Goal: Task Accomplishment & Management: Use online tool/utility

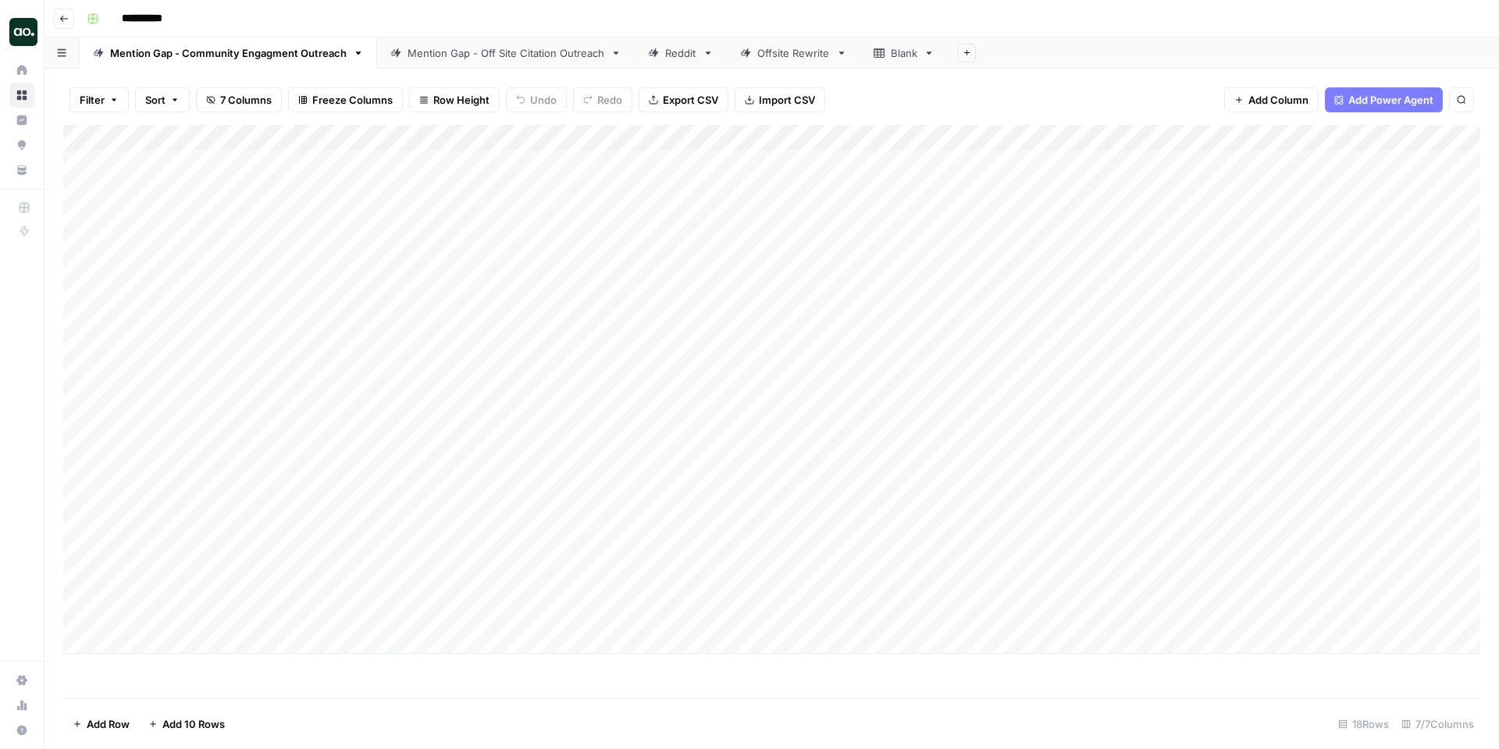
click at [681, 52] on div "Reddit" at bounding box center [680, 53] width 31 height 16
click at [535, 57] on div "Mention Gap - Off Site Citation Outreach" at bounding box center [505, 53] width 197 height 16
click at [284, 60] on link "Mention Gap - Community Engagment Outreach" at bounding box center [228, 52] width 297 height 31
click at [1357, 162] on div "Add Column" at bounding box center [771, 389] width 1417 height 529
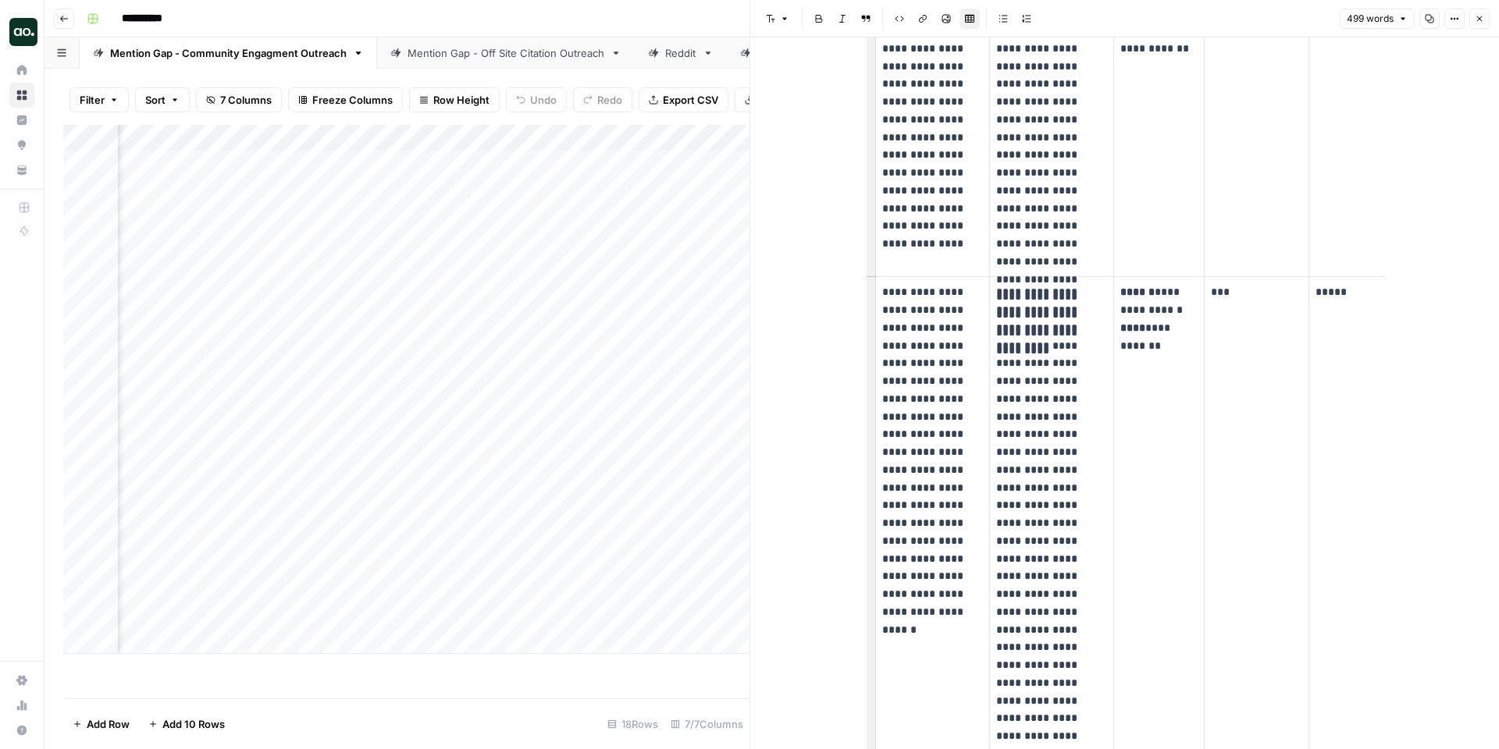
scroll to position [1050, 0]
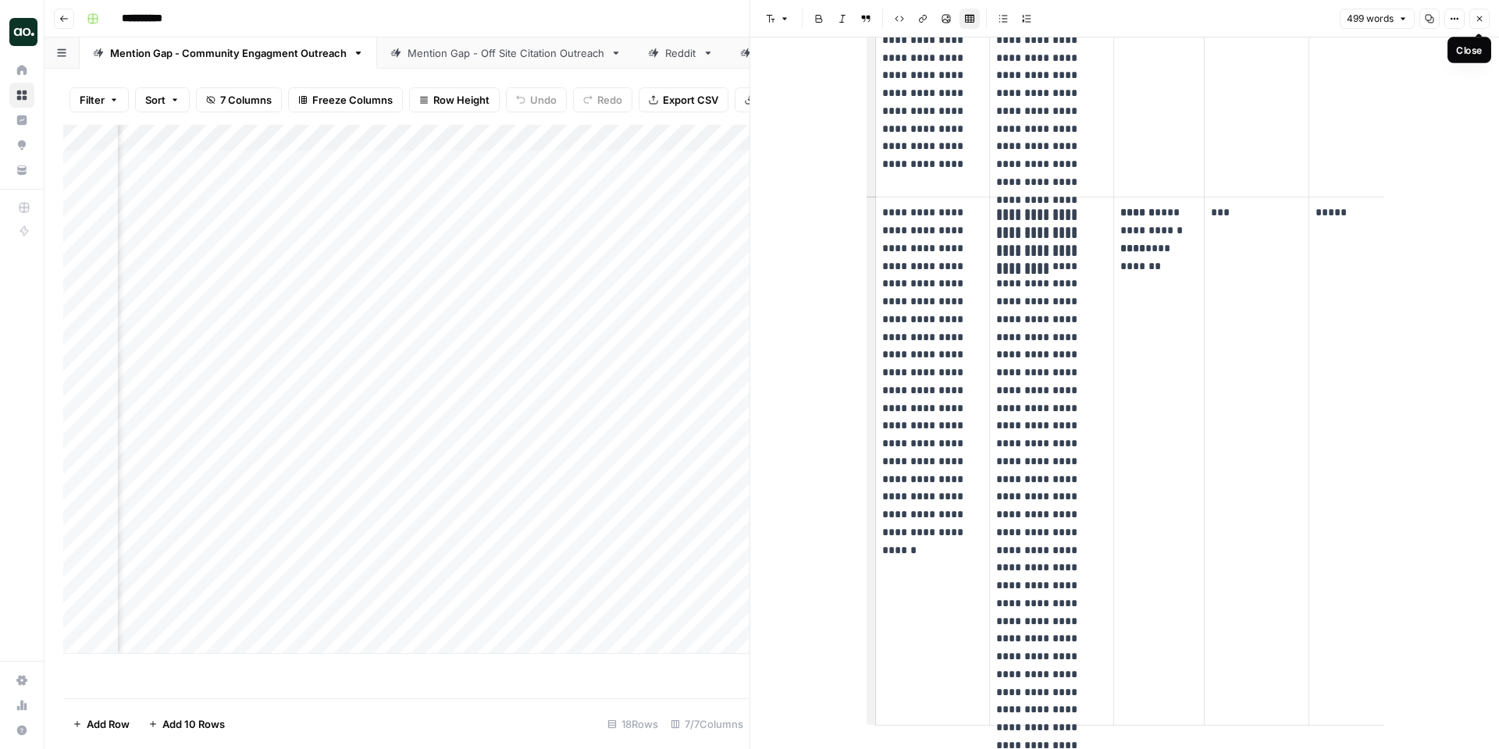
click at [1485, 15] on button "Close" at bounding box center [1479, 19] width 20 height 20
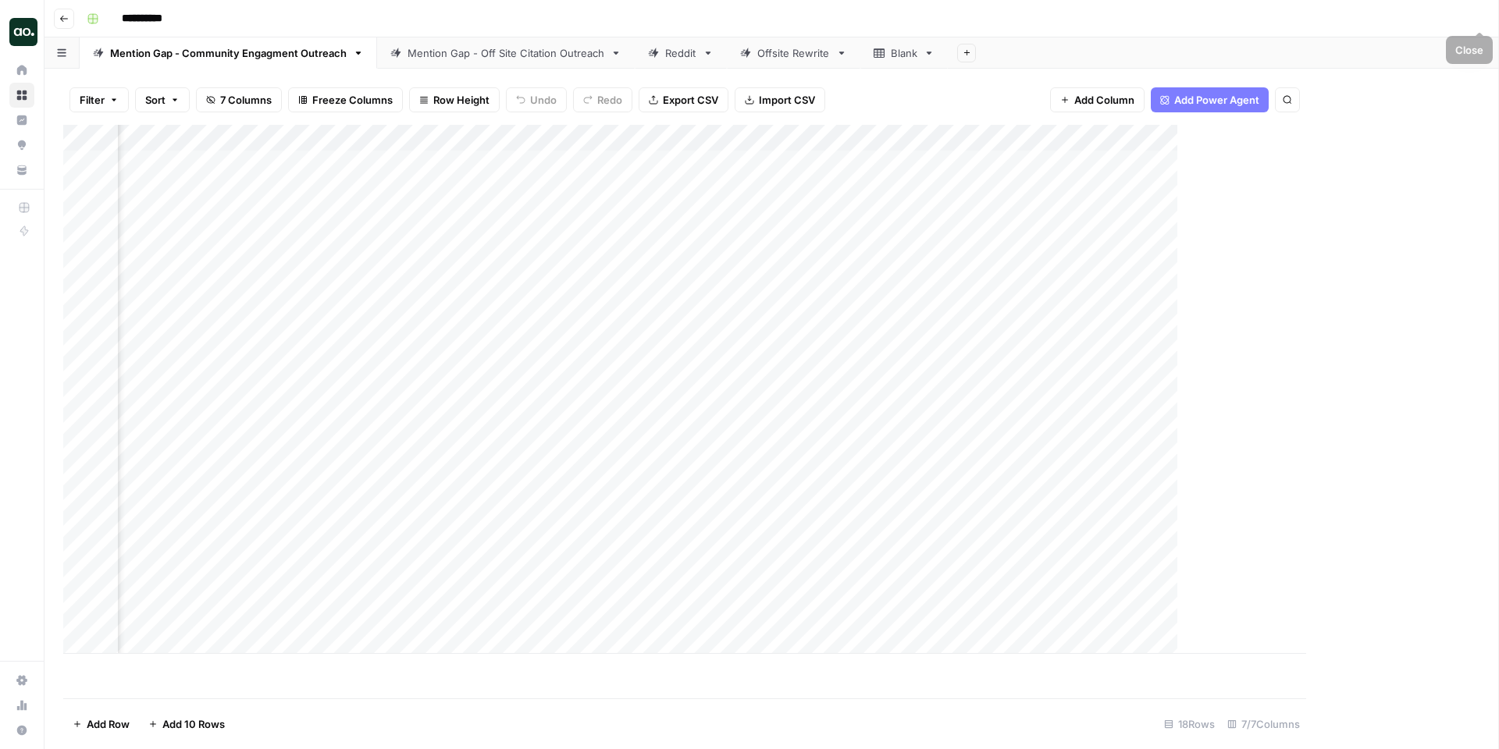
scroll to position [0, 862]
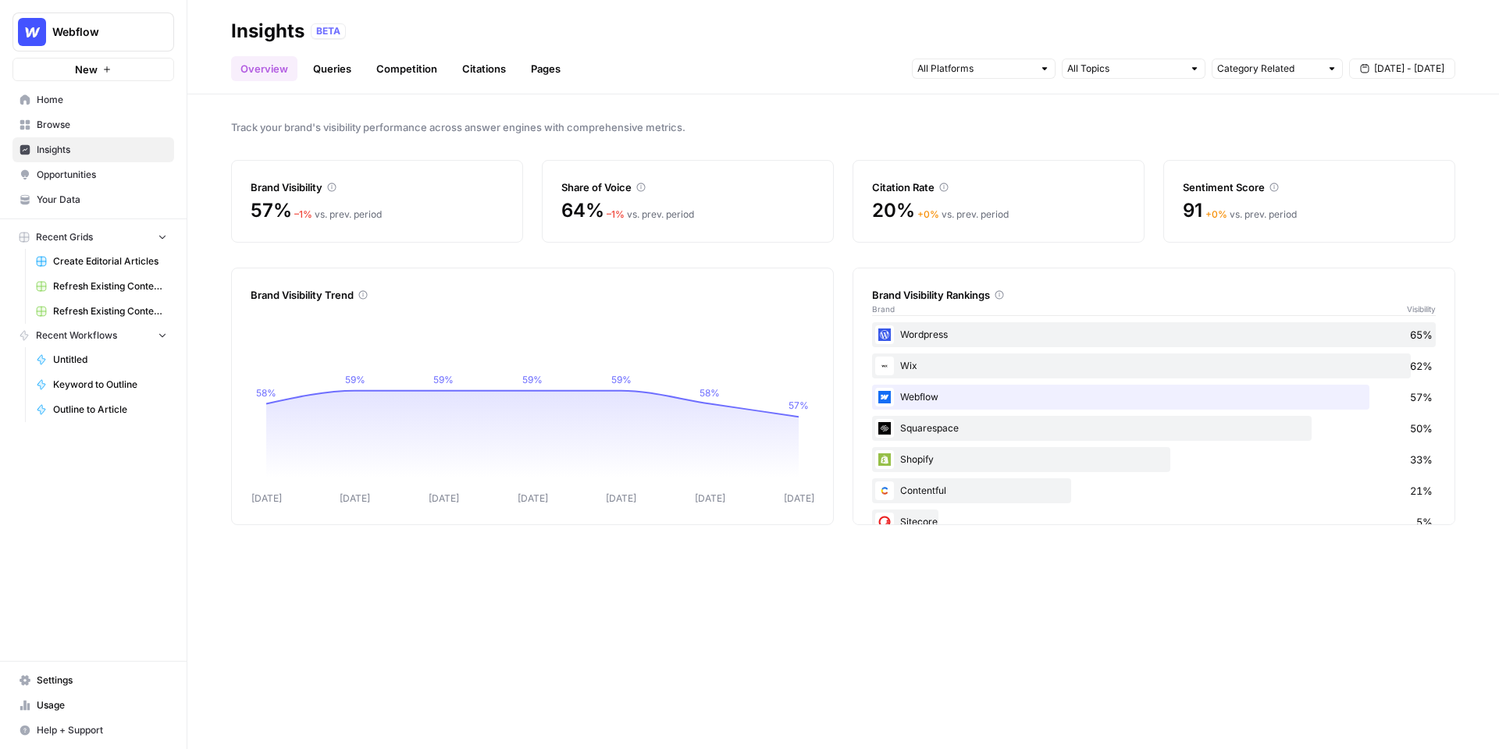
click at [90, 171] on span "Opportunities" at bounding box center [102, 175] width 130 height 14
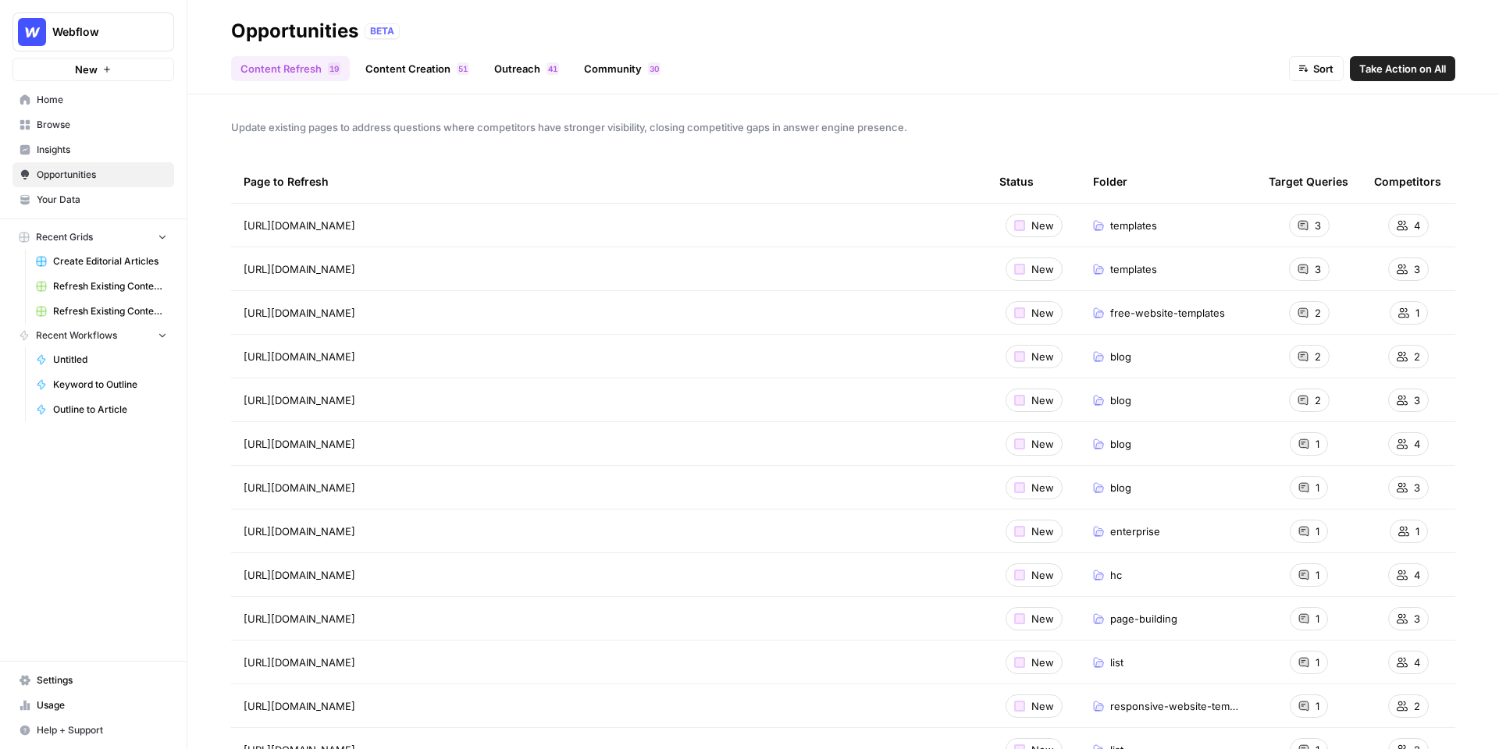
click at [134, 149] on span "Insights" at bounding box center [102, 150] width 130 height 14
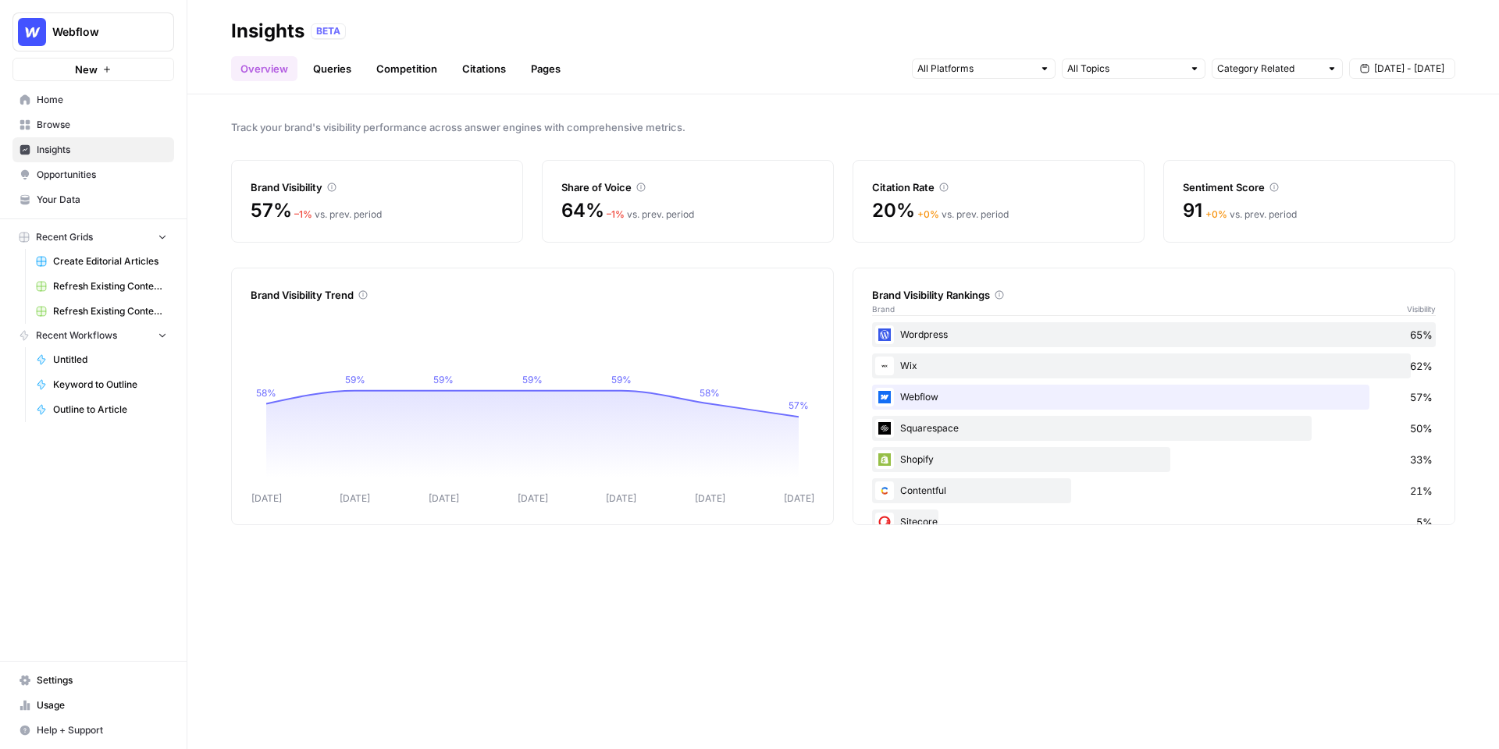
click at [106, 176] on span "Opportunities" at bounding box center [102, 175] width 130 height 14
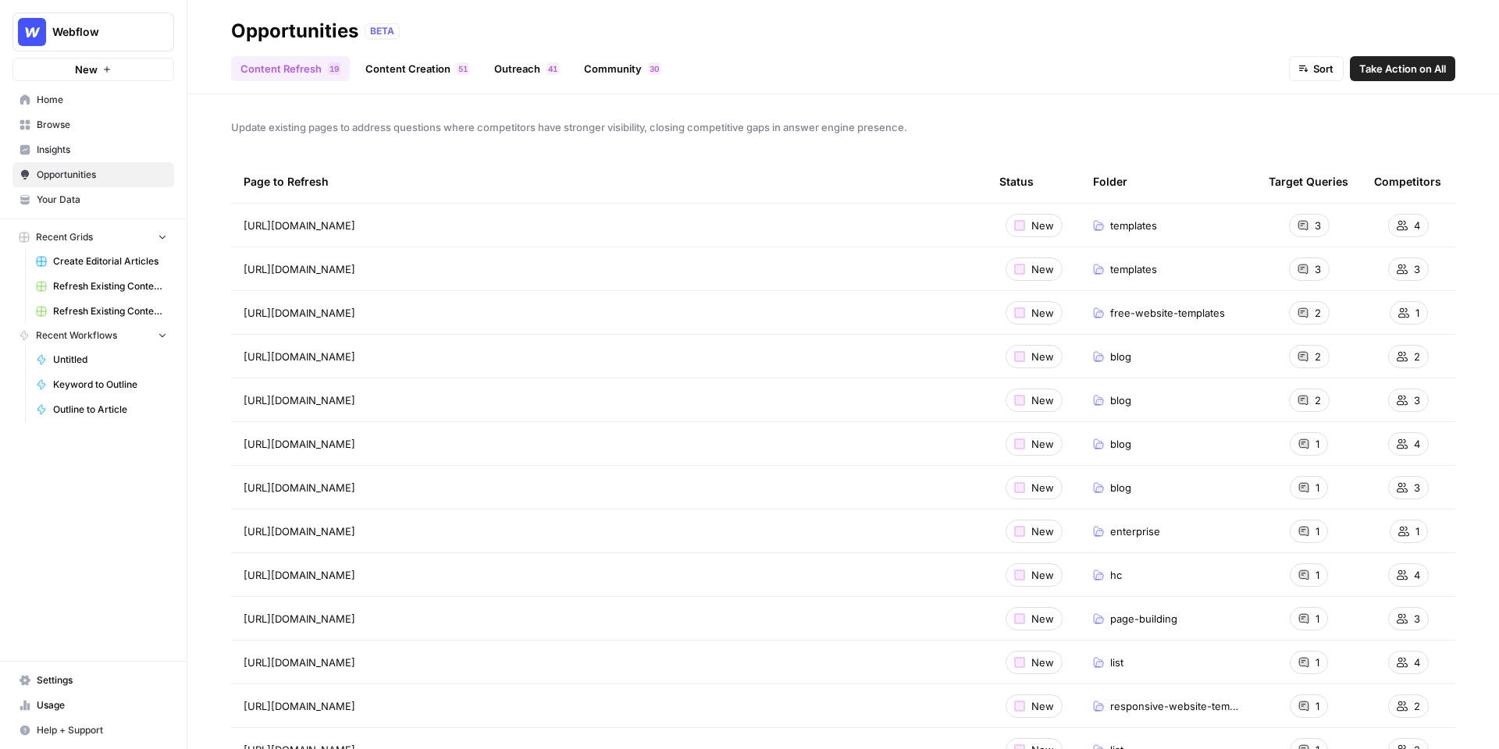
click at [1318, 222] on span "3" at bounding box center [1317, 226] width 6 height 16
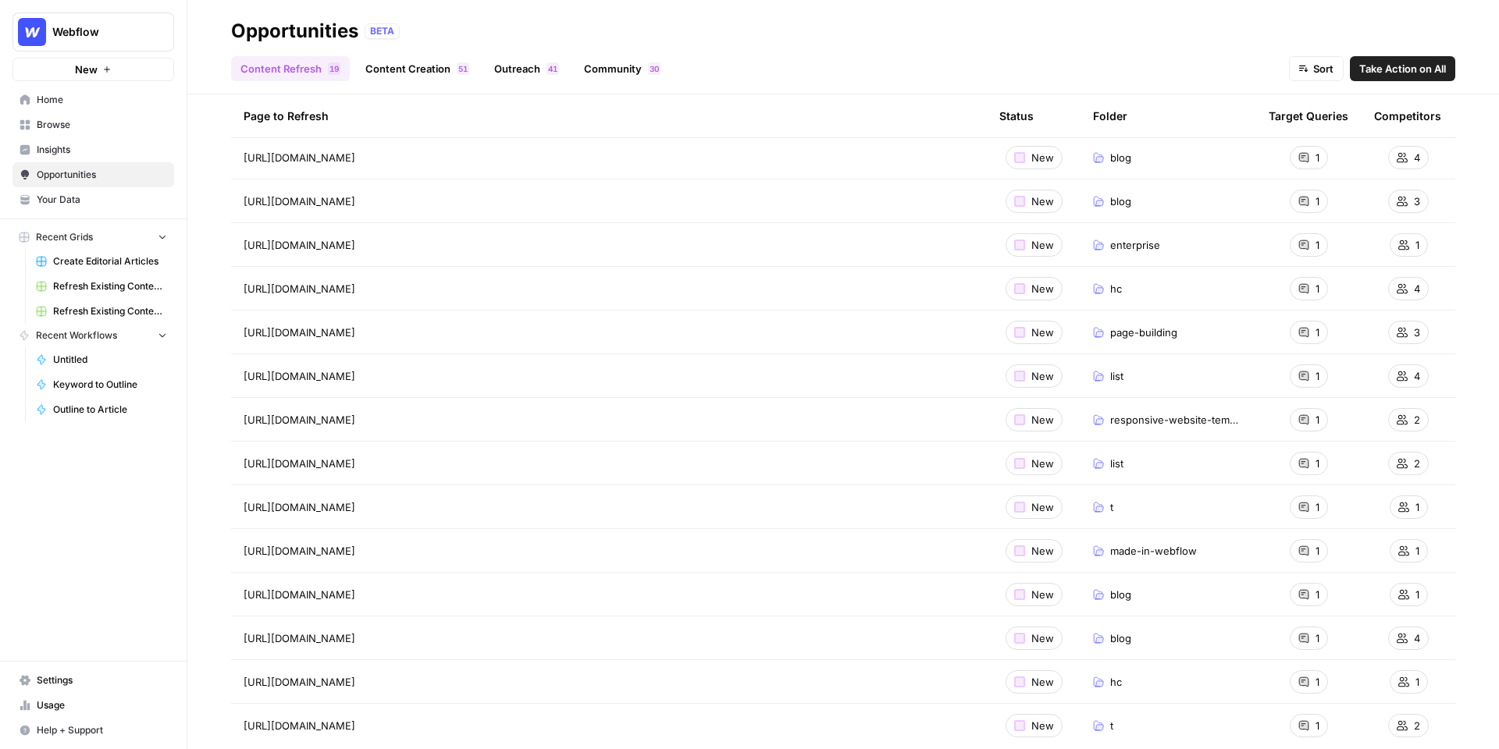
scroll to position [310, 0]
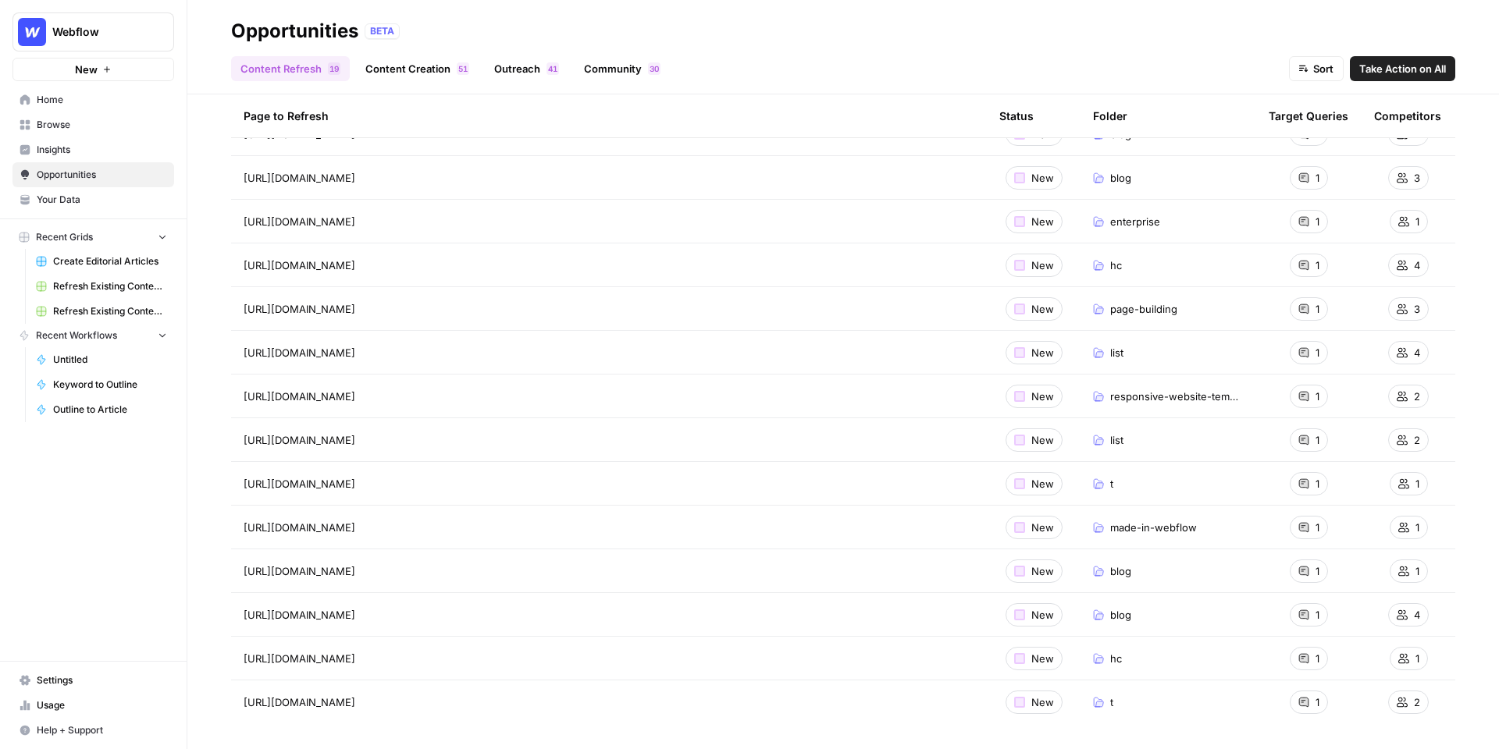
click at [414, 67] on link "Content Creation 1 5" at bounding box center [417, 68] width 123 height 25
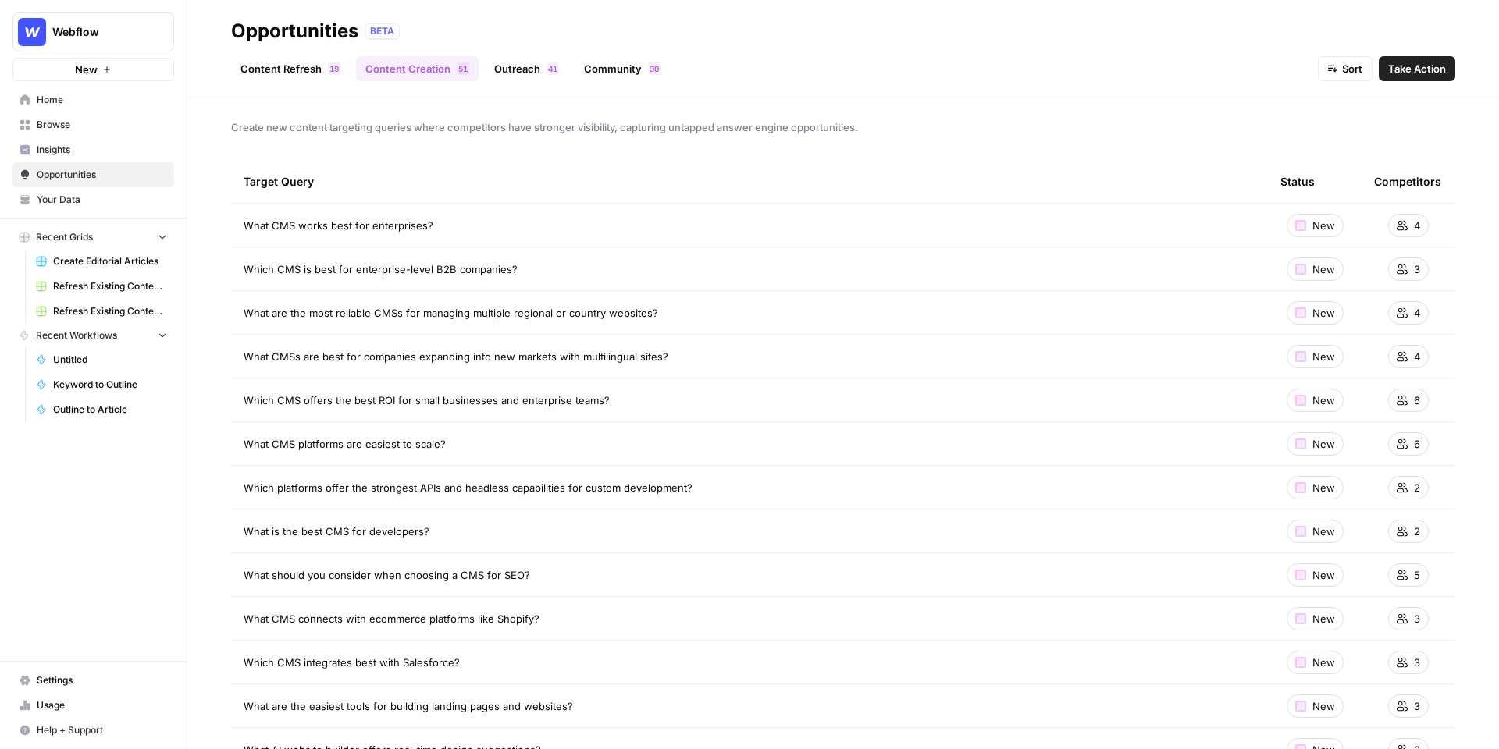
click at [617, 73] on link "Community 0 3" at bounding box center [621, 68] width 95 height 25
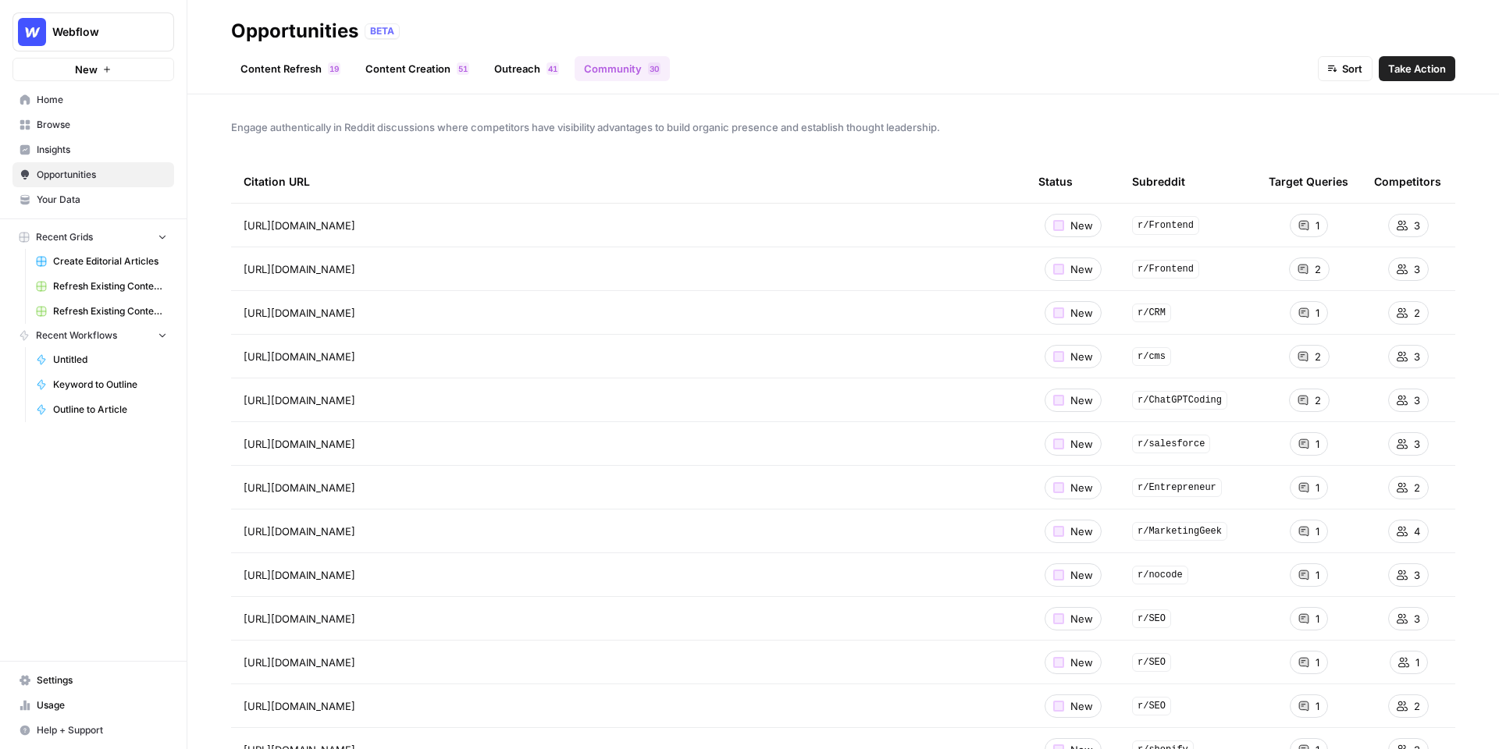
click at [411, 58] on link "Content Creation 1 5" at bounding box center [417, 68] width 123 height 25
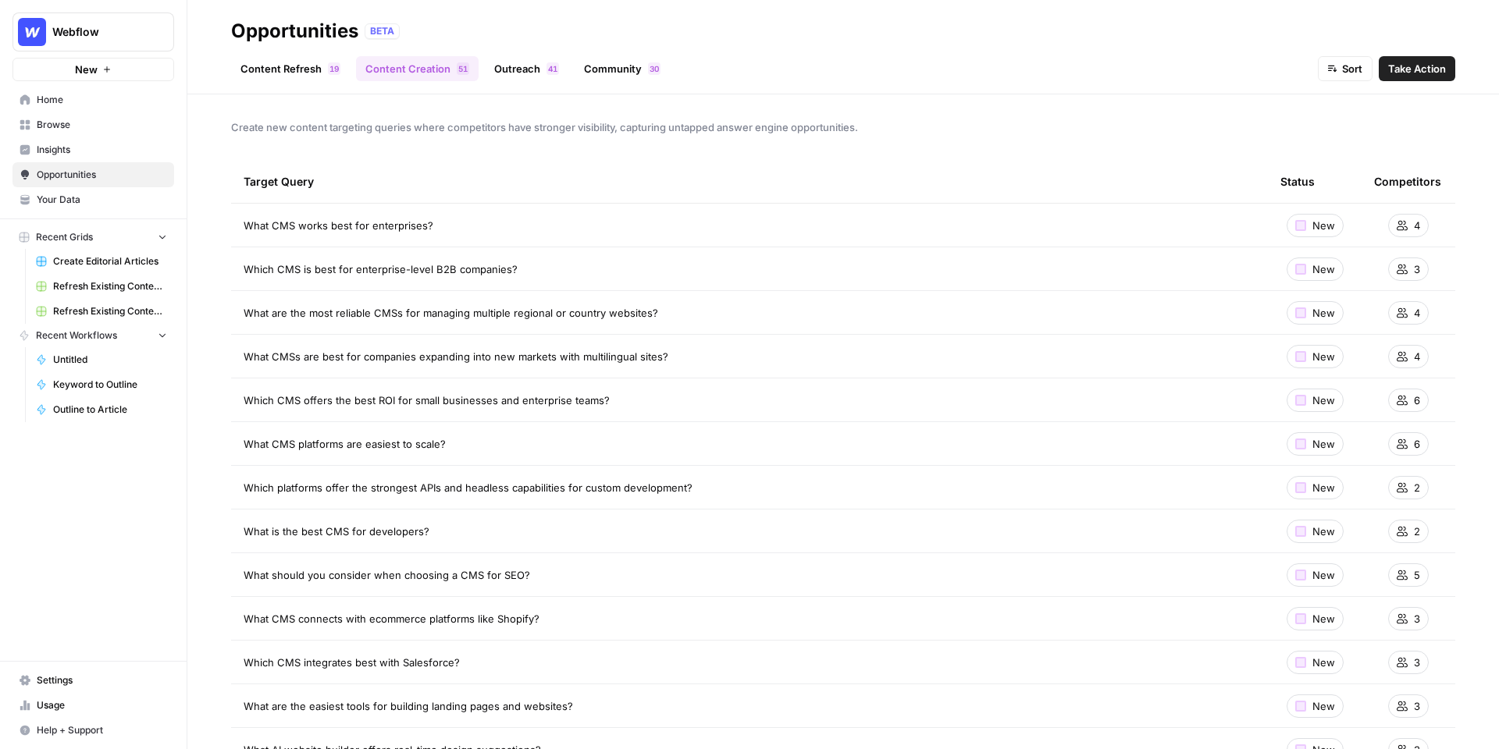
click at [98, 147] on span "Insights" at bounding box center [102, 150] width 130 height 14
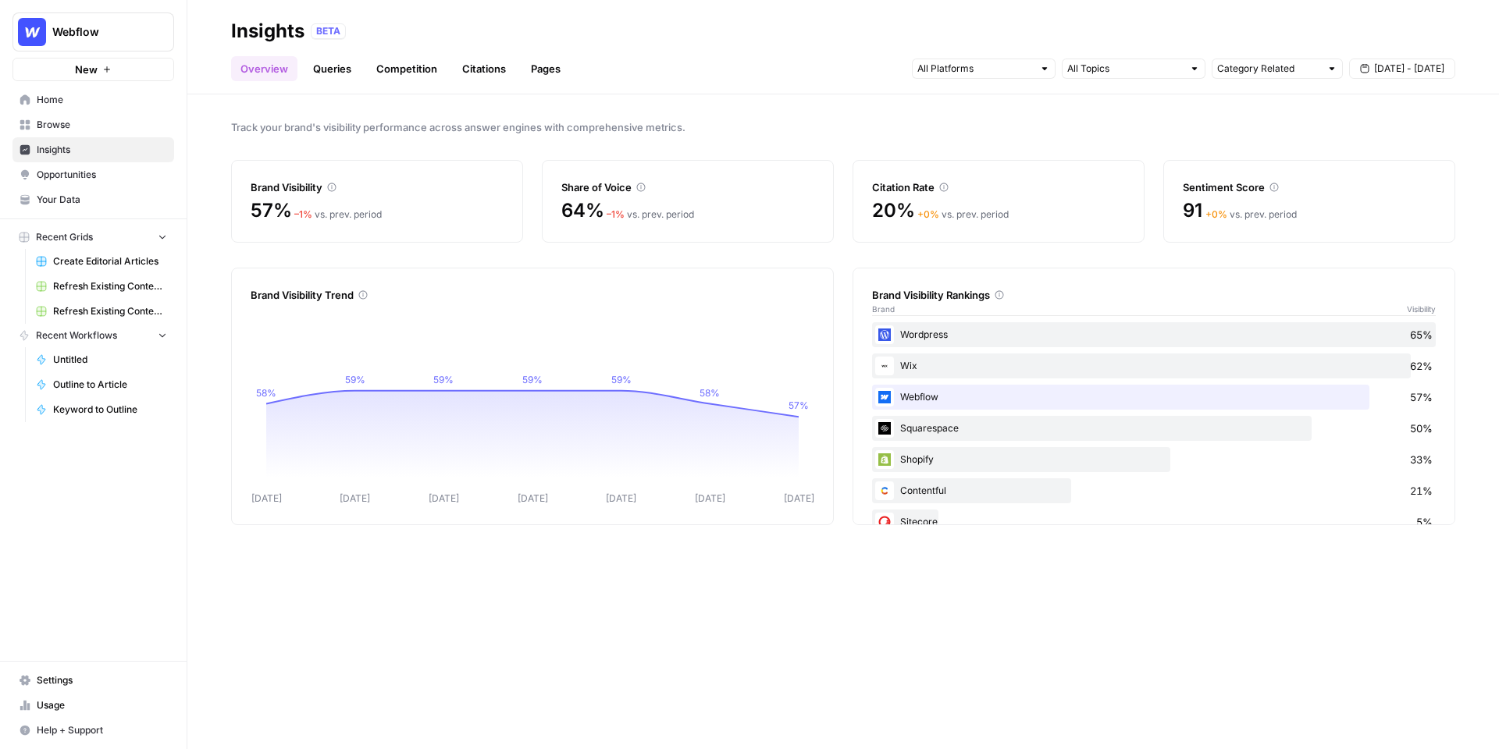
scroll to position [29, 0]
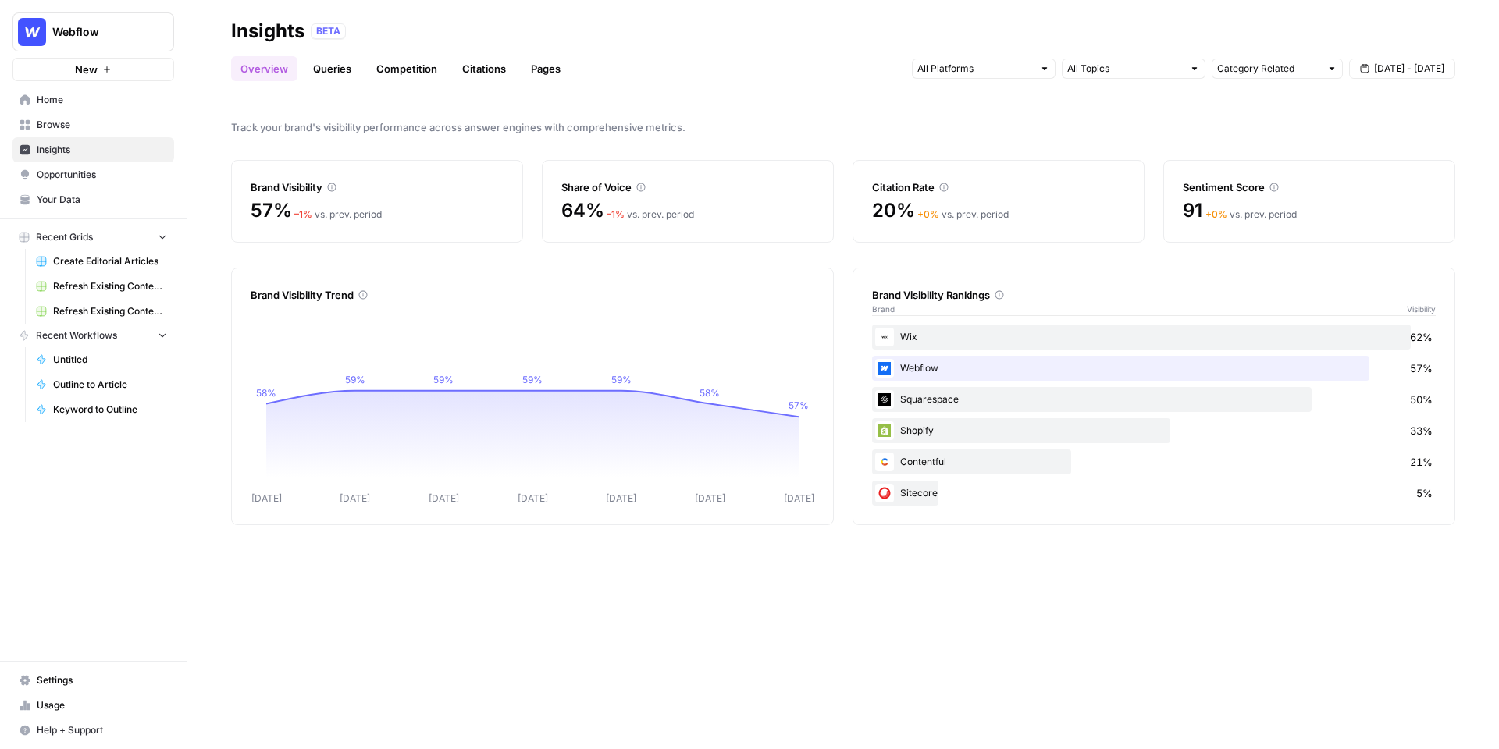
click at [343, 69] on link "Queries" at bounding box center [332, 68] width 57 height 25
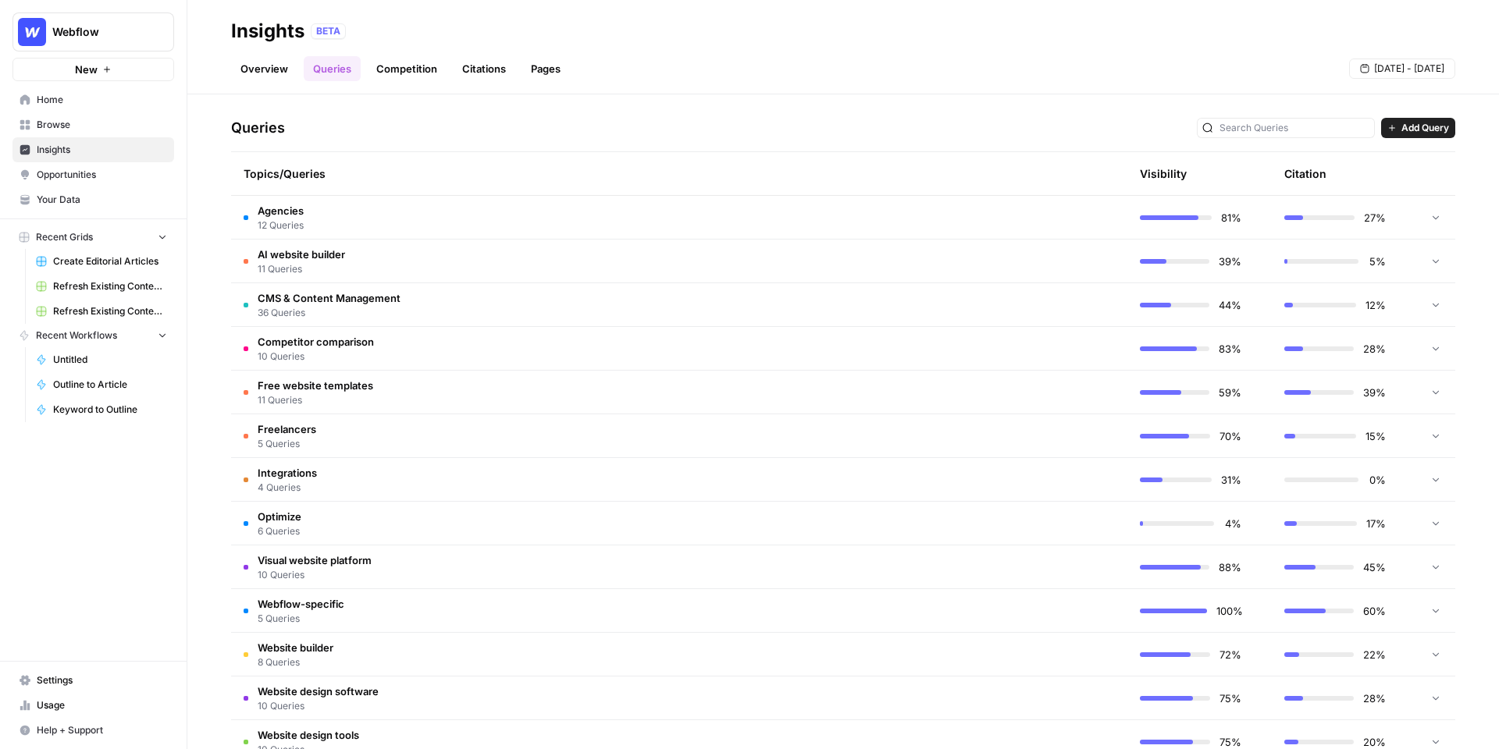
scroll to position [306, 0]
click at [780, 226] on td "Agencies 12 Queries" at bounding box center [605, 218] width 748 height 43
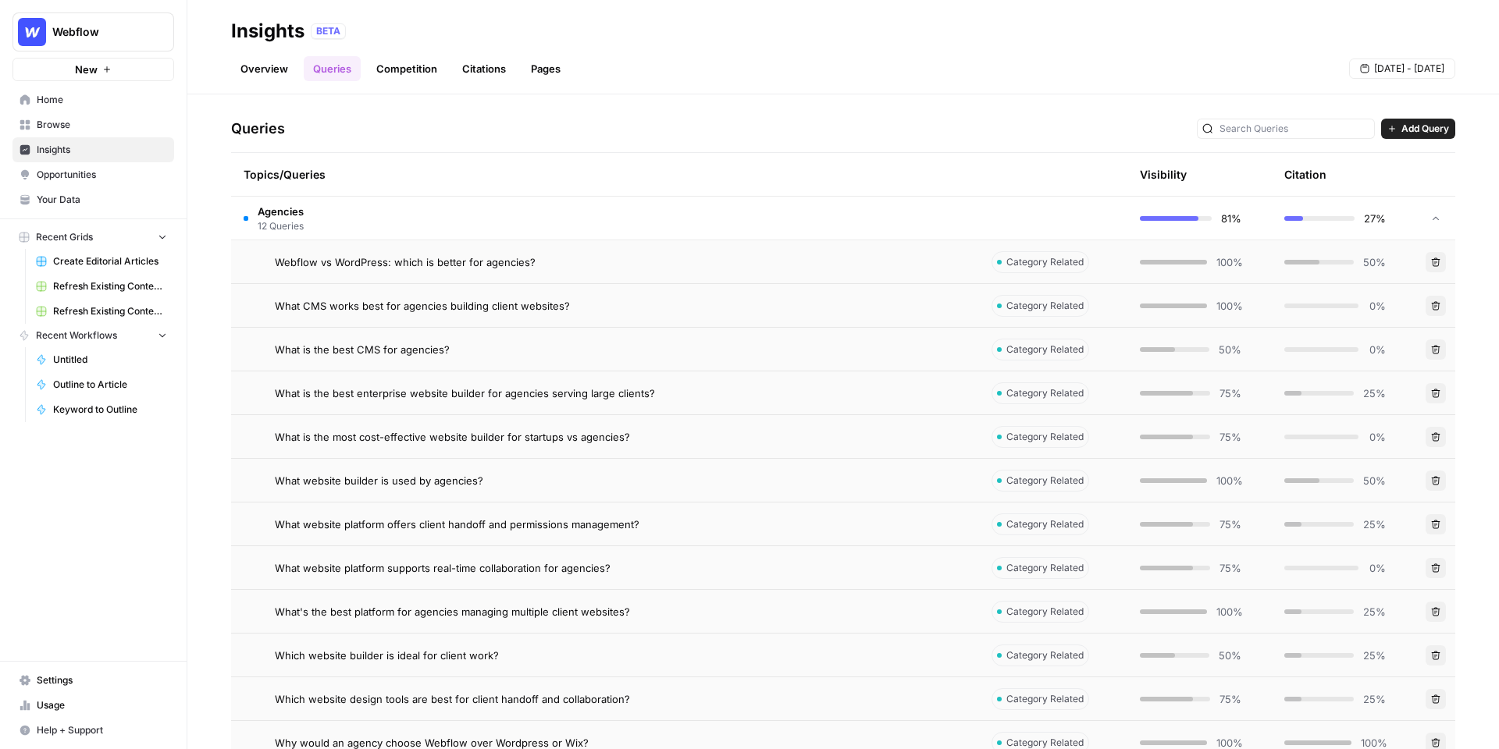
click at [781, 270] on td "Webflow vs WordPress: which is better for agencies?" at bounding box center [605, 261] width 748 height 43
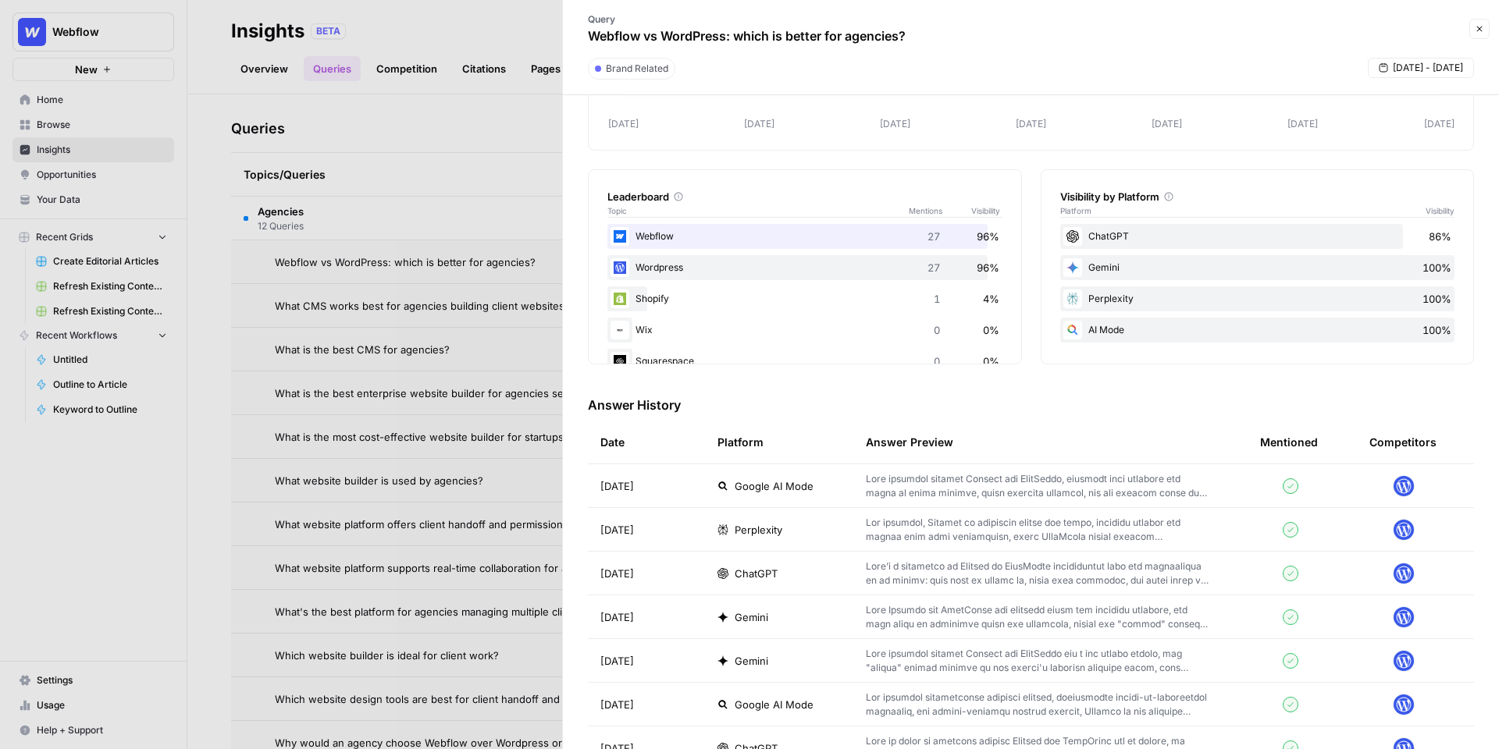
scroll to position [199, 0]
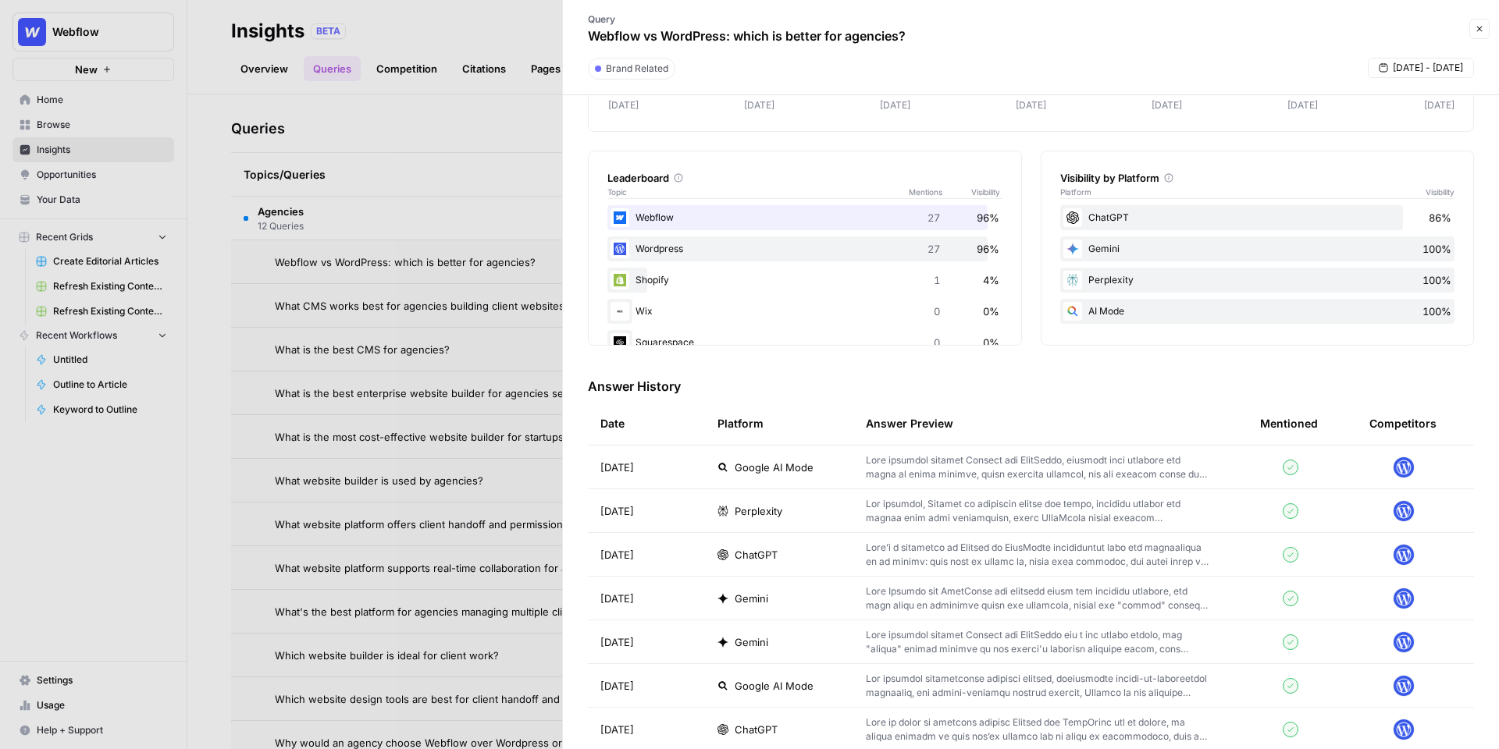
click at [664, 471] on td "Sep 16, 2025" at bounding box center [646, 467] width 117 height 43
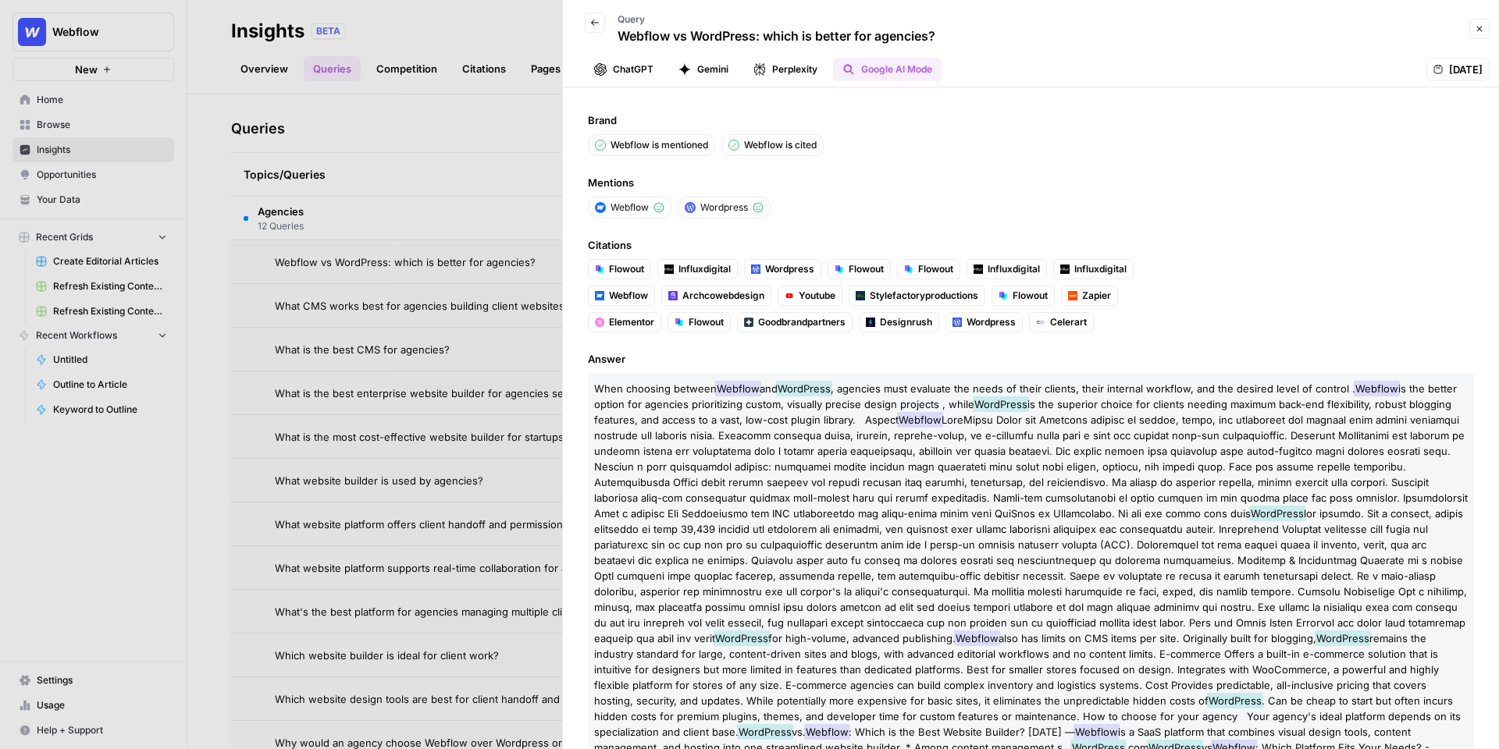
click at [779, 66] on button "Perplexity" at bounding box center [785, 69] width 83 height 23
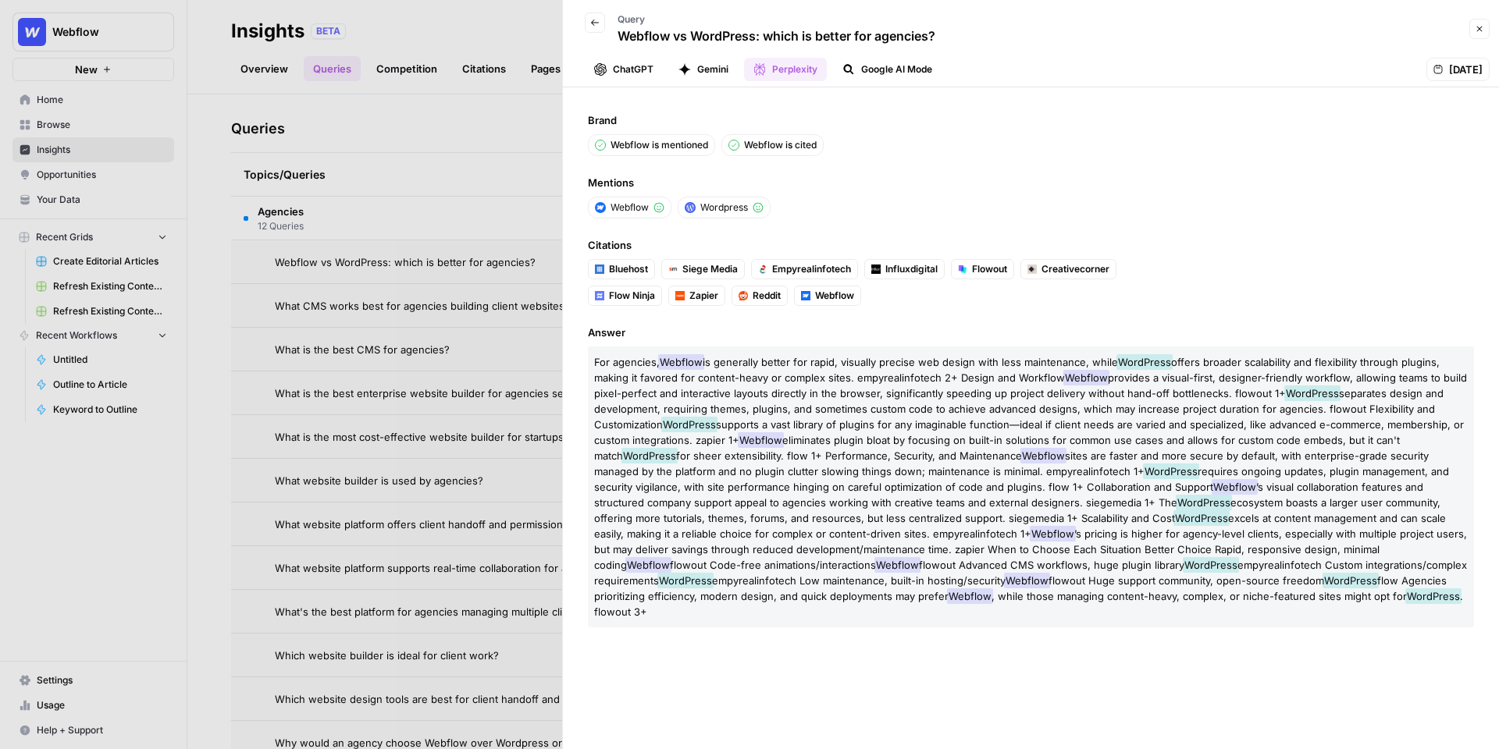
click at [708, 59] on button "Gemini" at bounding box center [703, 69] width 69 height 23
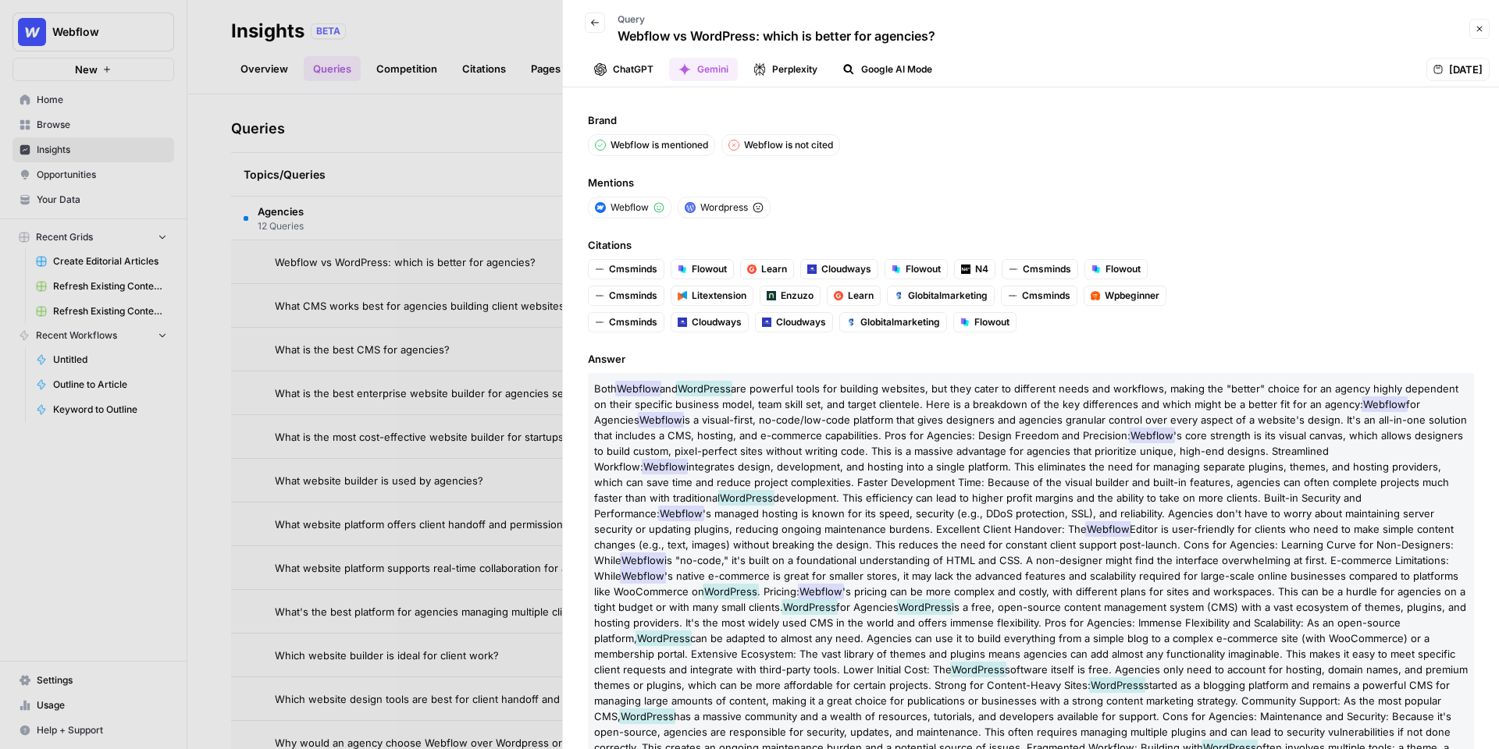
click at [639, 70] on button "ChatGPT" at bounding box center [624, 69] width 78 height 23
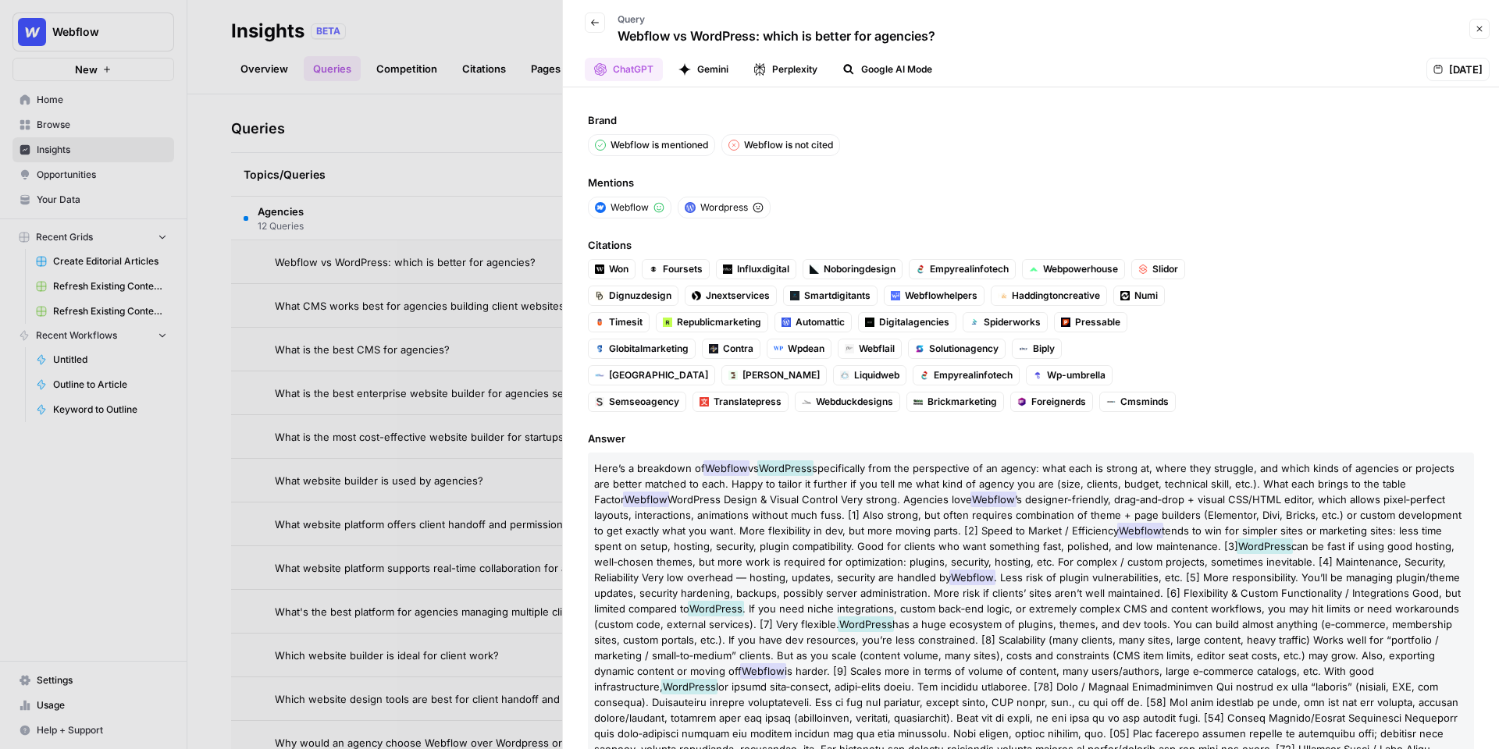
click at [424, 92] on div at bounding box center [749, 374] width 1499 height 749
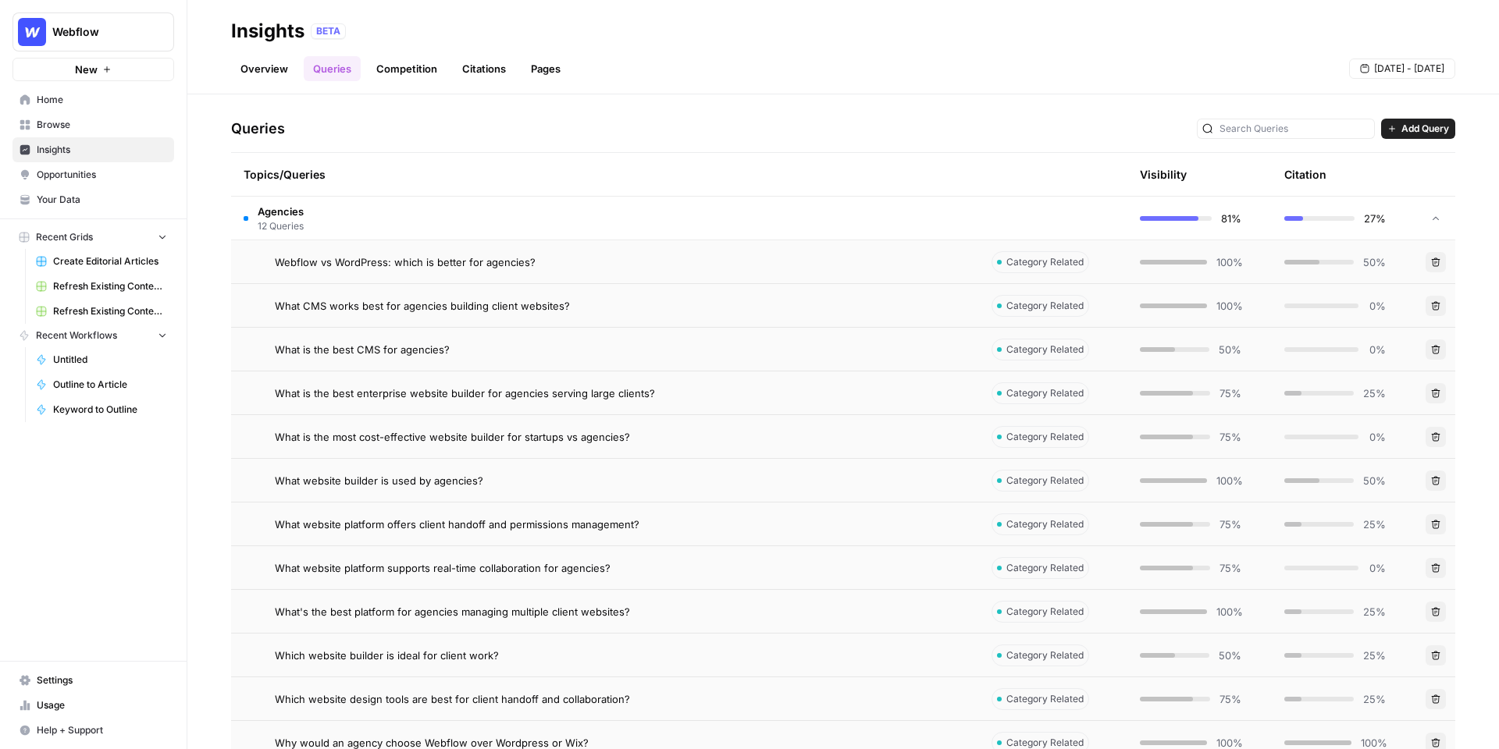
click at [497, 73] on link "Citations" at bounding box center [484, 68] width 62 height 25
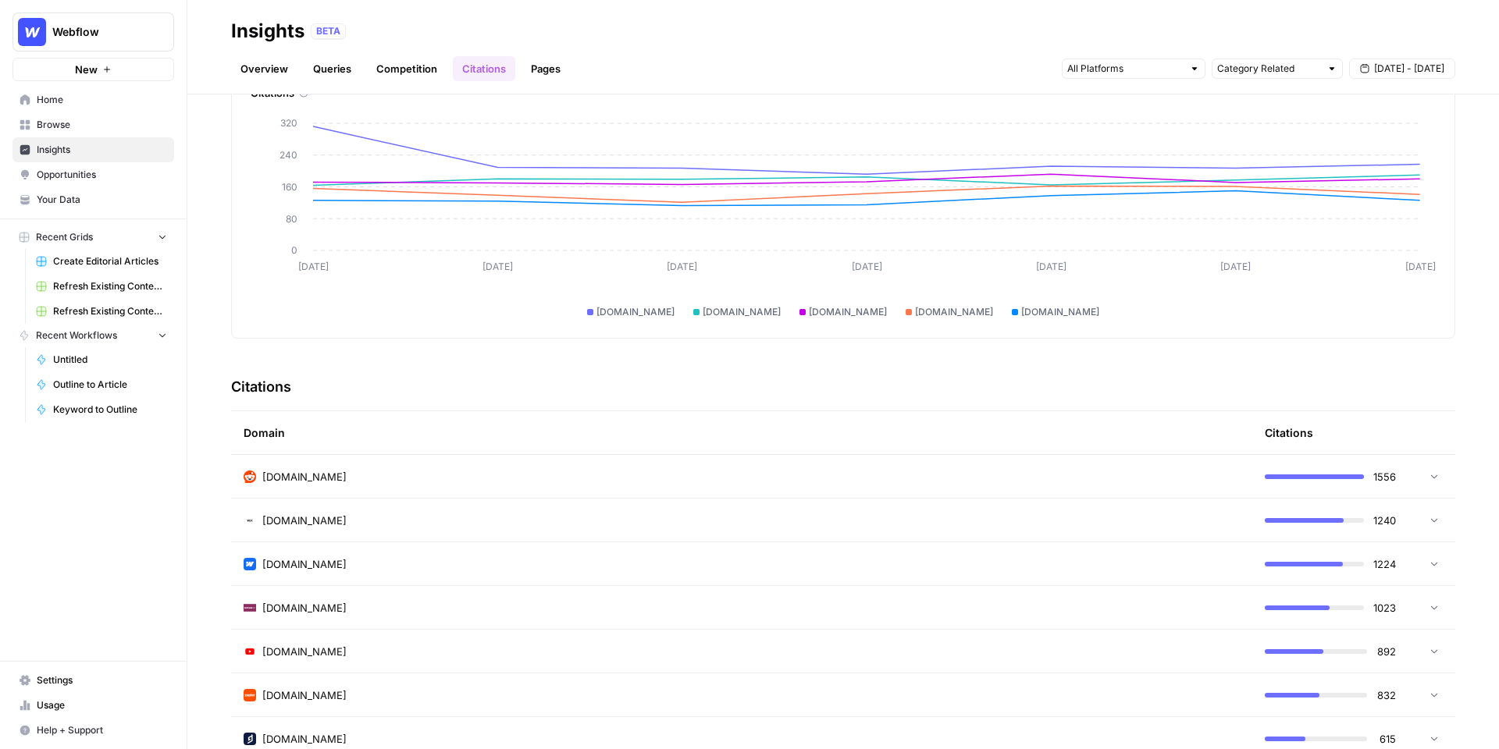
scroll to position [133, 0]
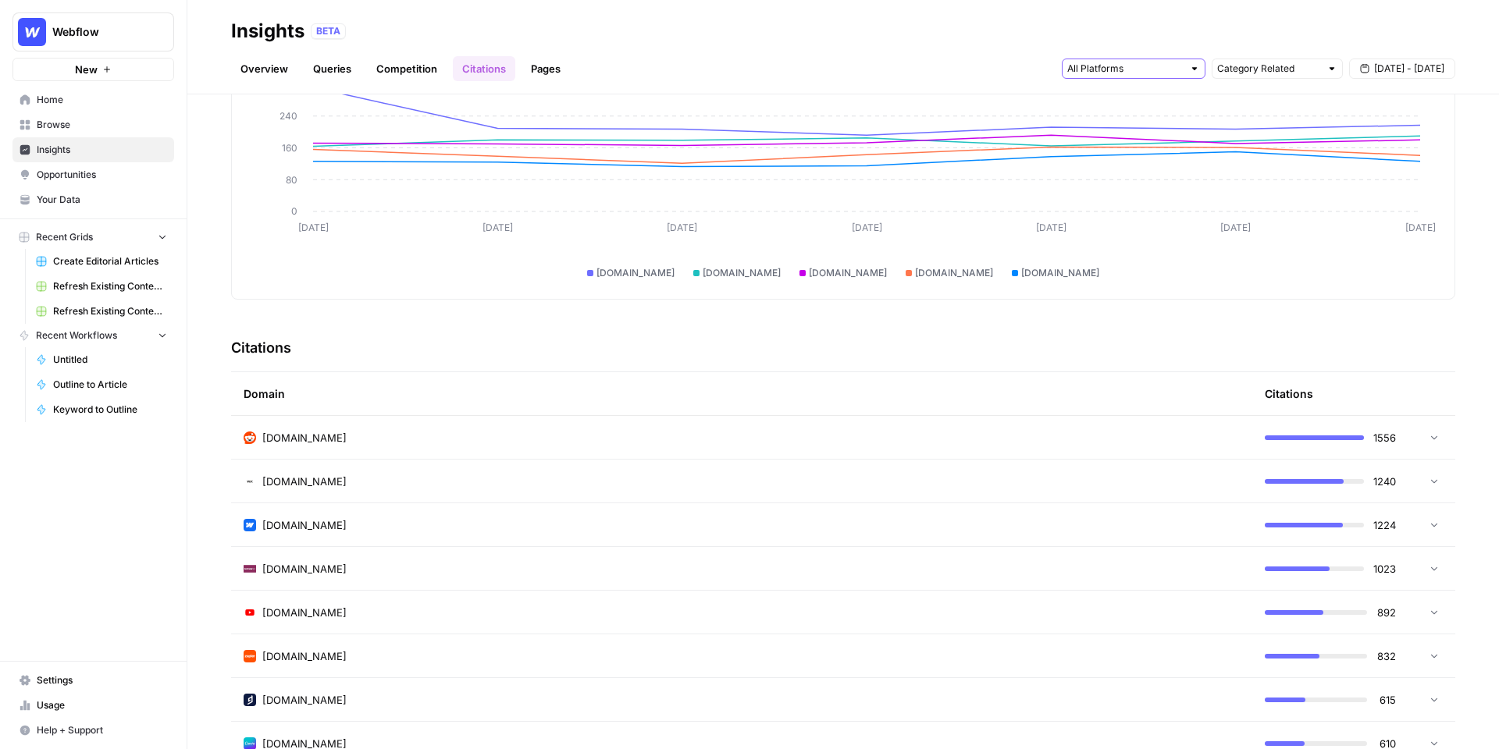
click at [1090, 64] on input "text" at bounding box center [1125, 69] width 116 height 16
click at [1122, 100] on span "Gemini" at bounding box center [1132, 103] width 80 height 16
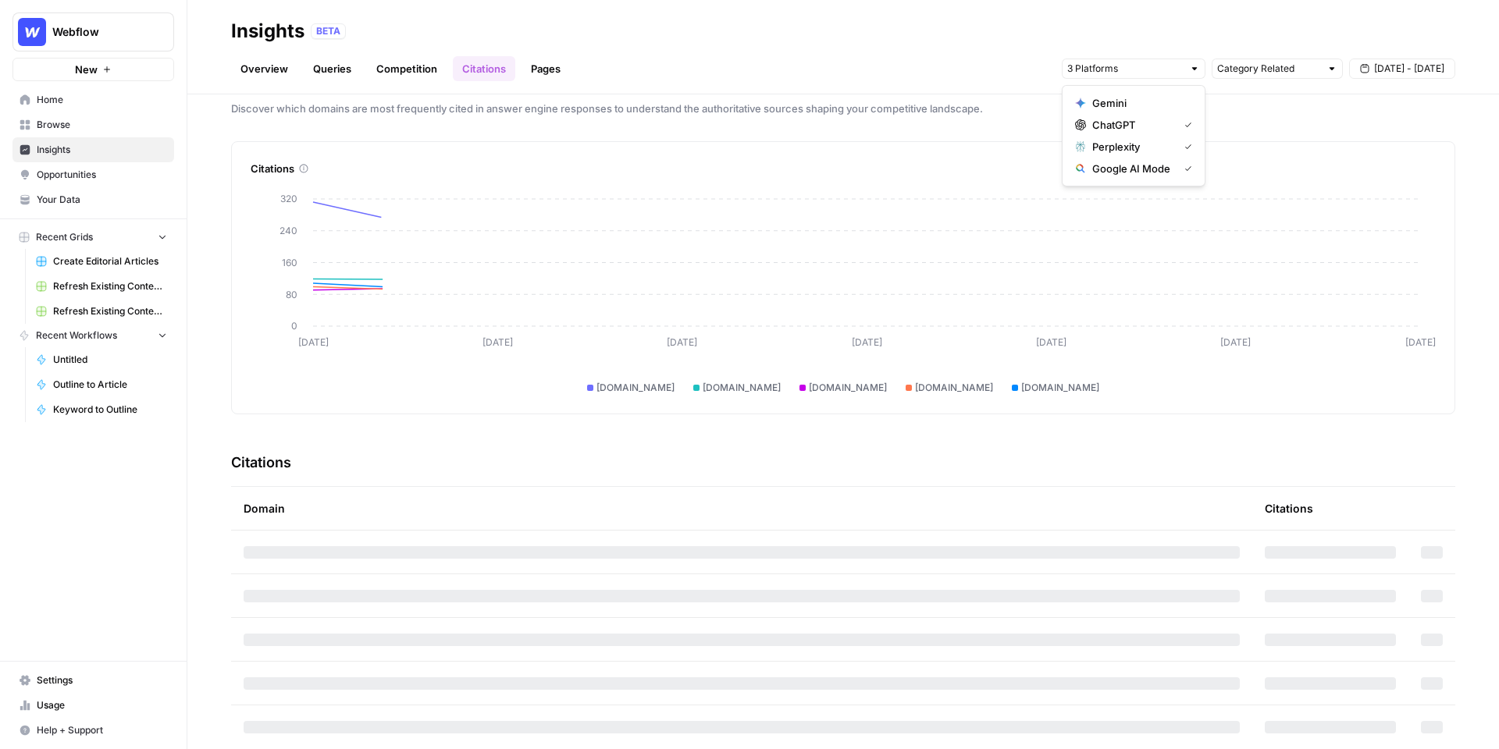
click at [1122, 140] on span "Perplexity" at bounding box center [1132, 147] width 80 height 16
click at [1122, 174] on span "Google AI Mode" at bounding box center [1132, 169] width 80 height 16
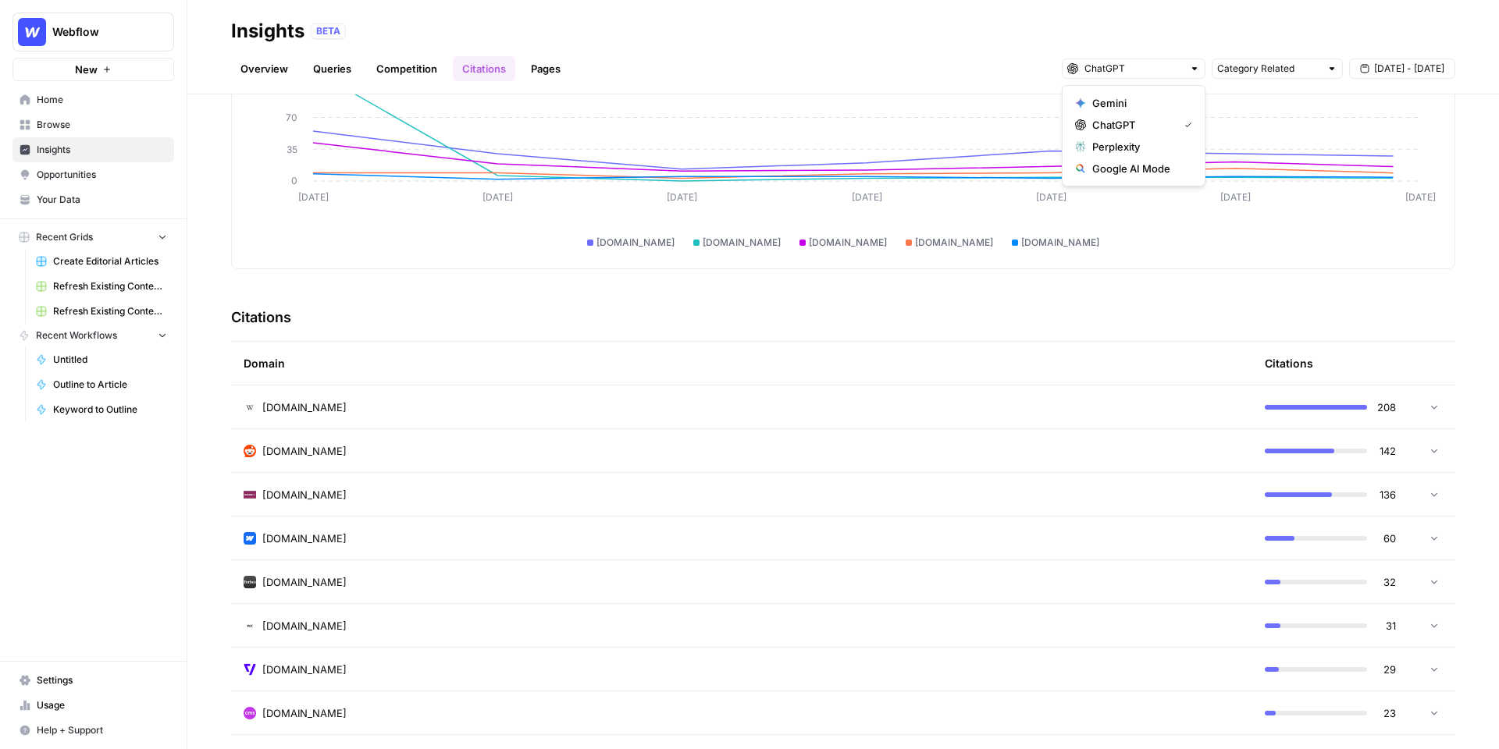
scroll to position [165, 0]
click at [636, 399] on div "en.wikipedia.org" at bounding box center [742, 406] width 996 height 16
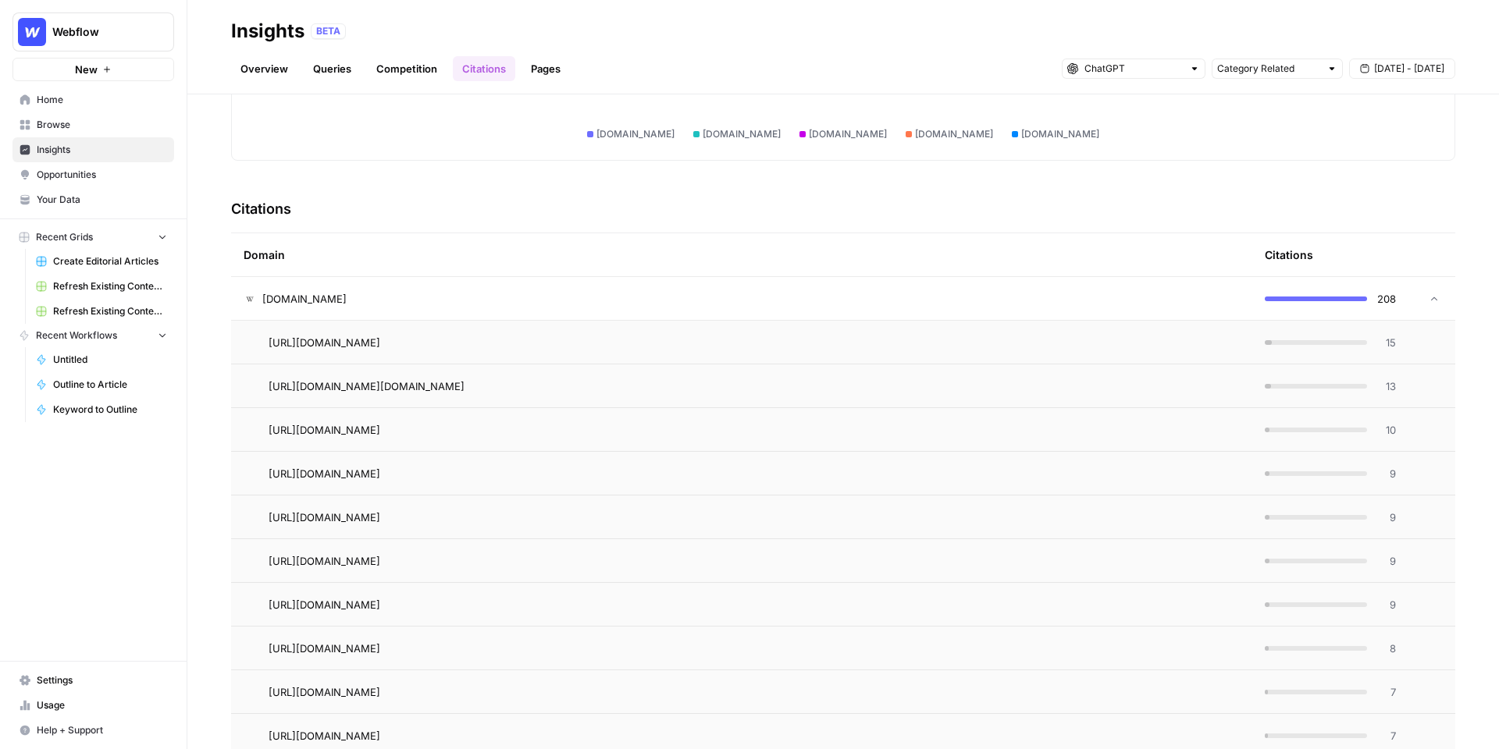
scroll to position [276, 0]
click at [492, 286] on td "en.wikipedia.org" at bounding box center [741, 295] width 1021 height 43
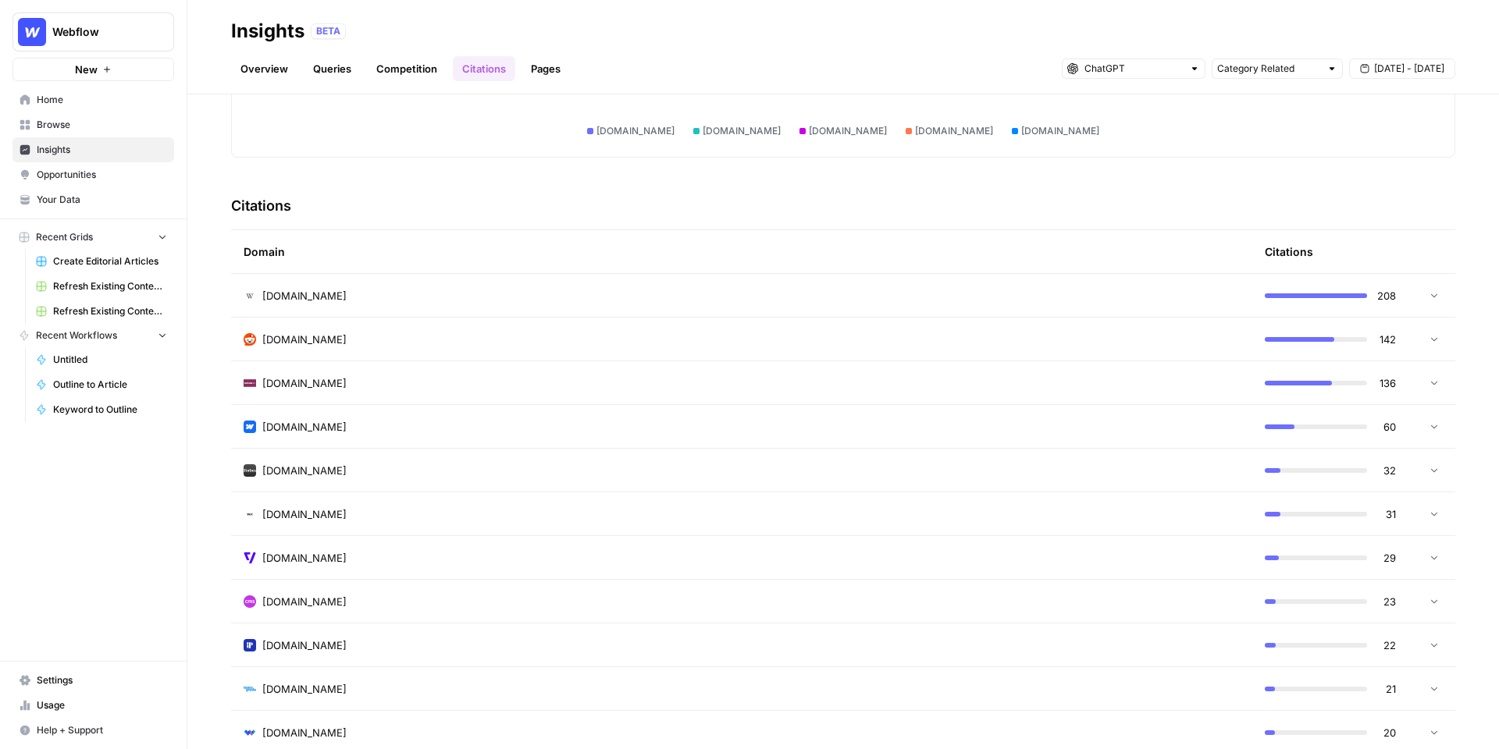
click at [503, 338] on div "reddit.com" at bounding box center [742, 340] width 996 height 16
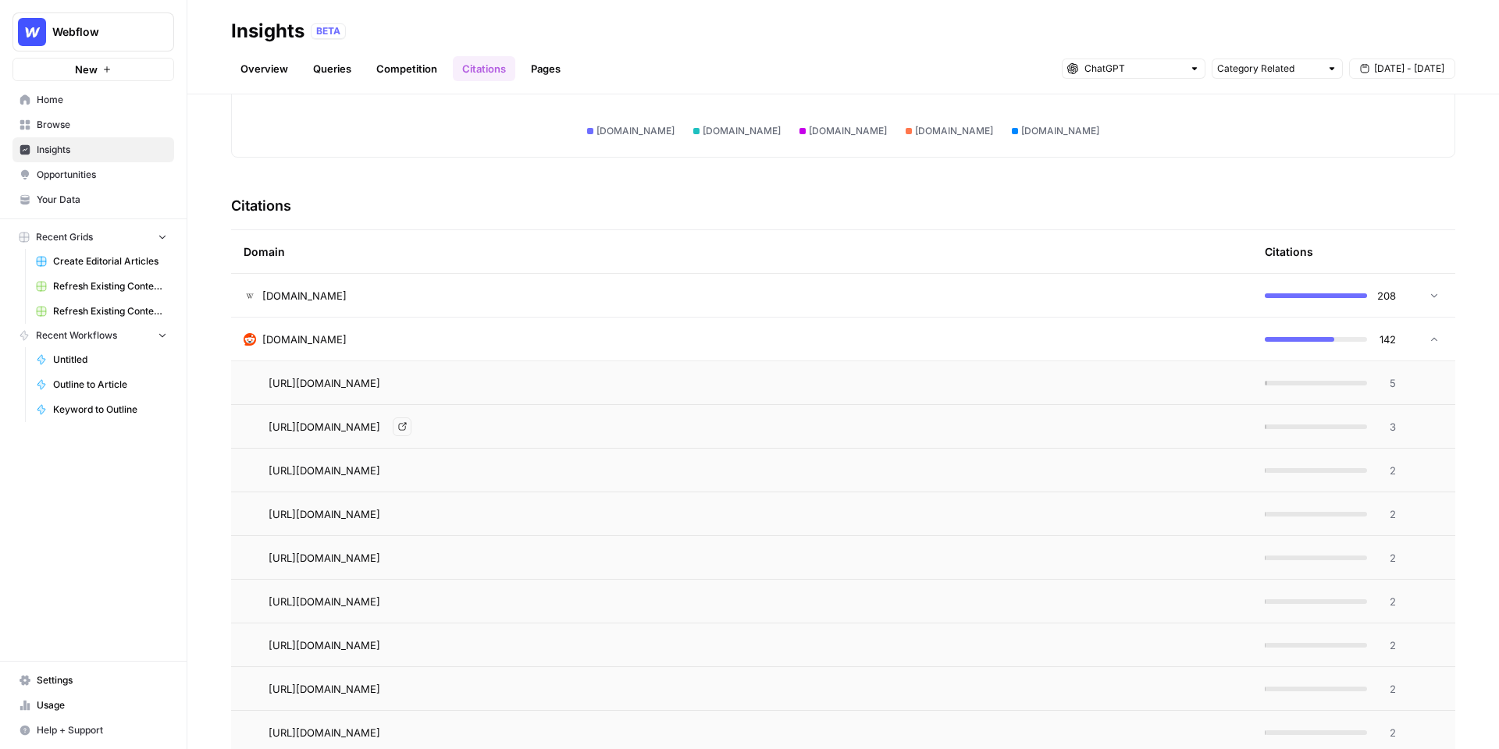
click at [406, 430] on icon "Go to page https://www.reddit.com/r/html5/comments/1isajkm" at bounding box center [402, 427] width 8 height 8
click at [436, 336] on div "reddit.com" at bounding box center [742, 340] width 996 height 16
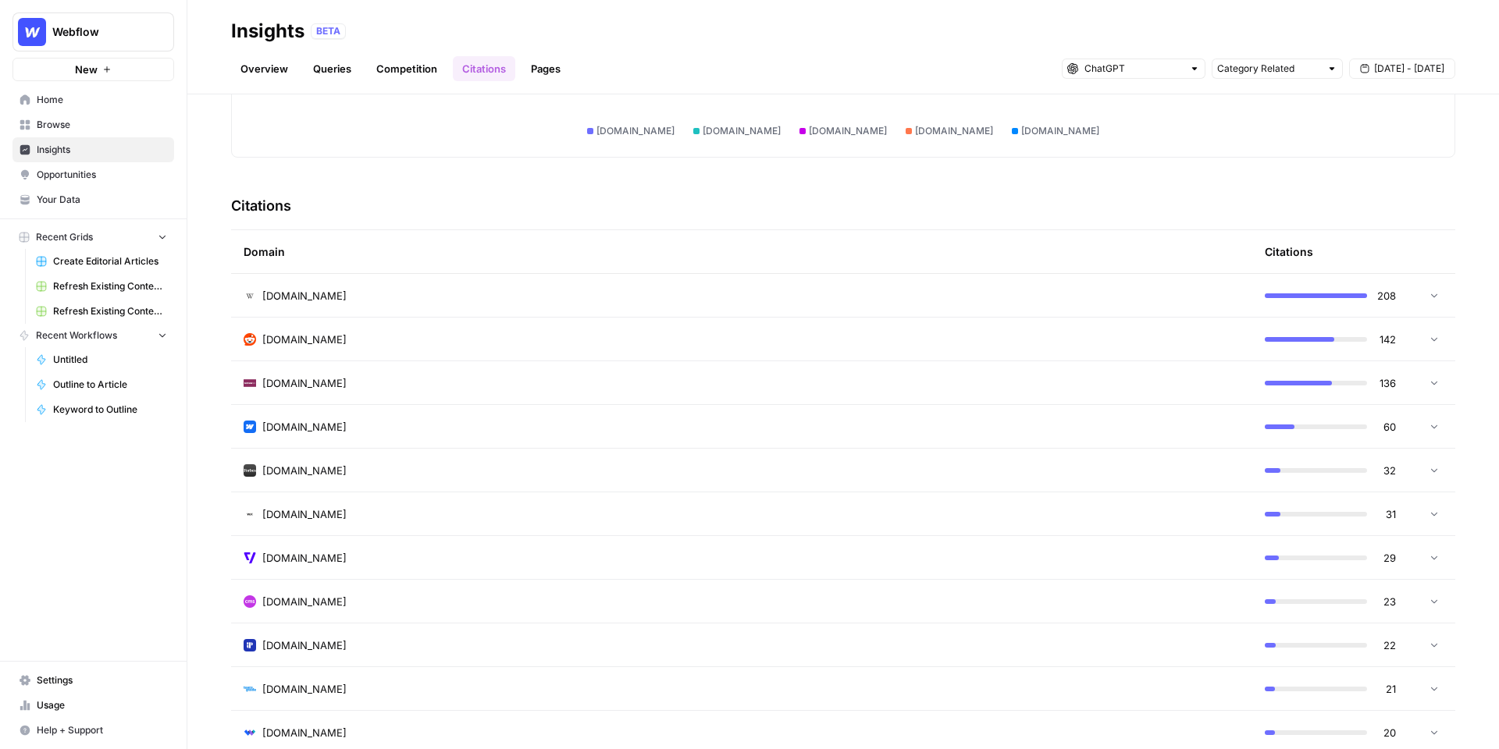
click at [551, 70] on link "Pages" at bounding box center [545, 68] width 48 height 25
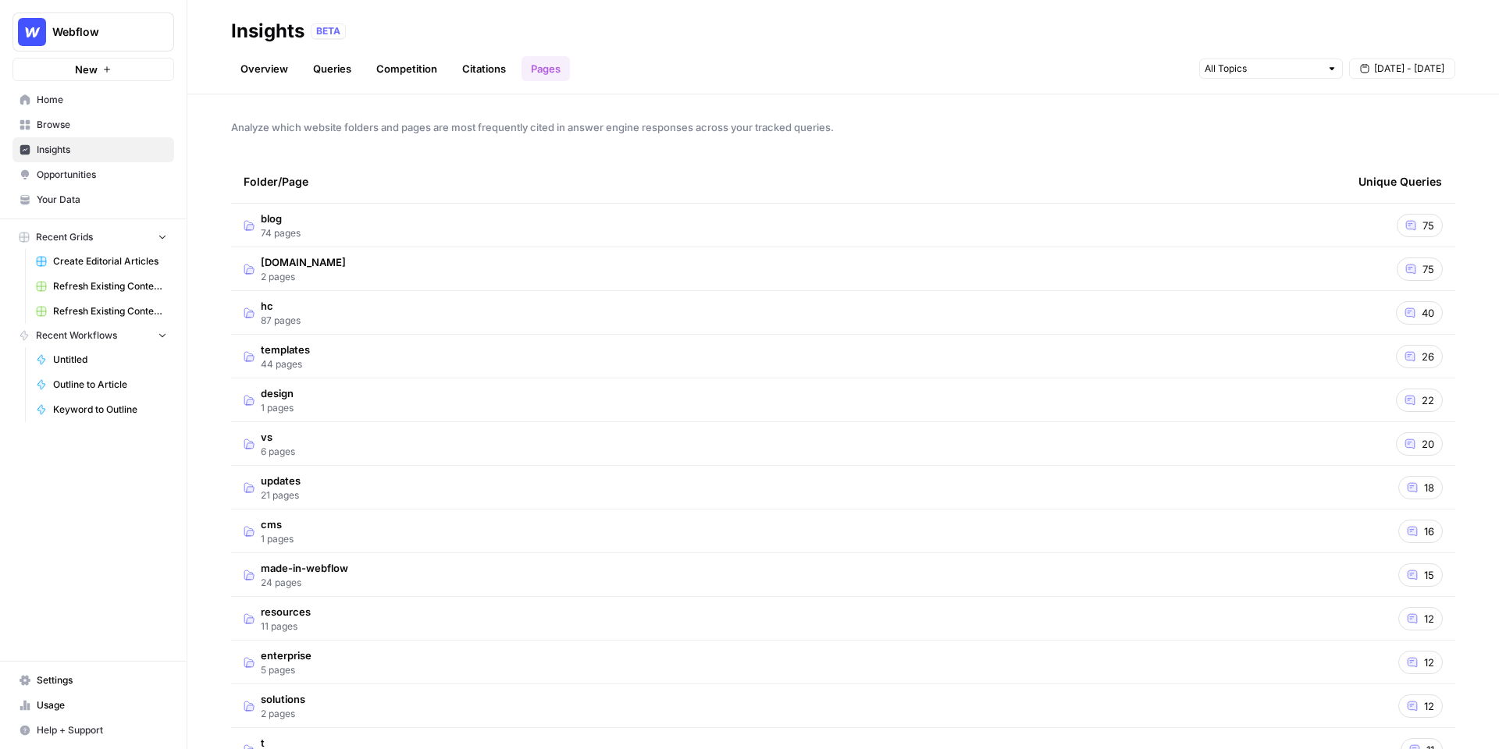
click at [753, 233] on td "blog 74 pages" at bounding box center [788, 225] width 1115 height 43
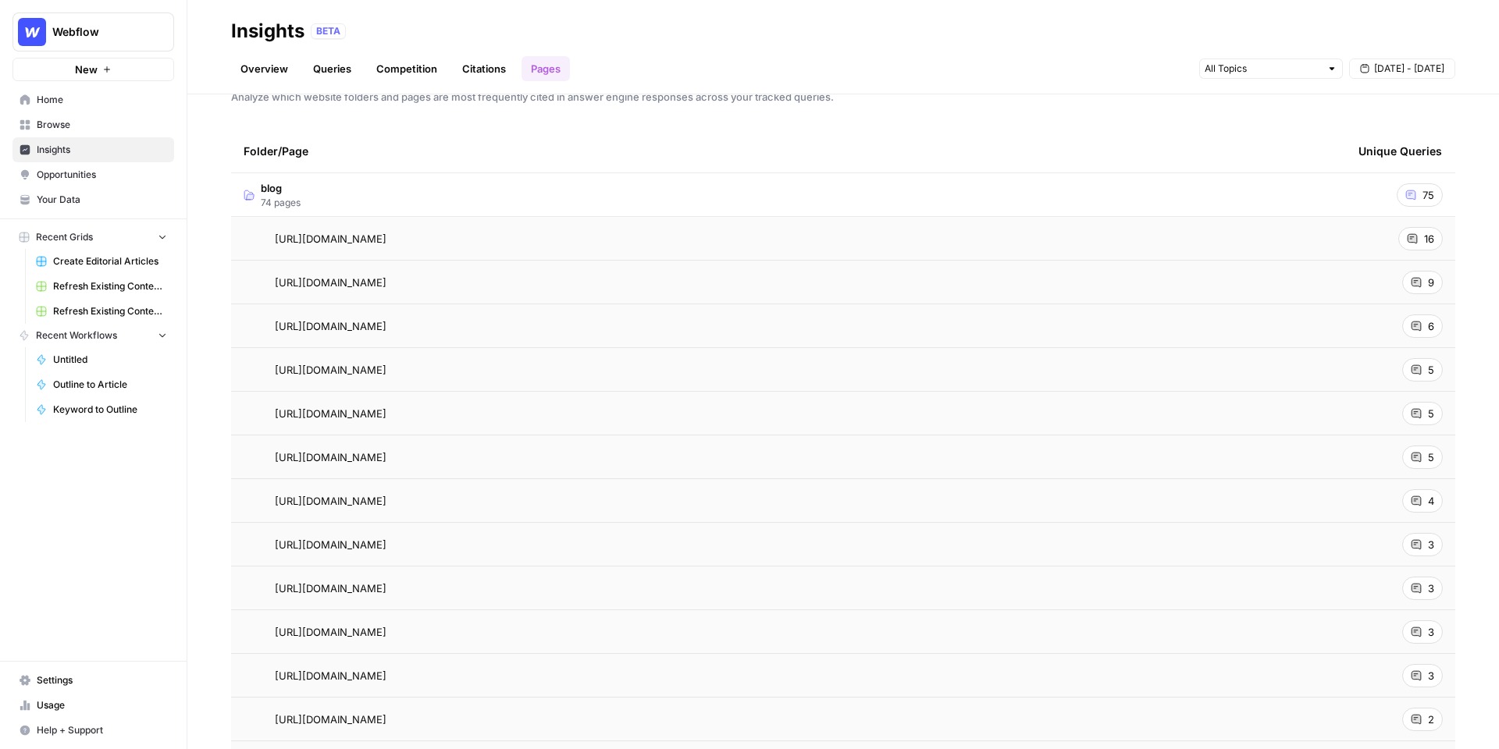
scroll to position [42, 0]
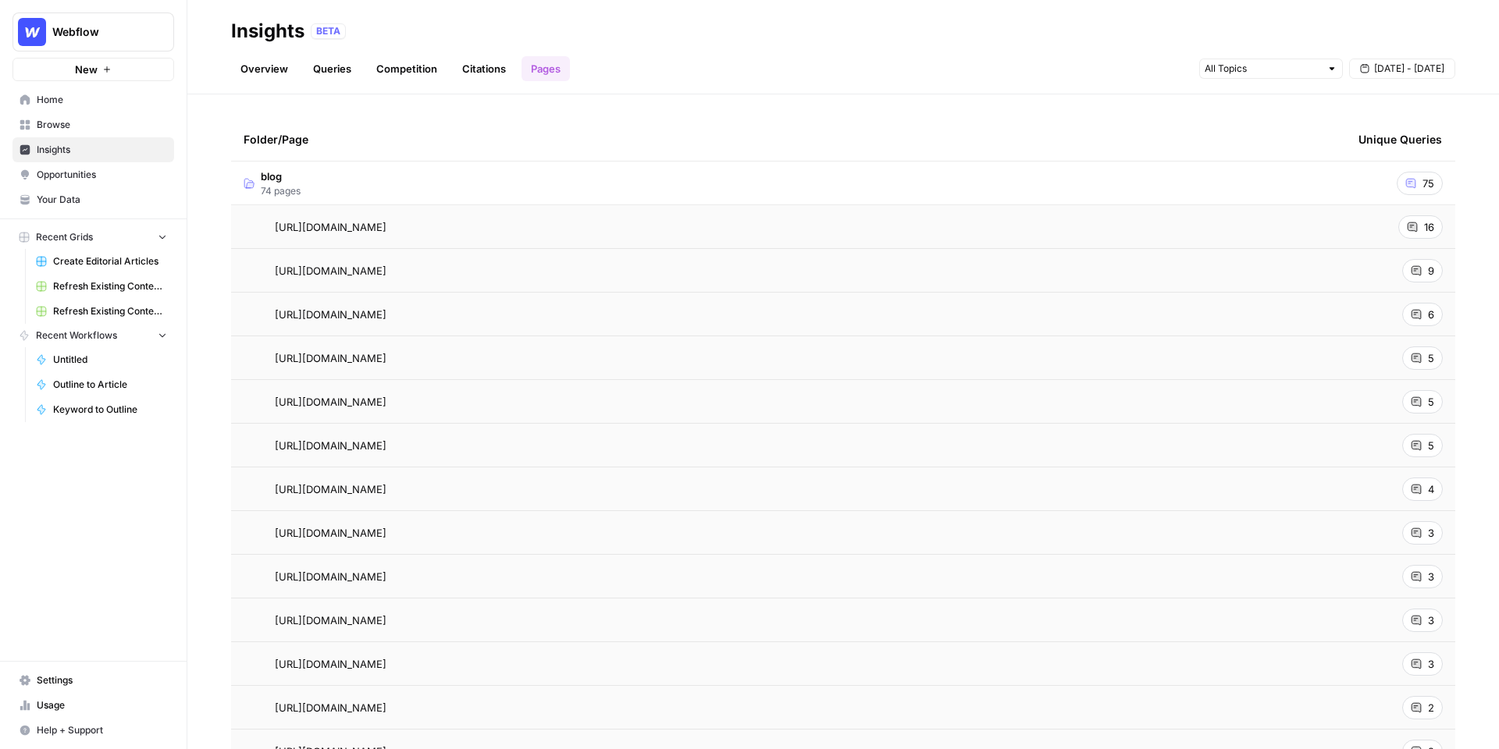
click at [1418, 270] on icon at bounding box center [1415, 270] width 9 height 9
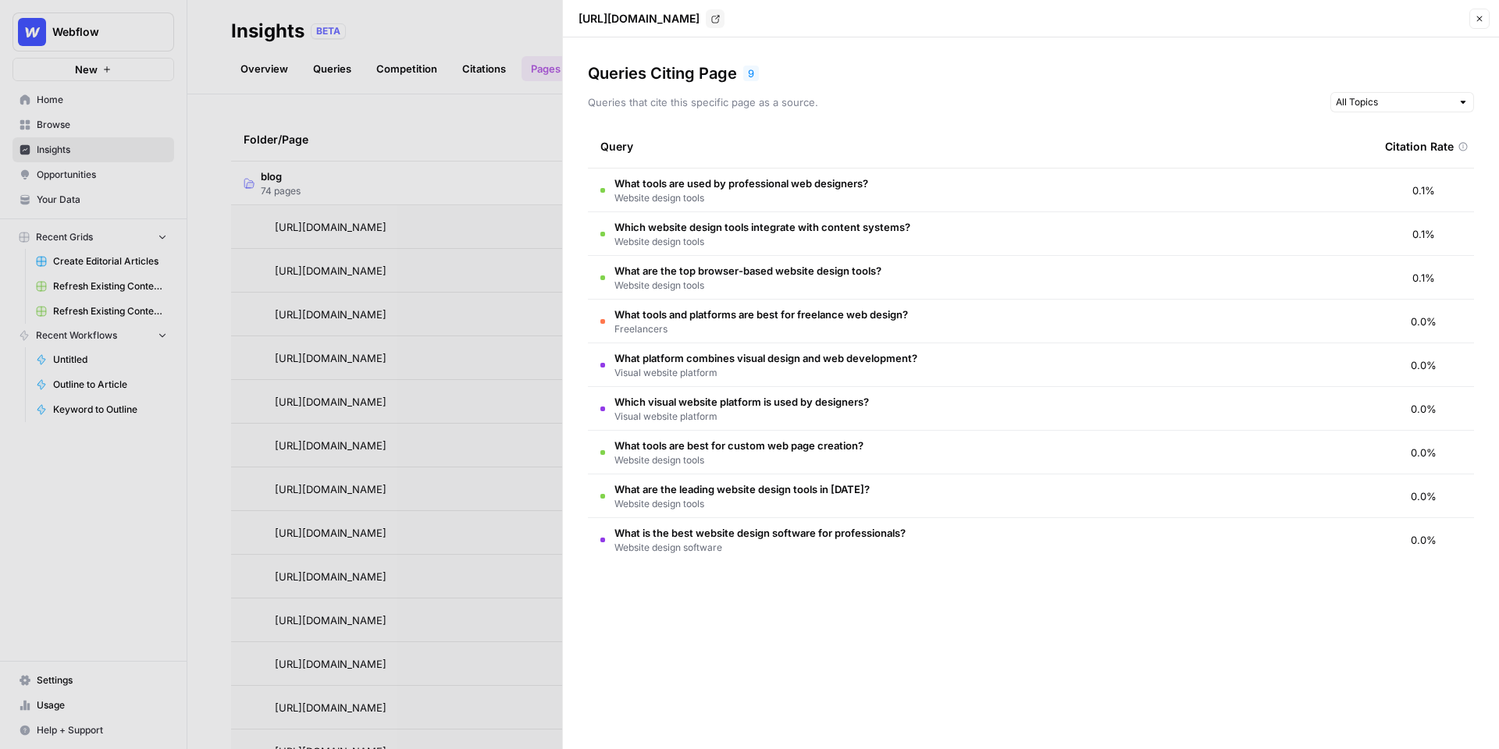
click at [1479, 24] on button "Close" at bounding box center [1479, 19] width 20 height 20
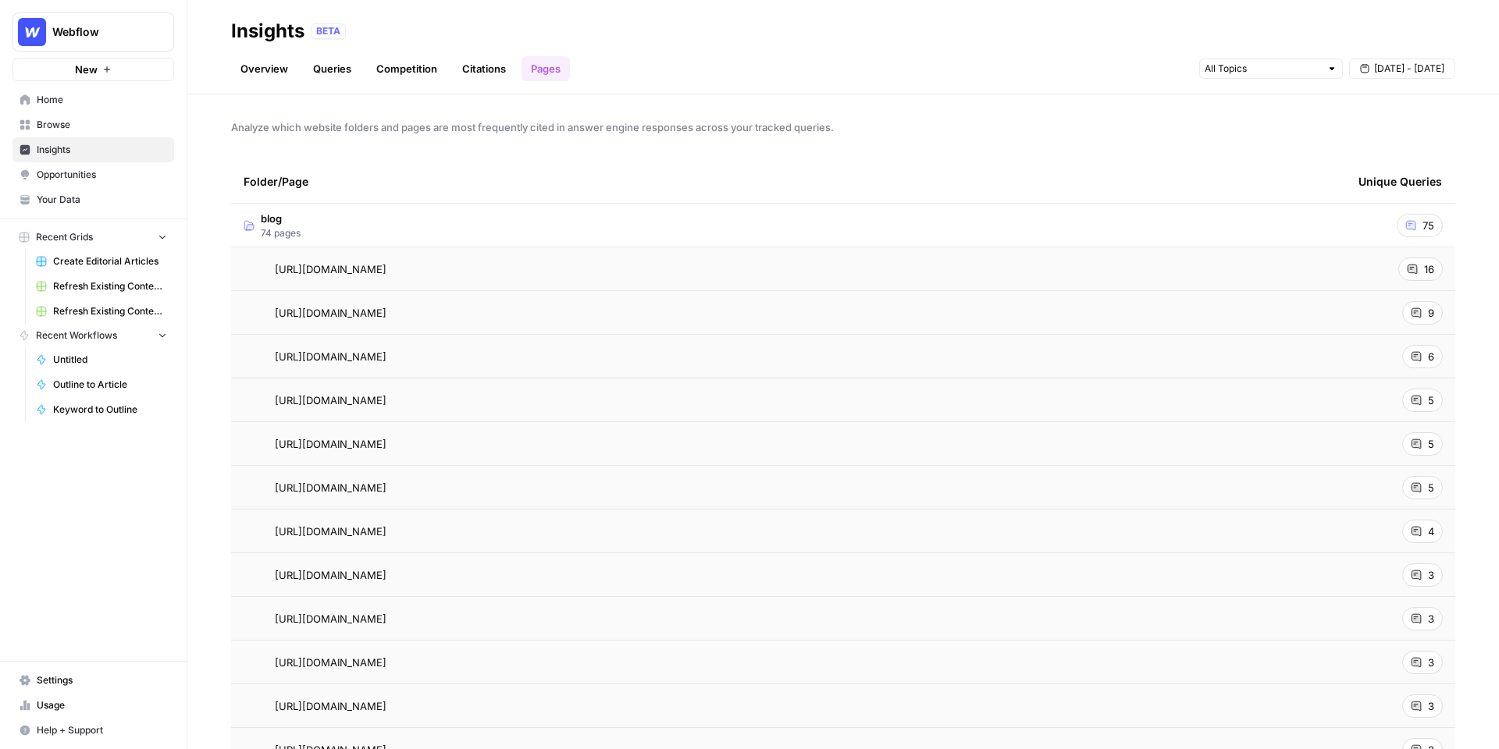
click at [414, 225] on td "blog 74 pages" at bounding box center [788, 225] width 1115 height 43
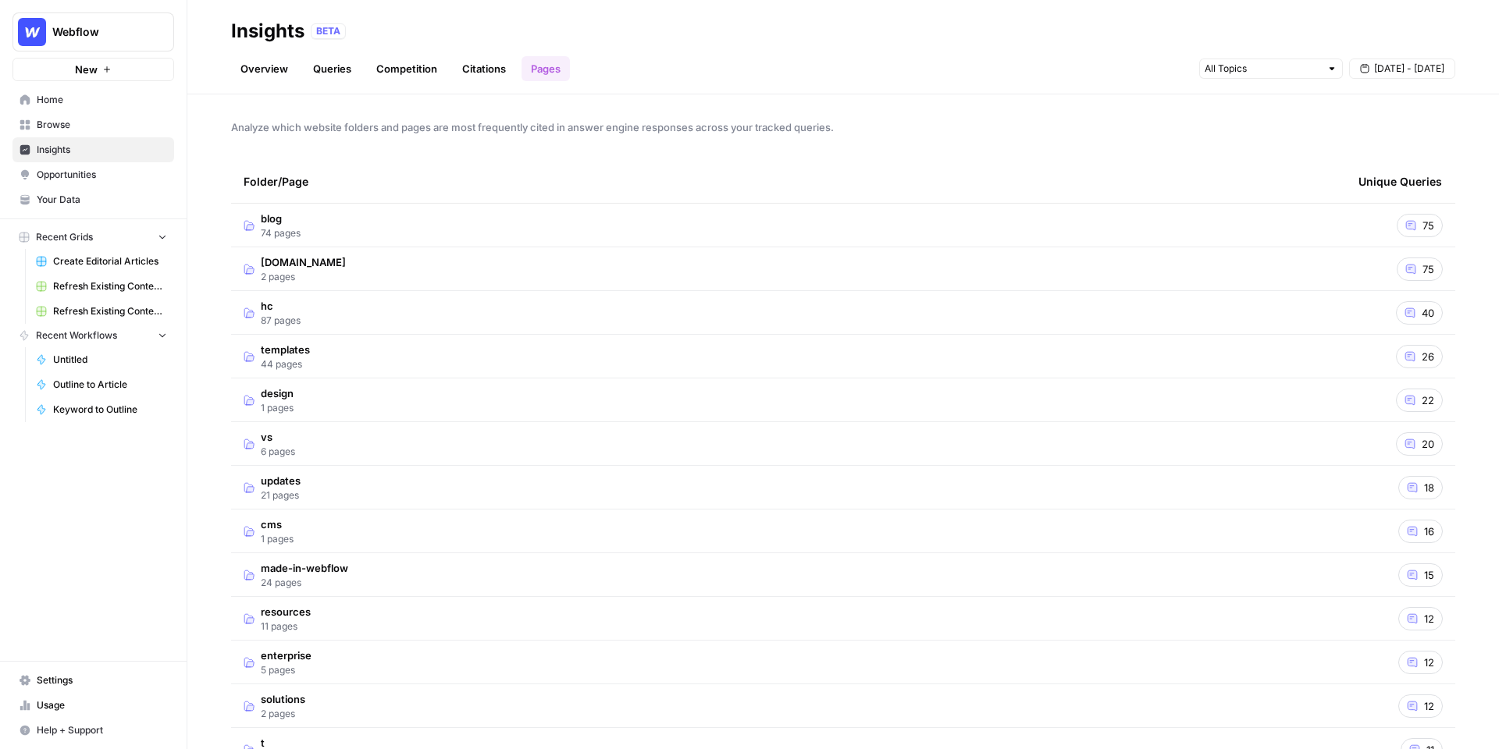
click at [259, 69] on link "Overview" at bounding box center [264, 68] width 66 height 25
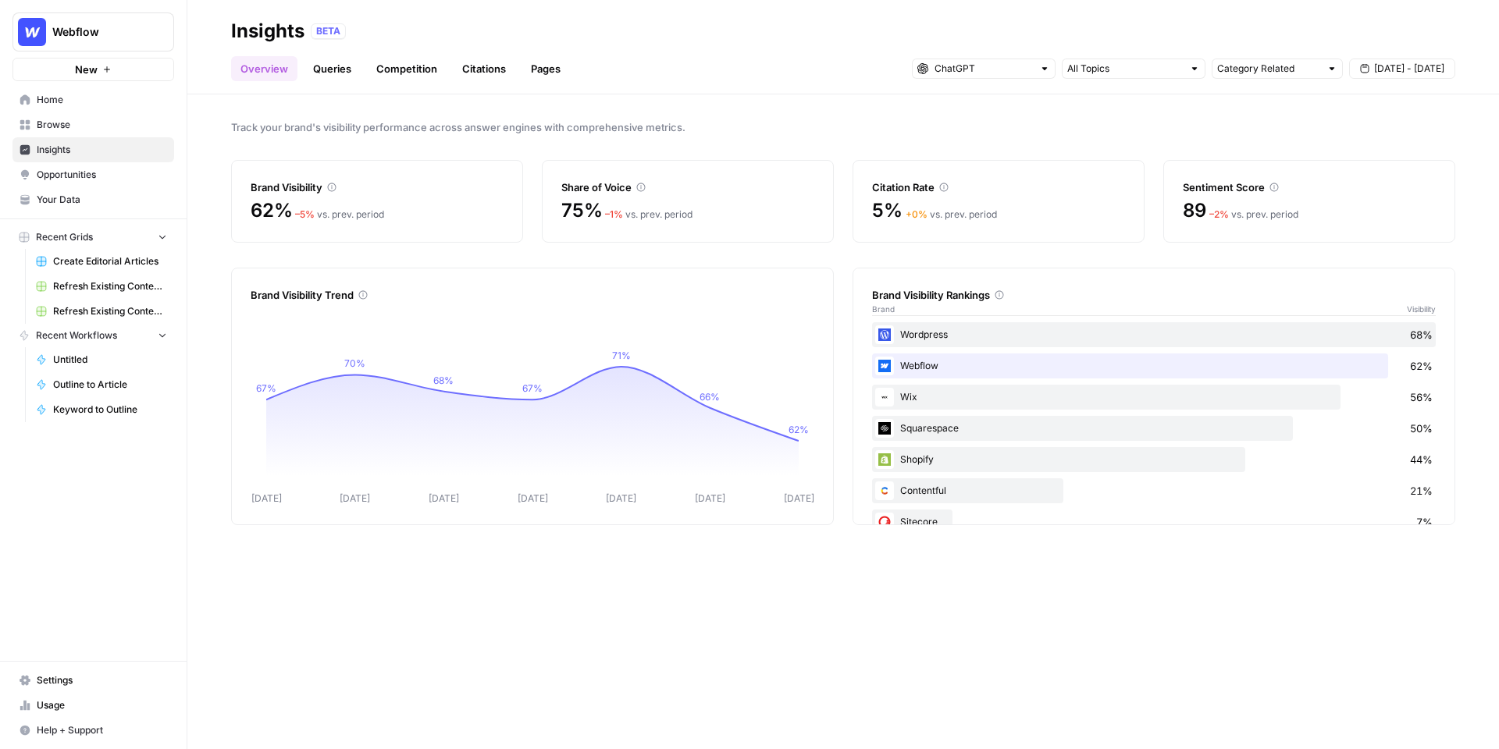
click at [70, 172] on span "Opportunities" at bounding box center [102, 175] width 130 height 14
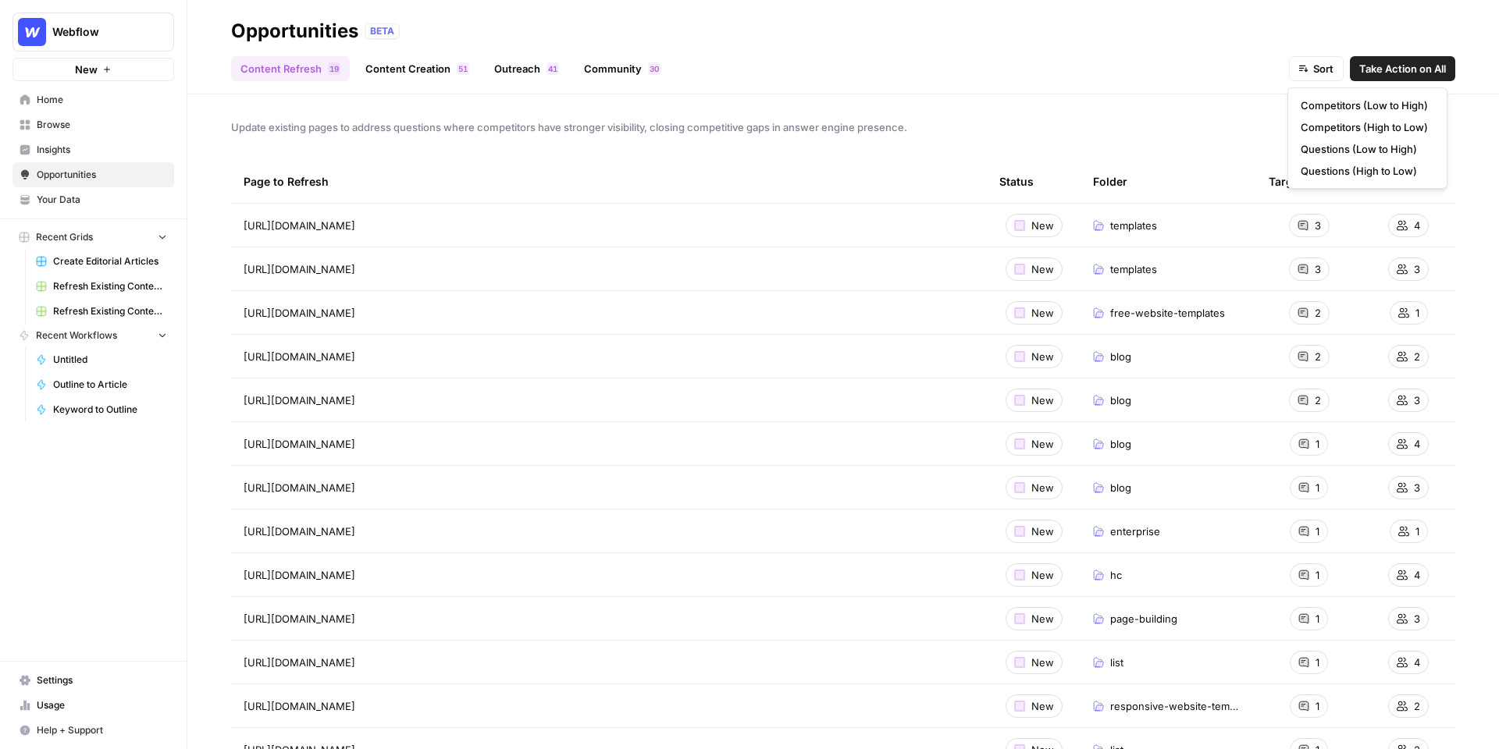
click at [1318, 66] on span "Sort" at bounding box center [1323, 69] width 20 height 16
click at [1344, 124] on span "Competitors (High to Low)" at bounding box center [1363, 127] width 127 height 16
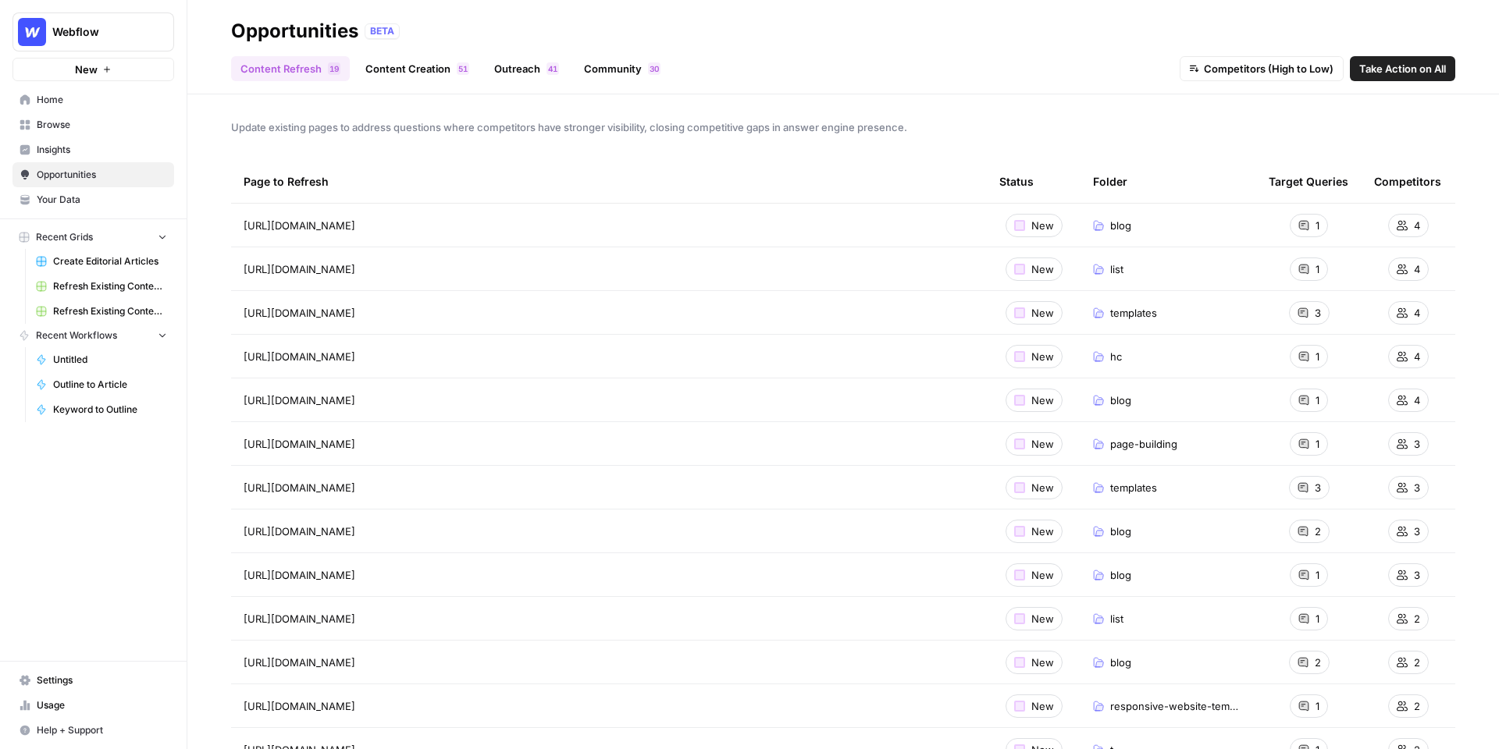
click at [1237, 80] on button "Competitors (High to Low)" at bounding box center [1261, 68] width 164 height 25
click at [929, 143] on div "Update existing pages to address questions where competitors have stronger visi…" at bounding box center [842, 421] width 1311 height 655
click at [434, 70] on link "Content Creation 1 5" at bounding box center [417, 68] width 123 height 25
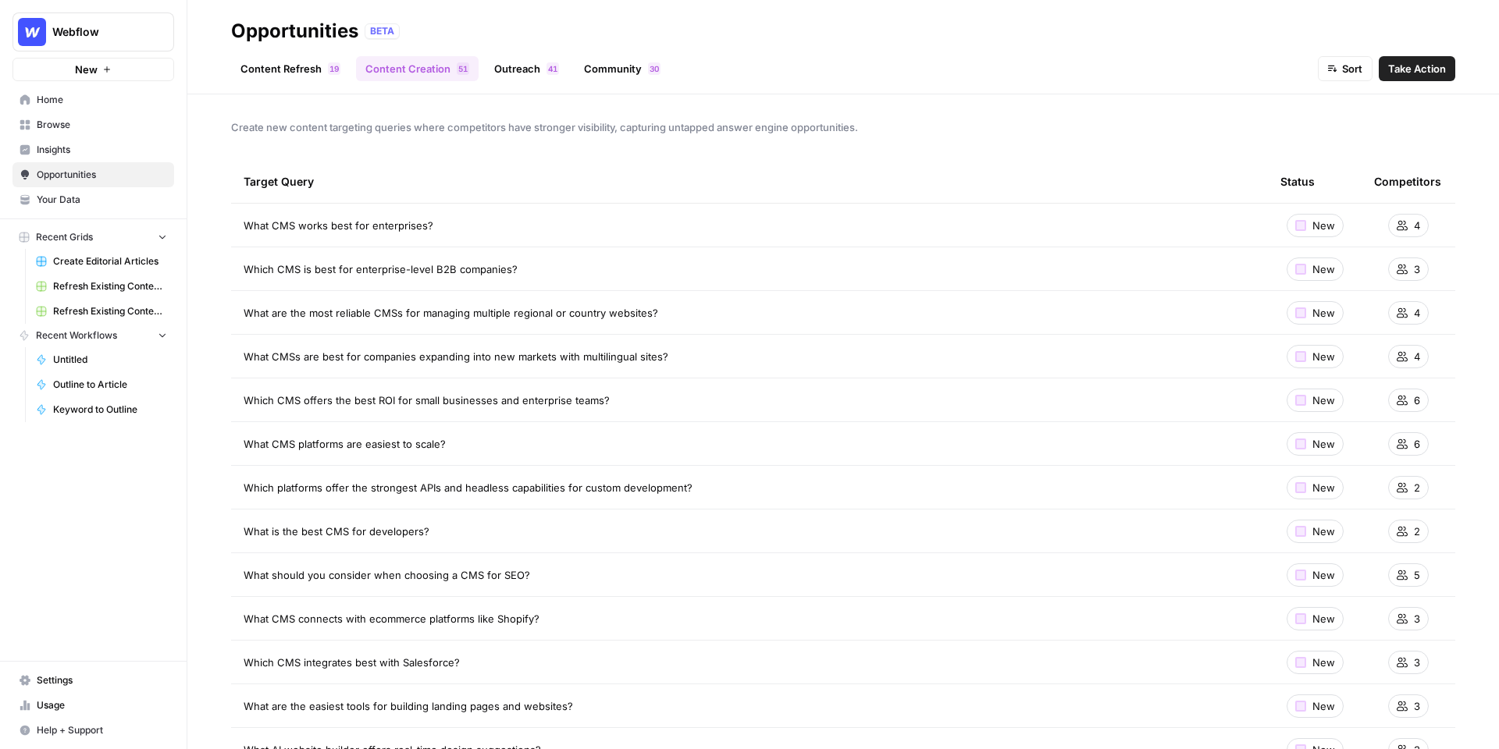
click at [541, 76] on link "Outreach 1 4" at bounding box center [527, 68] width 84 height 25
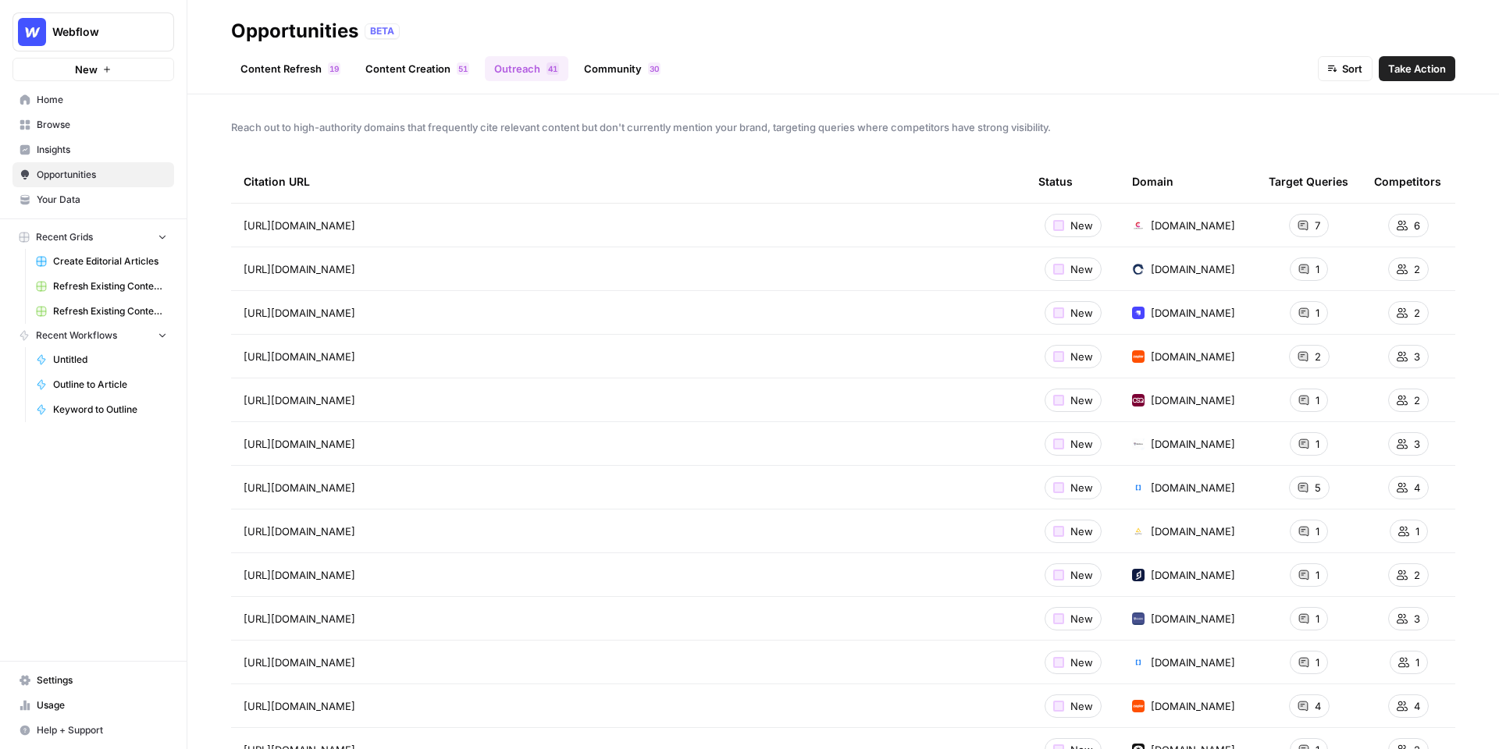
click at [615, 82] on header "Opportunities BETA Content Refresh 9 1 Content Creation 1 5 Outreach 1 4 Commun…" at bounding box center [842, 47] width 1311 height 94
click at [632, 73] on link "Community 0 3" at bounding box center [621, 68] width 95 height 25
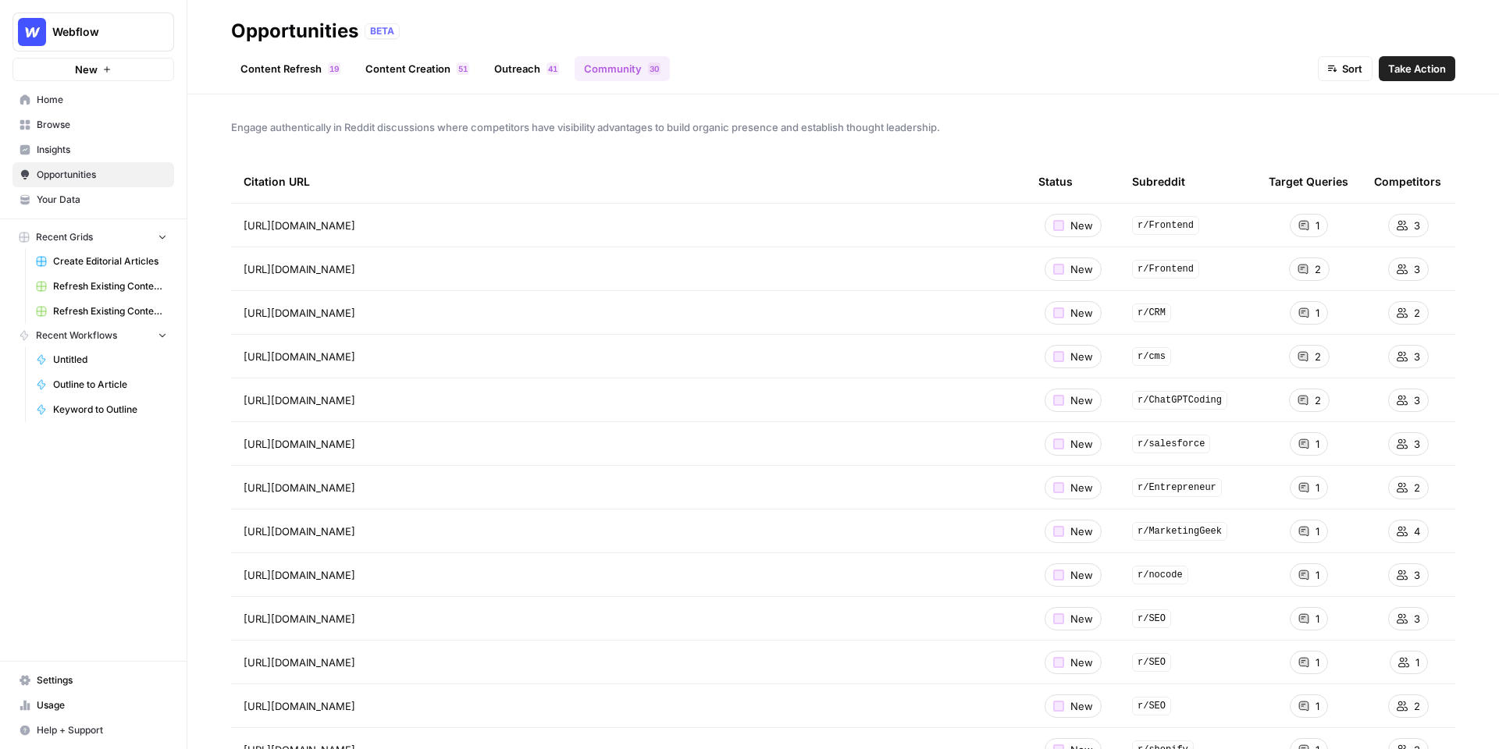
click at [412, 70] on link "Content Creation 1 5" at bounding box center [417, 68] width 123 height 25
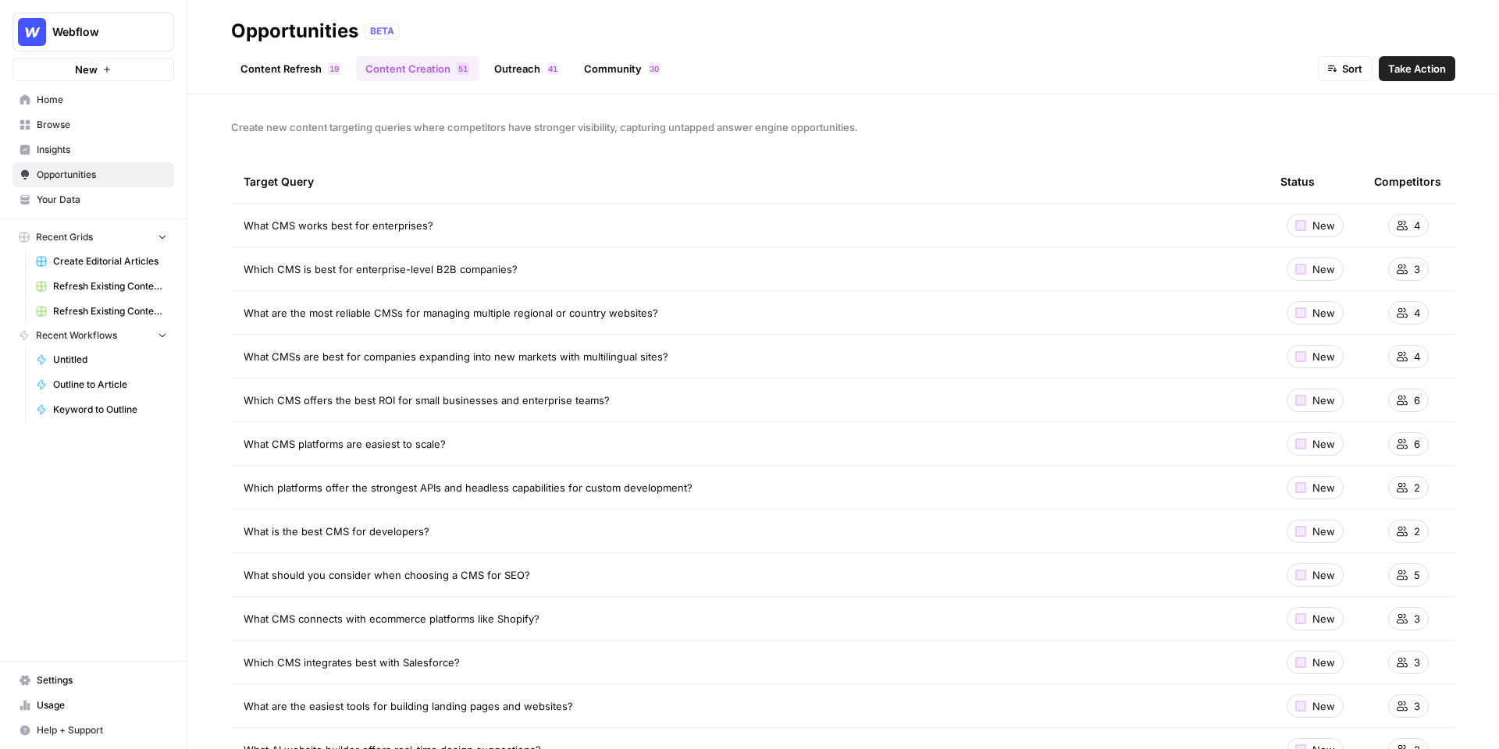
click at [517, 77] on link "Outreach 1 4" at bounding box center [527, 68] width 84 height 25
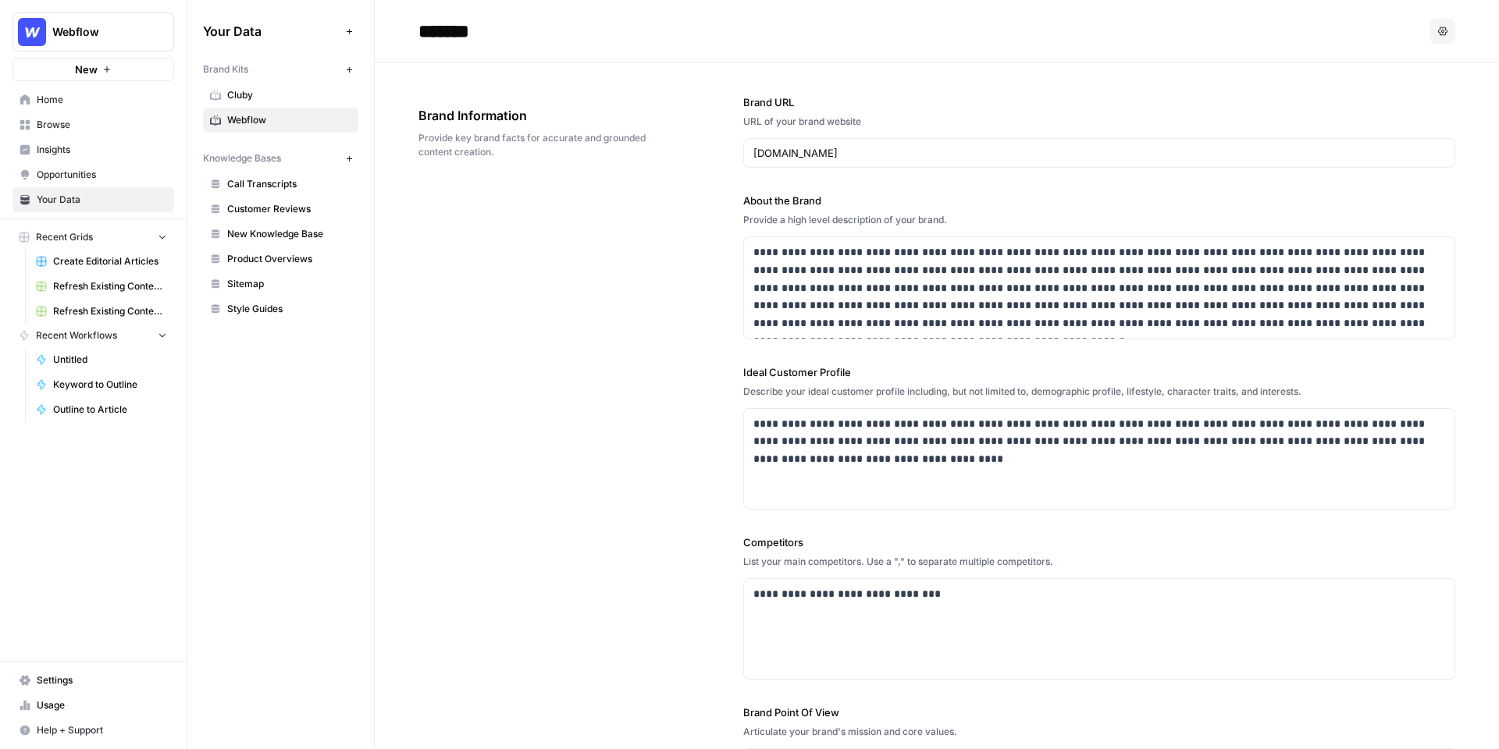
click at [295, 234] on span "New Knowledge Base" at bounding box center [289, 234] width 124 height 14
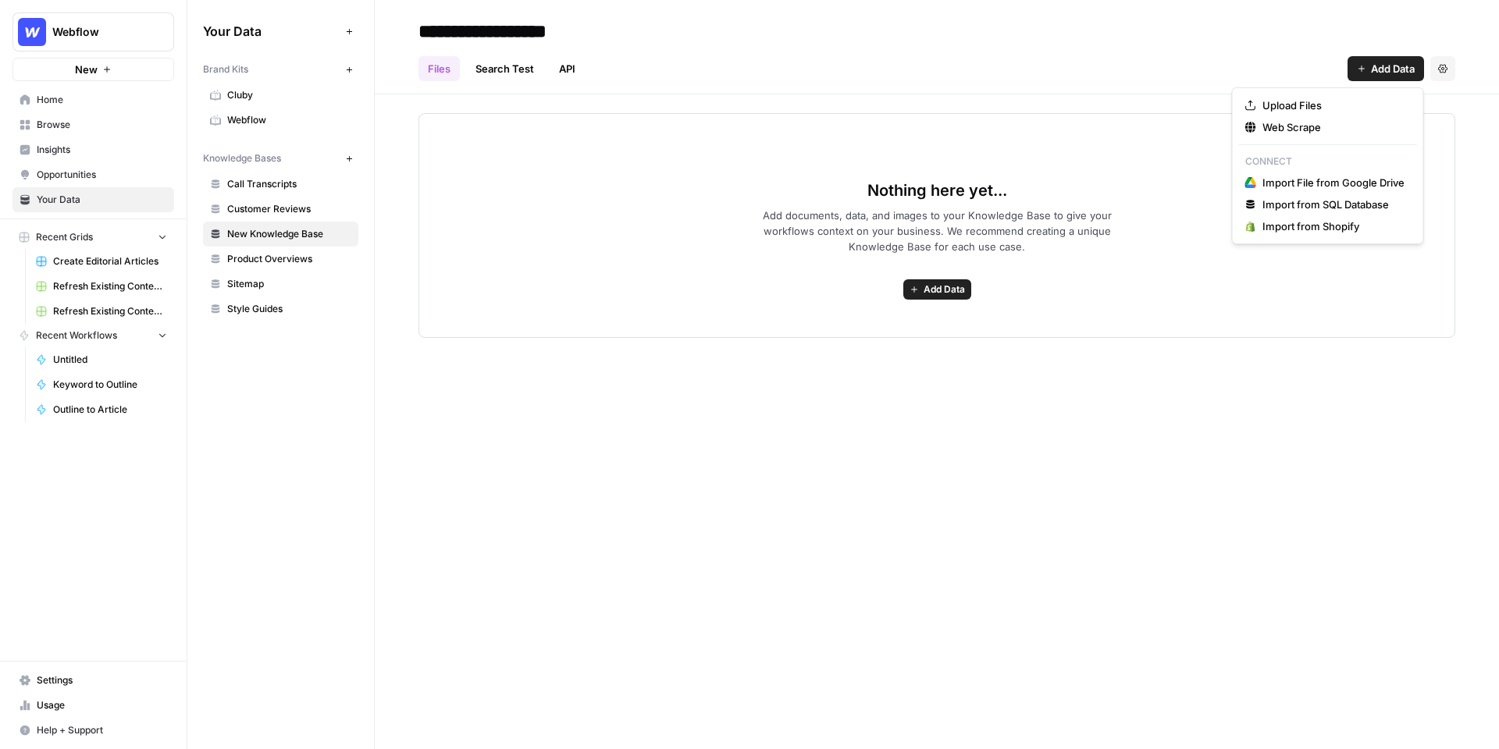
click at [1379, 66] on span "Add Data" at bounding box center [1393, 69] width 44 height 16
click at [834, 98] on div "Nothing here yet... Add documents, data, and images to your Knowledge Base to g…" at bounding box center [937, 216] width 1124 height 244
click at [297, 115] on span "Webflow" at bounding box center [289, 120] width 124 height 14
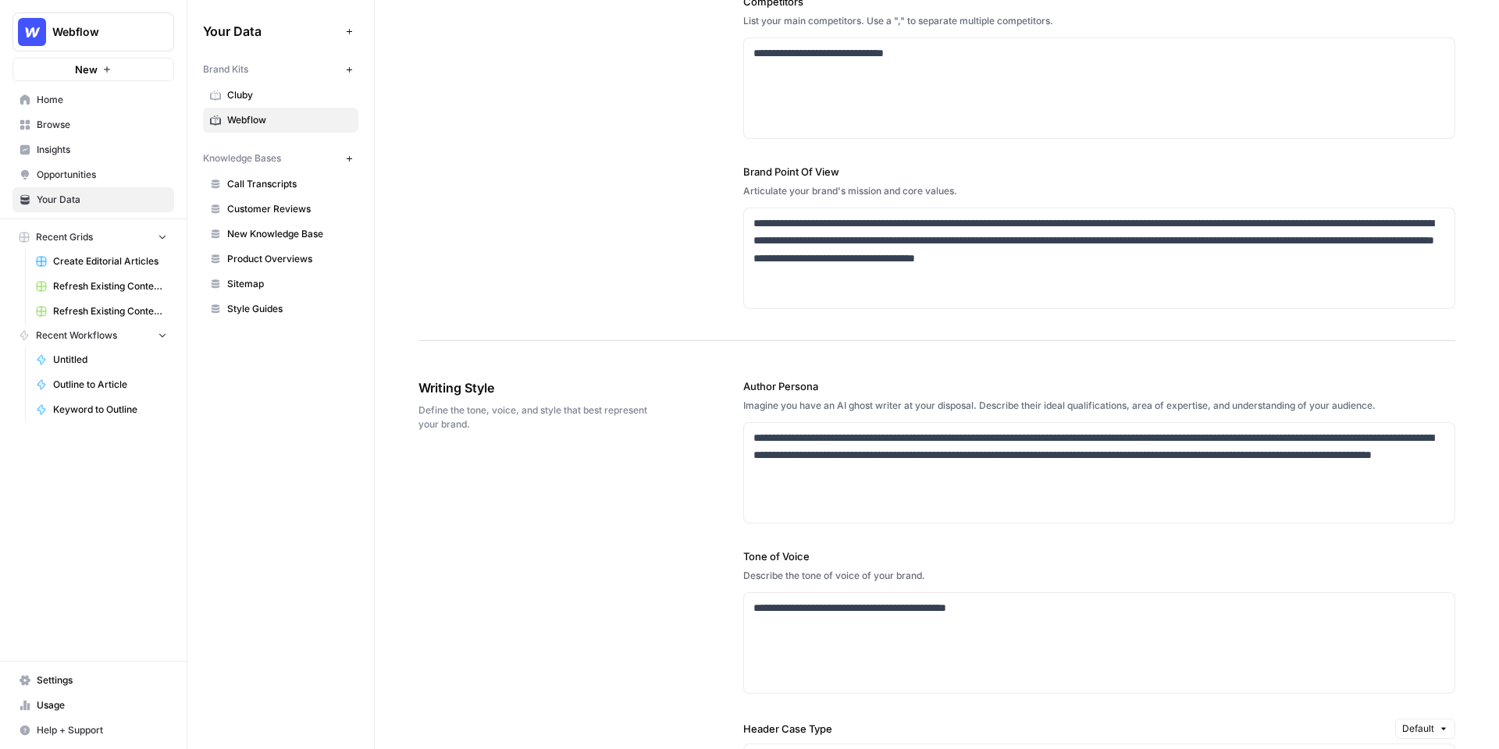
scroll to position [569, 0]
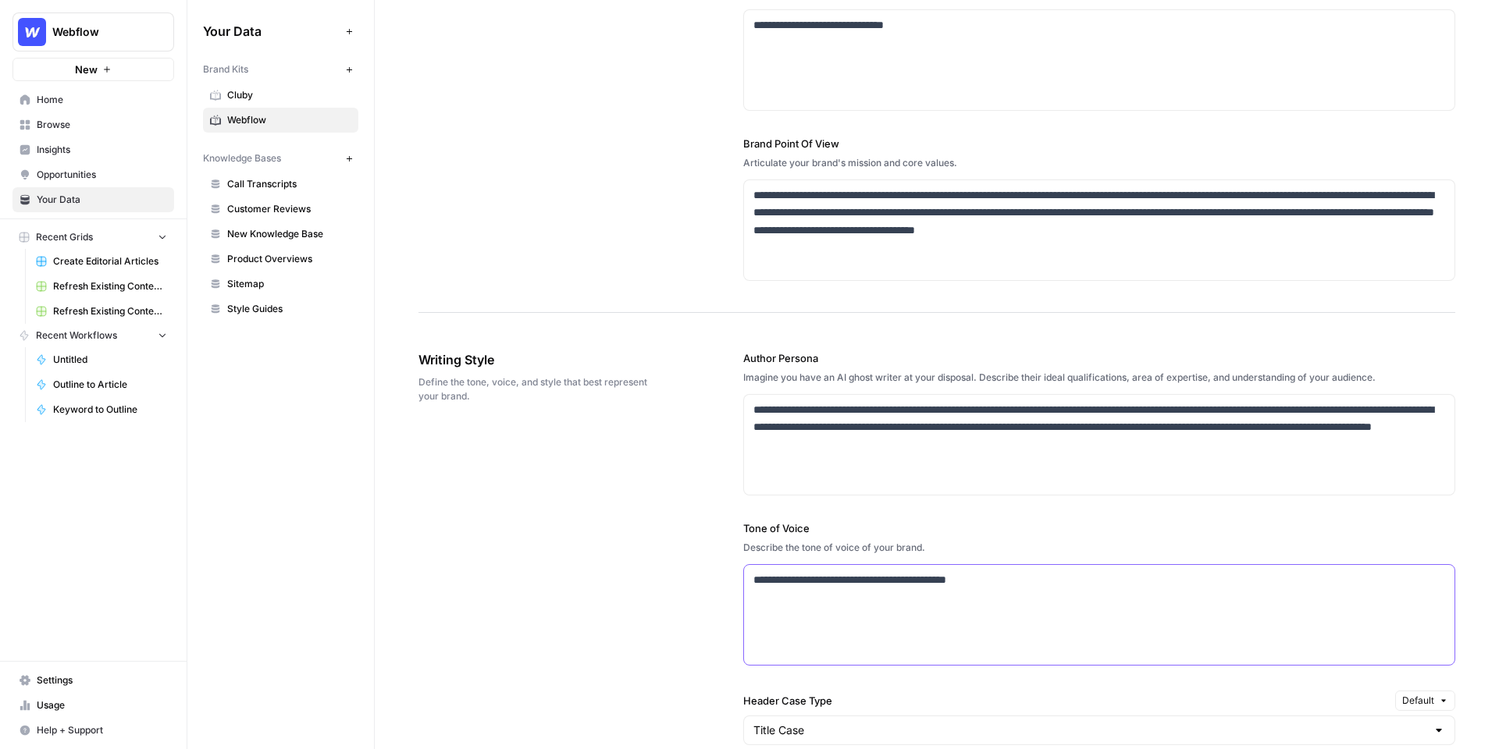
click at [860, 593] on div "**********" at bounding box center [1099, 615] width 710 height 100
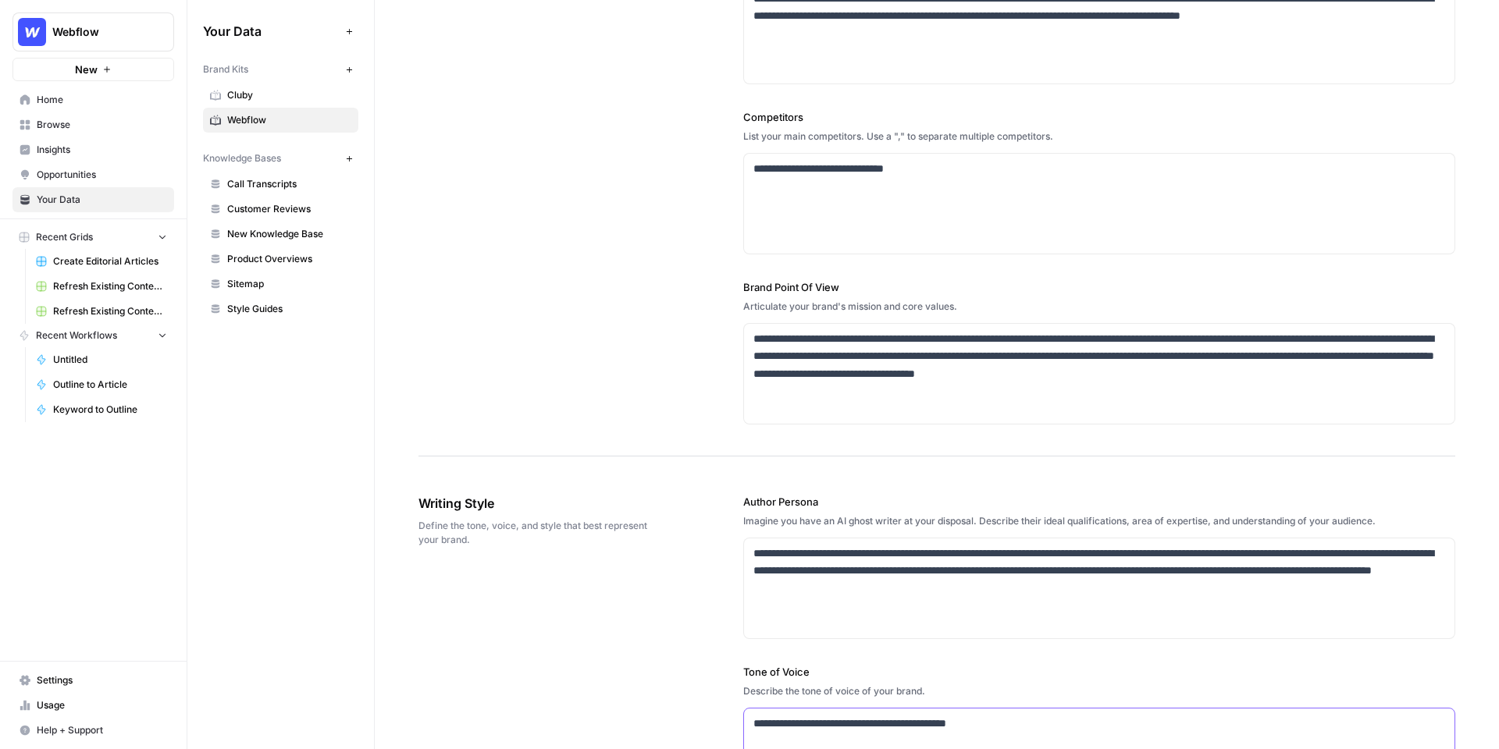
scroll to position [457, 0]
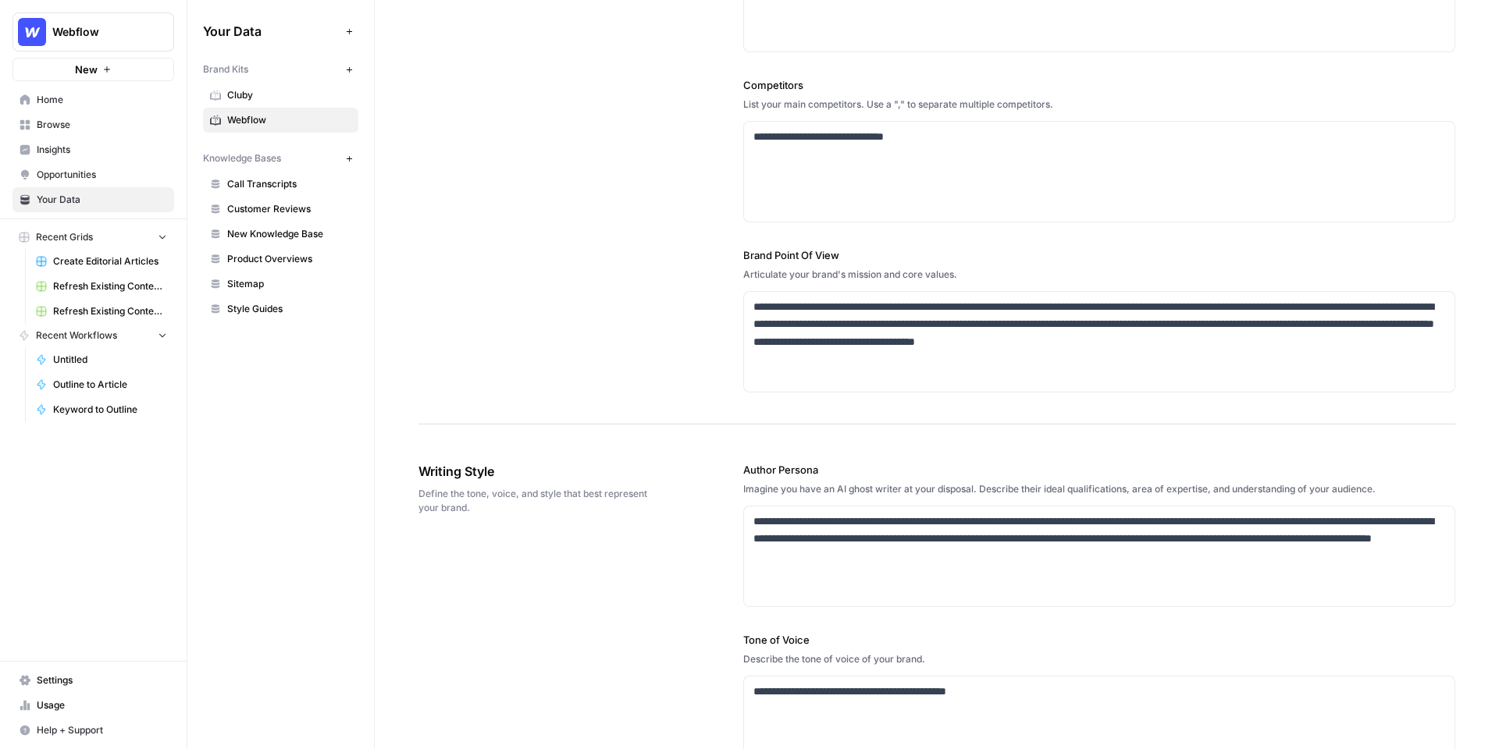
click at [673, 343] on div "**********" at bounding box center [936, 15] width 1037 height 819
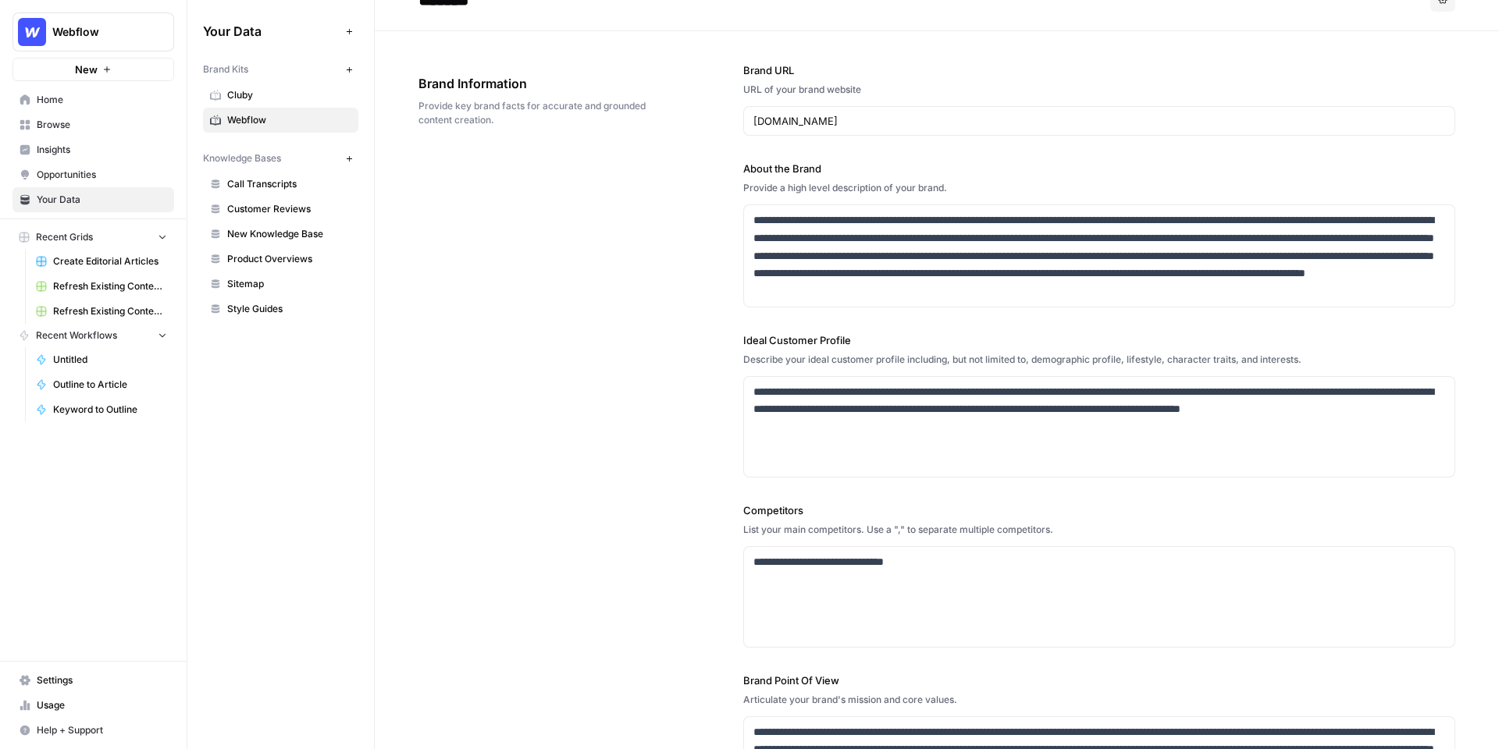
scroll to position [0, 0]
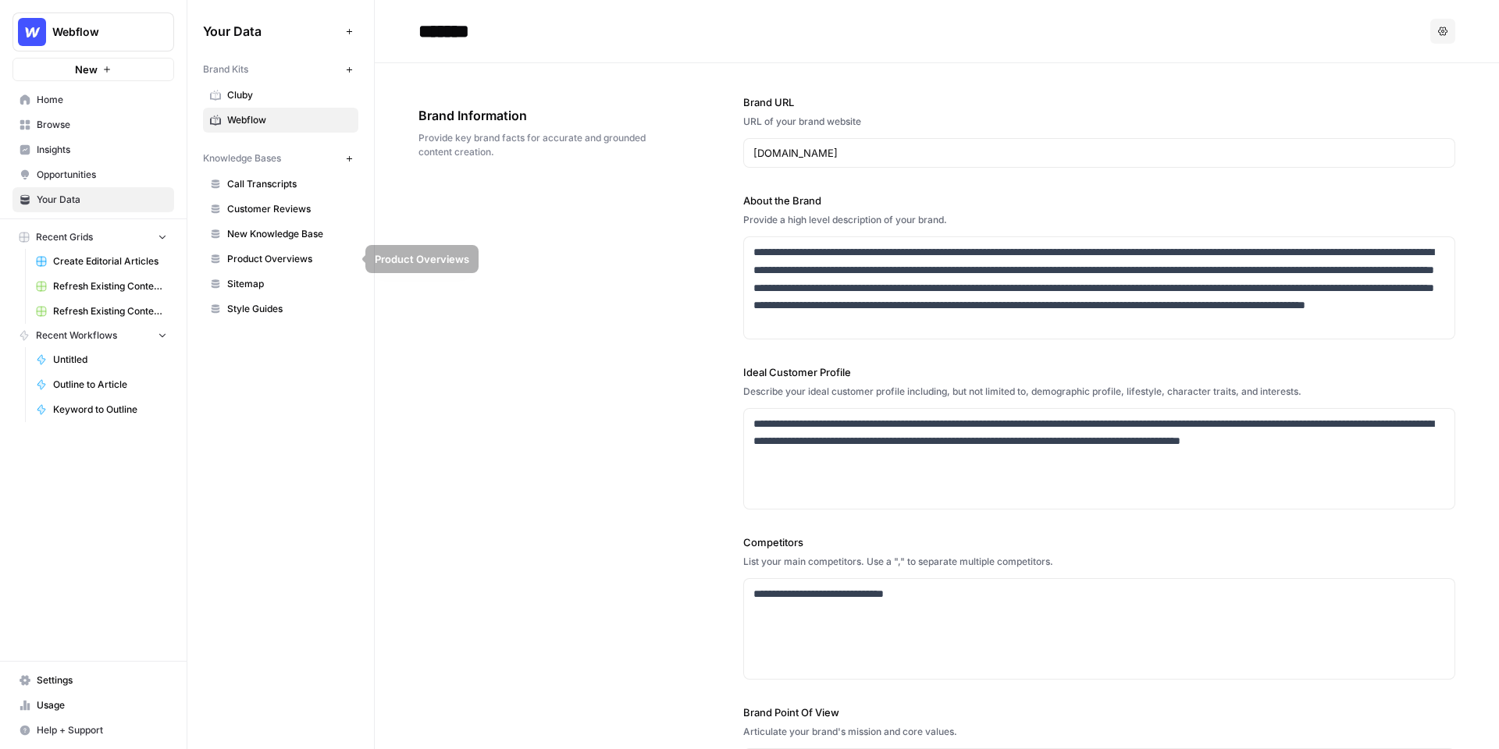
click at [287, 233] on span "New Knowledge Base" at bounding box center [289, 234] width 124 height 14
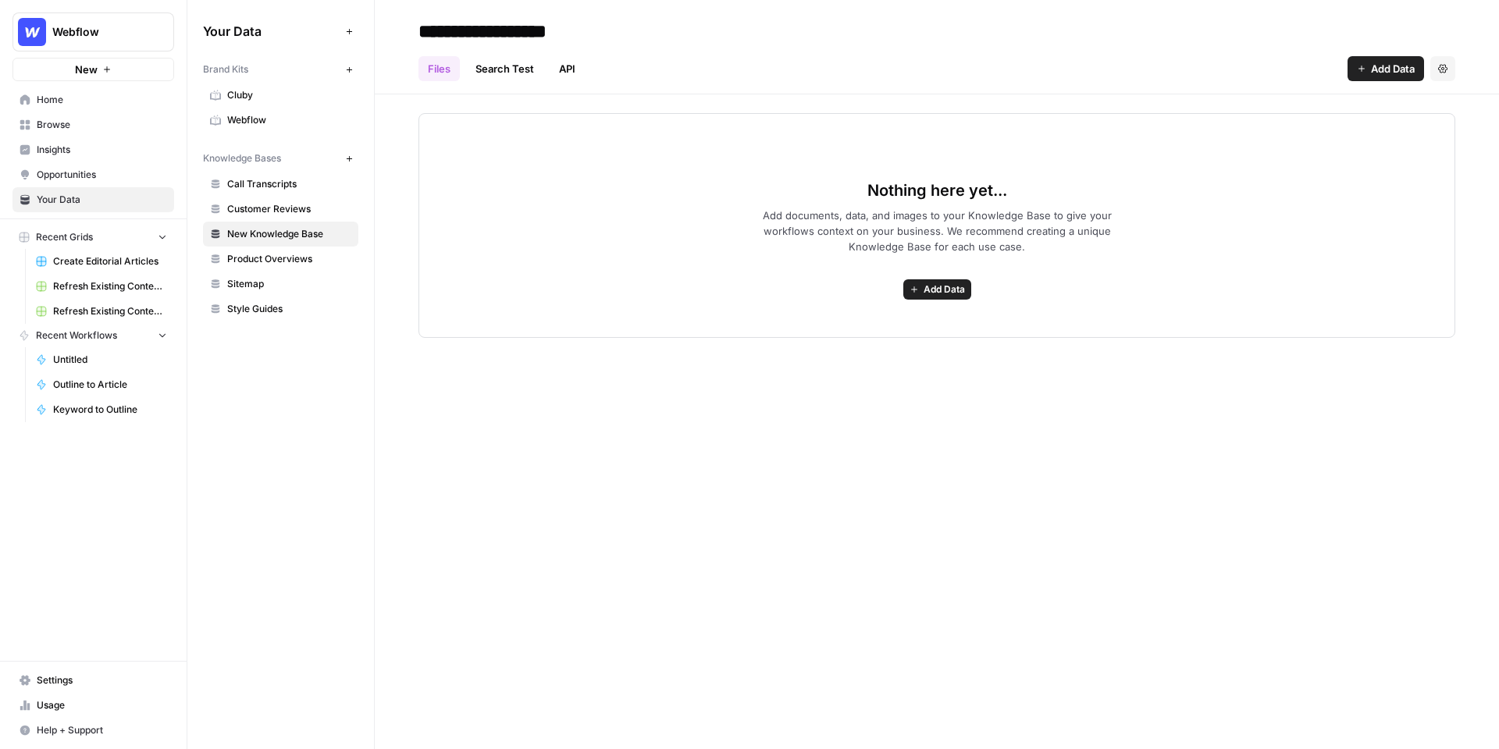
click at [1385, 62] on span "Add Data" at bounding box center [1393, 69] width 44 height 16
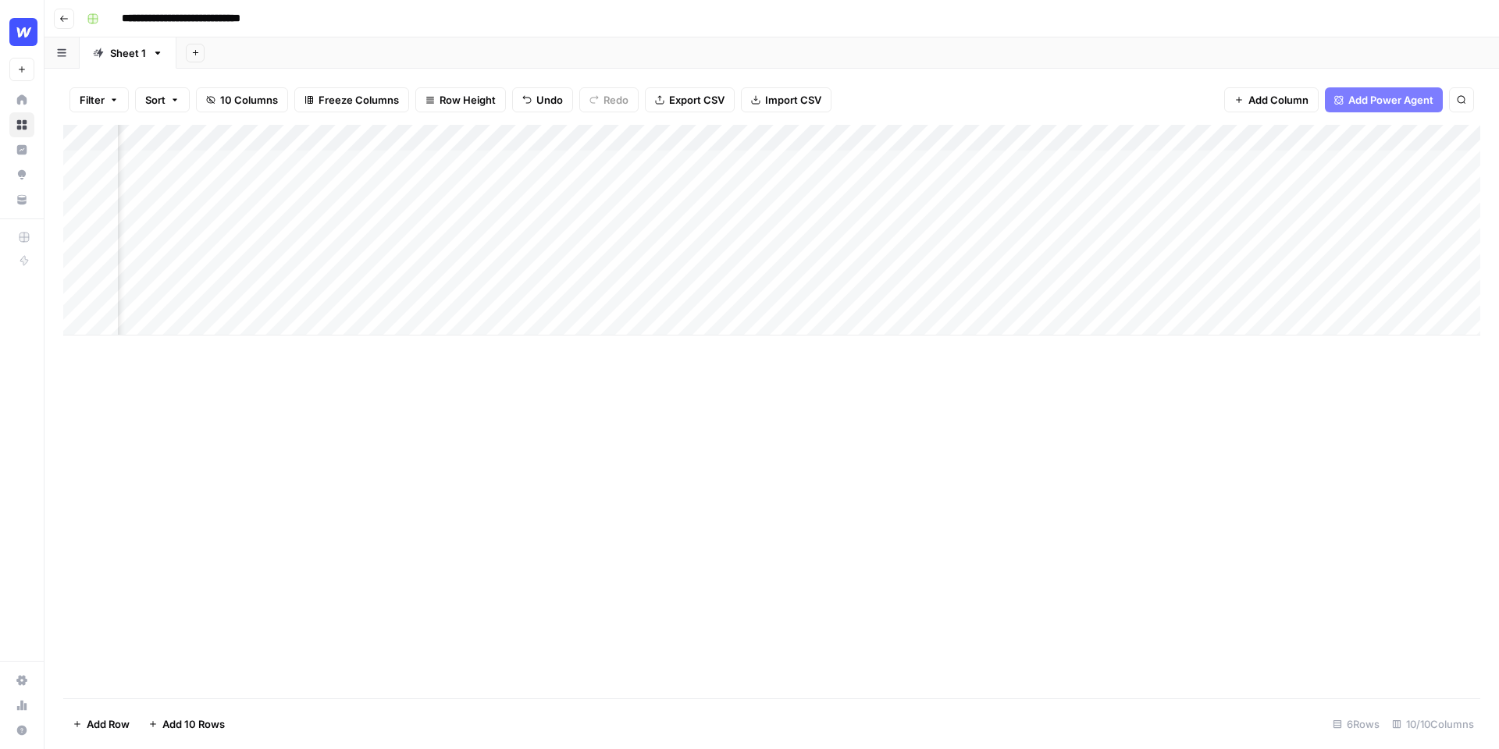
scroll to position [0, 564]
click at [994, 163] on div "Add Column" at bounding box center [771, 230] width 1417 height 211
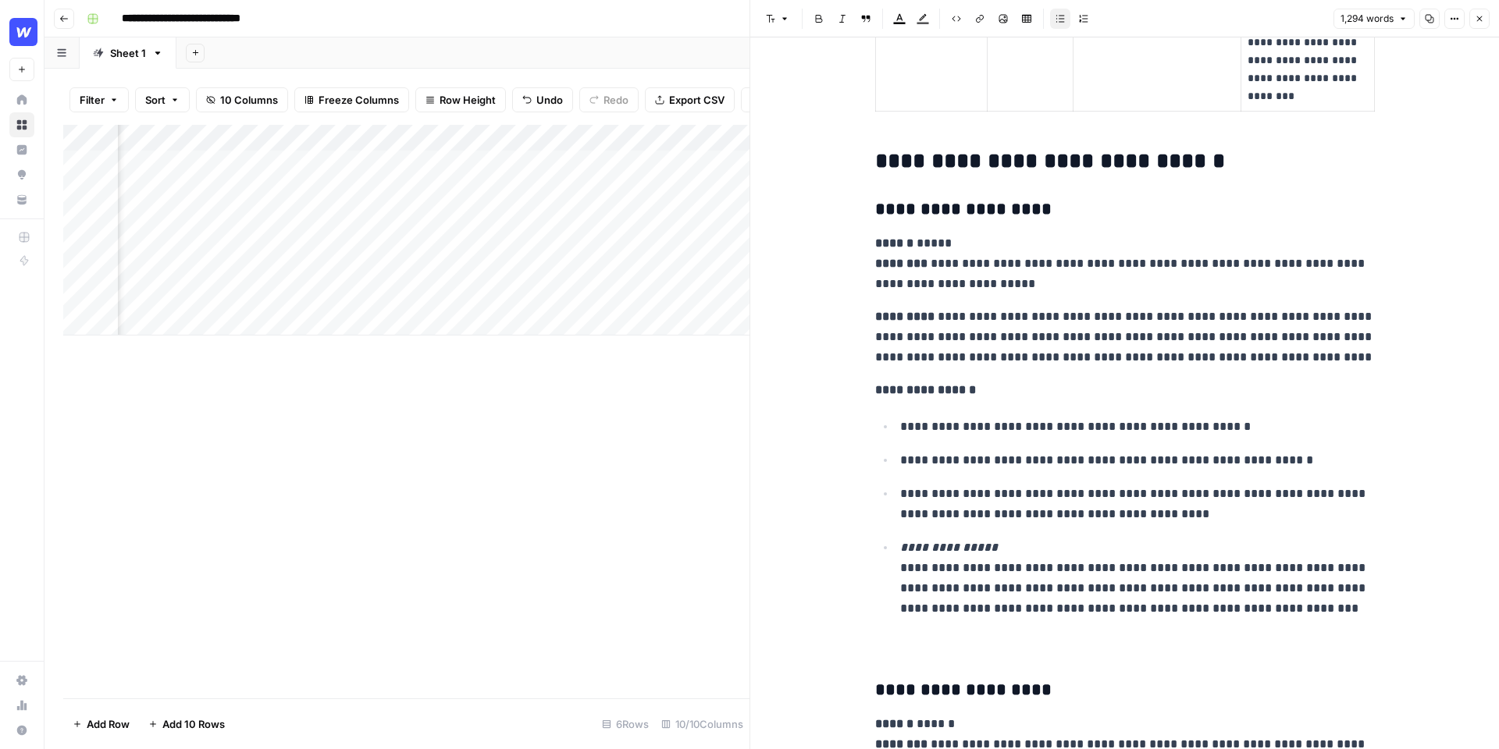
scroll to position [2858, 0]
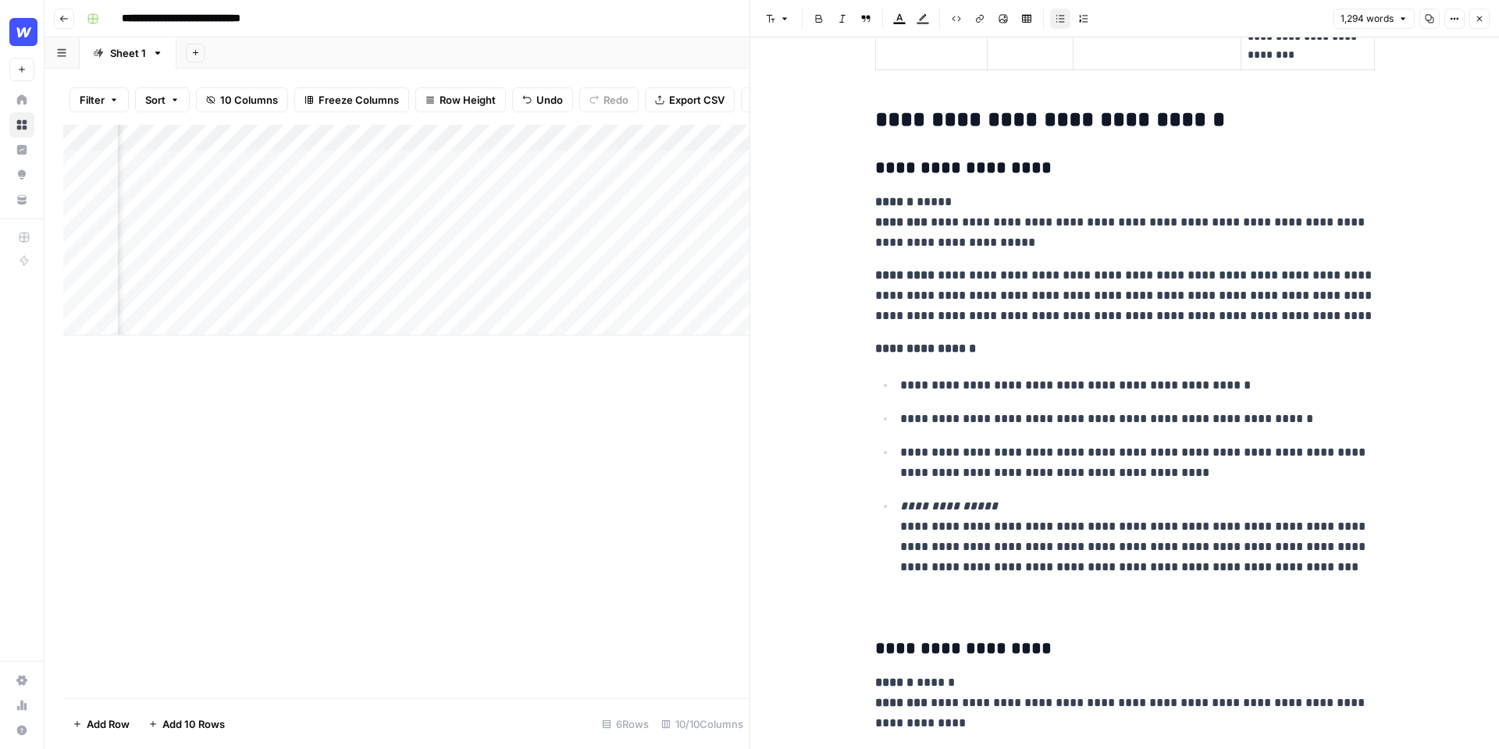
click at [1474, 17] on icon "button" at bounding box center [1478, 18] width 9 height 9
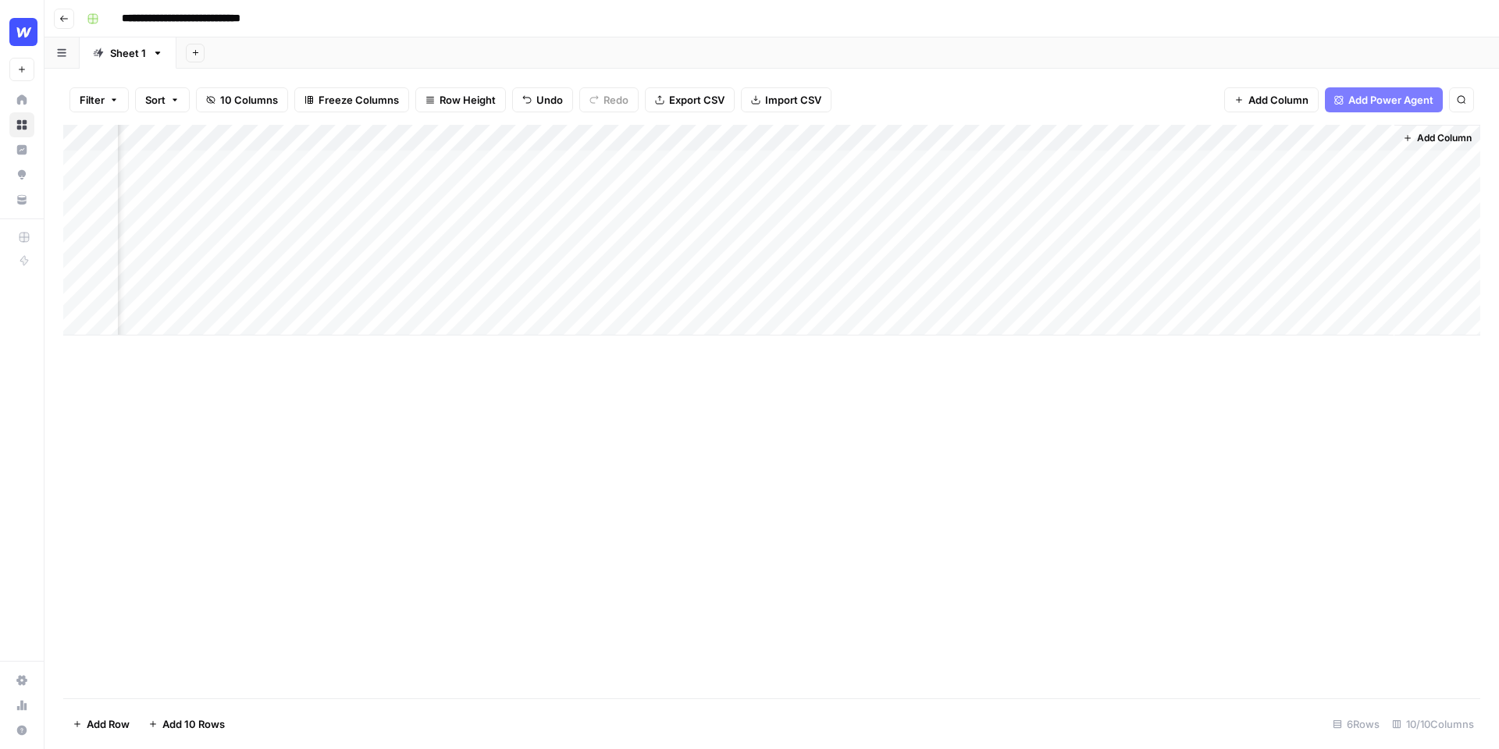
scroll to position [0, 545]
click at [1375, 241] on div "Add Column" at bounding box center [771, 230] width 1417 height 211
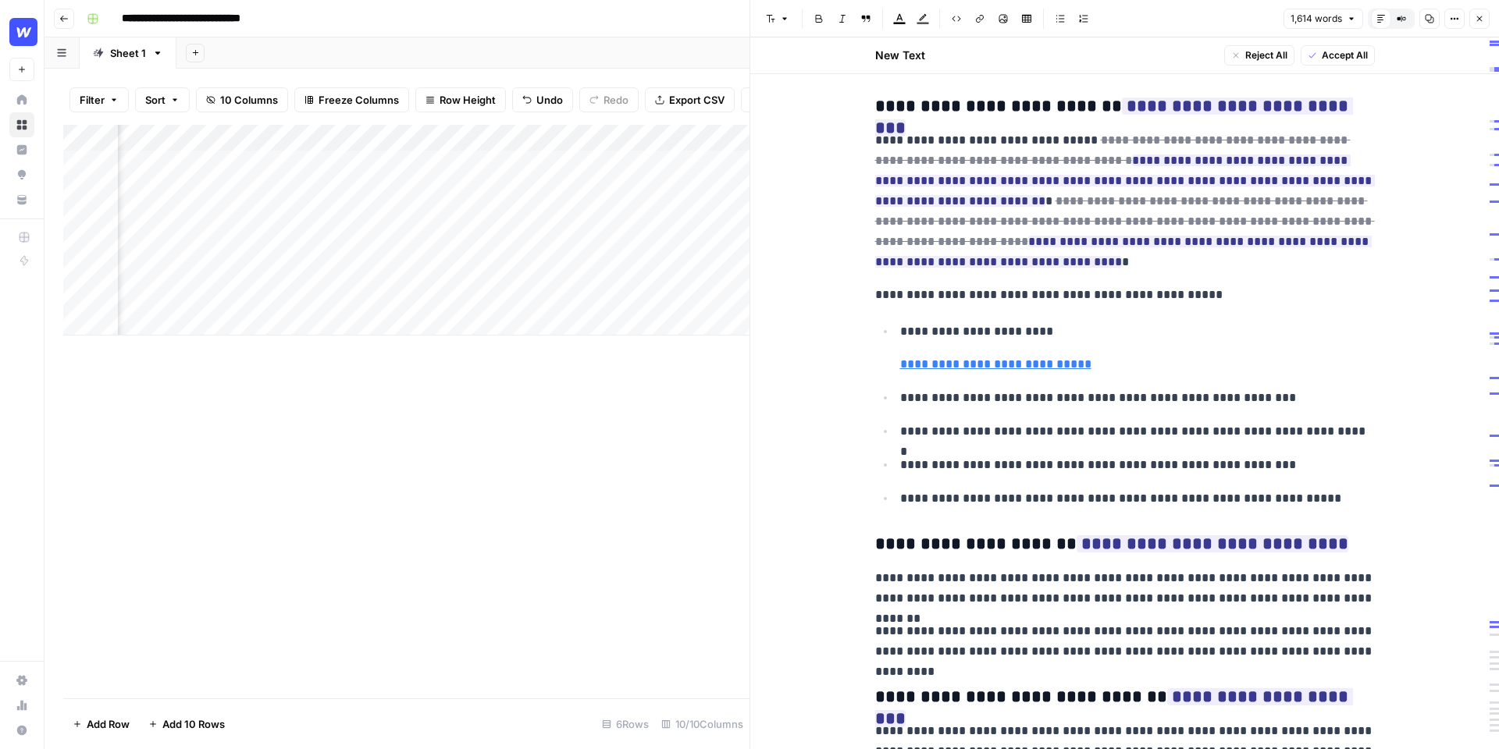
scroll to position [2958, 0]
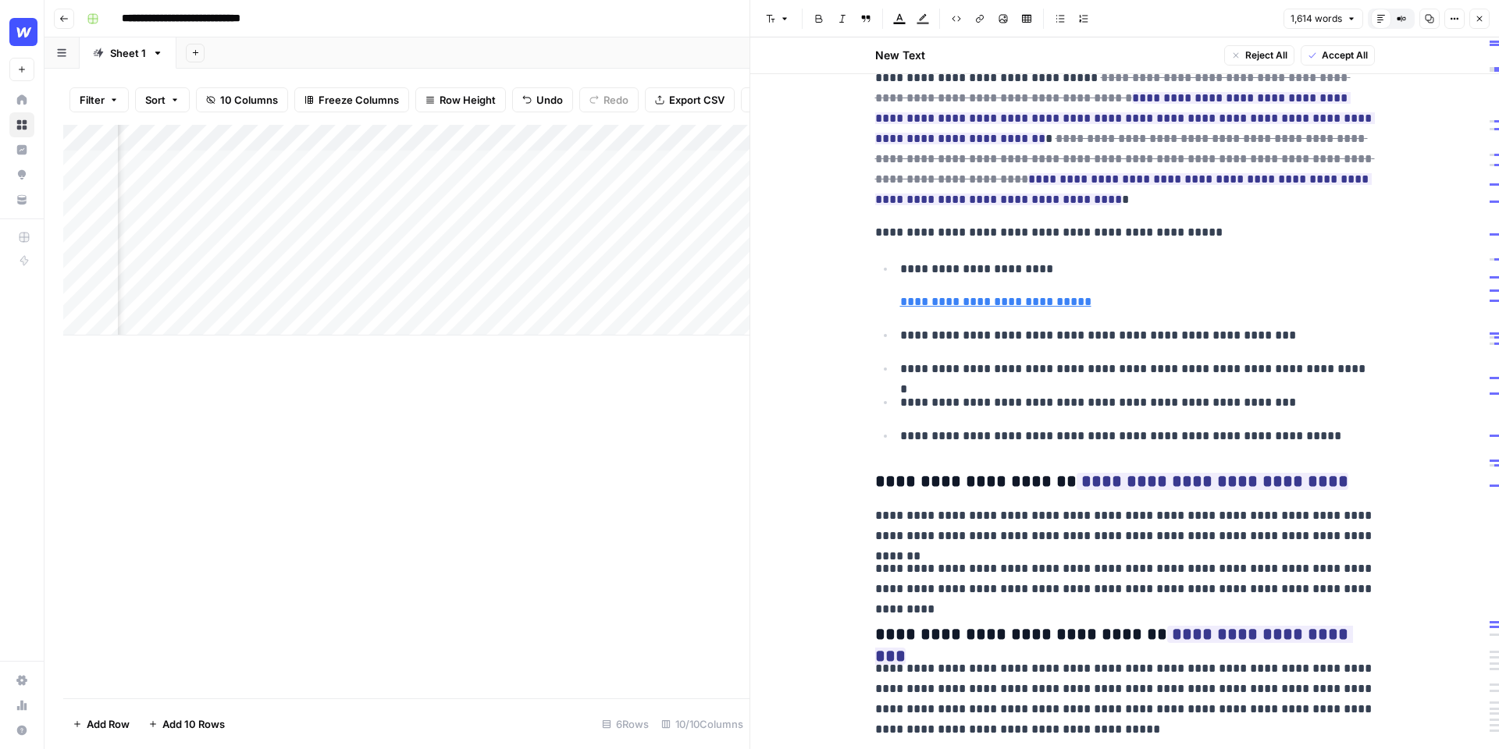
click at [1481, 21] on icon "button" at bounding box center [1478, 18] width 9 height 9
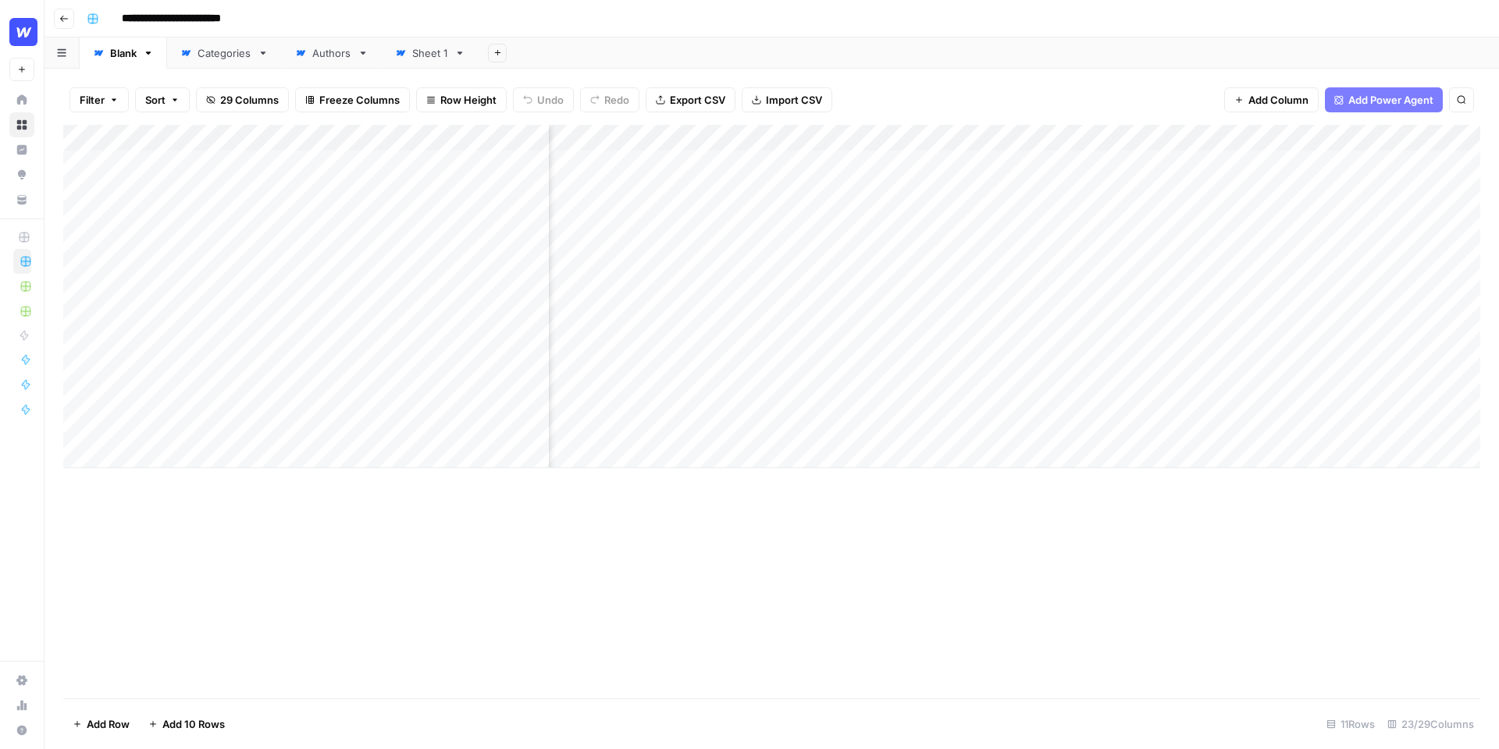
scroll to position [0, 417]
click at [980, 140] on div "Add Column" at bounding box center [771, 296] width 1417 height 343
click at [915, 290] on span "Edit Workflow" at bounding box center [970, 291] width 137 height 16
click at [1068, 16] on div "**********" at bounding box center [781, 18] width 1403 height 25
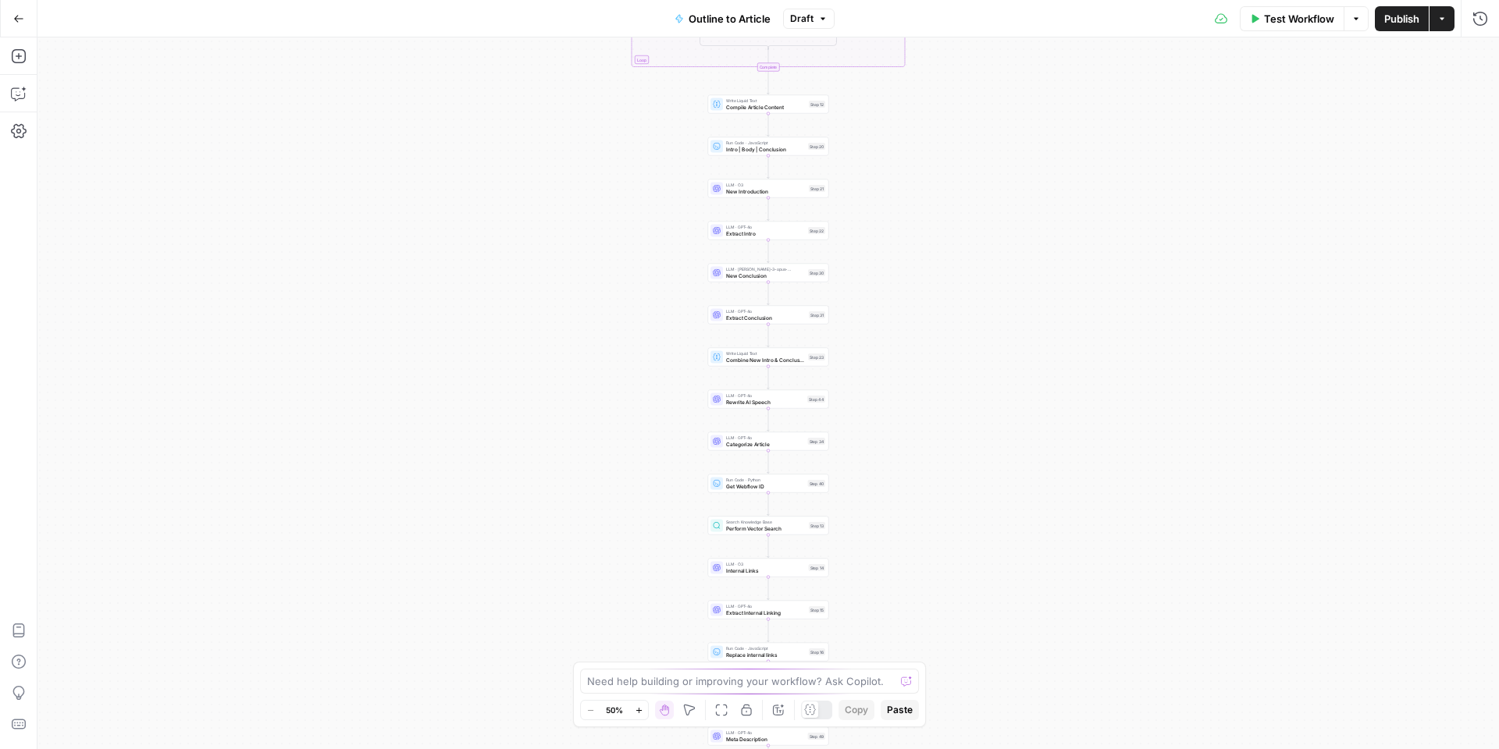
drag, startPoint x: 926, startPoint y: 151, endPoint x: 916, endPoint y: 269, distance: 117.6
click at [916, 269] on div "true false Workflow Set Inputs Inputs LLM · GPT-4o Extract Outline Structure St…" at bounding box center [767, 393] width 1461 height 712
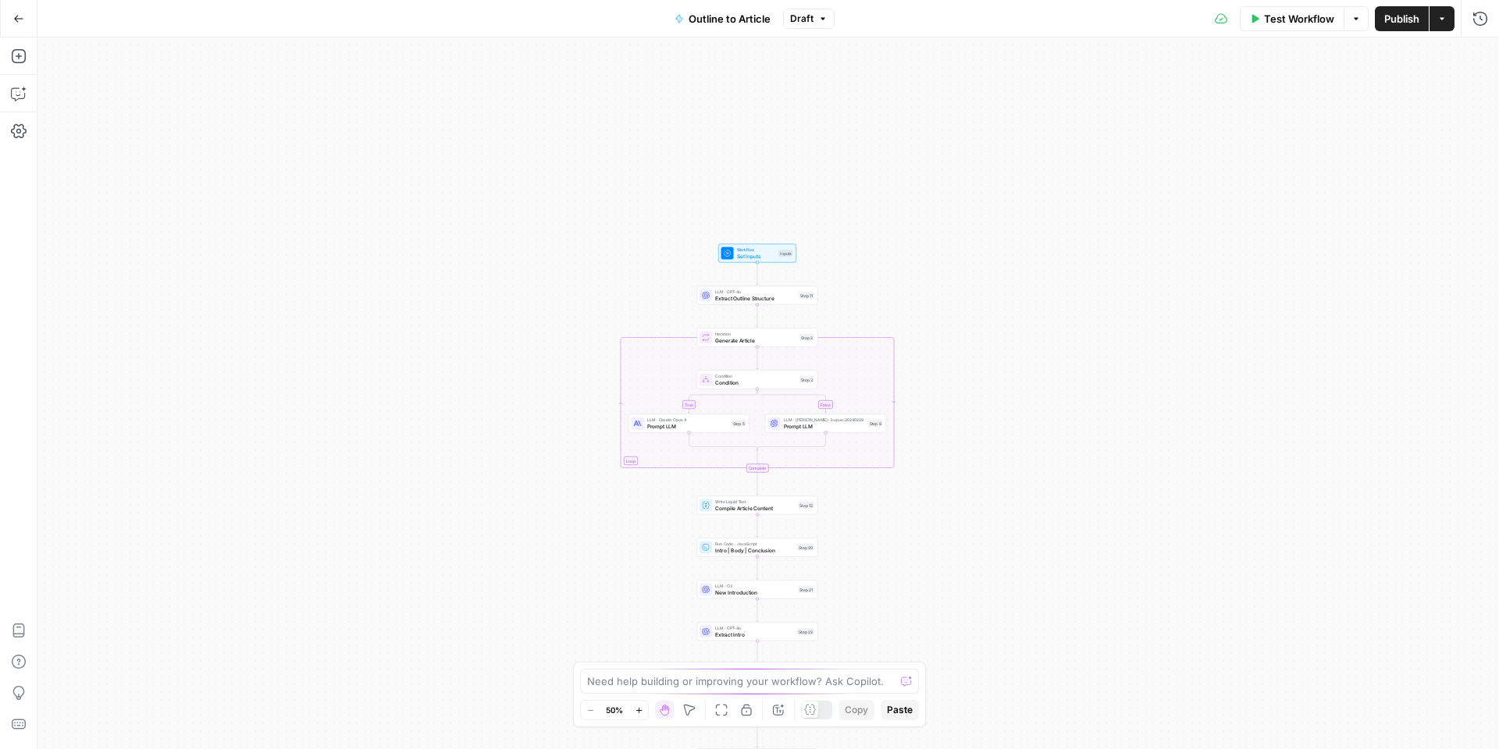
drag, startPoint x: 916, startPoint y: 267, endPoint x: 916, endPoint y: 555, distance: 288.0
click at [916, 557] on div "true false Workflow Set Inputs Inputs LLM · GPT-4o Extract Outline Structure St…" at bounding box center [767, 393] width 1461 height 712
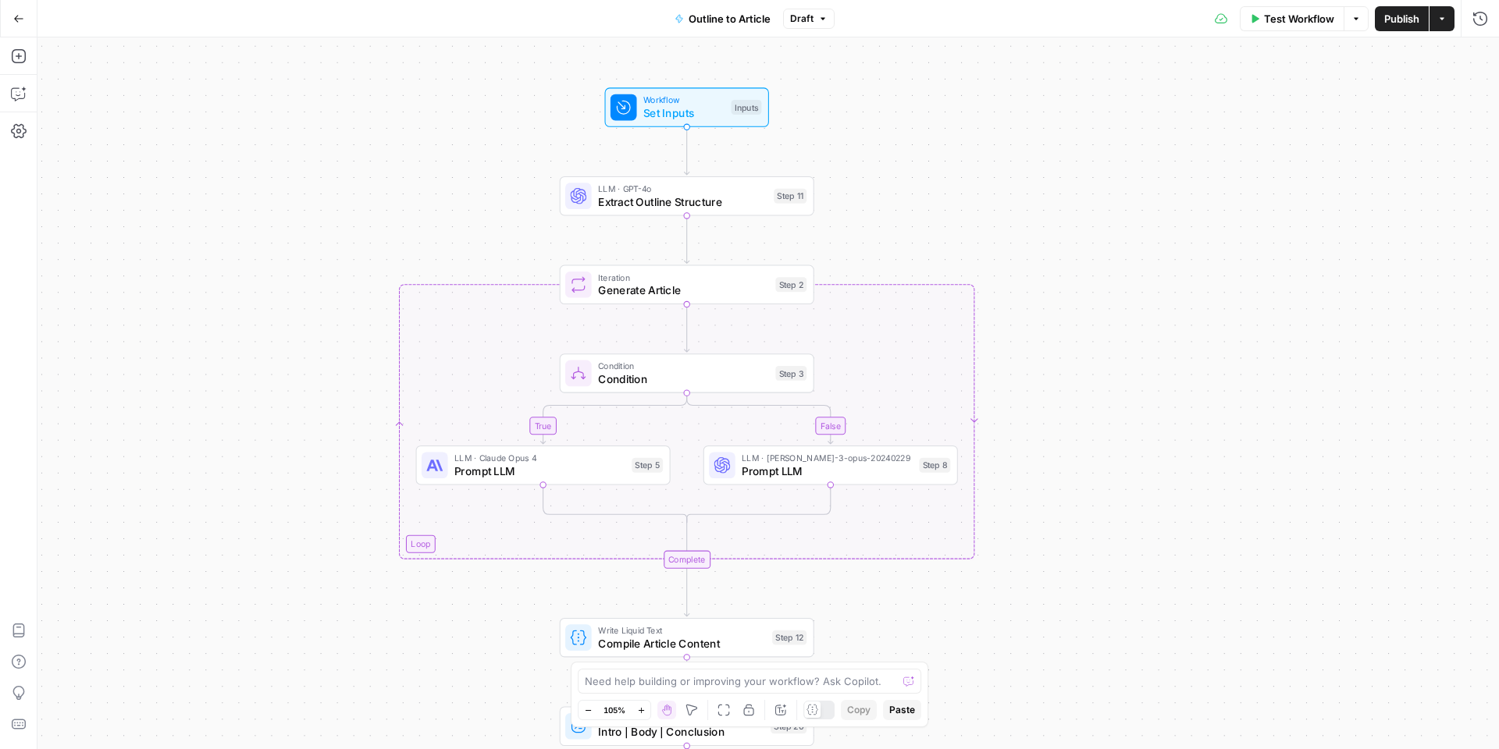
drag, startPoint x: 1179, startPoint y: 370, endPoint x: 1090, endPoint y: 286, distance: 122.6
click at [1090, 286] on div "true false Workflow Set Inputs Inputs LLM · GPT-4o Extract Outline Structure St…" at bounding box center [767, 393] width 1461 height 712
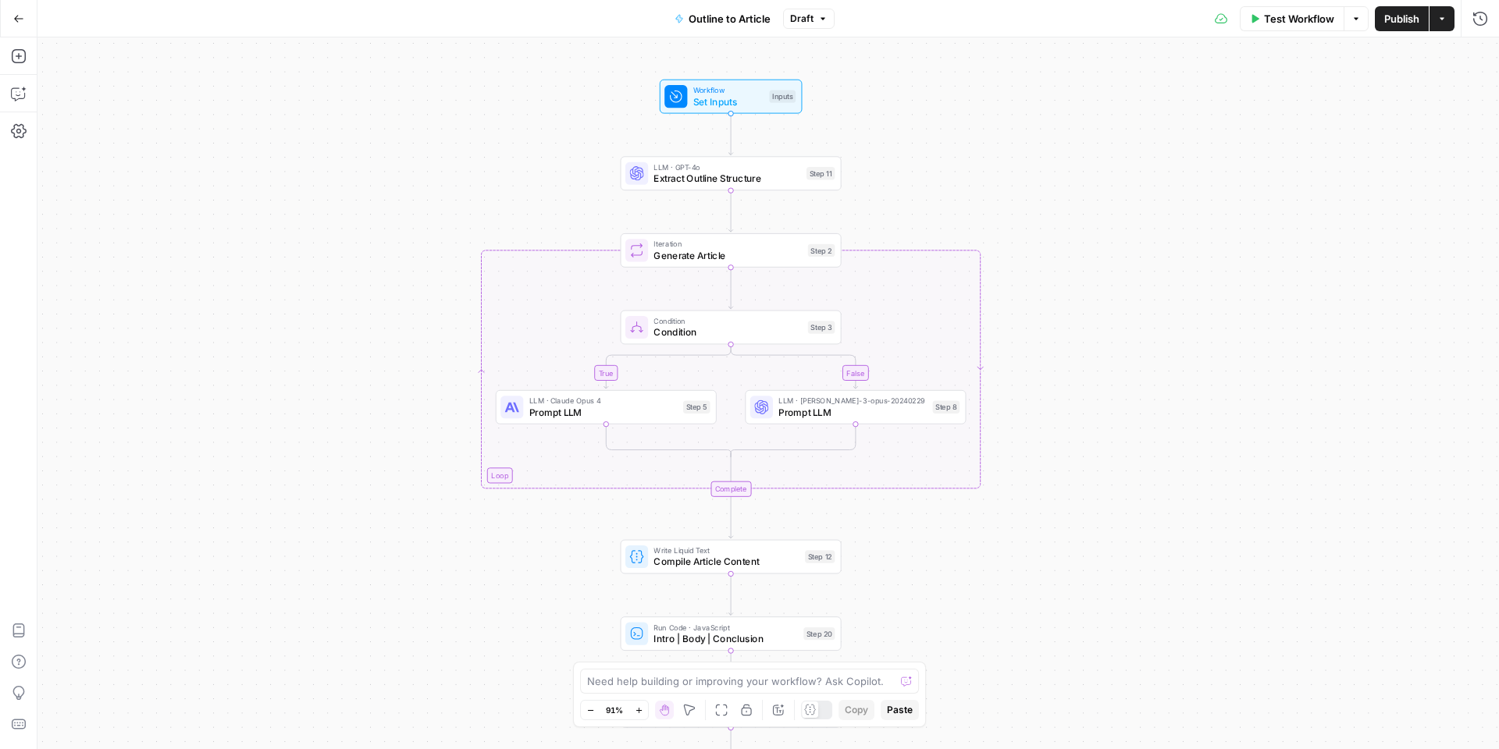
drag, startPoint x: 1089, startPoint y: 401, endPoint x: 1089, endPoint y: 361, distance: 40.6
click at [1089, 361] on div "true false Workflow Set Inputs Inputs LLM · GPT-4o Extract Outline Structure St…" at bounding box center [767, 393] width 1461 height 712
click at [791, 417] on span "Prompt LLM" at bounding box center [852, 412] width 148 height 14
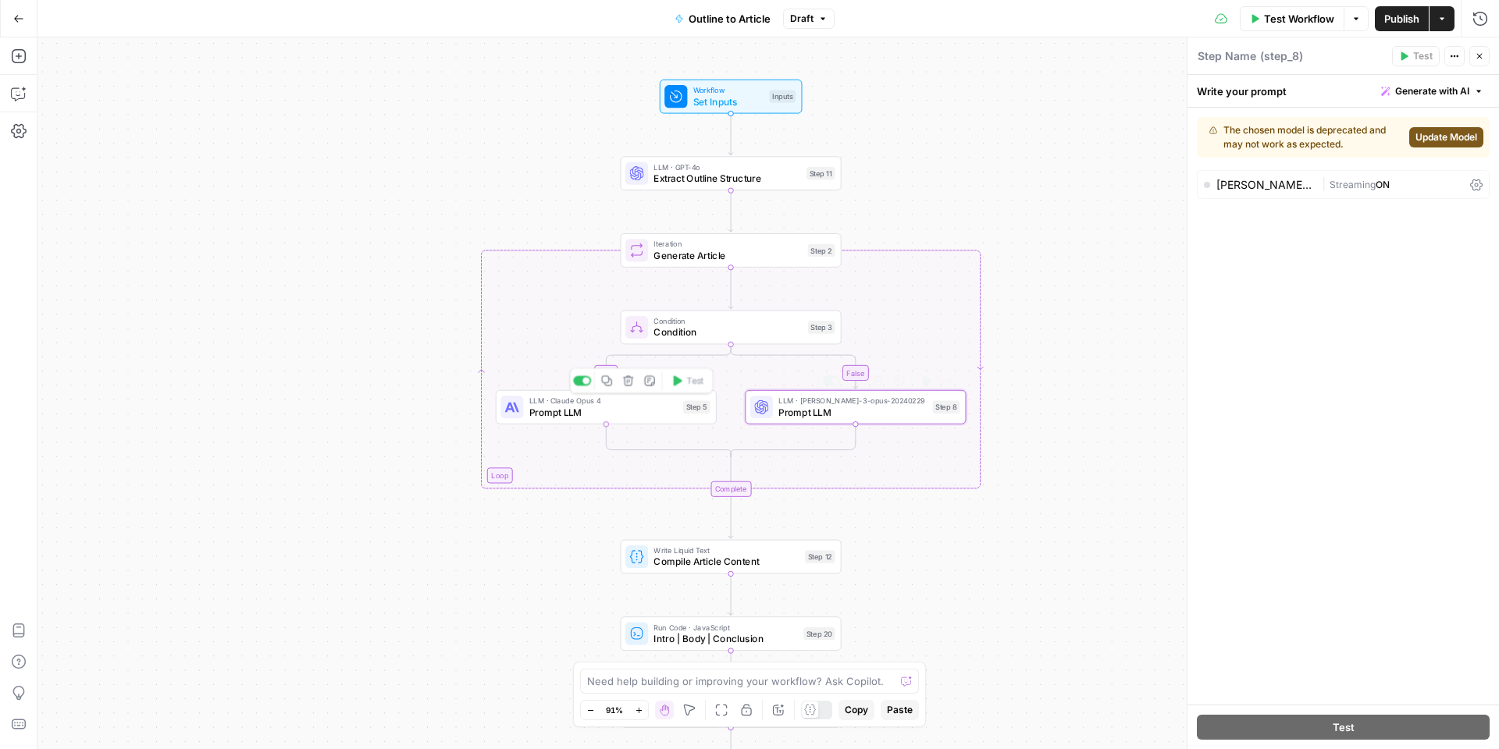
click at [608, 404] on span "LLM · Claude Opus 4" at bounding box center [603, 401] width 148 height 12
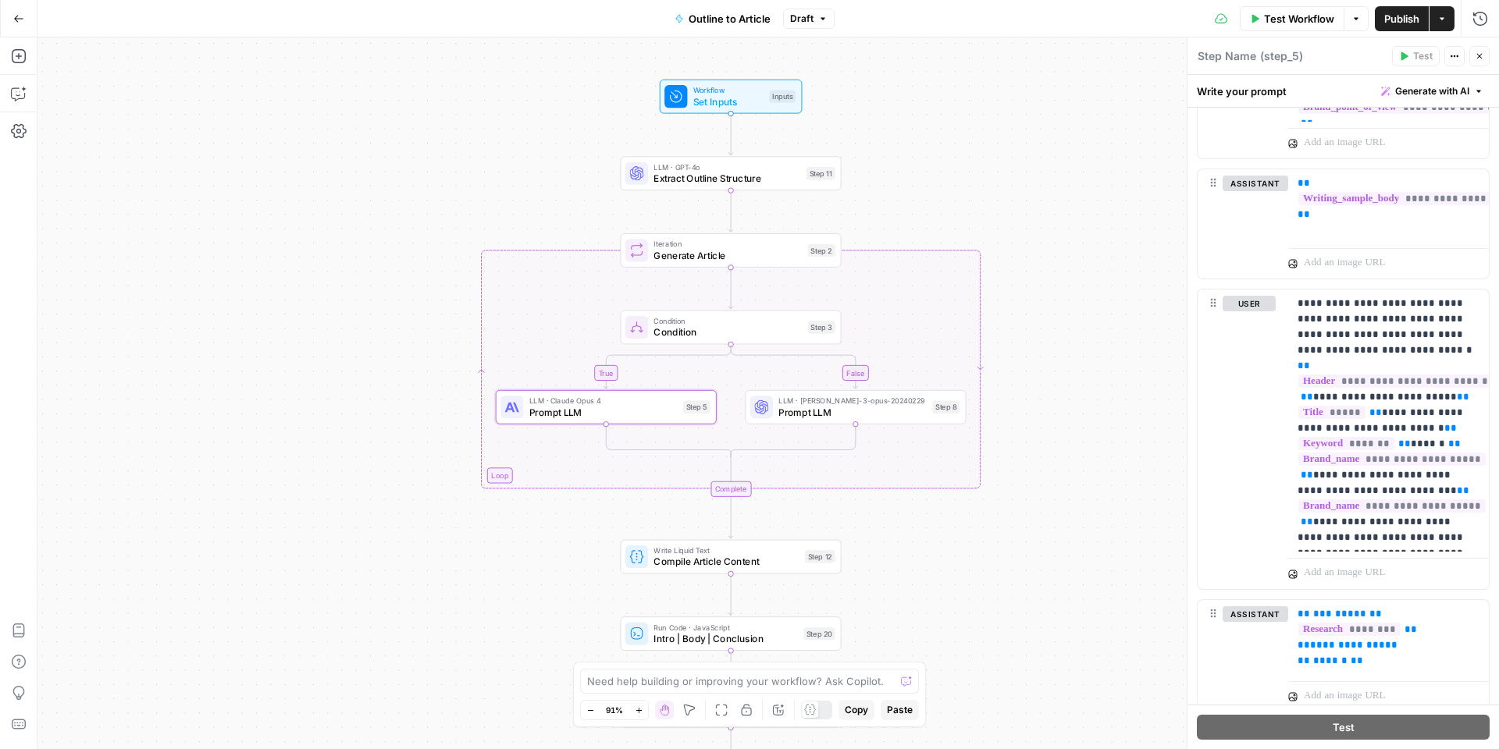
scroll to position [985, 0]
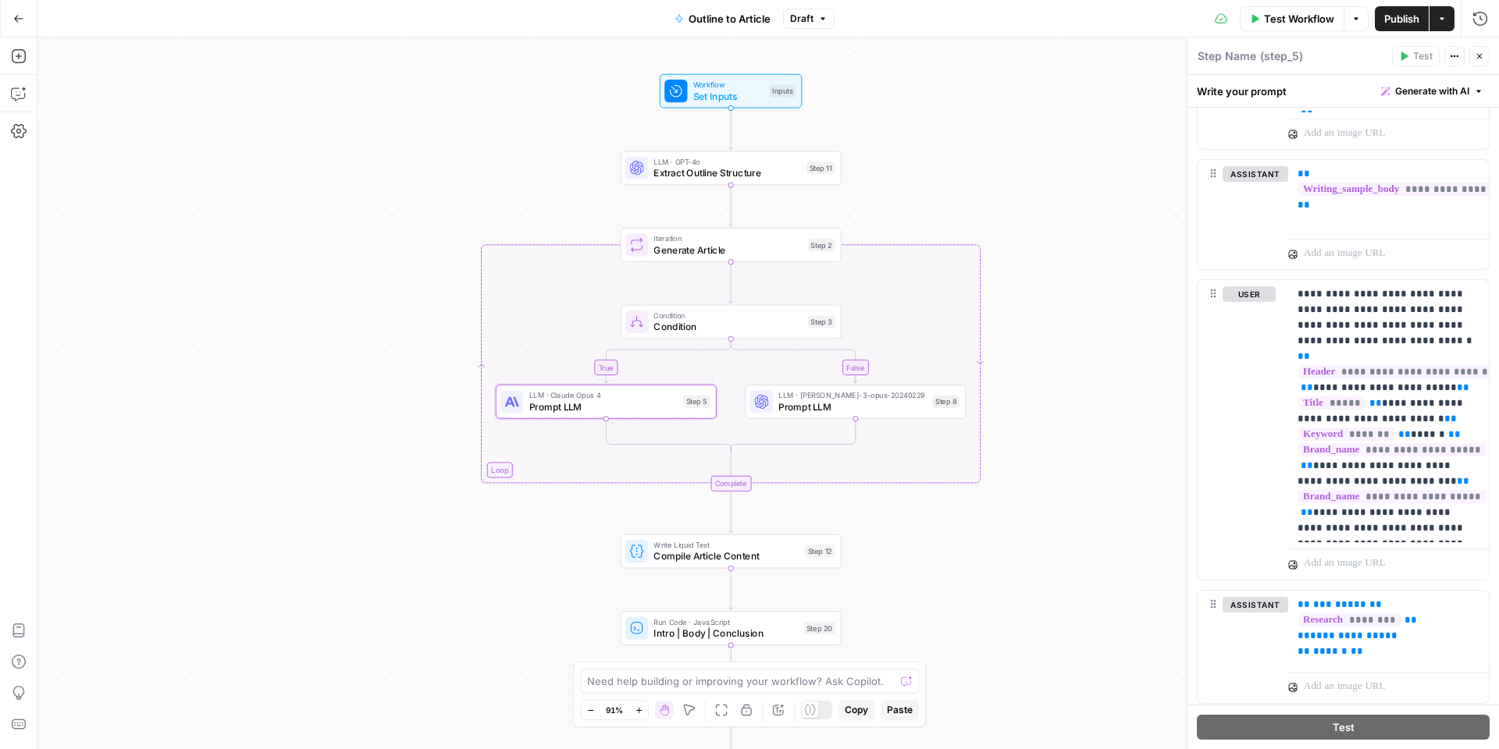
drag, startPoint x: 1094, startPoint y: 610, endPoint x: 1076, endPoint y: 434, distance: 176.5
click at [1076, 433] on div "true false Workflow Set Inputs Inputs LLM · GPT-4o Extract Outline Structure St…" at bounding box center [767, 393] width 1461 height 712
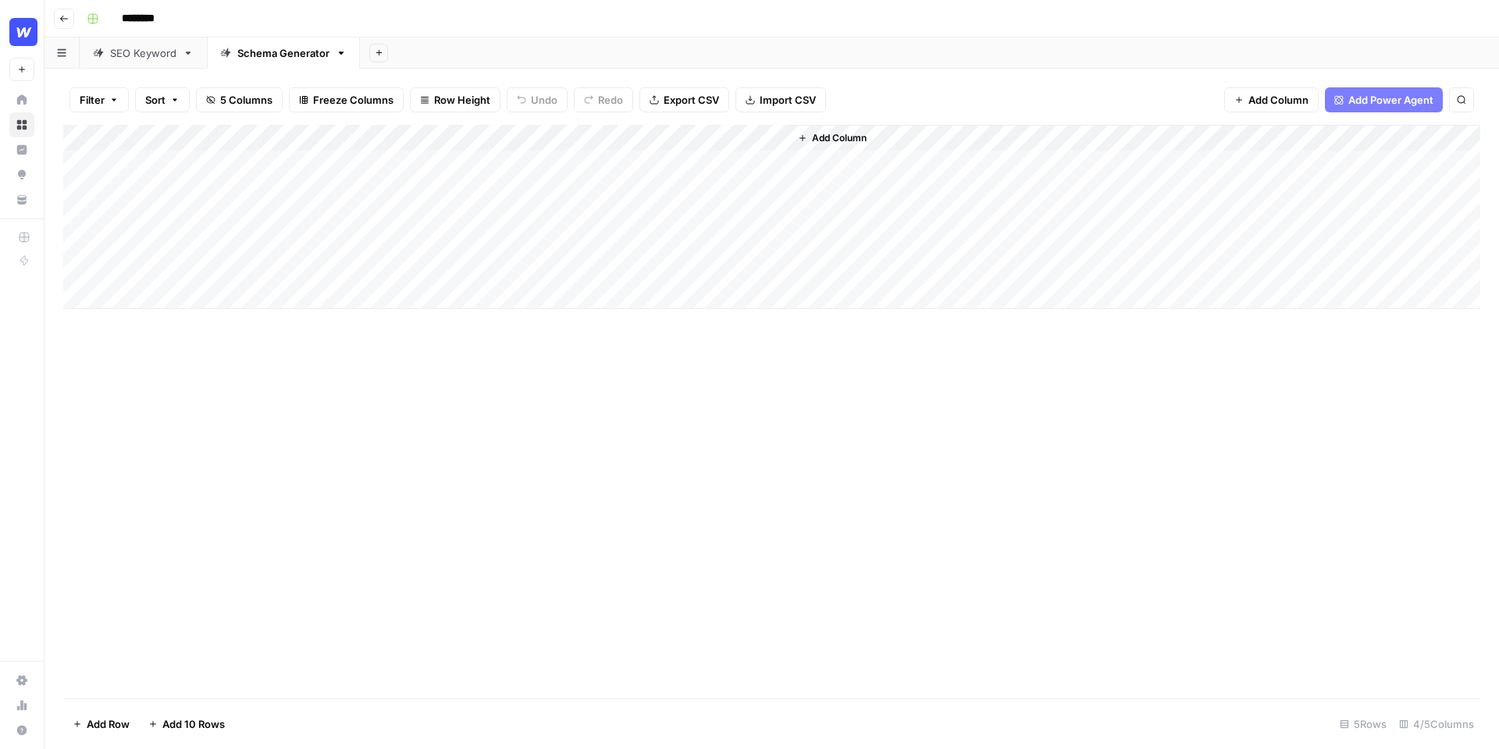
click at [146, 66] on link "SEO Keyword" at bounding box center [143, 52] width 127 height 31
click at [275, 54] on div "Schema Generator" at bounding box center [283, 53] width 92 height 16
click at [337, 56] on icon "button" at bounding box center [341, 53] width 11 height 11
click at [412, 147] on button "Delete Sheet" at bounding box center [397, 140] width 111 height 22
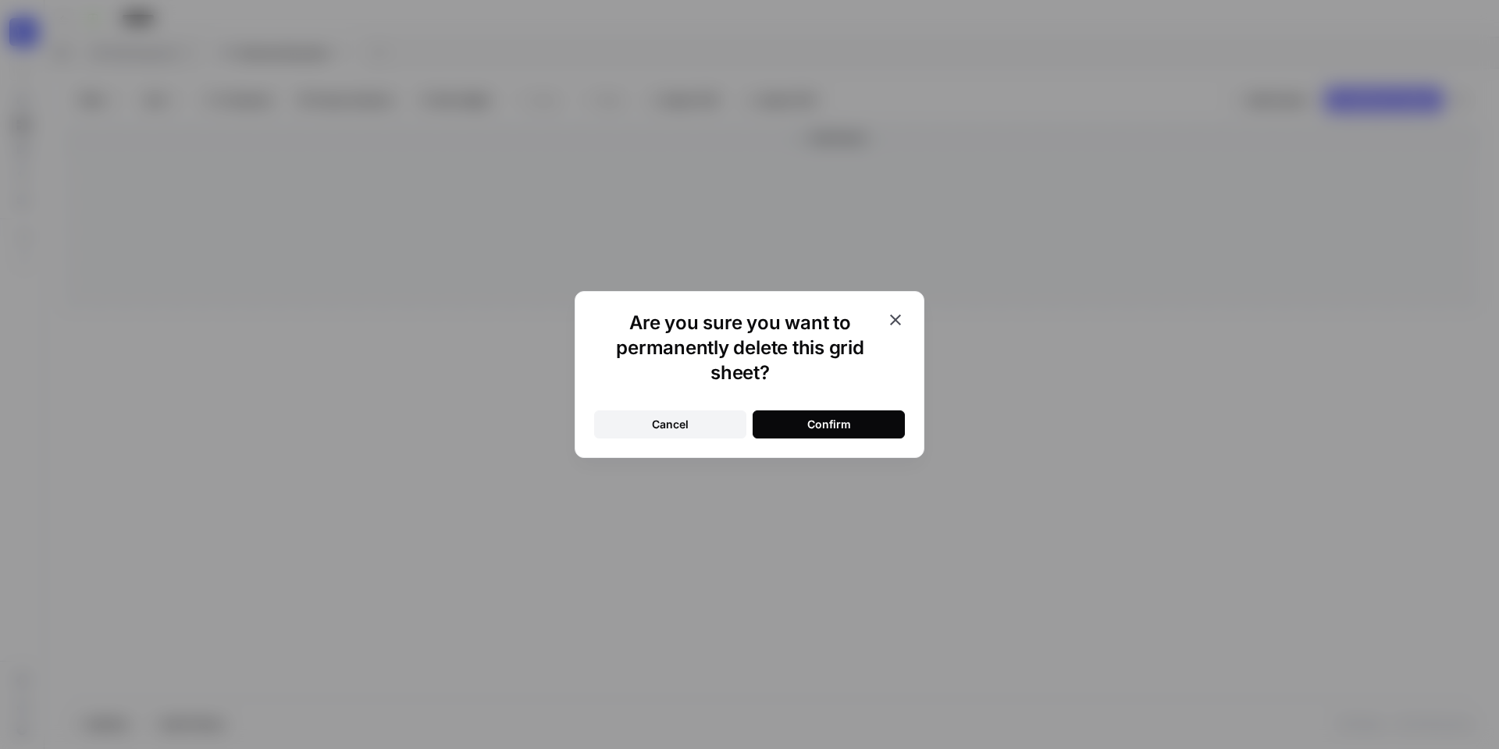
click at [834, 425] on div "Confirm" at bounding box center [829, 425] width 44 height 16
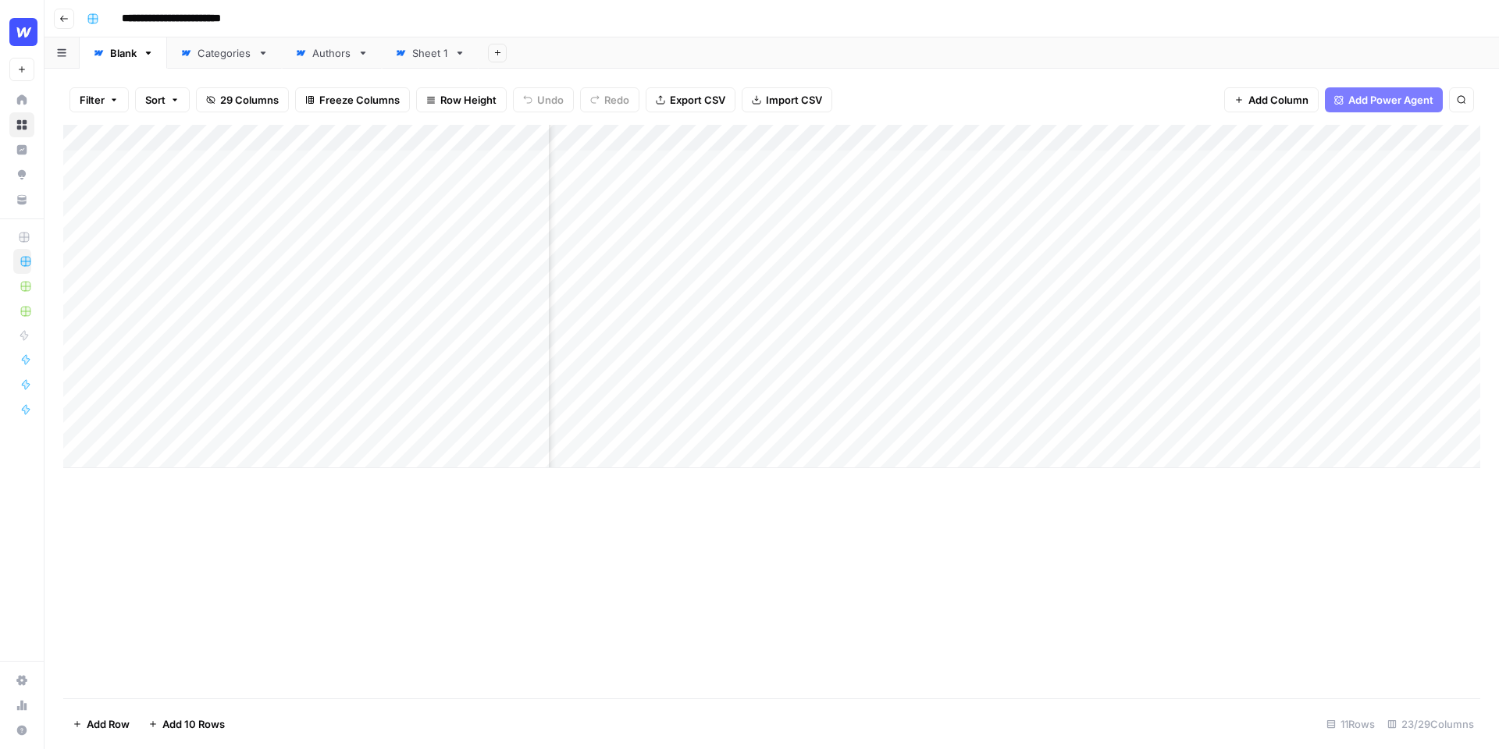
scroll to position [0, 179]
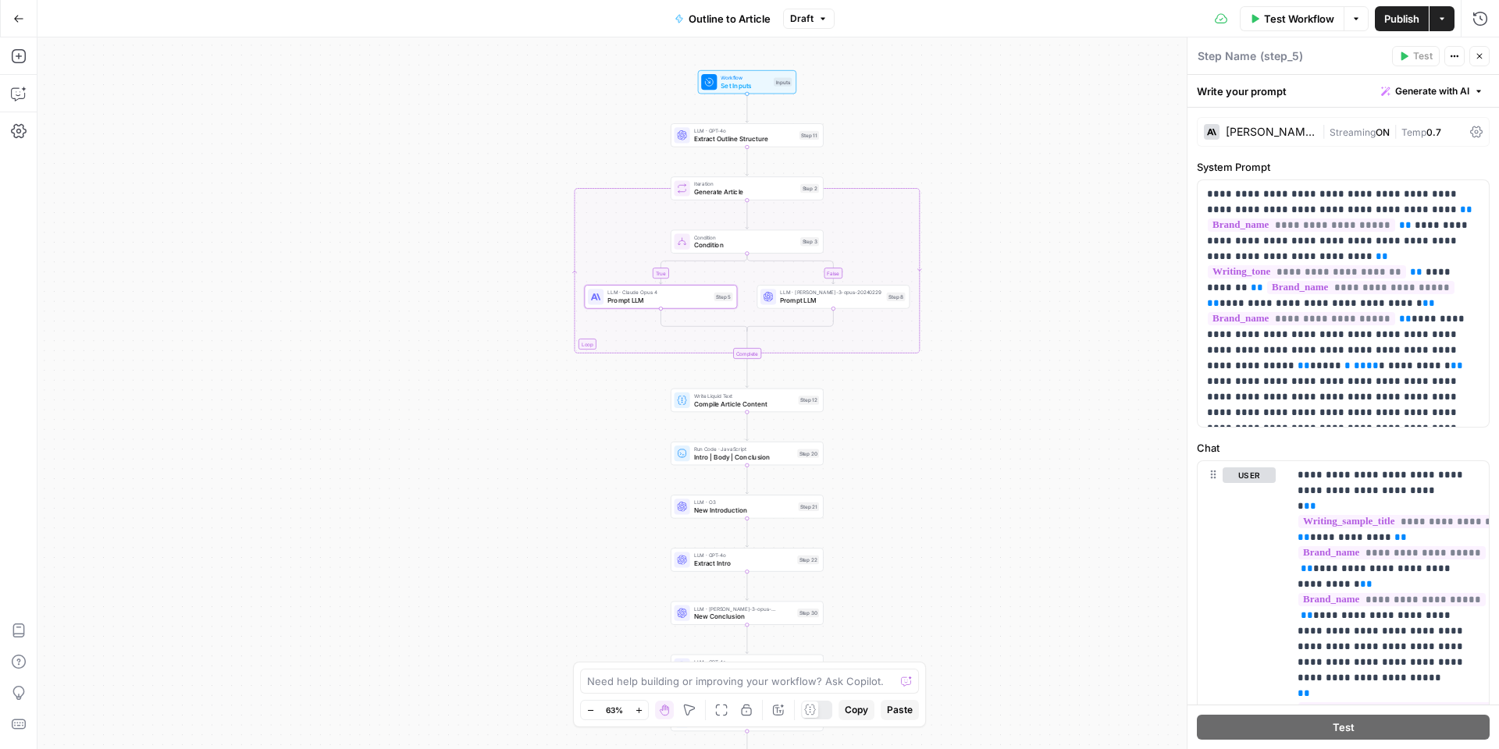
scroll to position [79, 0]
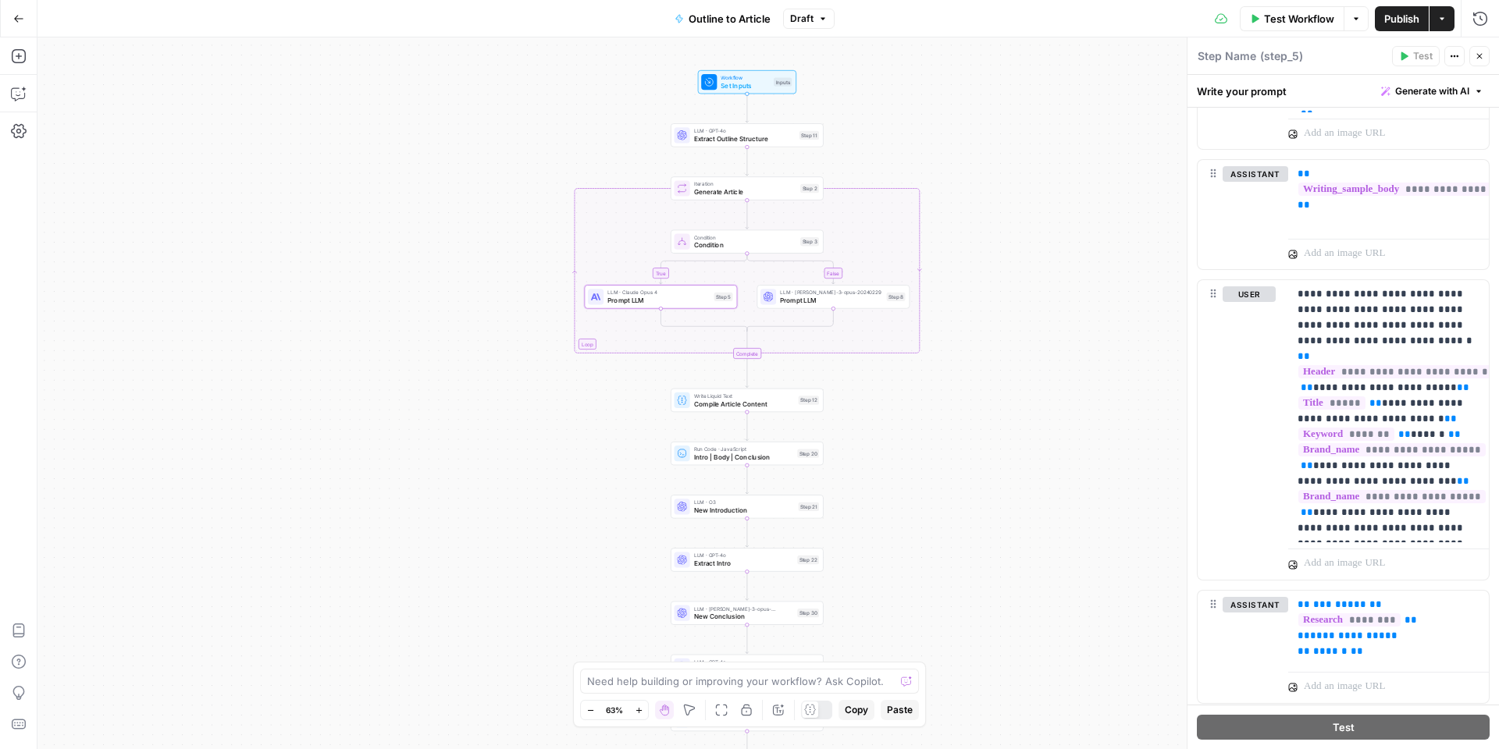
click at [15, 18] on icon "button" at bounding box center [18, 18] width 9 height 7
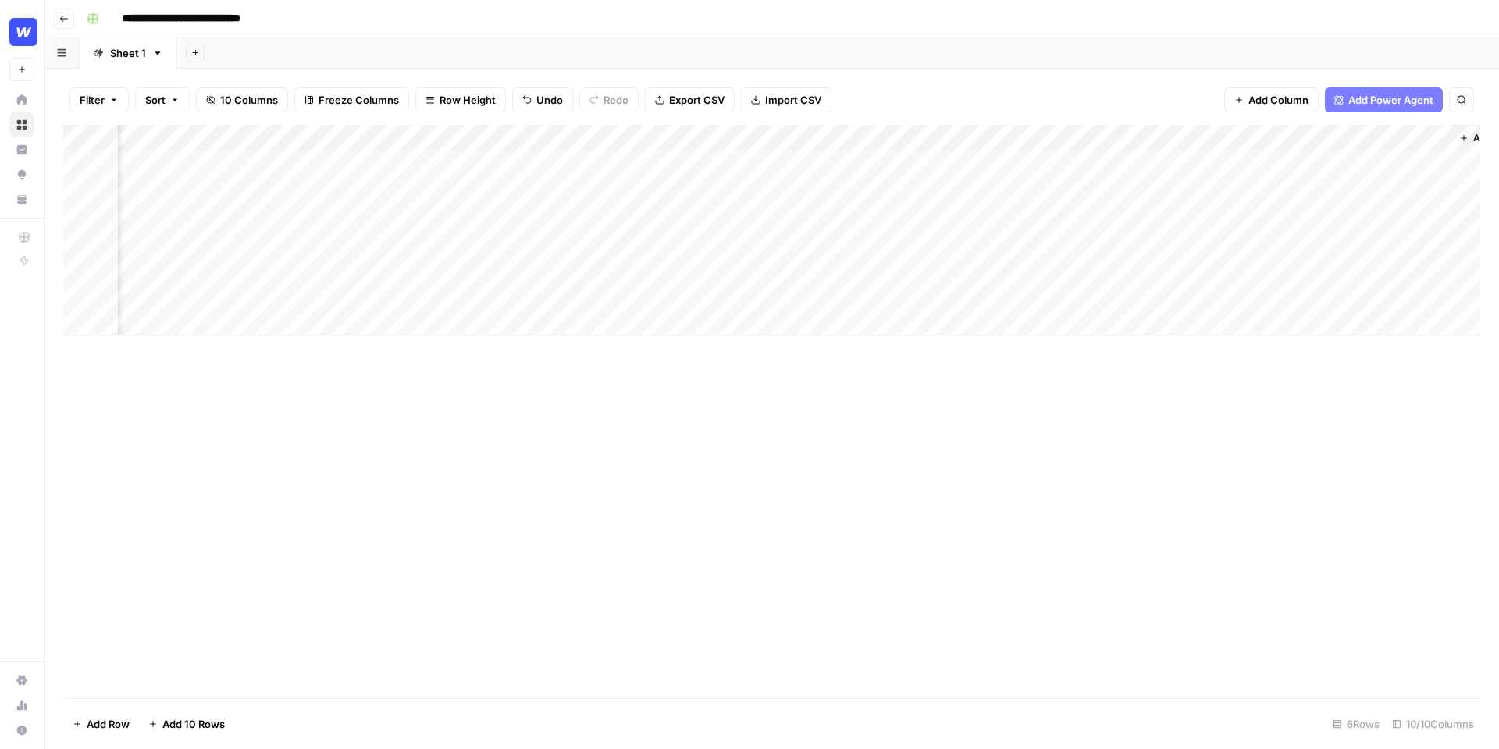
scroll to position [0, 564]
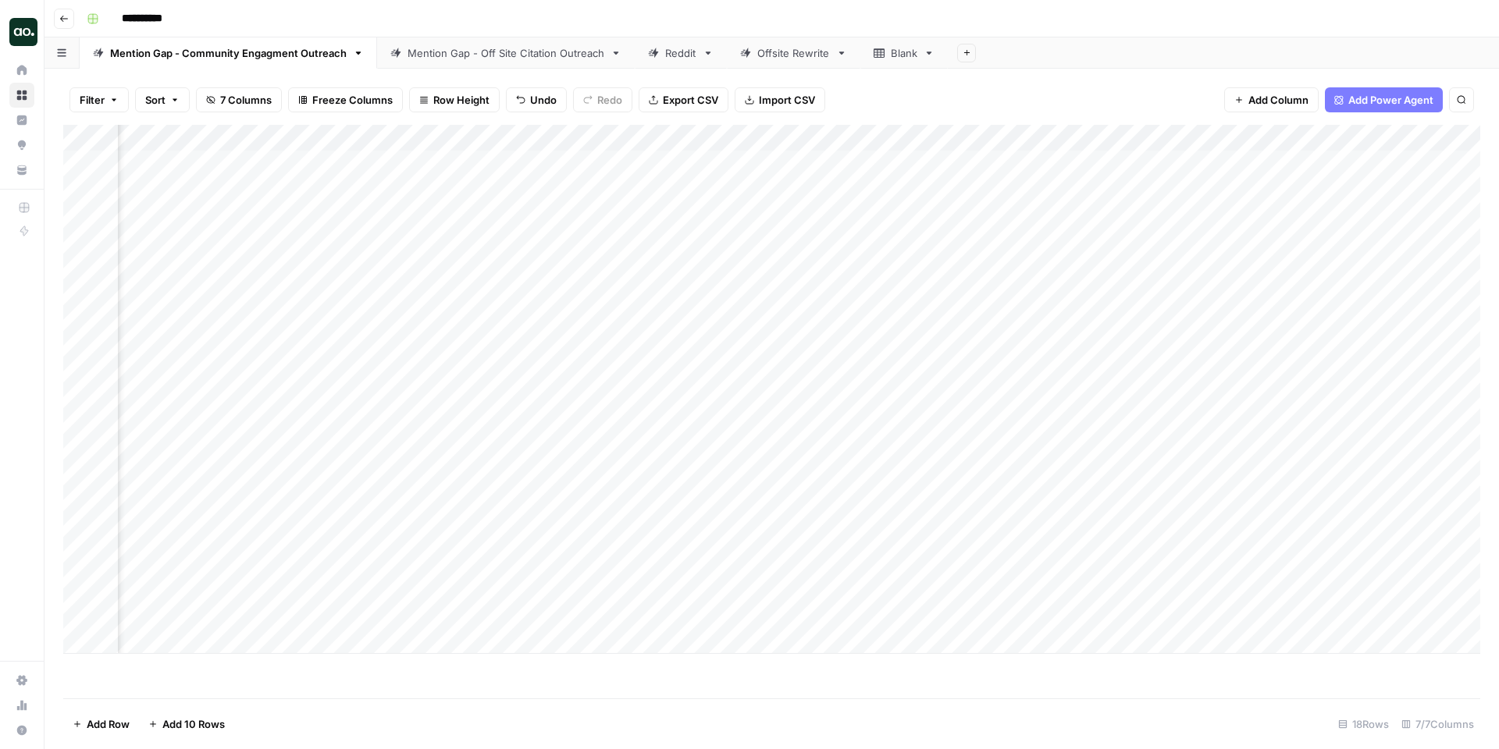
scroll to position [0, 862]
click at [538, 54] on div "Mention Gap - Off Site Citation Outreach" at bounding box center [505, 53] width 197 height 16
click at [1357, 161] on div "Add Column" at bounding box center [771, 389] width 1417 height 529
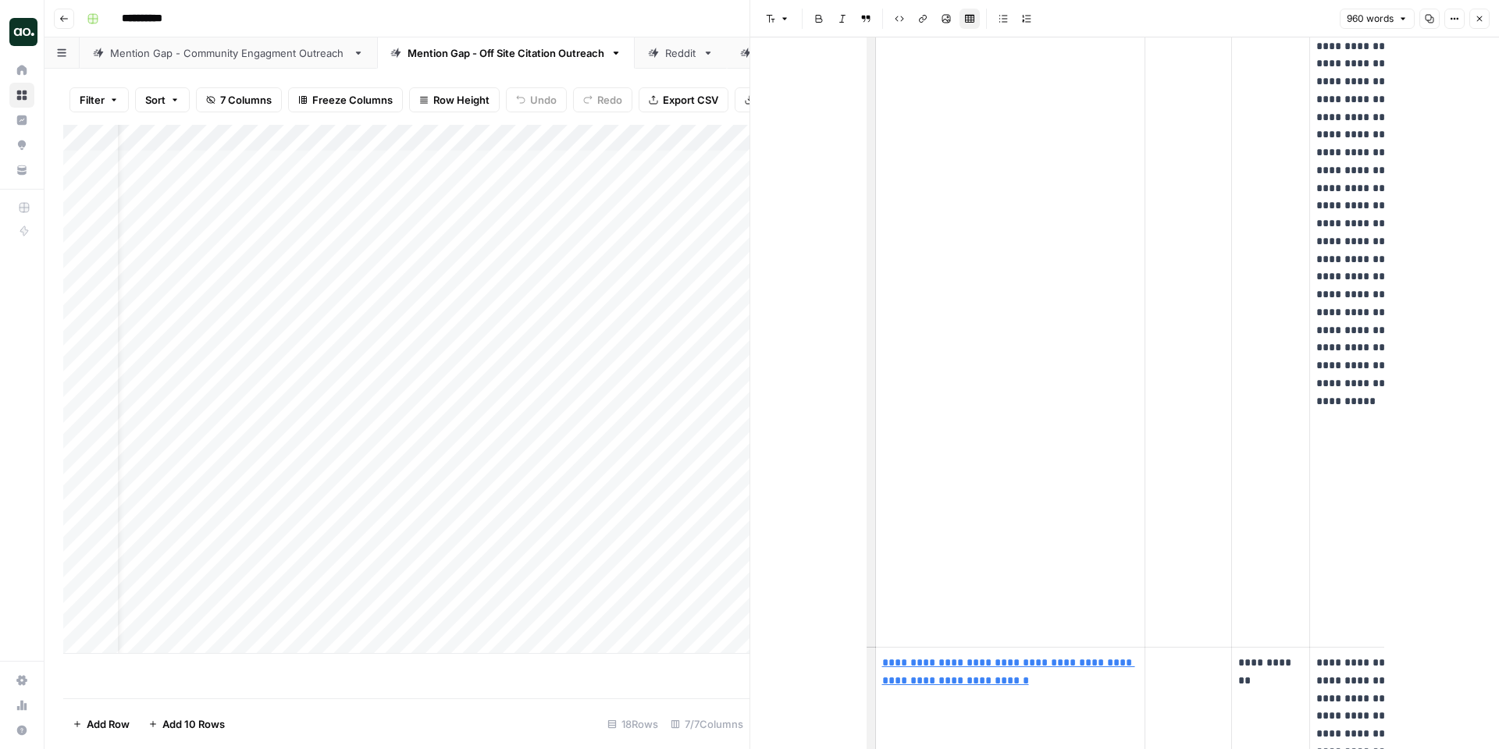
scroll to position [2021, 0]
click at [665, 49] on div "Reddit" at bounding box center [680, 53] width 31 height 16
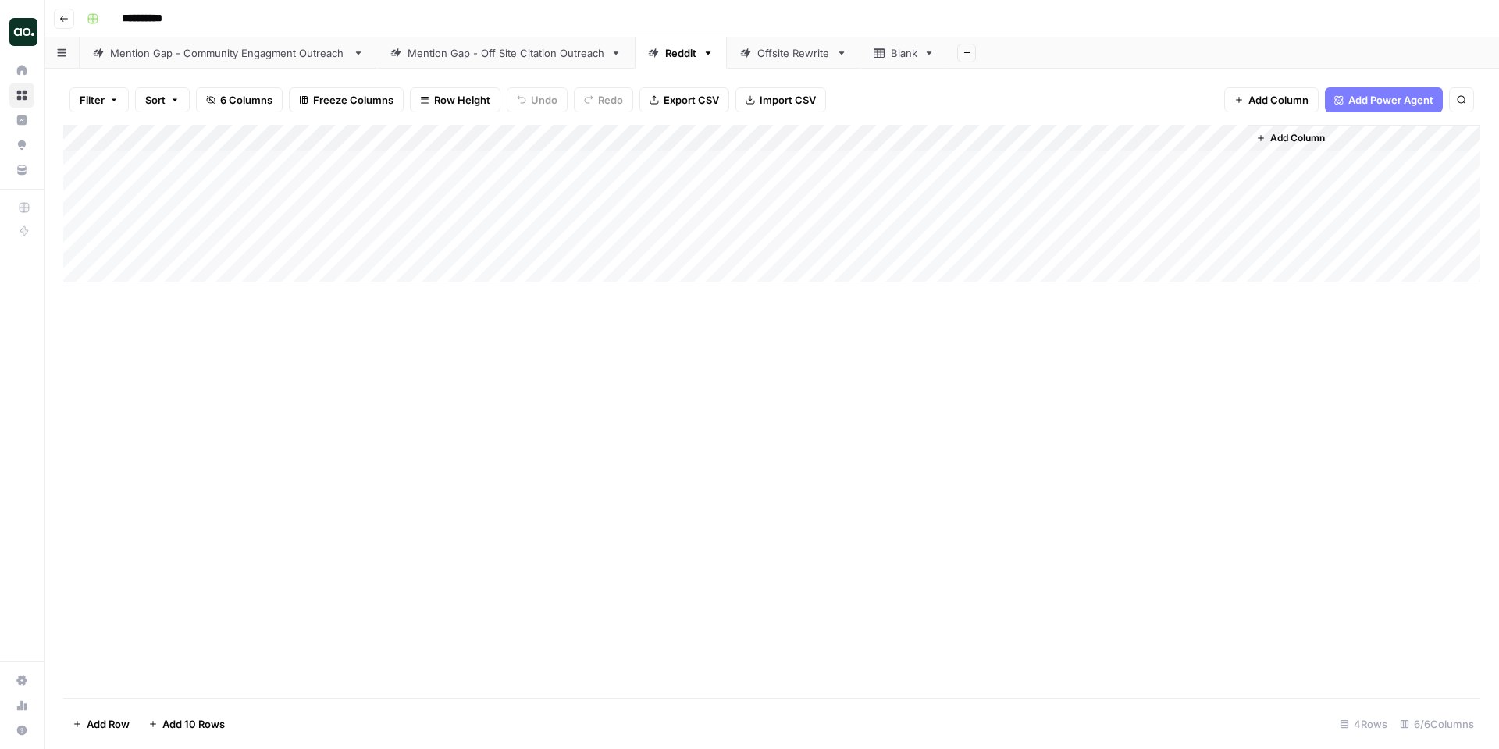
click at [299, 61] on link "Mention Gap - Community Engagment Outreach" at bounding box center [228, 52] width 297 height 31
click at [1357, 163] on div "Add Column" at bounding box center [771, 389] width 1417 height 529
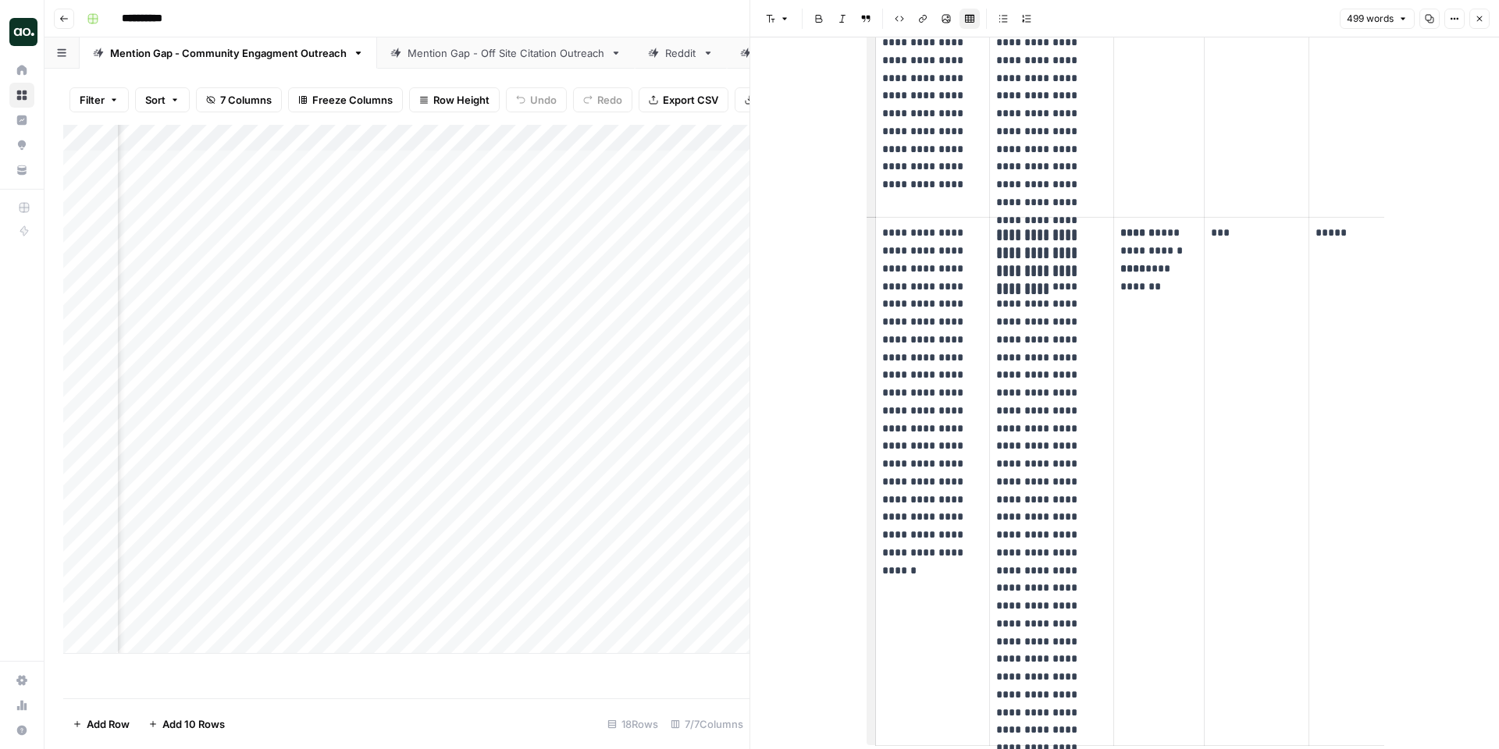
scroll to position [1120, 0]
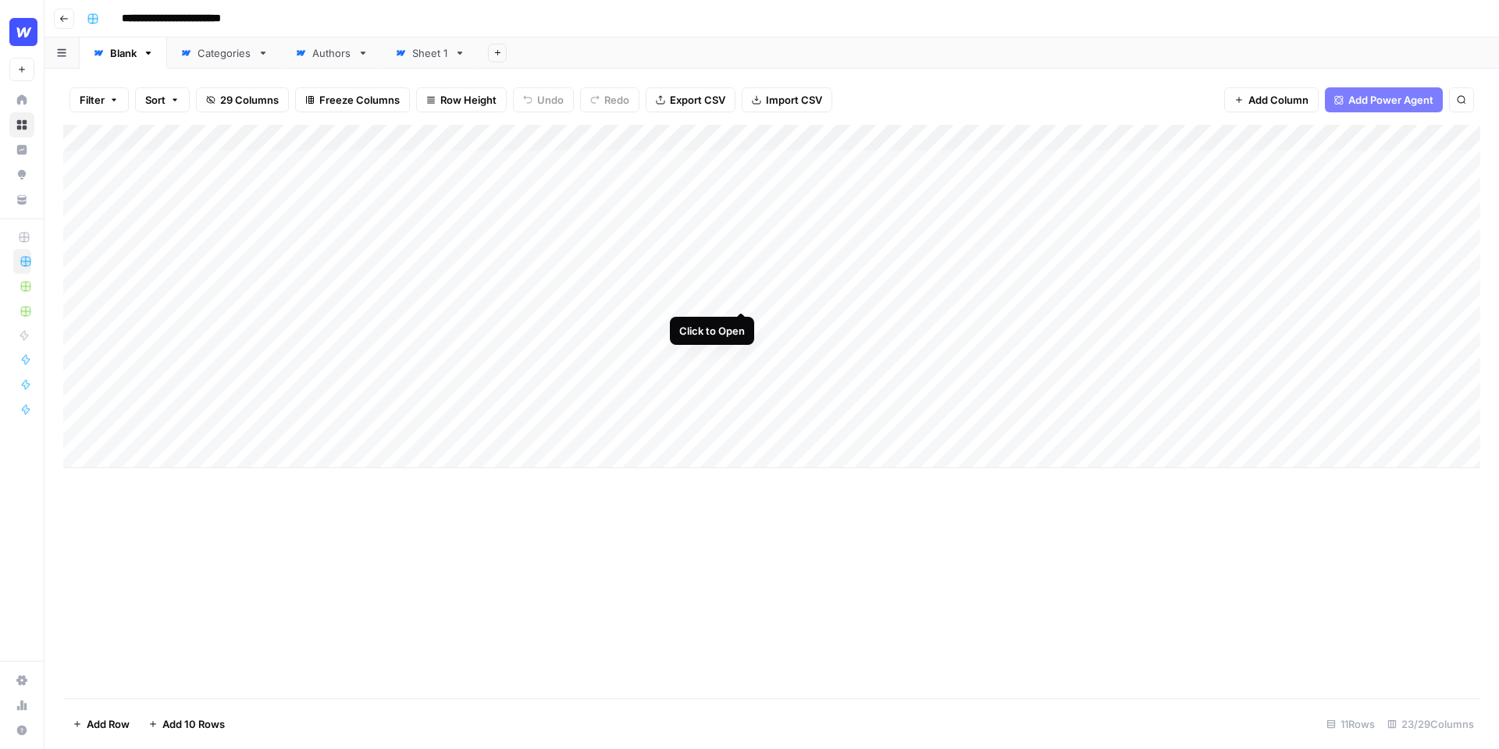
click at [739, 296] on div "Add Column" at bounding box center [771, 296] width 1417 height 343
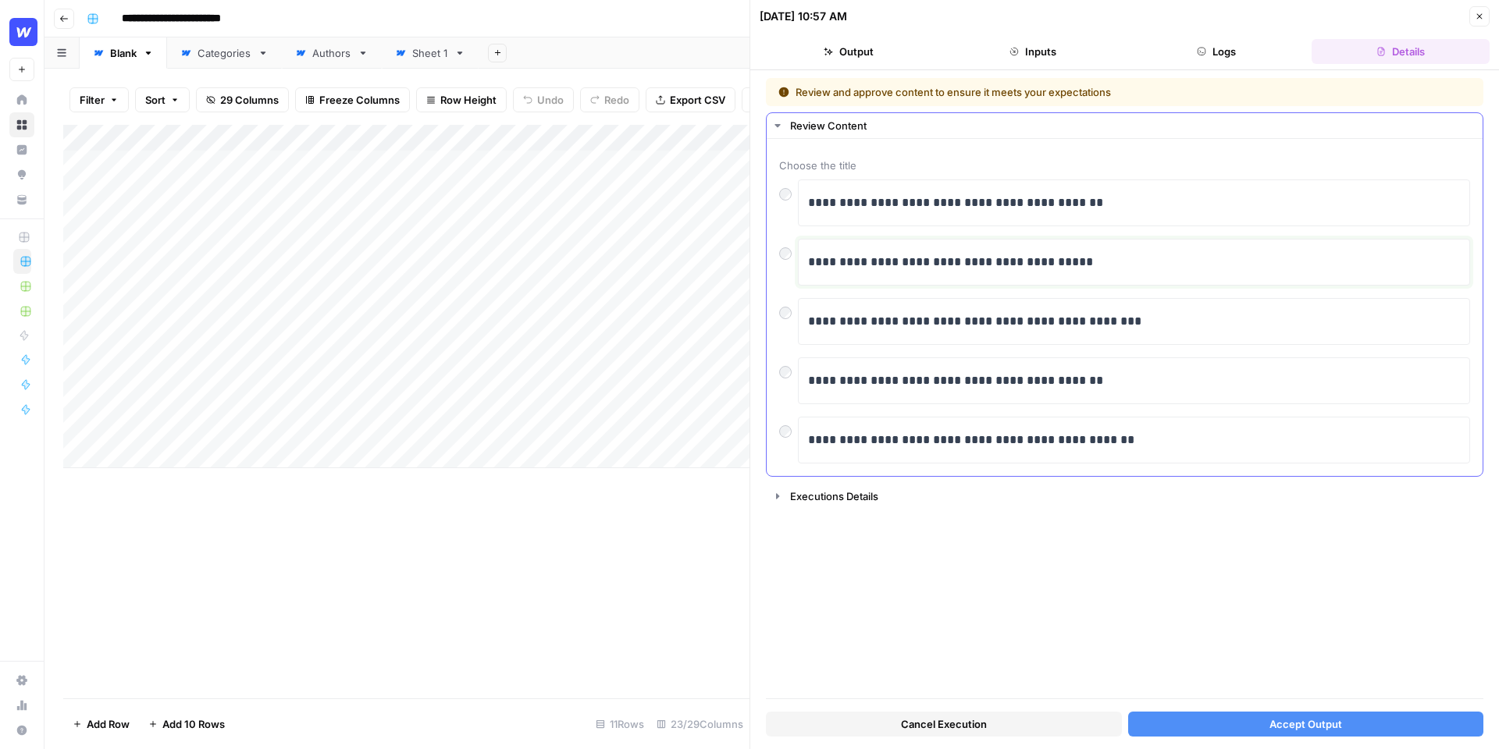
click at [1137, 265] on p "**********" at bounding box center [1134, 262] width 652 height 20
click at [1293, 725] on span "Accept Output" at bounding box center [1305, 725] width 73 height 16
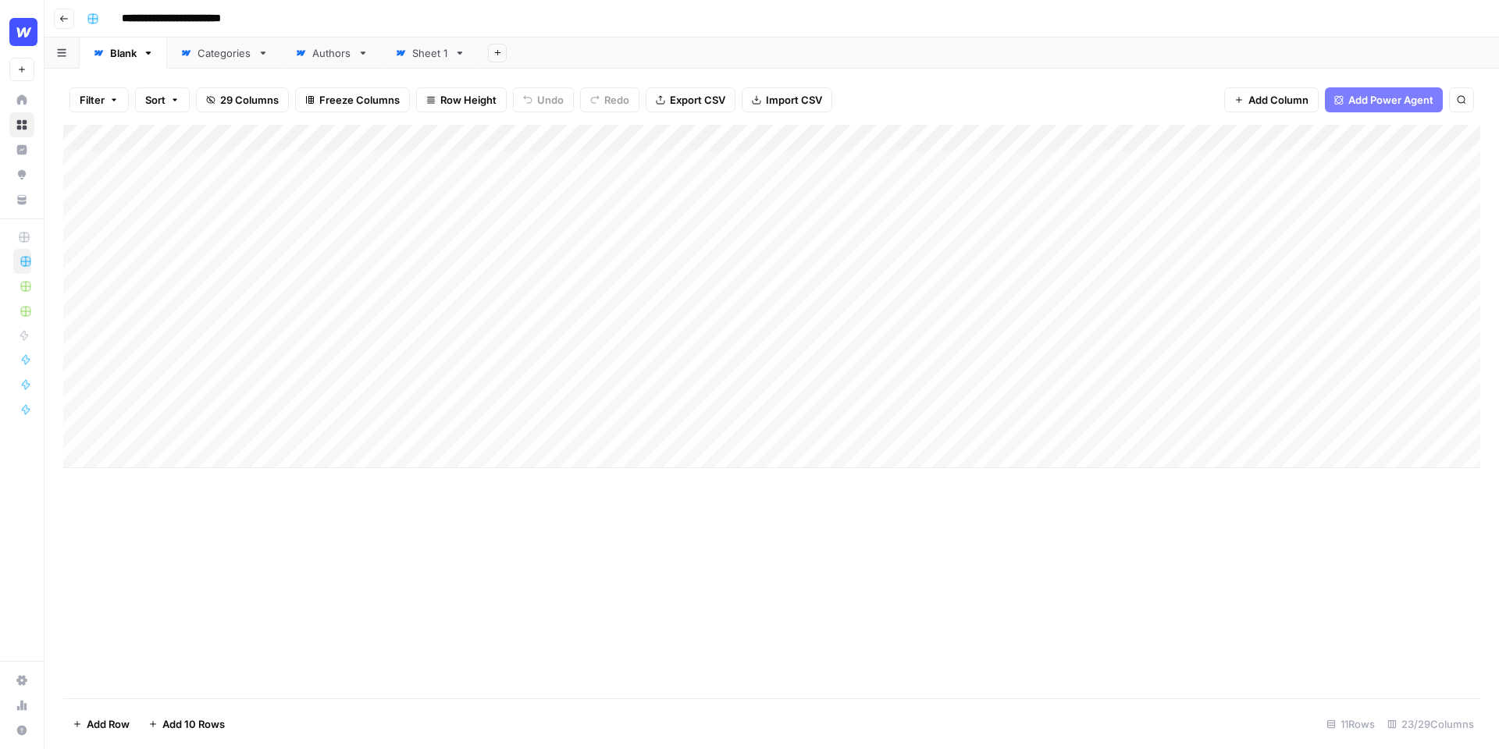
click at [724, 137] on div "Add Column" at bounding box center [771, 296] width 1417 height 343
click at [606, 292] on span "Edit Workflow" at bounding box center [647, 291] width 137 height 16
click at [1274, 163] on div "Add Column" at bounding box center [771, 296] width 1417 height 343
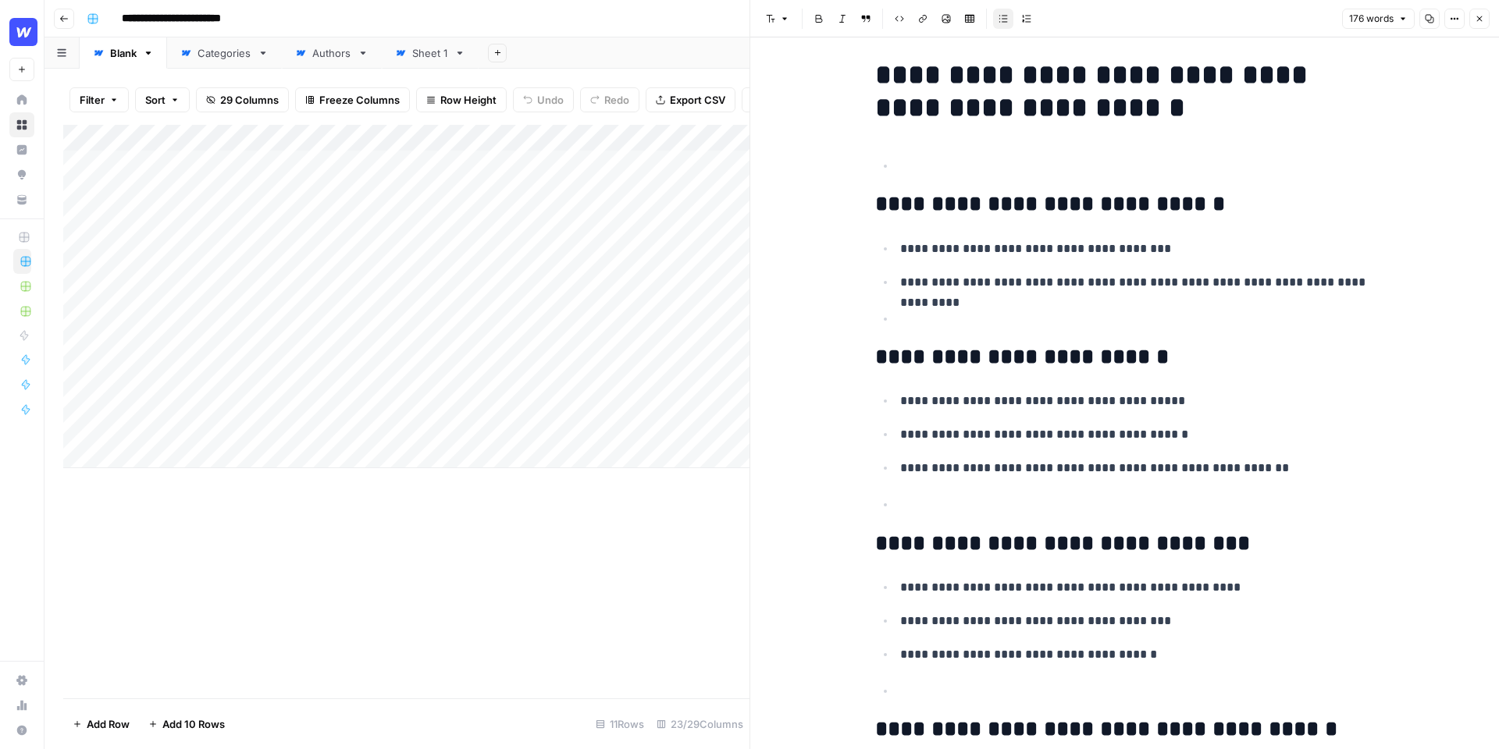
scroll to position [9, 0]
drag, startPoint x: 1161, startPoint y: 400, endPoint x: 912, endPoint y: 400, distance: 249.8
click at [911, 400] on p "**********" at bounding box center [1137, 402] width 475 height 20
click at [962, 405] on p "**********" at bounding box center [1137, 402] width 475 height 20
drag, startPoint x: 1267, startPoint y: 467, endPoint x: 888, endPoint y: 393, distance: 385.6
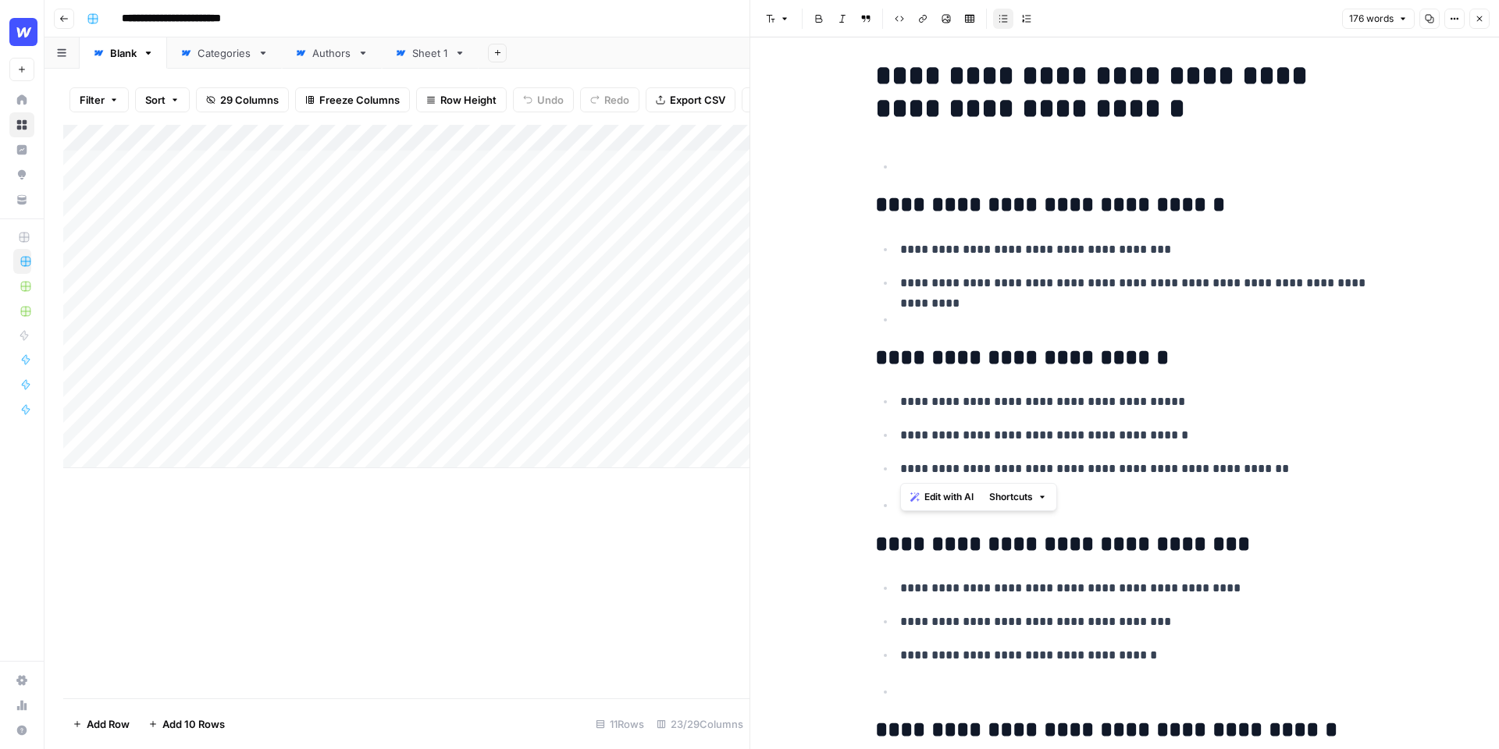
click at [888, 393] on ul "**********" at bounding box center [1125, 435] width 500 height 88
click at [952, 500] on span "Edit with AI" at bounding box center [948, 497] width 49 height 14
click at [1222, 478] on p "**********" at bounding box center [1137, 469] width 475 height 20
click at [982, 507] on p at bounding box center [1137, 506] width 475 height 20
drag, startPoint x: 1155, startPoint y: 403, endPoint x: 903, endPoint y: 403, distance: 252.1
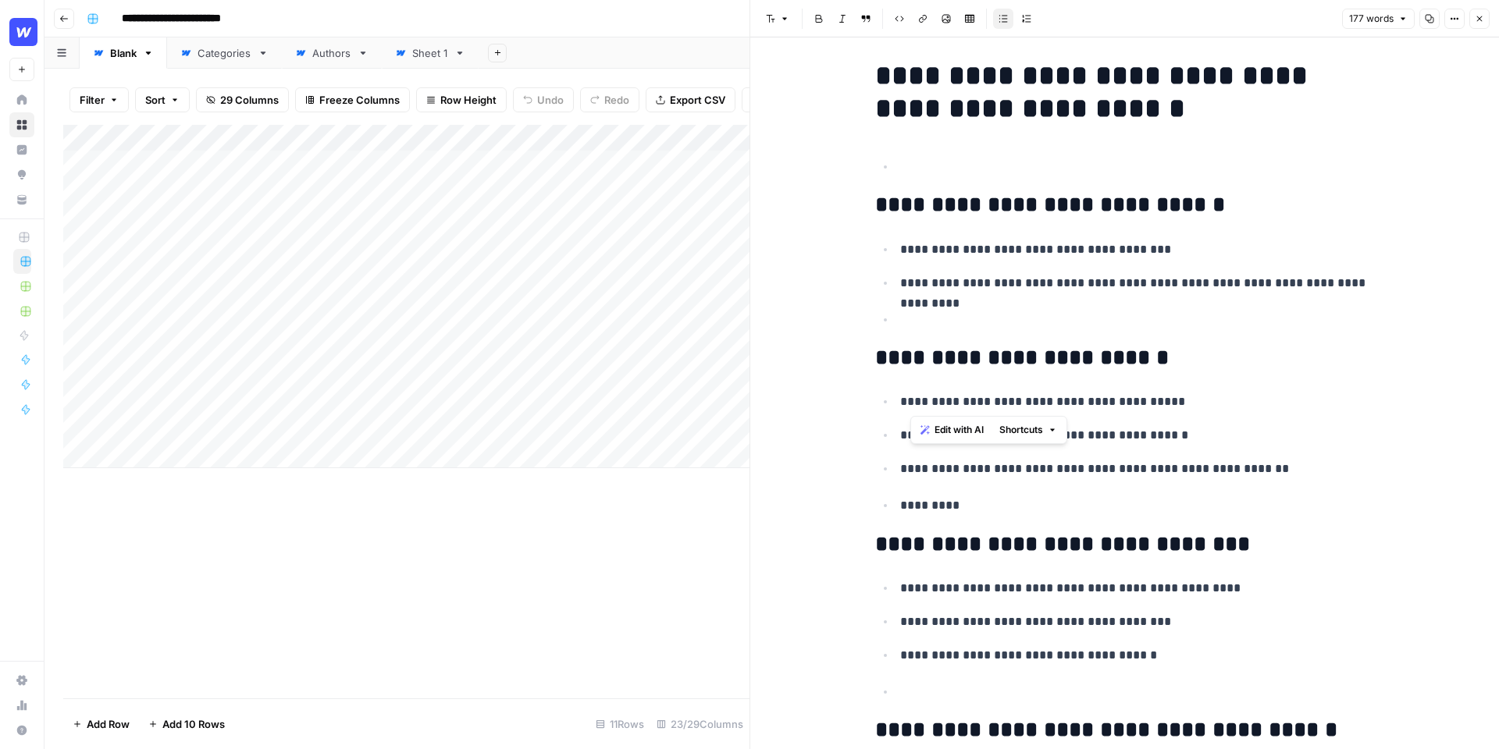
click at [903, 403] on p "**********" at bounding box center [1137, 402] width 475 height 20
click at [1239, 371] on div "**********" at bounding box center [1125, 731] width 518 height 1357
click at [1479, 19] on icon "button" at bounding box center [1479, 18] width 5 height 5
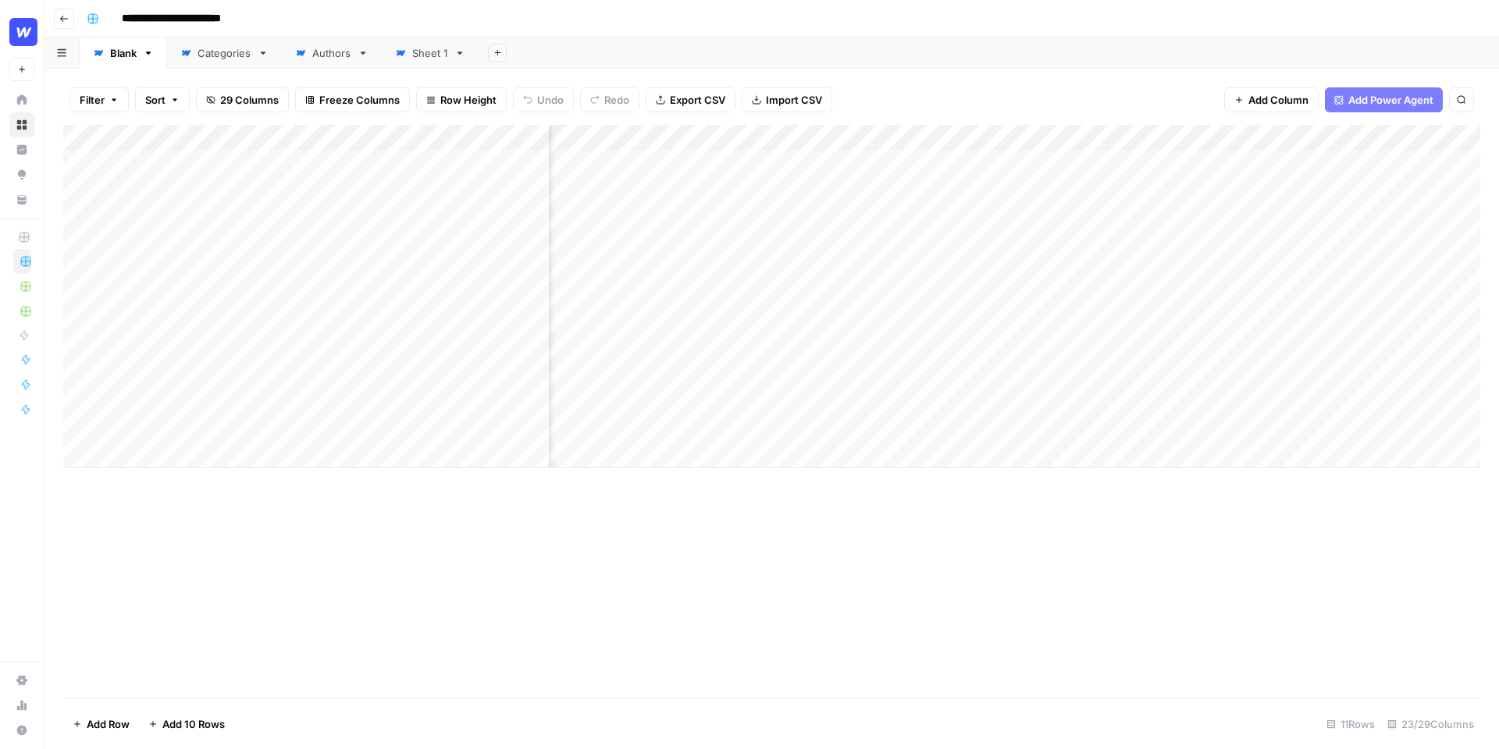
scroll to position [0, 603]
click at [795, 135] on div "Add Column" at bounding box center [771, 296] width 1417 height 343
click at [749, 294] on span "Edit Workflow" at bounding box center [784, 291] width 137 height 16
click at [949, 163] on div "Add Column" at bounding box center [771, 296] width 1417 height 343
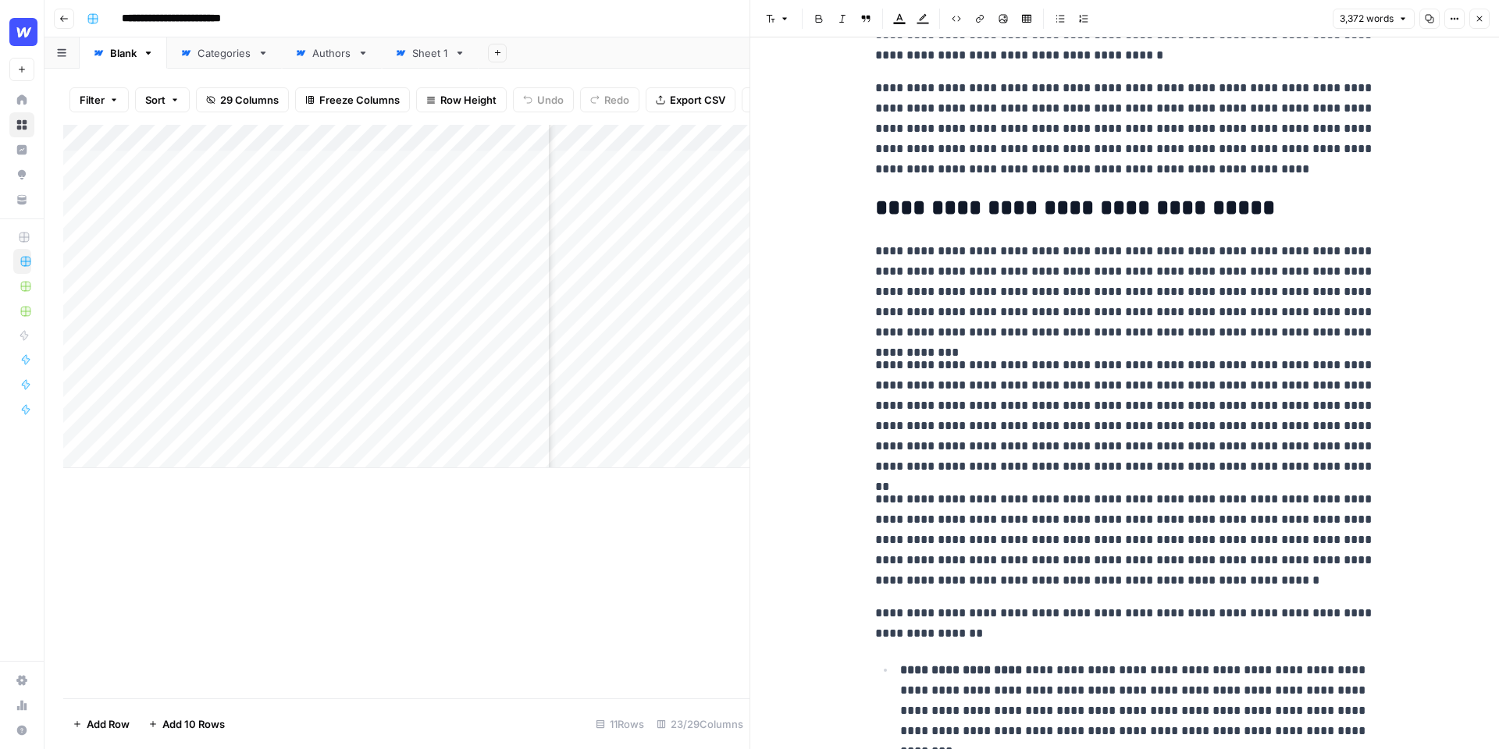
scroll to position [2484, 0]
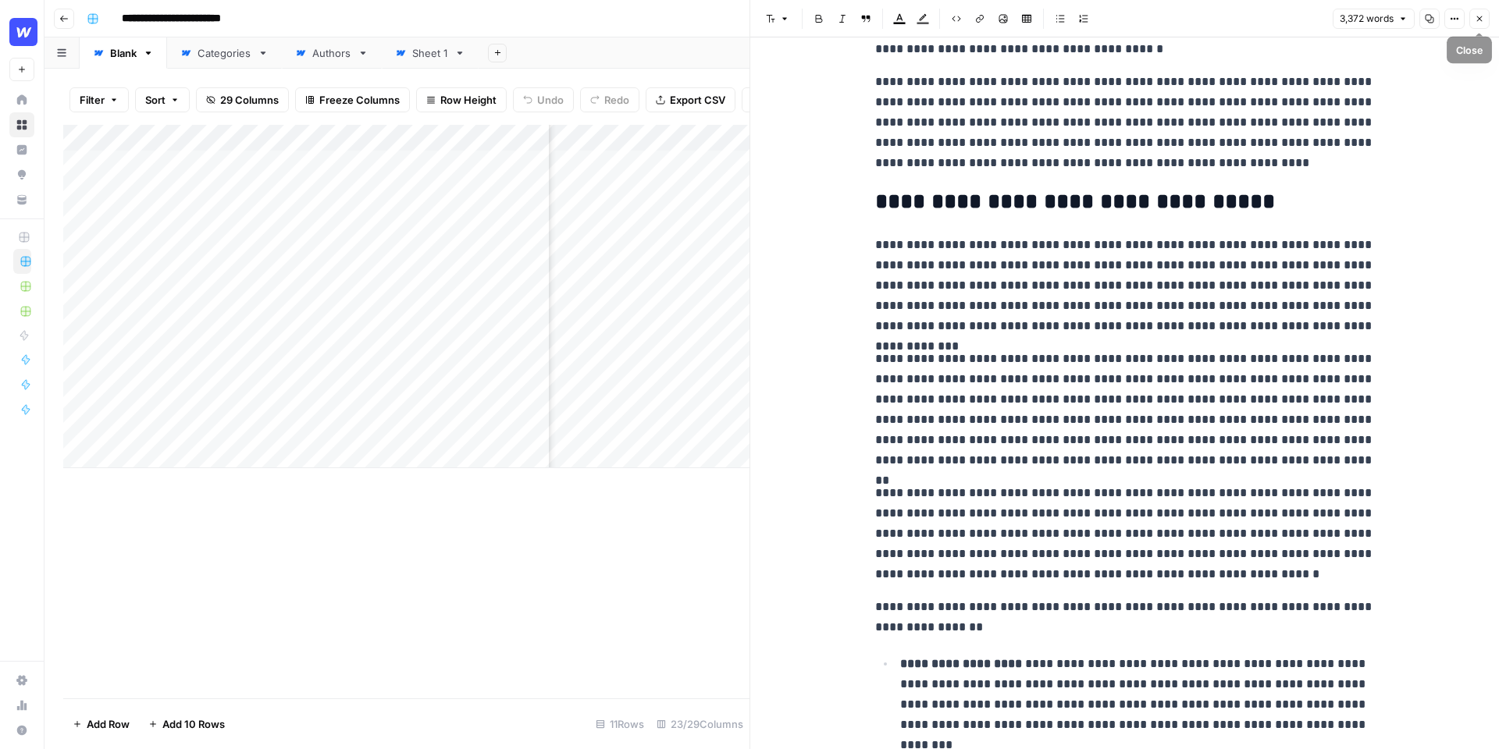
click at [1477, 20] on icon "button" at bounding box center [1478, 18] width 9 height 9
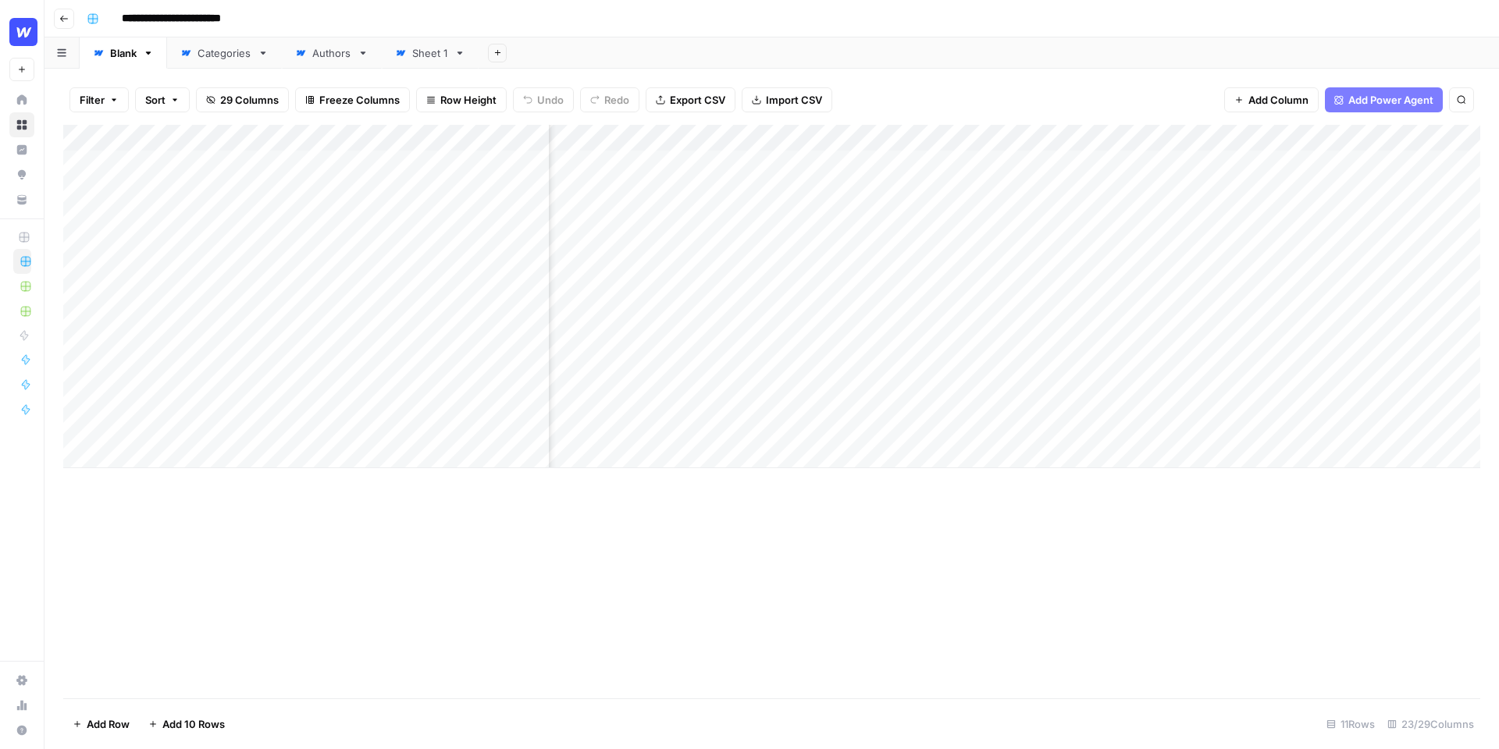
scroll to position [0, 1772]
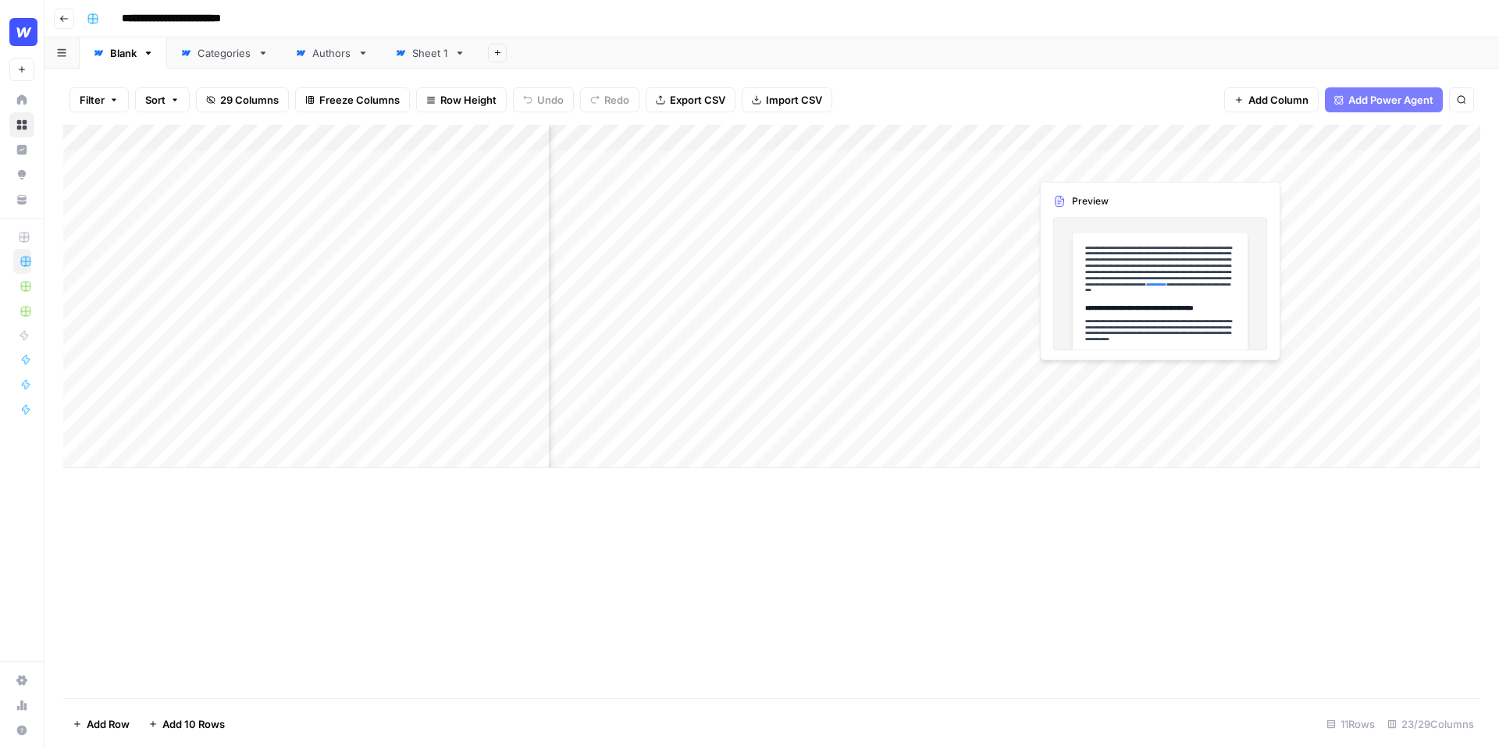
click at [1154, 163] on div "Add Column" at bounding box center [771, 296] width 1417 height 343
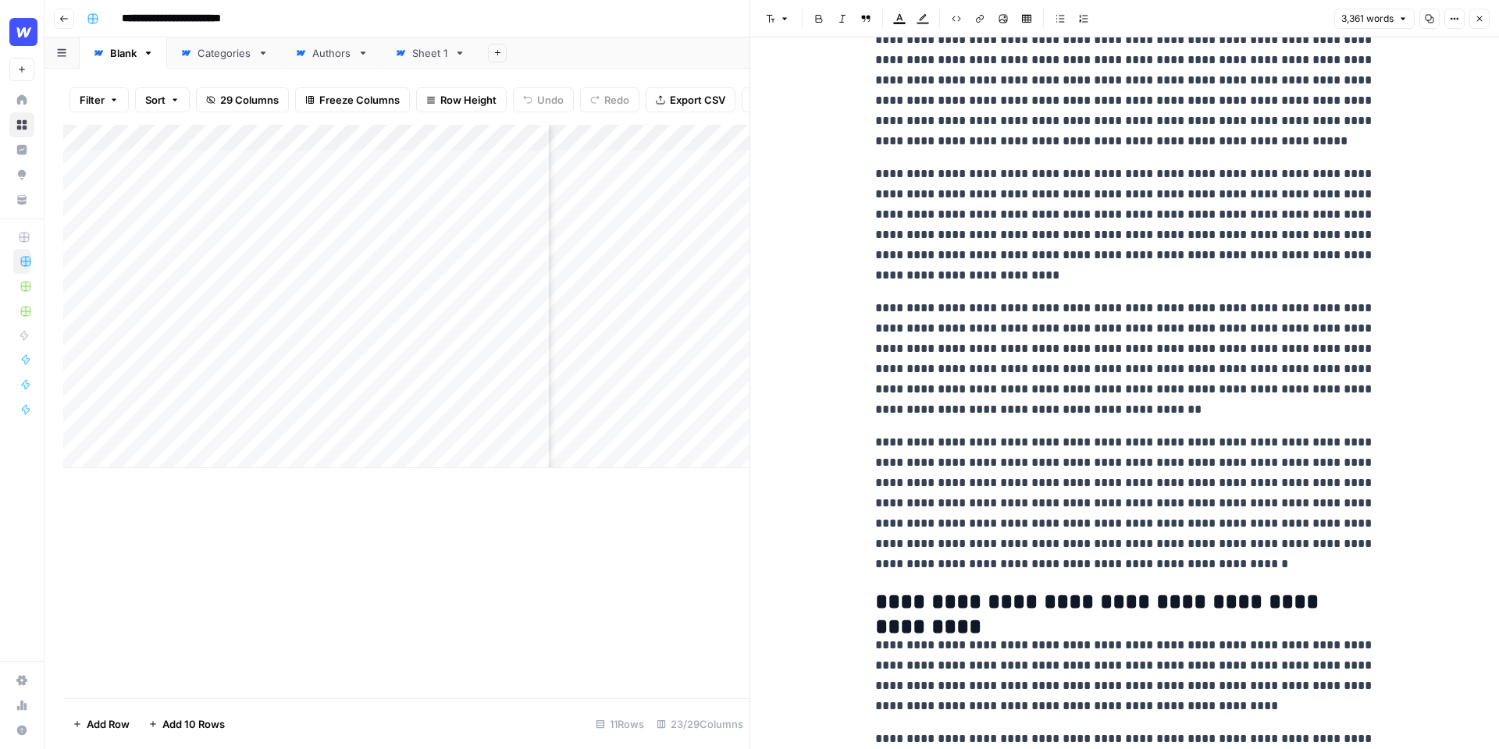
scroll to position [7295, 0]
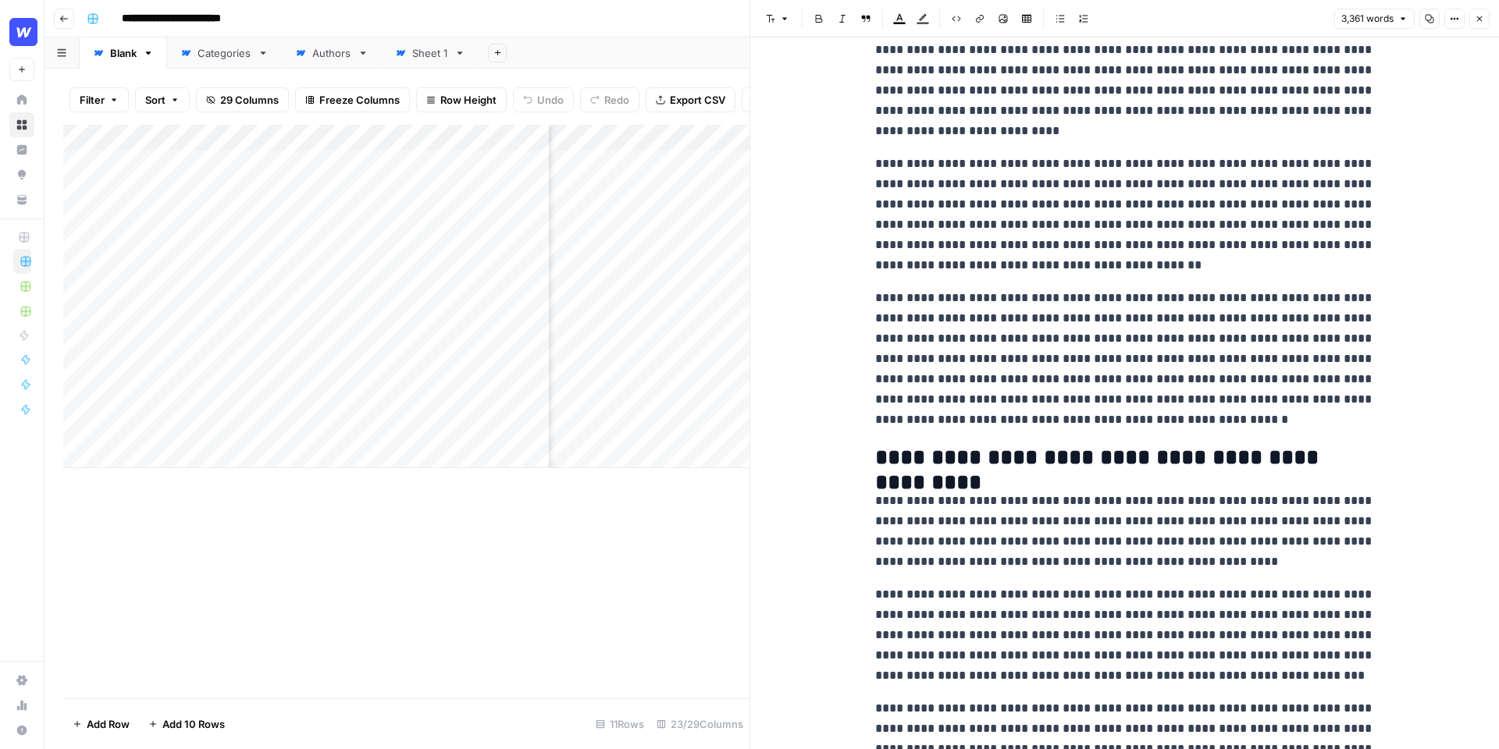
click at [1479, 21] on icon "button" at bounding box center [1478, 18] width 9 height 9
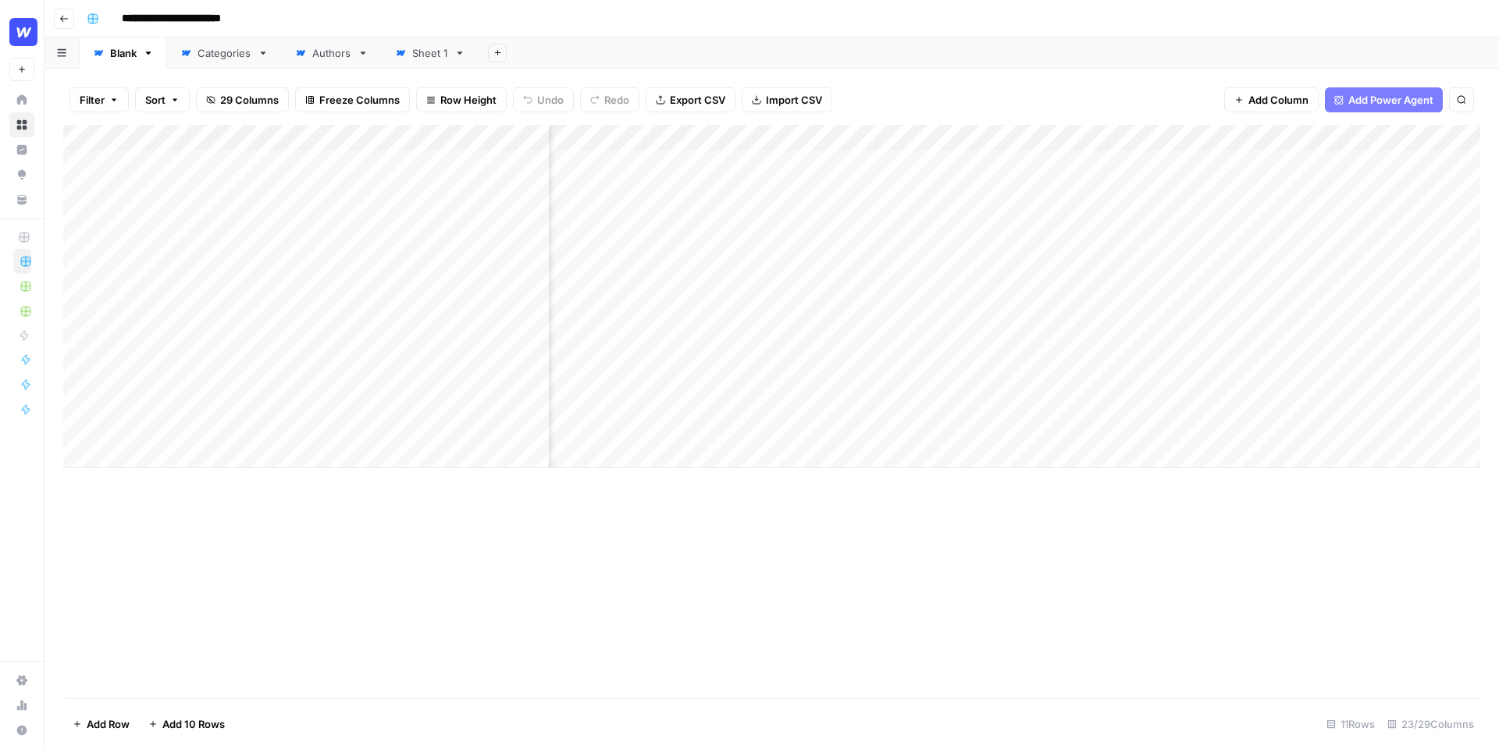
scroll to position [0, 1447]
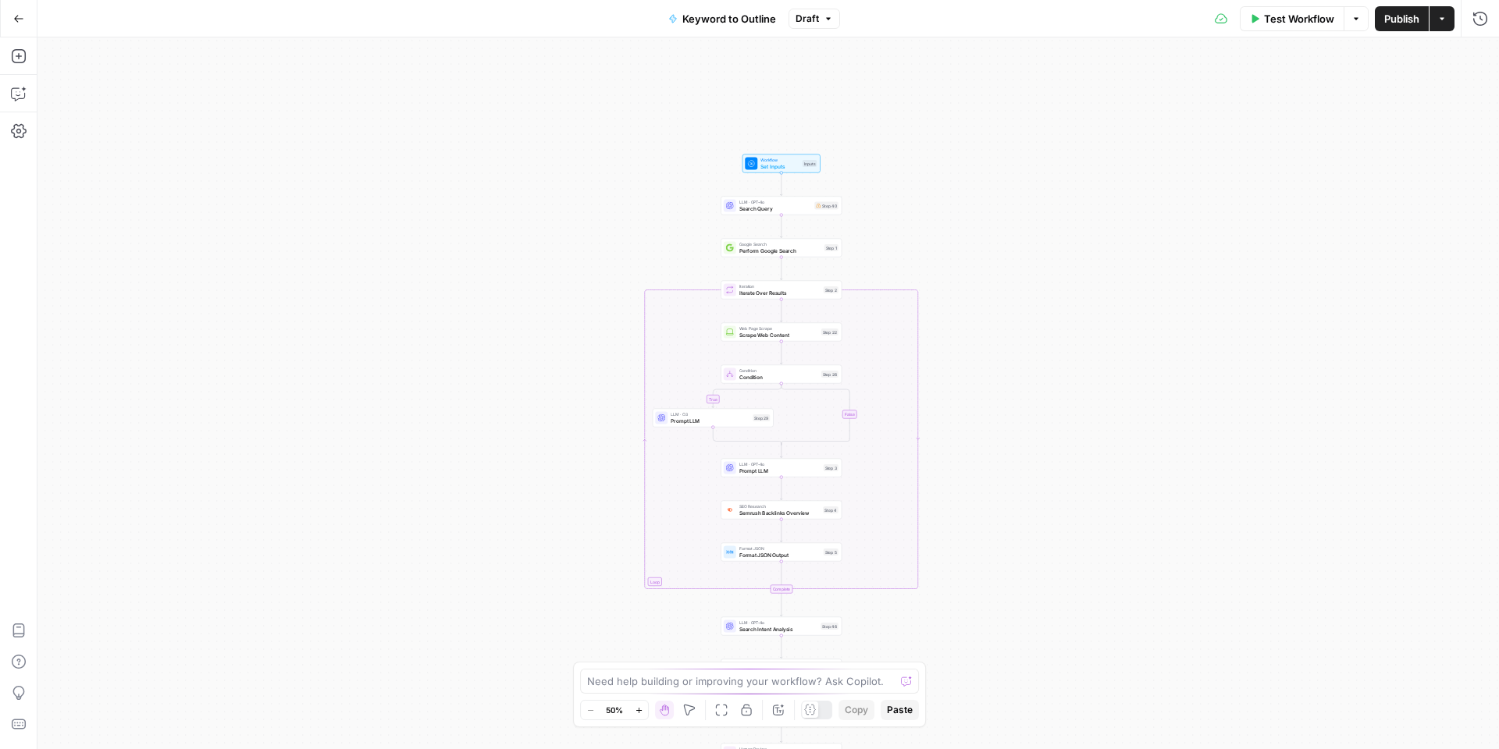
drag, startPoint x: 971, startPoint y: 127, endPoint x: 949, endPoint y: 360, distance: 233.6
click at [949, 361] on div "true false Workflow Set Inputs Inputs LLM · GPT-4o Search Query Step 40 Google …" at bounding box center [767, 393] width 1461 height 712
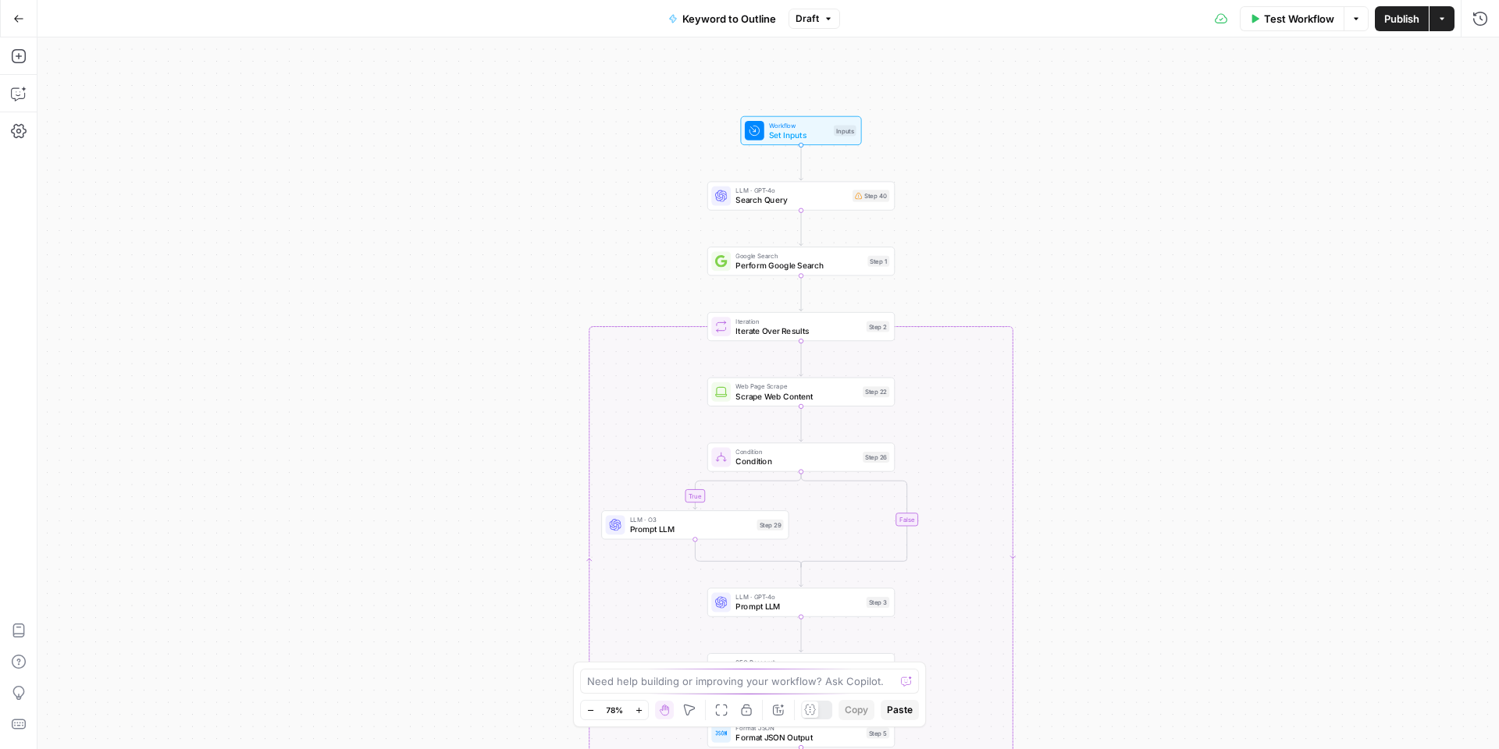
click at [798, 130] on span "Set Inputs" at bounding box center [799, 135] width 60 height 12
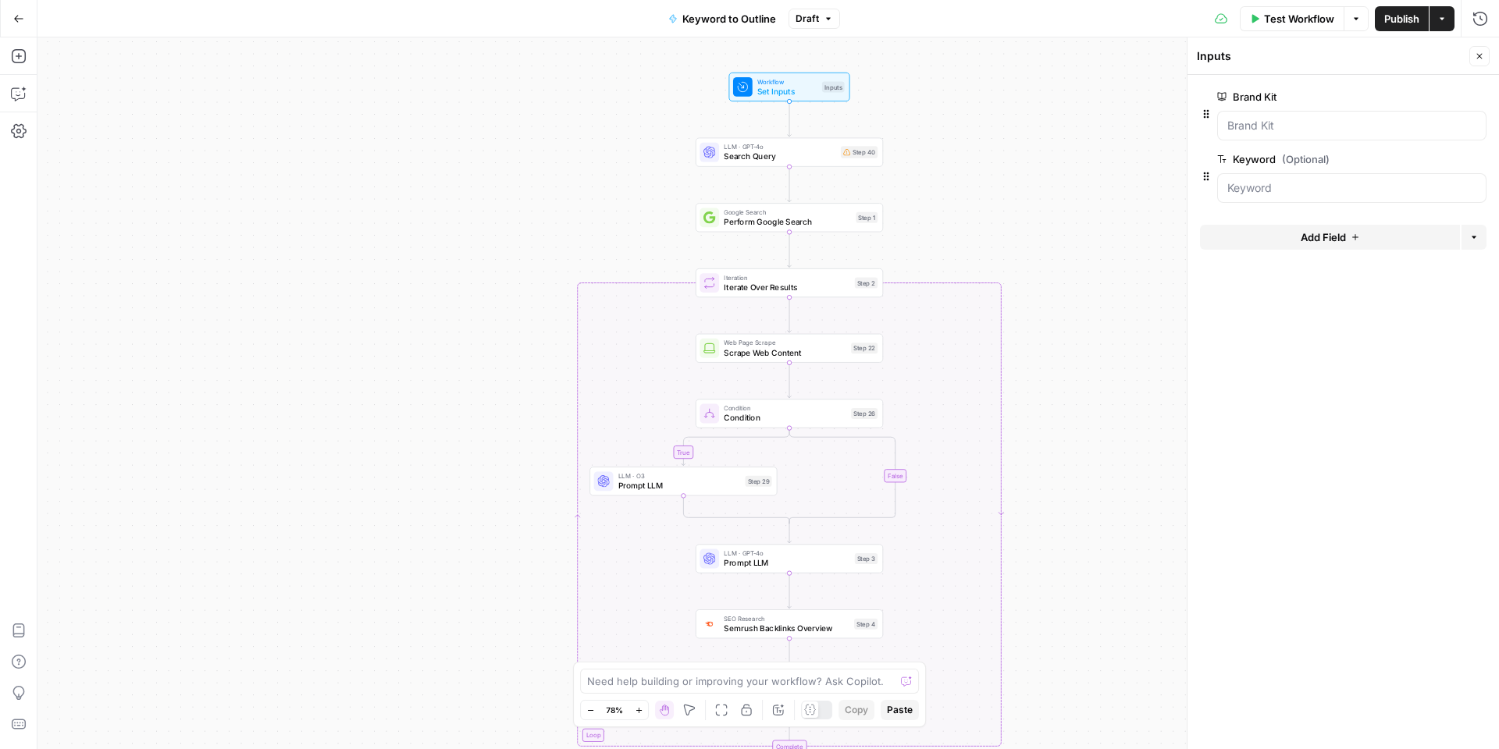
drag, startPoint x: 986, startPoint y: 286, endPoint x: 974, endPoint y: 243, distance: 45.3
click at [974, 243] on div "true false Workflow Set Inputs Inputs LLM · GPT-4o Search Query Step 40 Google …" at bounding box center [767, 393] width 1461 height 712
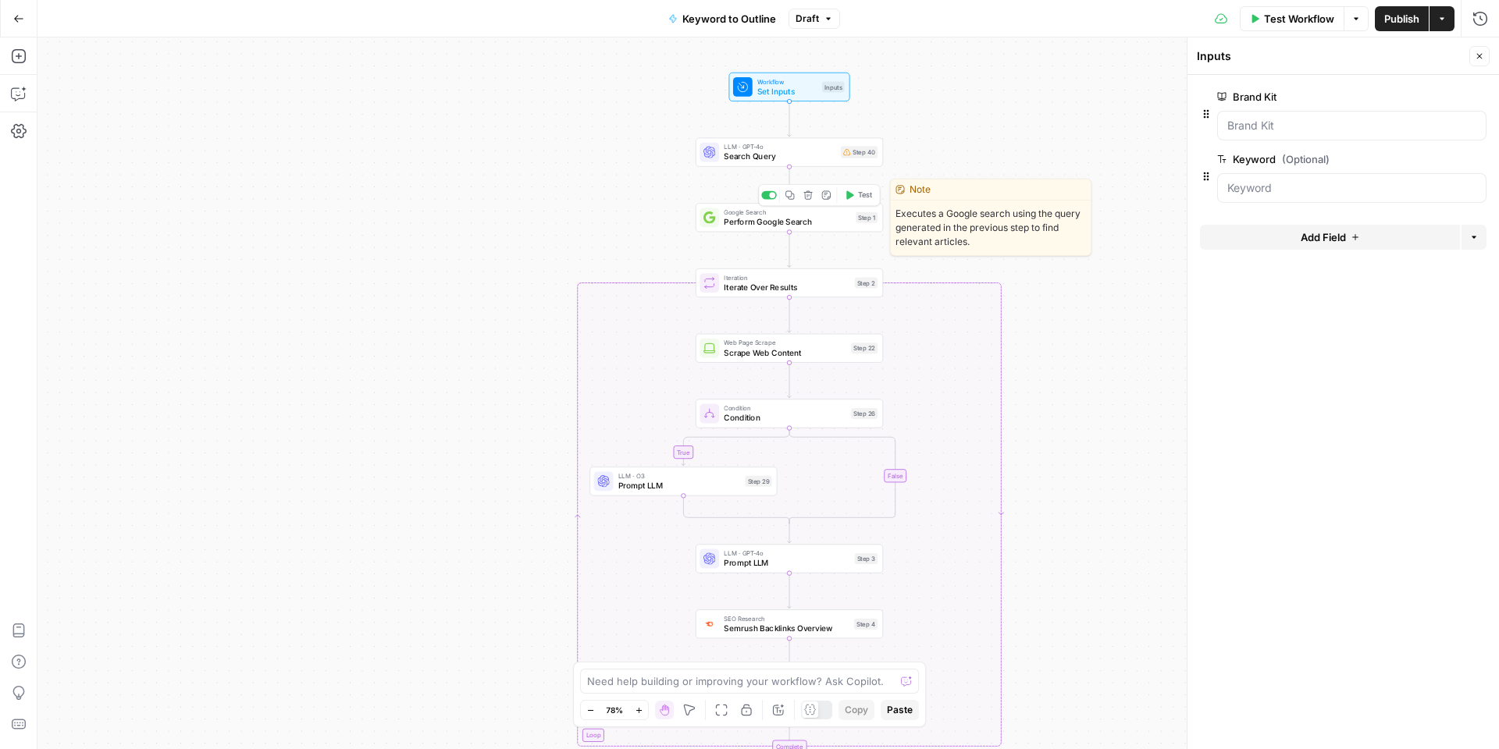
click at [817, 226] on span "Perform Google Search" at bounding box center [787, 222] width 127 height 12
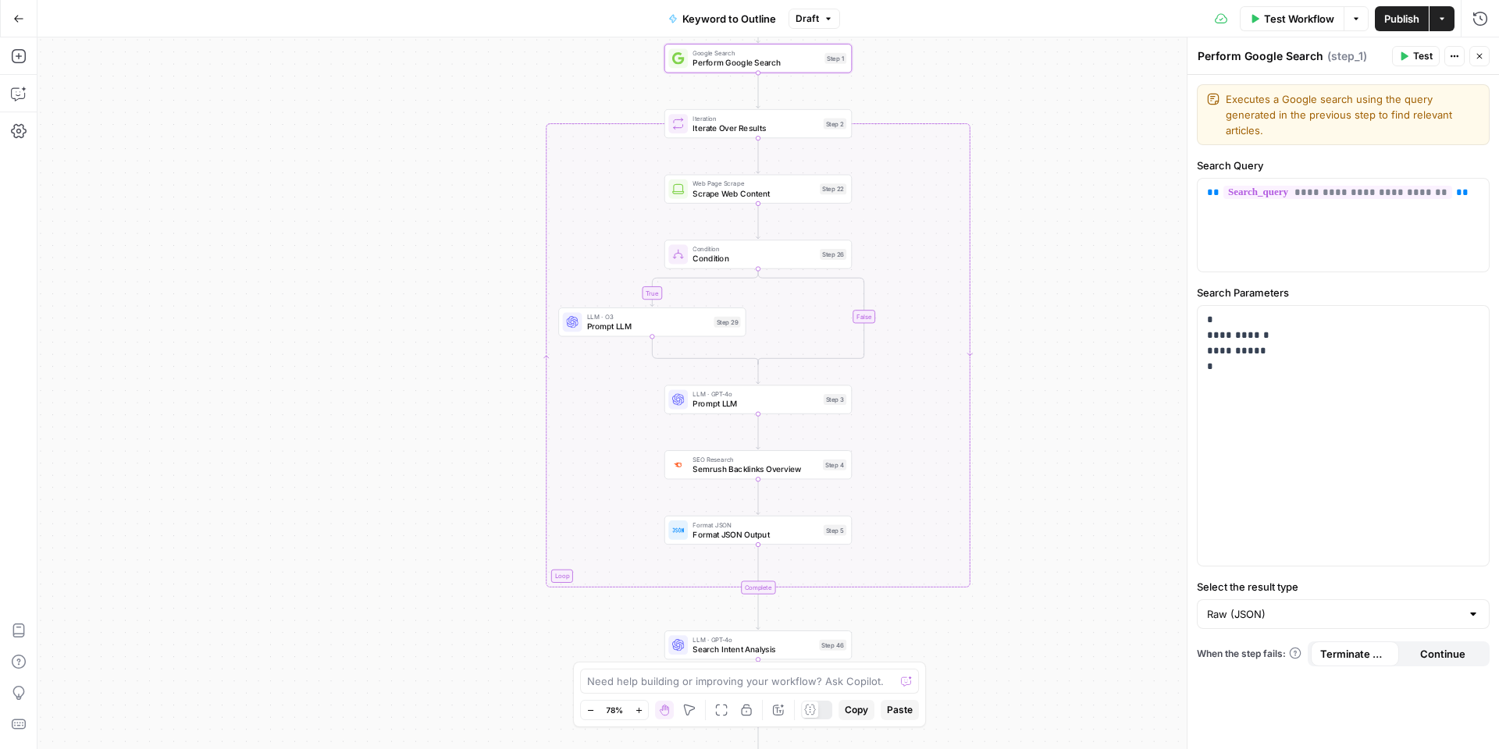
drag, startPoint x: 1040, startPoint y: 319, endPoint x: 1009, endPoint y: 152, distance: 169.8
click at [1009, 152] on div "true false Workflow Set Inputs Inputs LLM · GPT-4o Search Query Step 40 Google …" at bounding box center [767, 393] width 1461 height 712
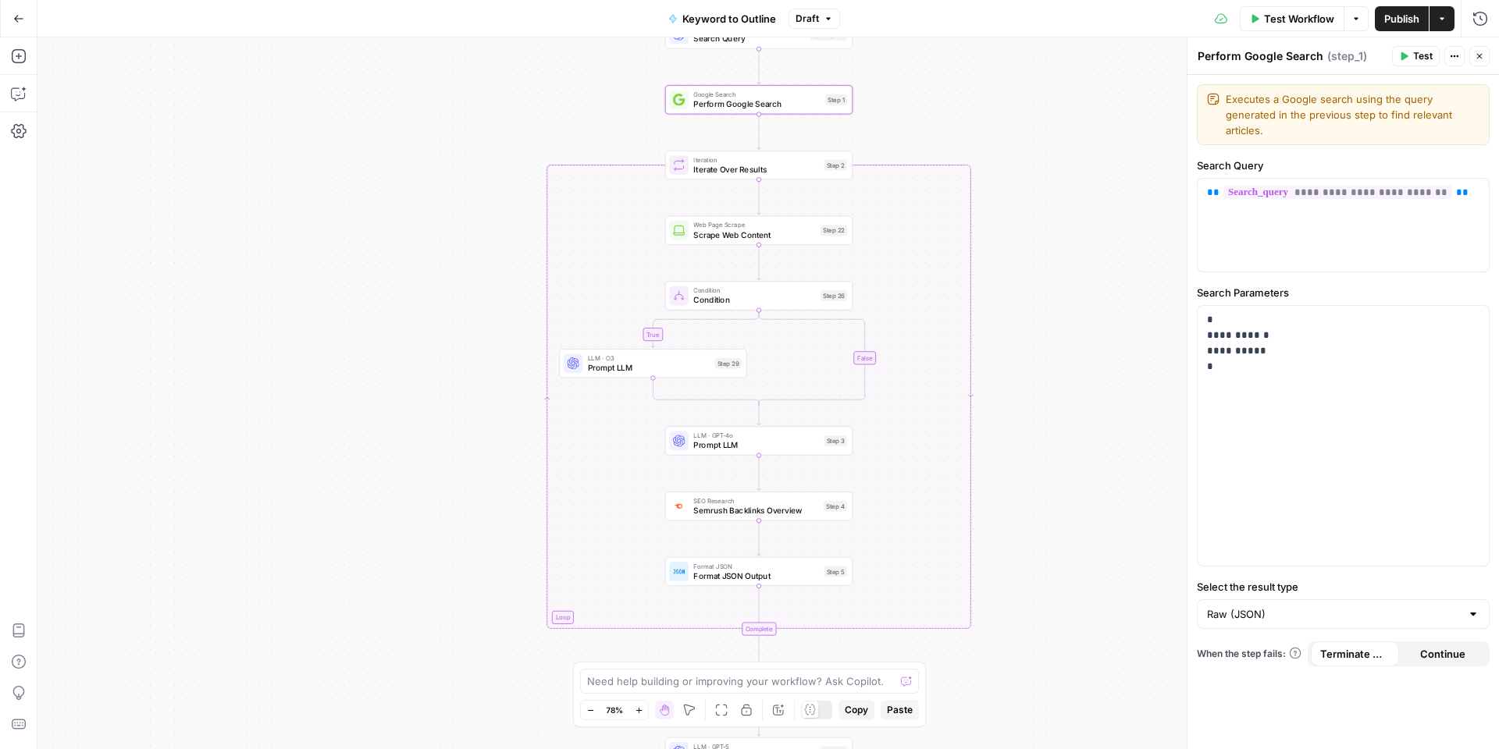
drag, startPoint x: 1039, startPoint y: 421, endPoint x: 1039, endPoint y: 489, distance: 67.1
click at [1039, 489] on div "true false Workflow Set Inputs Inputs LLM · GPT-4o Search Query Step 40 Google …" at bounding box center [767, 393] width 1461 height 712
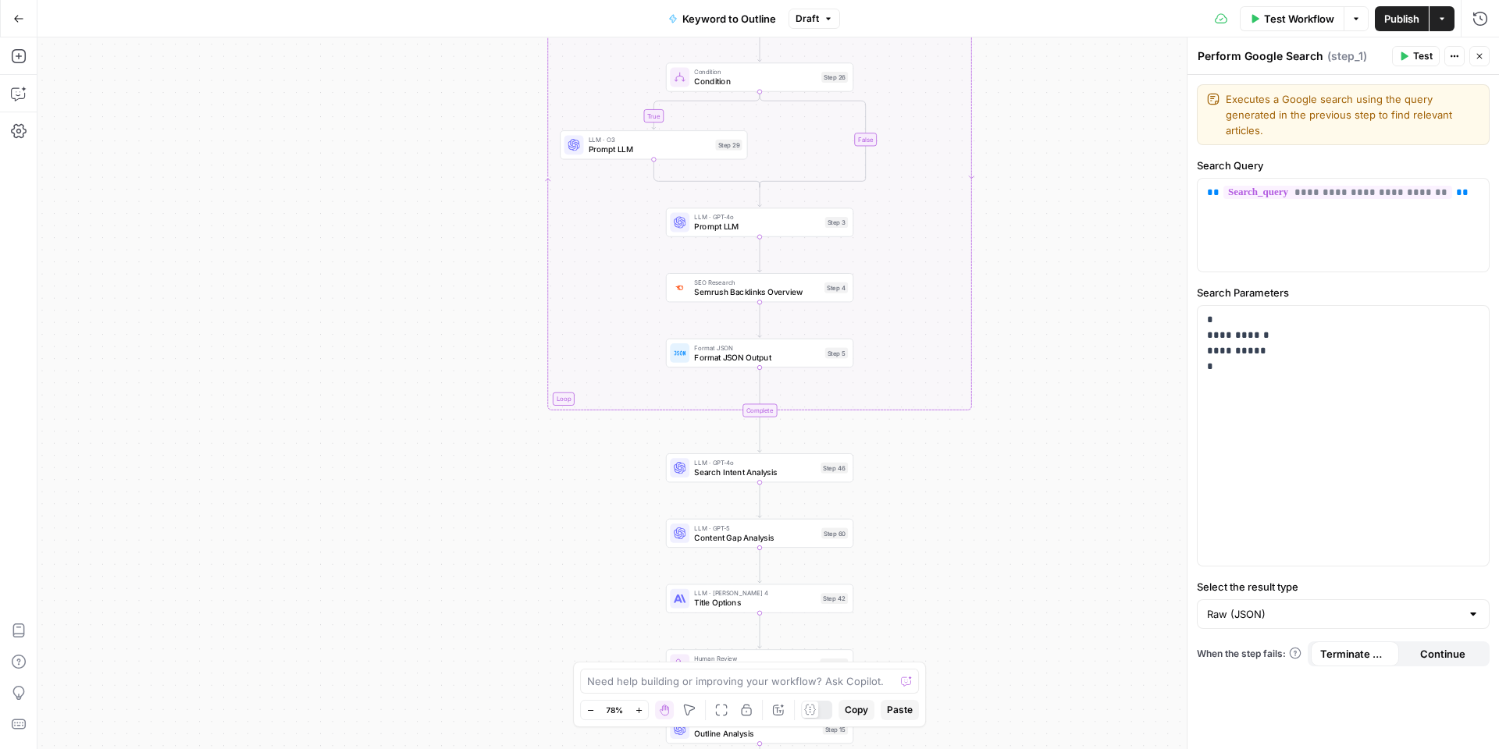
drag, startPoint x: 1044, startPoint y: 519, endPoint x: 1045, endPoint y: 275, distance: 244.3
click at [1045, 274] on div "true false Workflow Set Inputs Inputs LLM · GPT-4o Search Query Step 40 Google …" at bounding box center [767, 393] width 1461 height 712
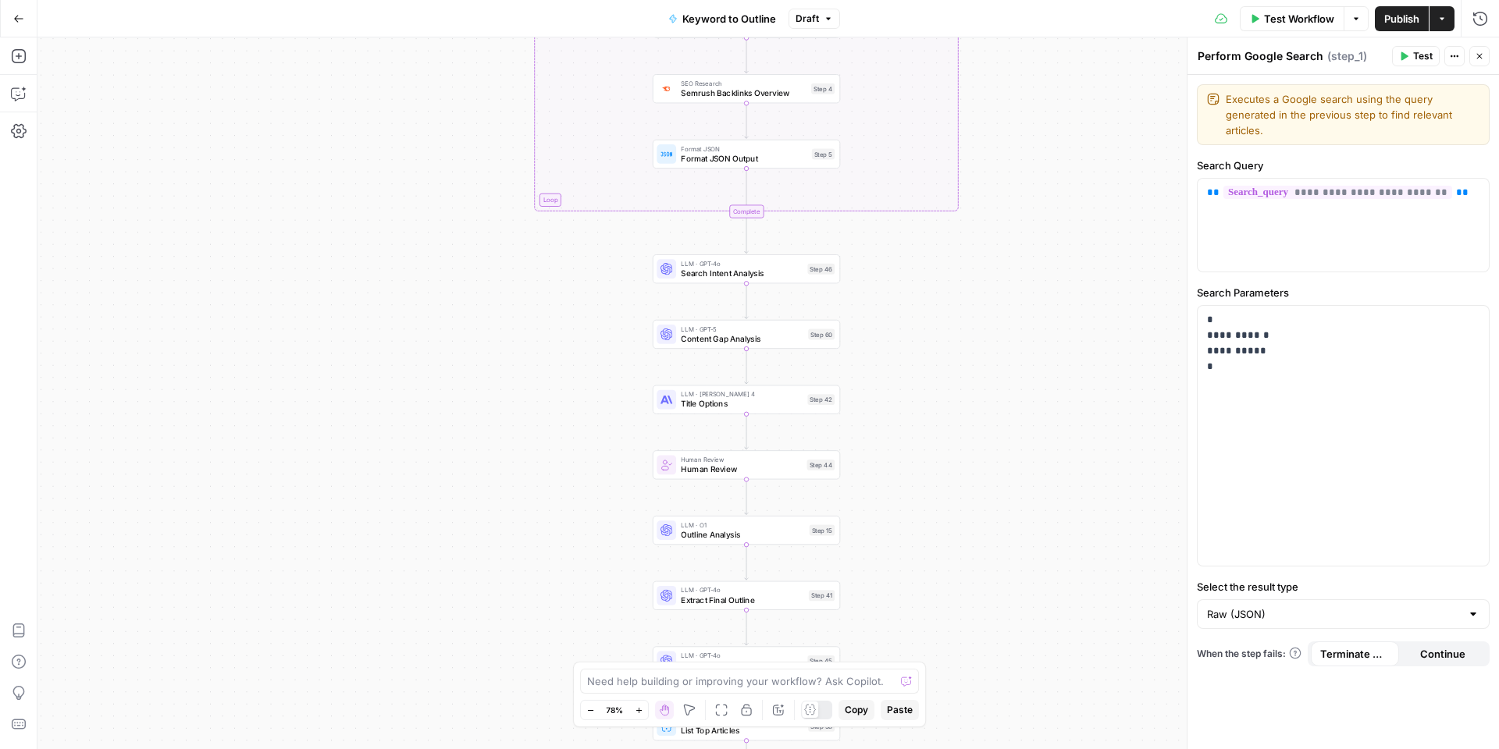
drag, startPoint x: 1018, startPoint y: 490, endPoint x: 1005, endPoint y: 298, distance: 192.5
click at [1005, 298] on div "true false Workflow Set Inputs Inputs LLM · GPT-4o Search Query Step 40 Google …" at bounding box center [767, 393] width 1461 height 712
click at [793, 275] on span "Search Intent Analysis" at bounding box center [742, 273] width 122 height 12
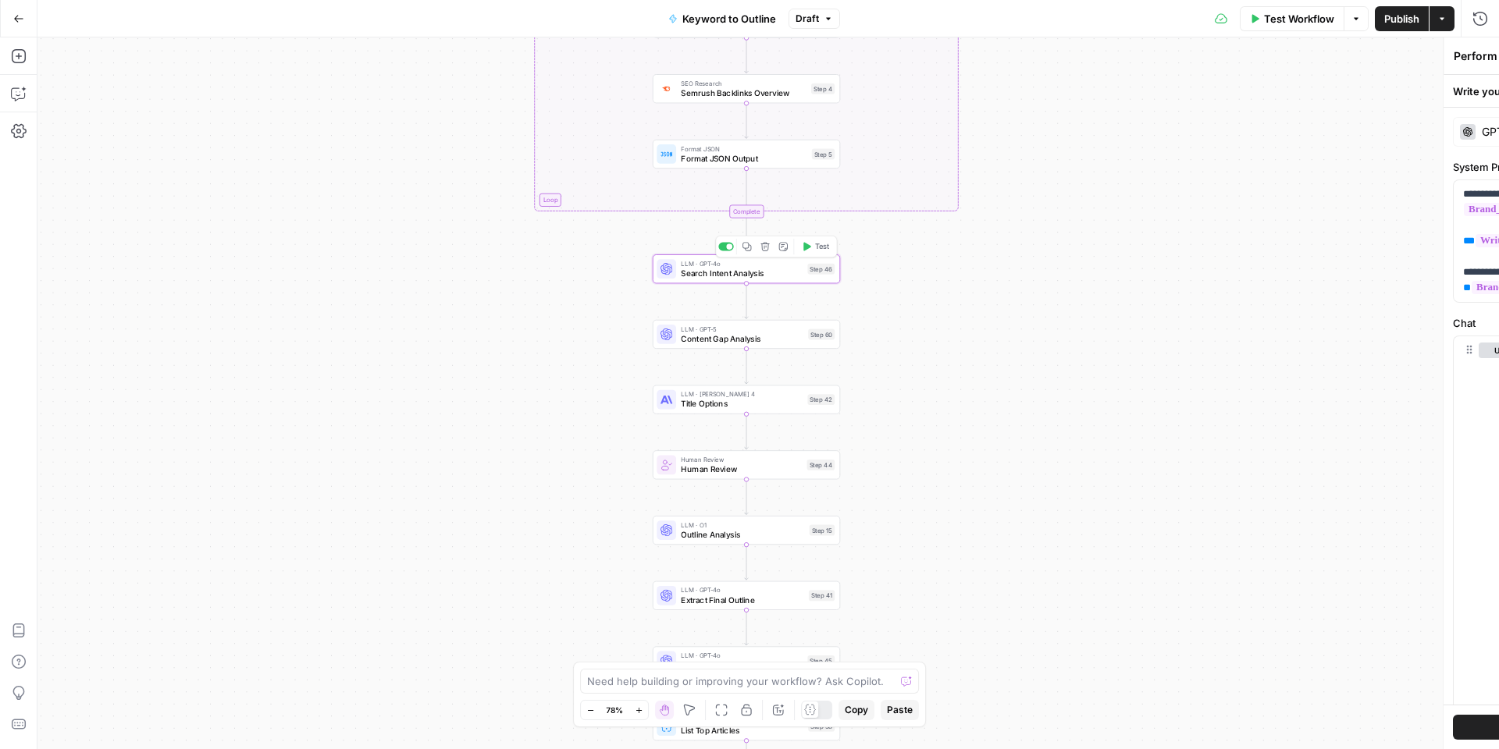
type textarea "Search Intent Analysis"
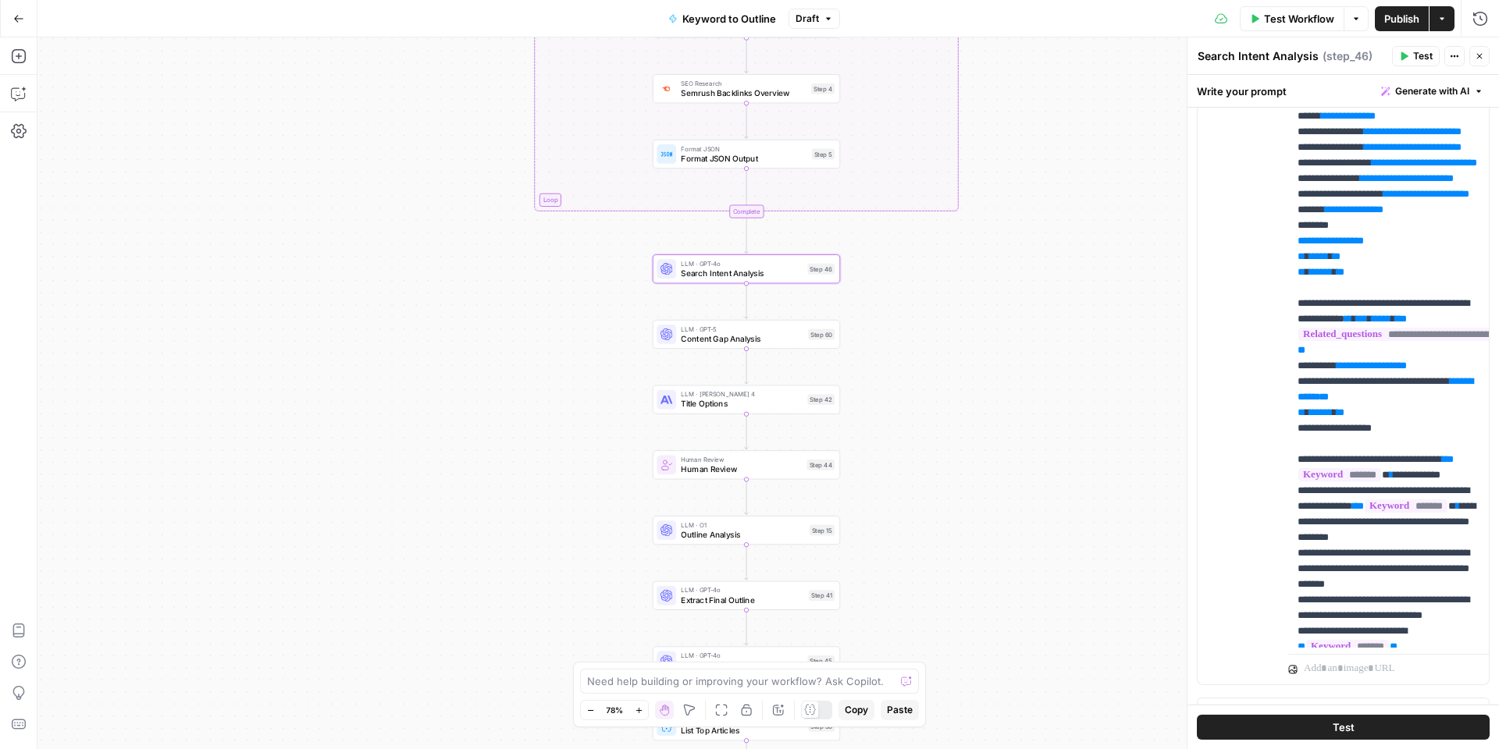
scroll to position [366, 0]
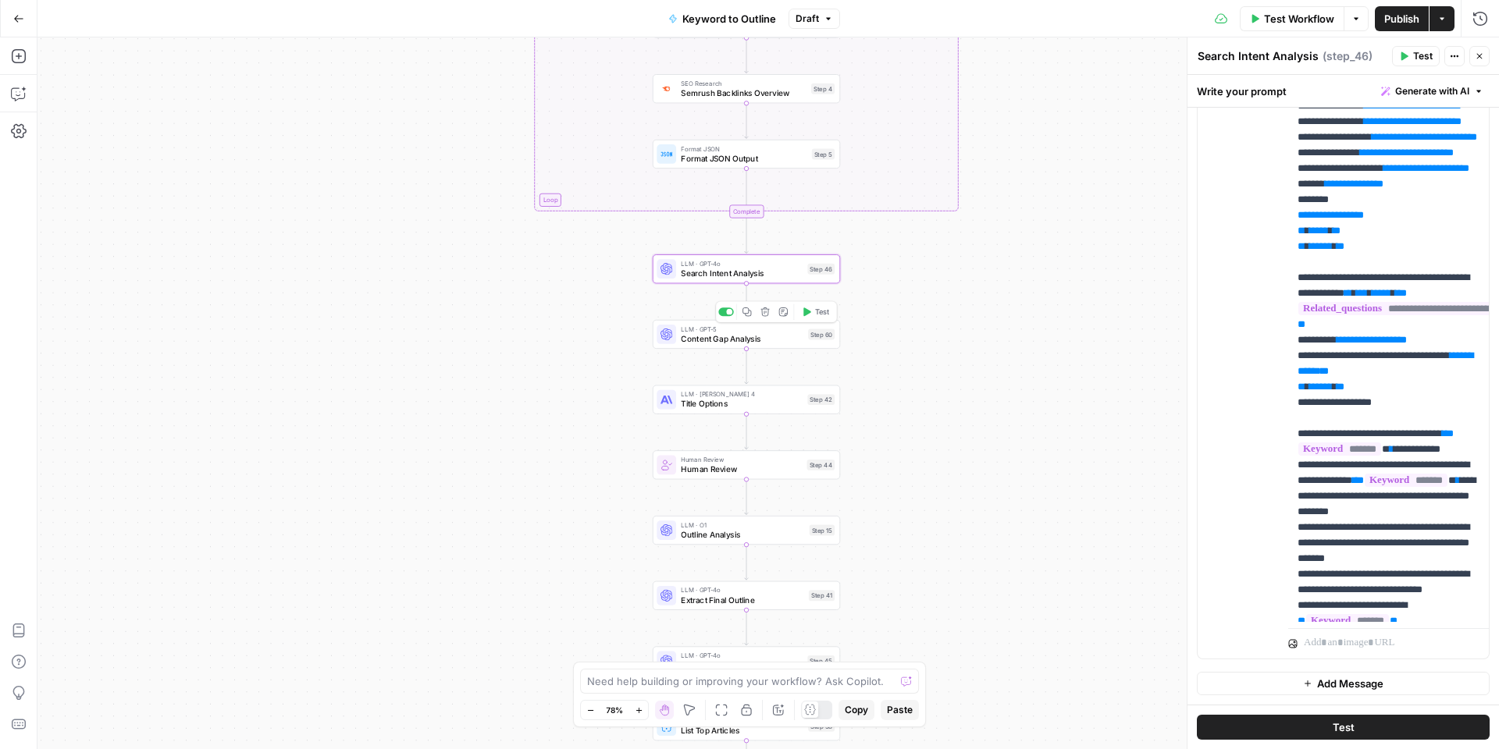
click at [750, 343] on span "Content Gap Analysis" at bounding box center [742, 339] width 123 height 12
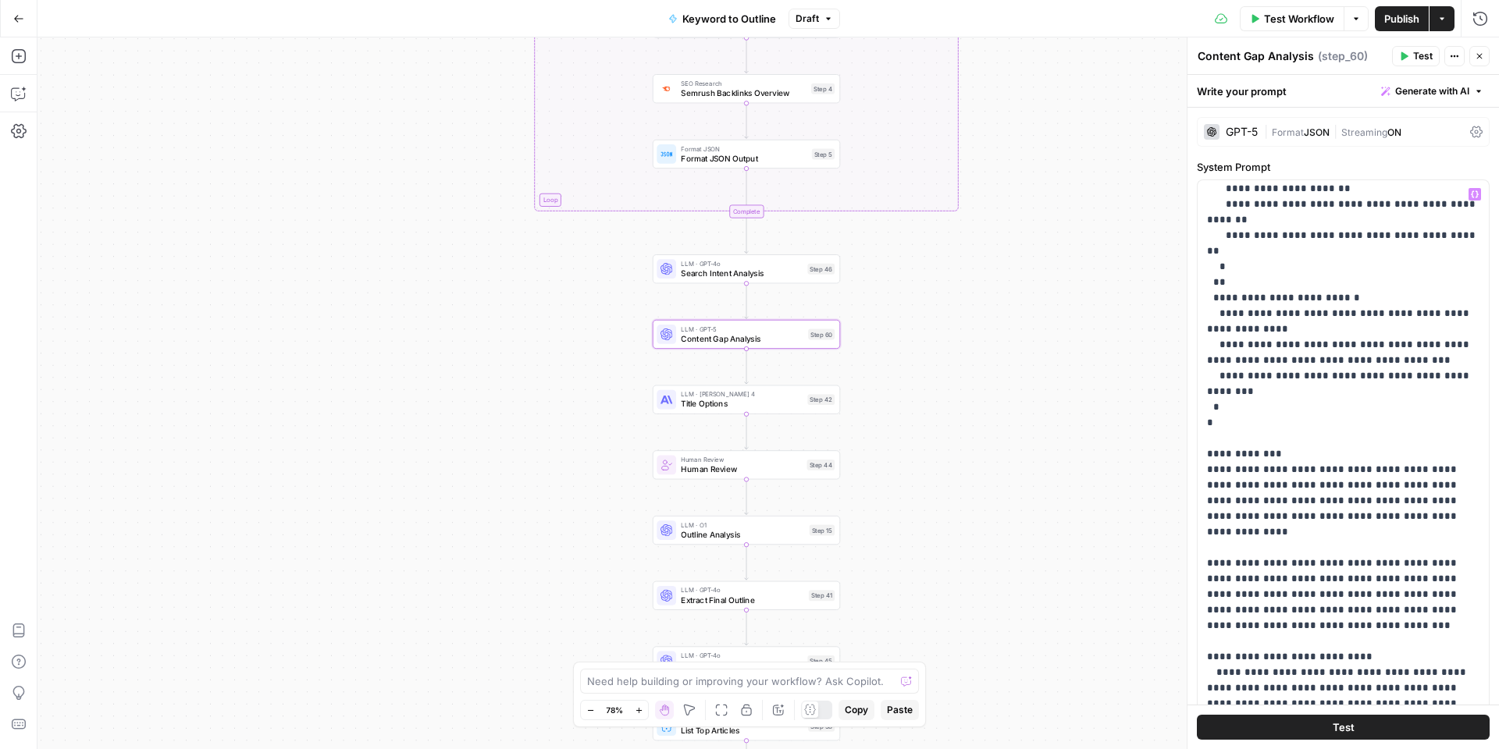
scroll to position [253, 0]
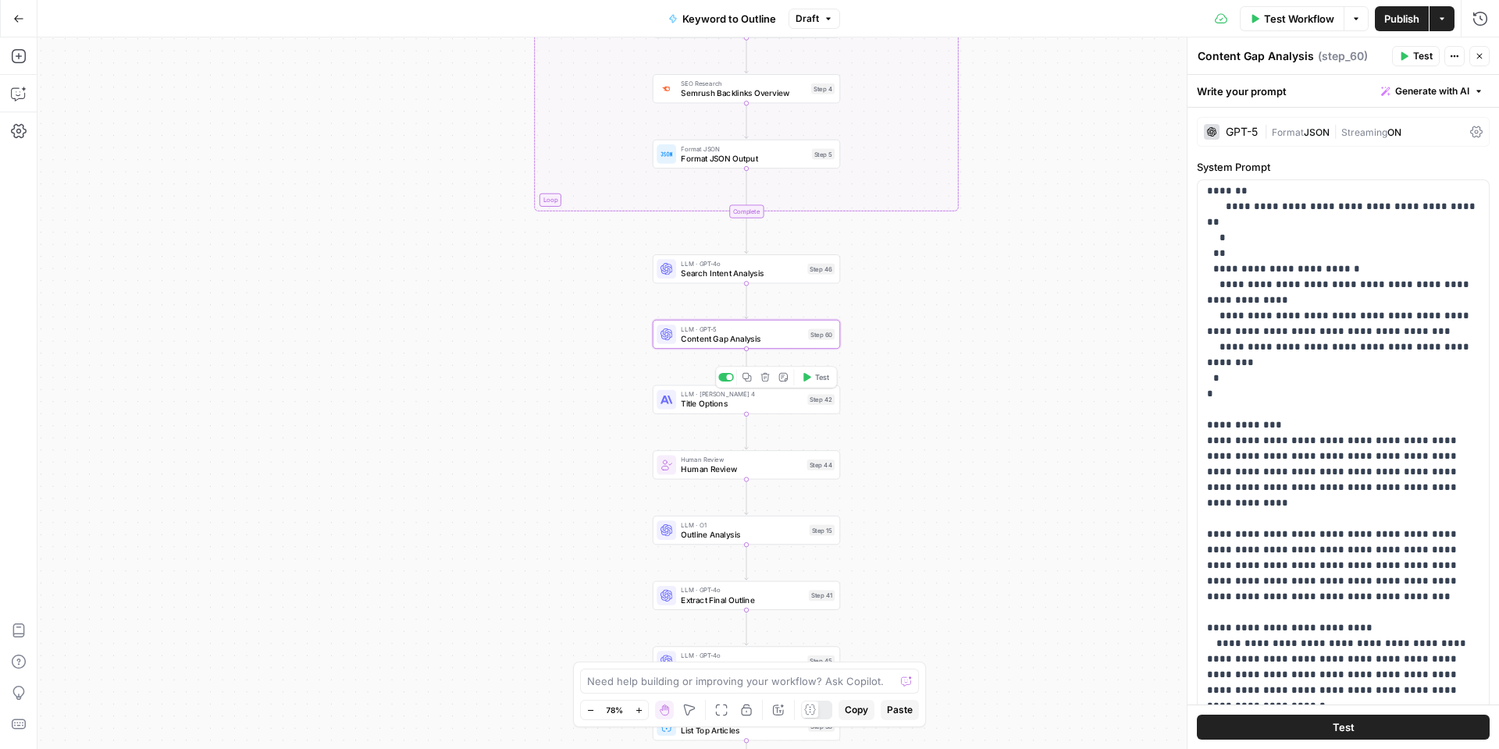
click at [754, 399] on span "Title Options" at bounding box center [742, 404] width 122 height 12
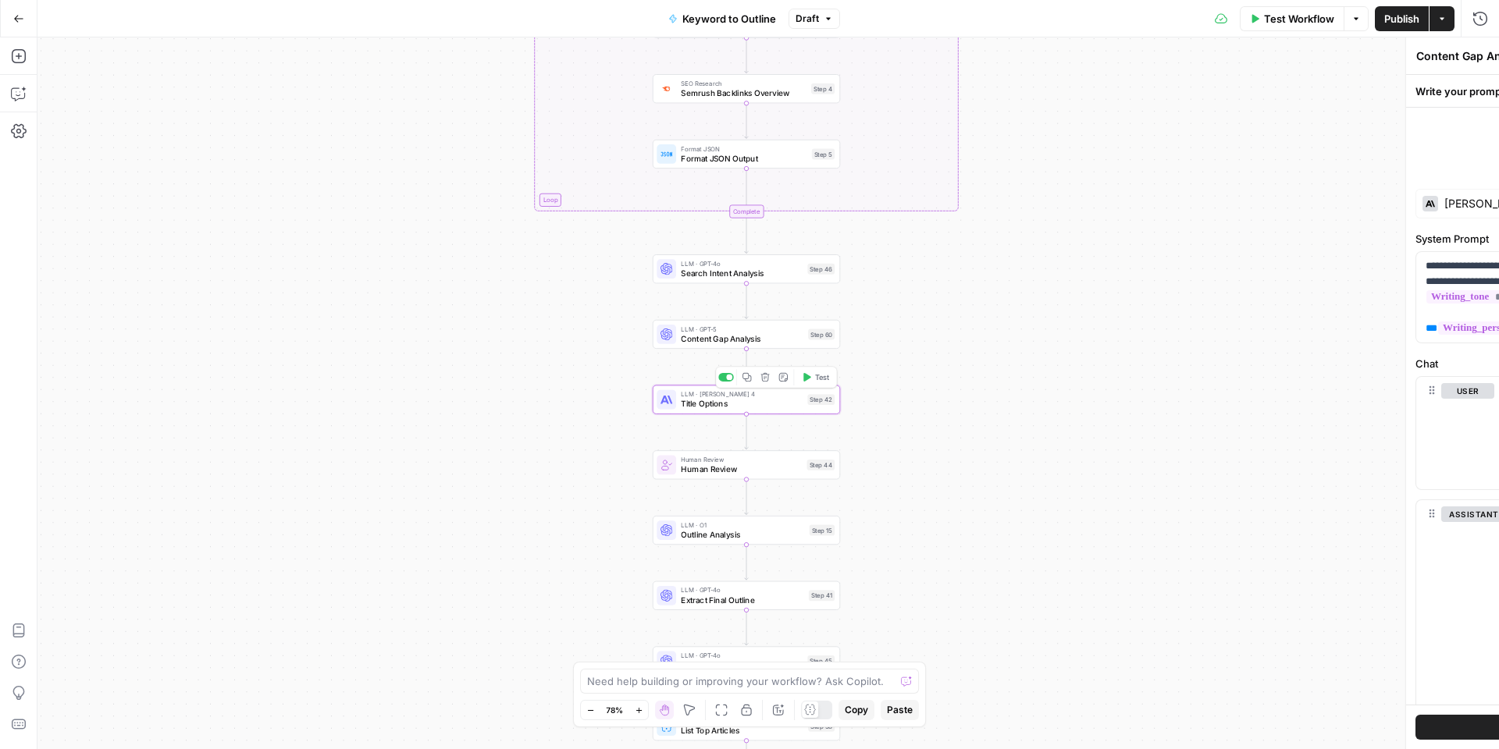
type textarea "Title Options"
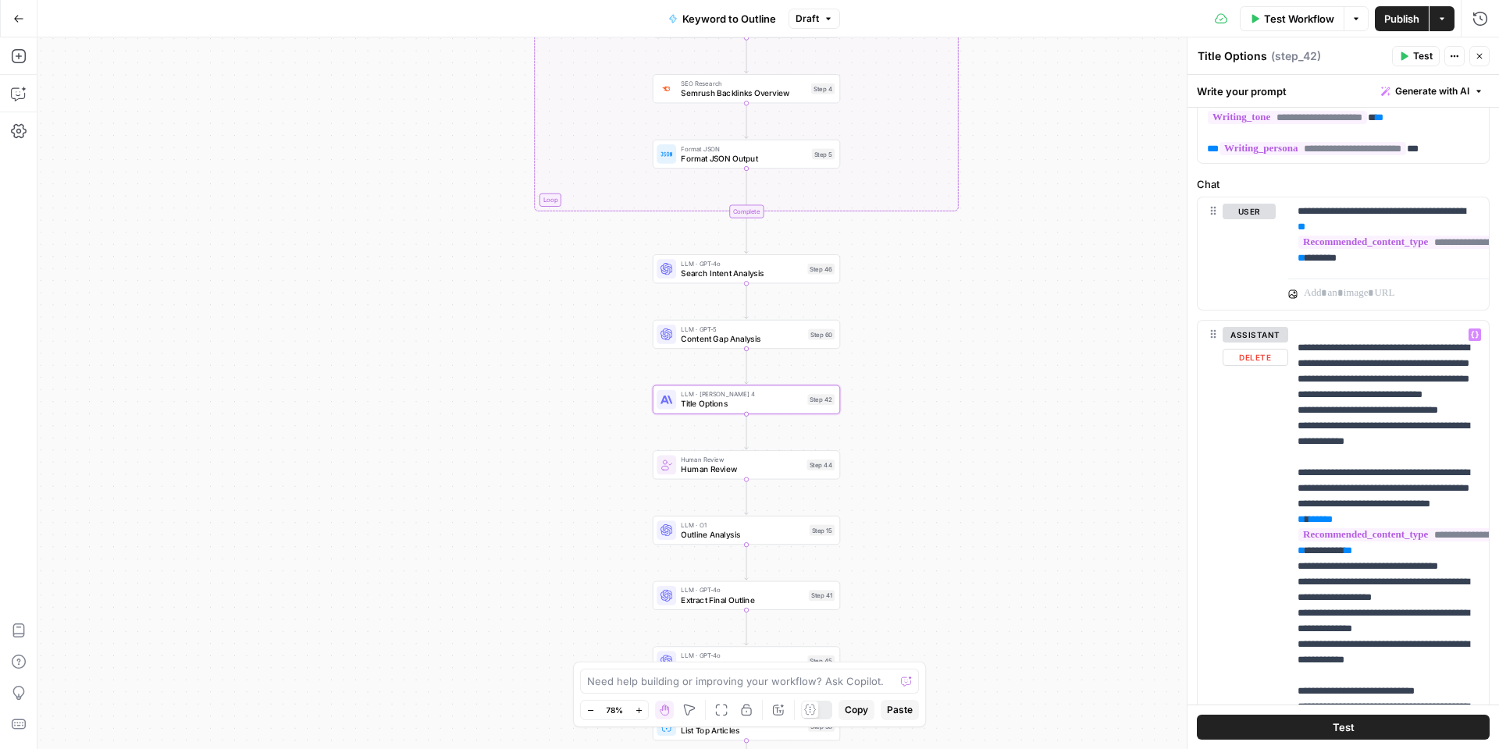
scroll to position [334, 0]
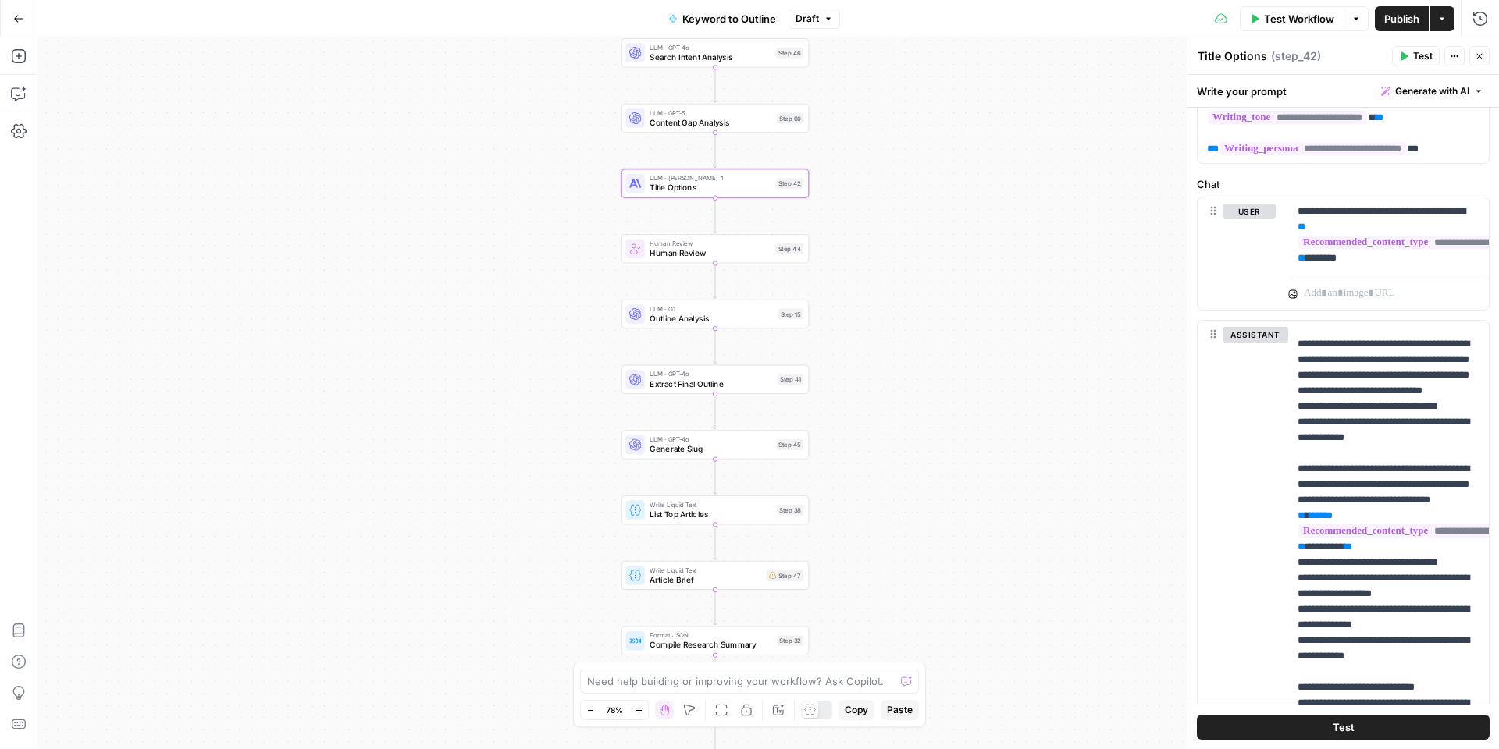
drag, startPoint x: 908, startPoint y: 527, endPoint x: 876, endPoint y: 310, distance: 219.3
click at [876, 309] on div "true false Workflow Set Inputs Inputs LLM · GPT-4o Search Query Step 40 Google …" at bounding box center [767, 393] width 1461 height 712
click at [733, 450] on span "Generate Slug" at bounding box center [710, 448] width 122 height 12
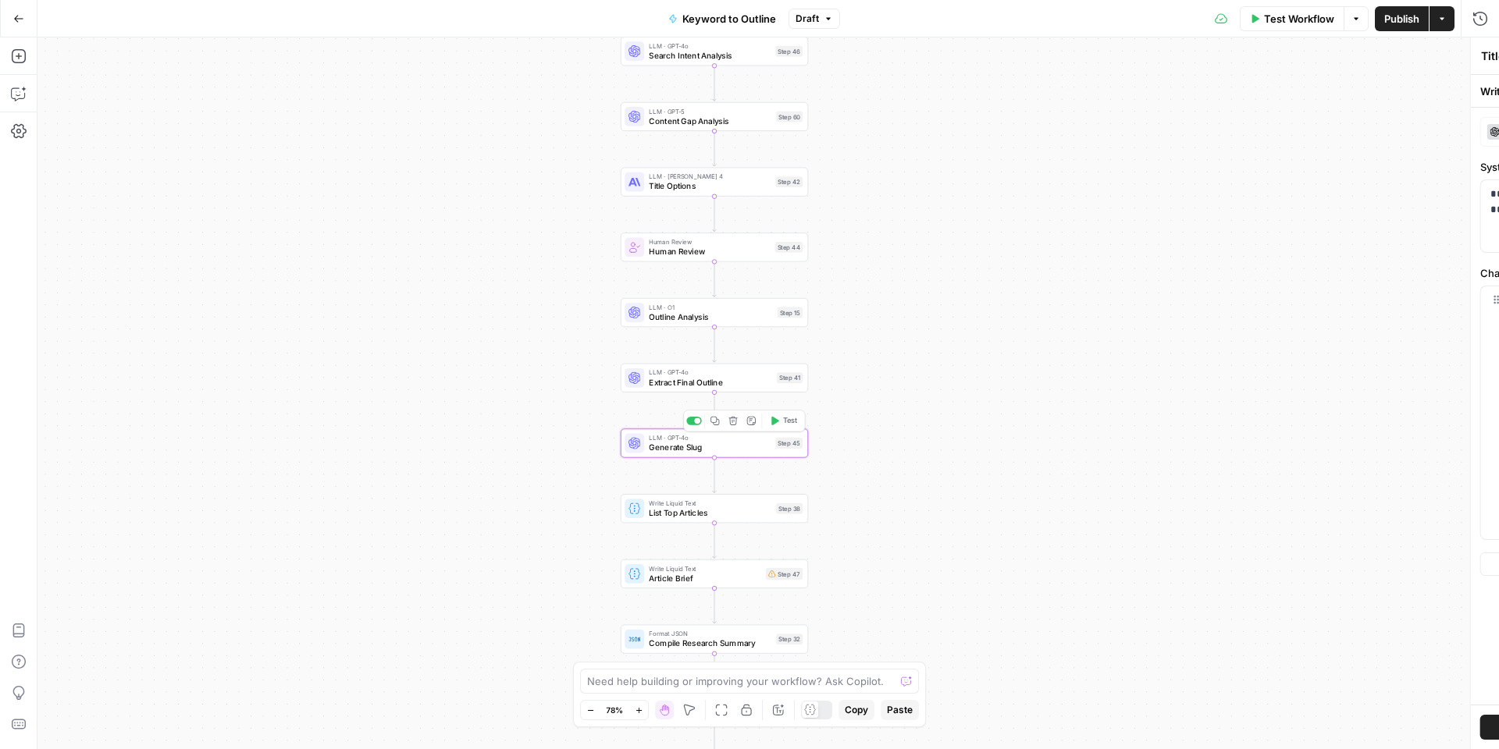
type textarea "Generate Slug"
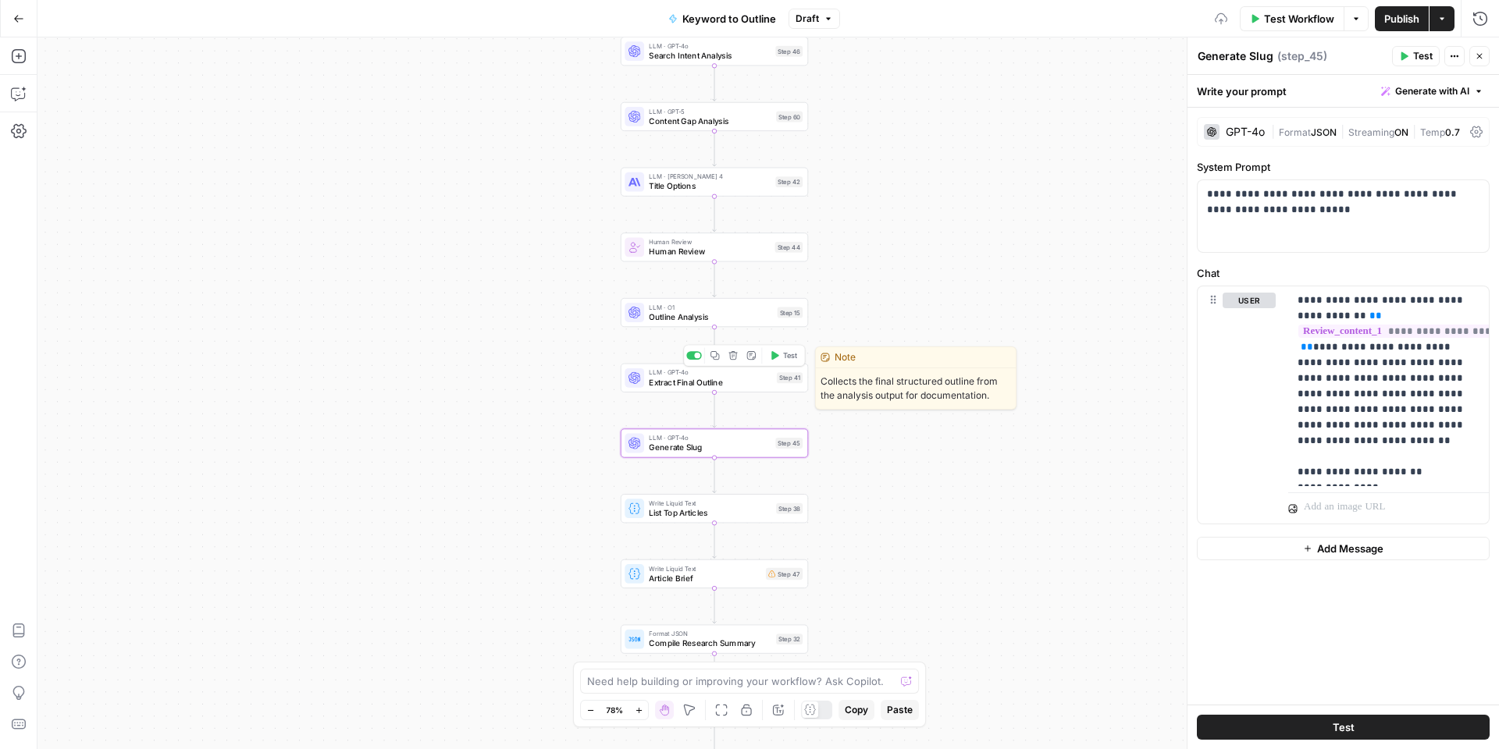
click at [703, 386] on span "Extract Final Outline" at bounding box center [710, 382] width 123 height 12
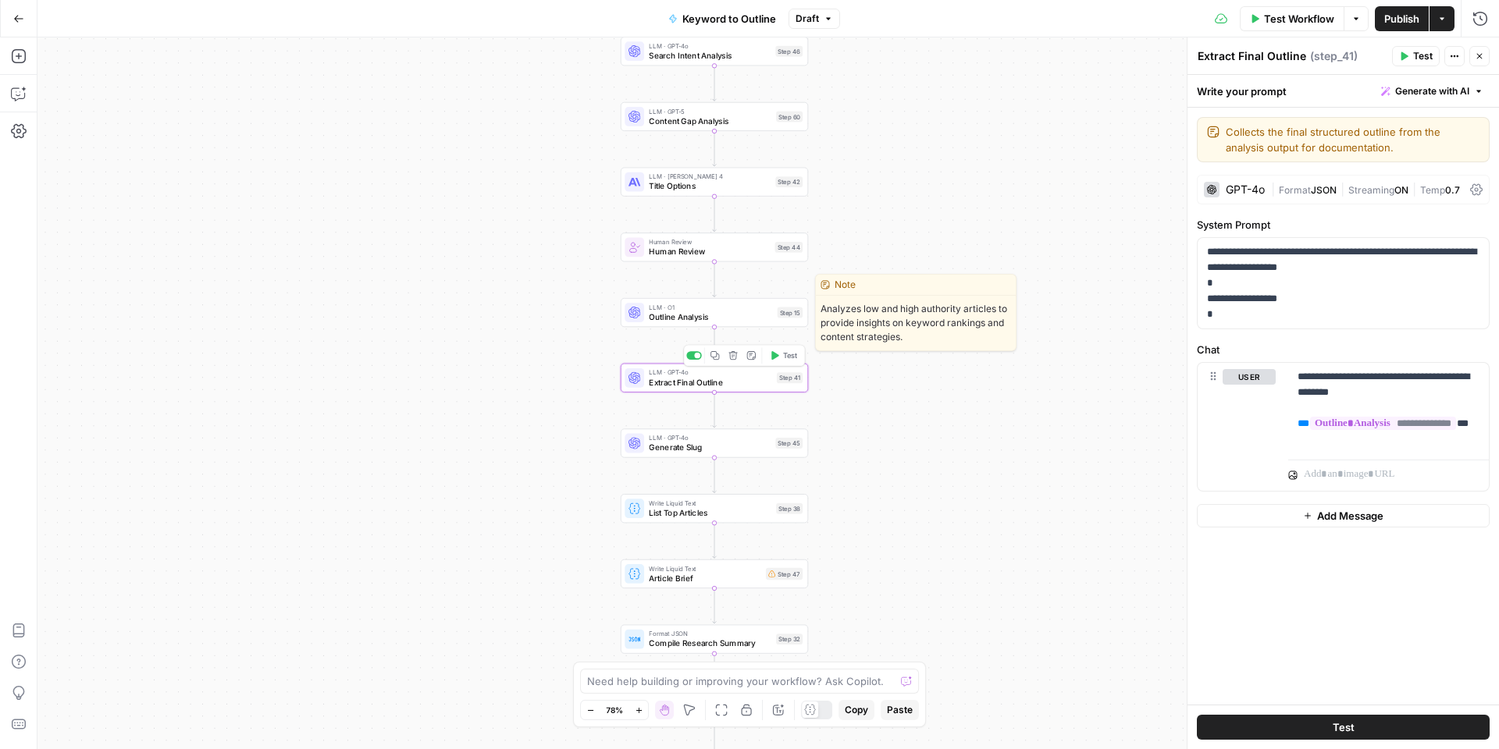
click at [699, 311] on span "Outline Analysis" at bounding box center [710, 317] width 123 height 12
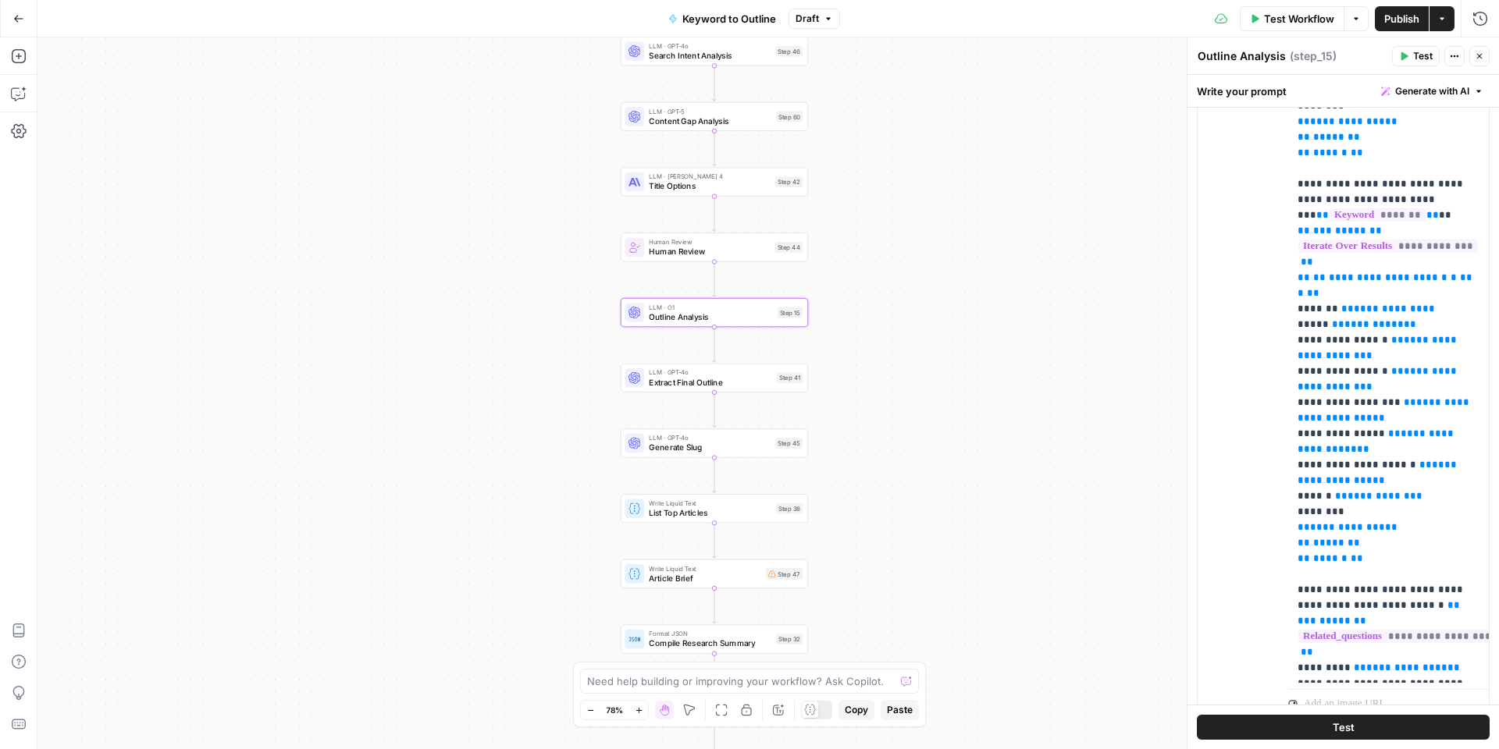
scroll to position [322, 0]
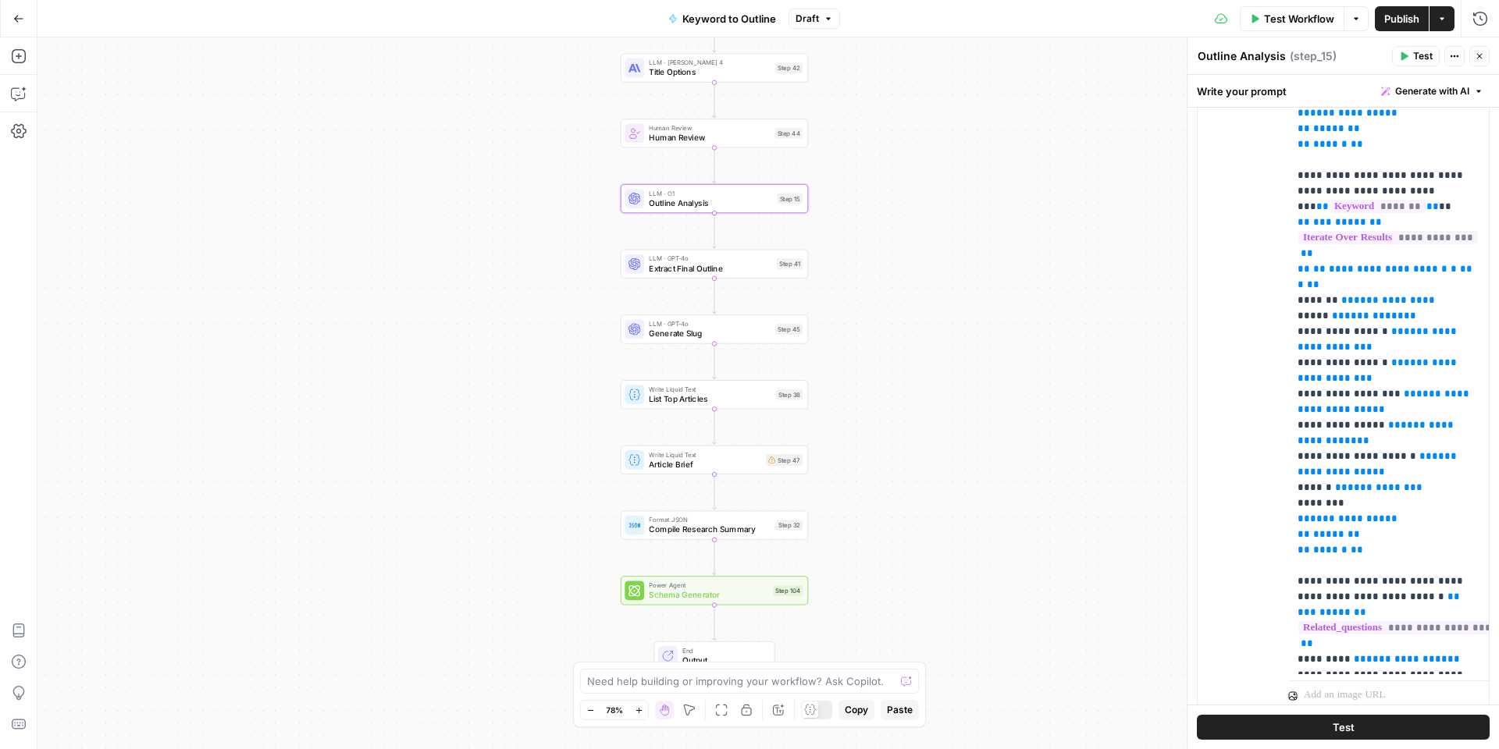
drag, startPoint x: 893, startPoint y: 563, endPoint x: 893, endPoint y: 449, distance: 114.0
click at [893, 449] on div "true false Workflow Set Inputs Inputs LLM · GPT-4o Search Query Step 40 Google …" at bounding box center [767, 393] width 1461 height 712
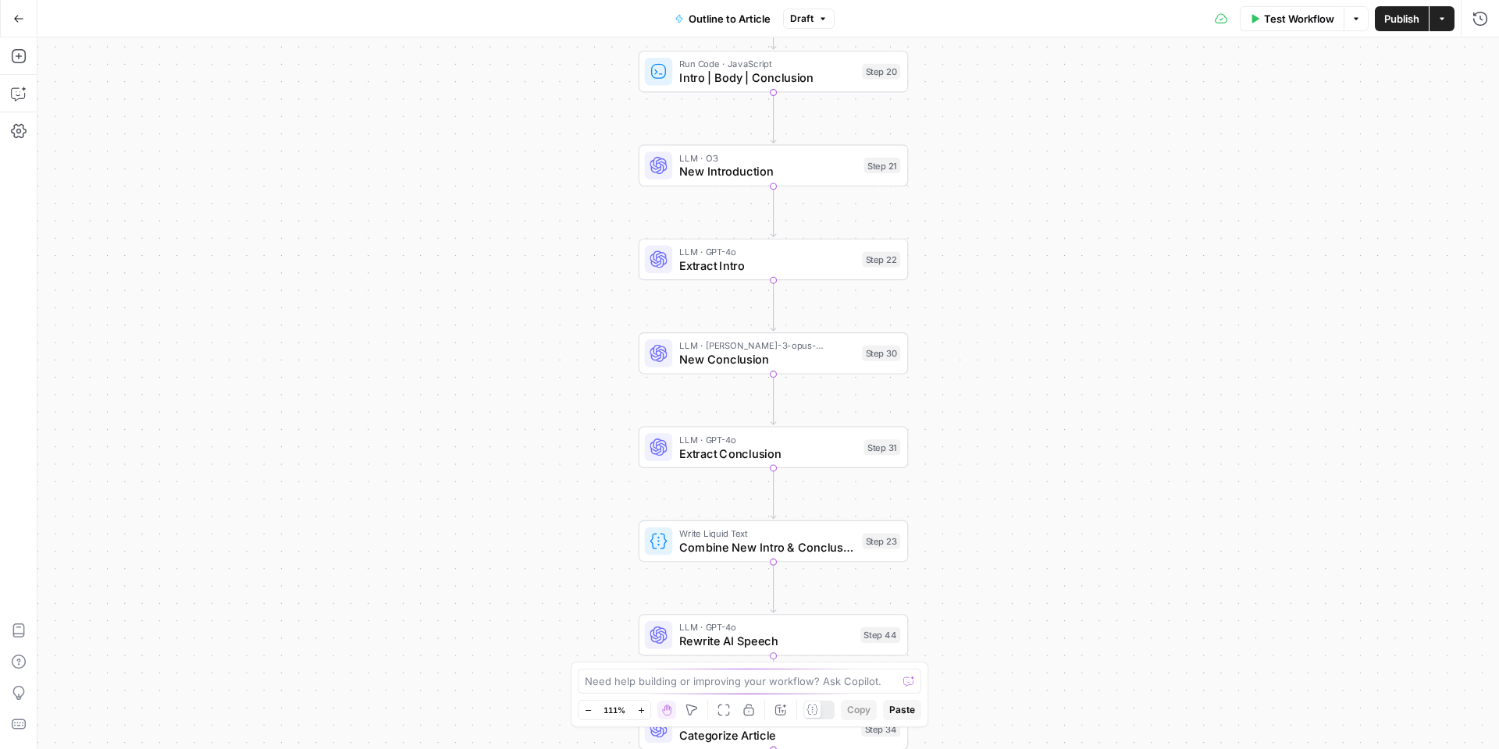
drag, startPoint x: 1016, startPoint y: 419, endPoint x: 980, endPoint y: 347, distance: 80.6
click at [980, 347] on div "true false Workflow Set Inputs Inputs LLM · GPT-4o Extract Outline Structure St…" at bounding box center [767, 393] width 1461 height 712
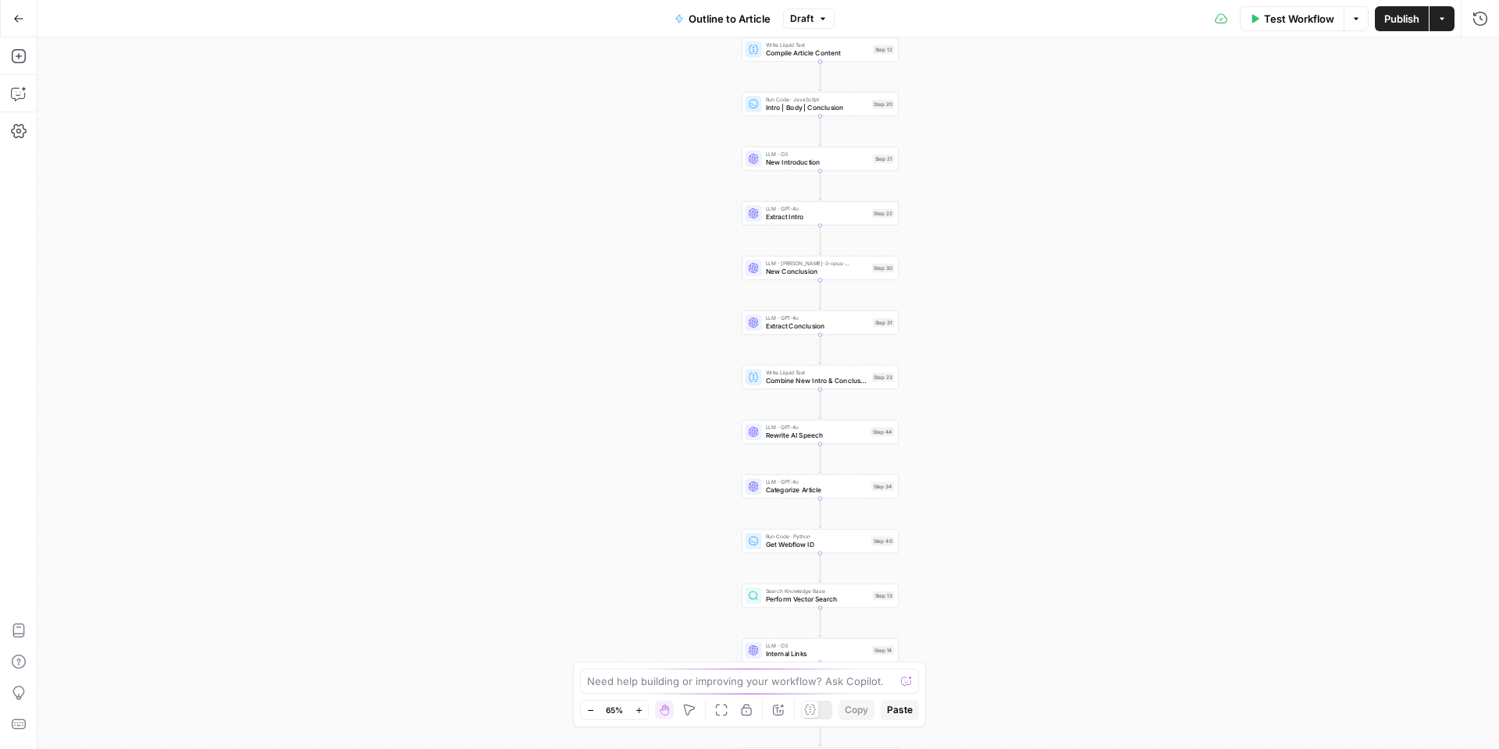
drag, startPoint x: 980, startPoint y: 517, endPoint x: 951, endPoint y: 457, distance: 66.7
click at [951, 457] on div "true false Workflow Set Inputs Inputs LLM · GPT-4o Extract Outline Structure St…" at bounding box center [767, 393] width 1461 height 712
click at [834, 428] on span "Rewrite AI Speech" at bounding box center [812, 430] width 101 height 10
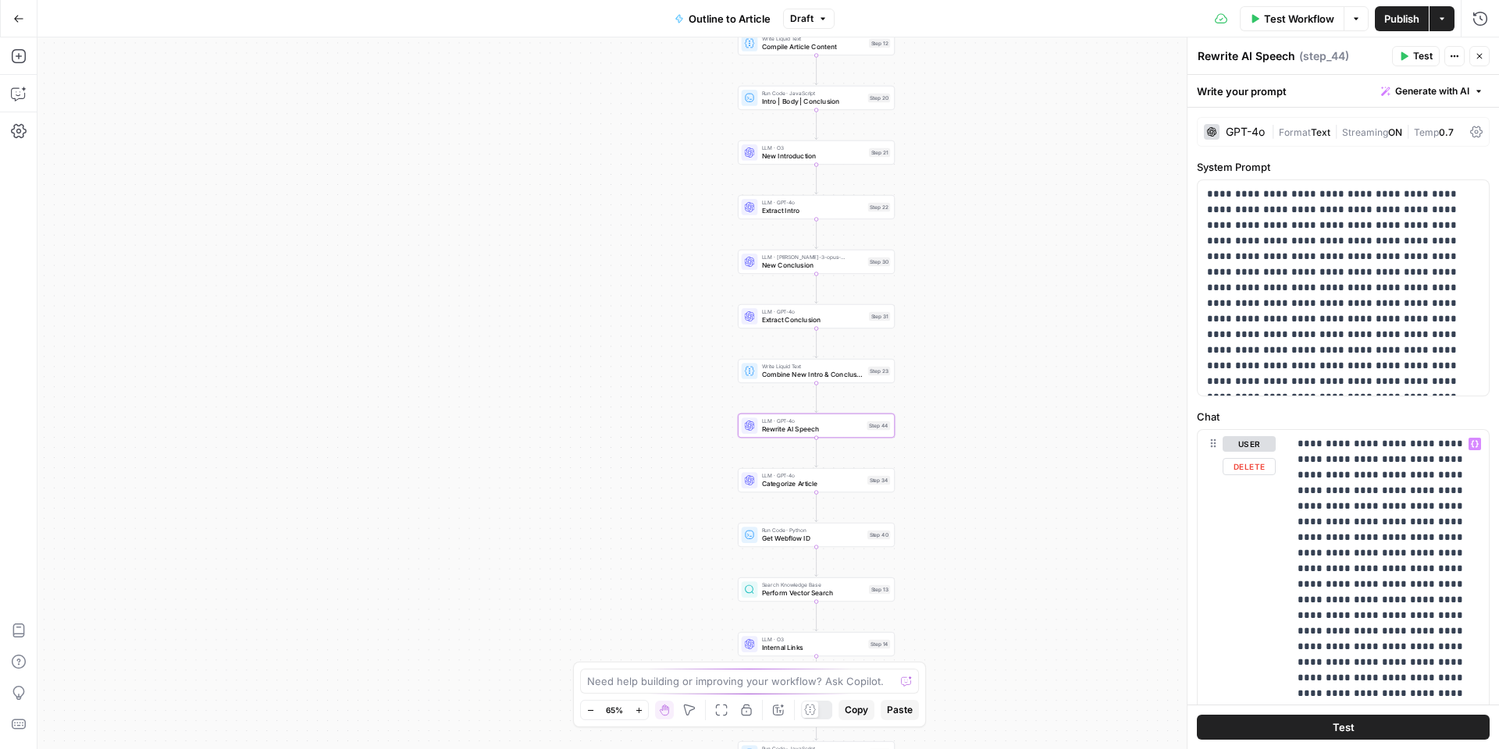
scroll to position [79, 0]
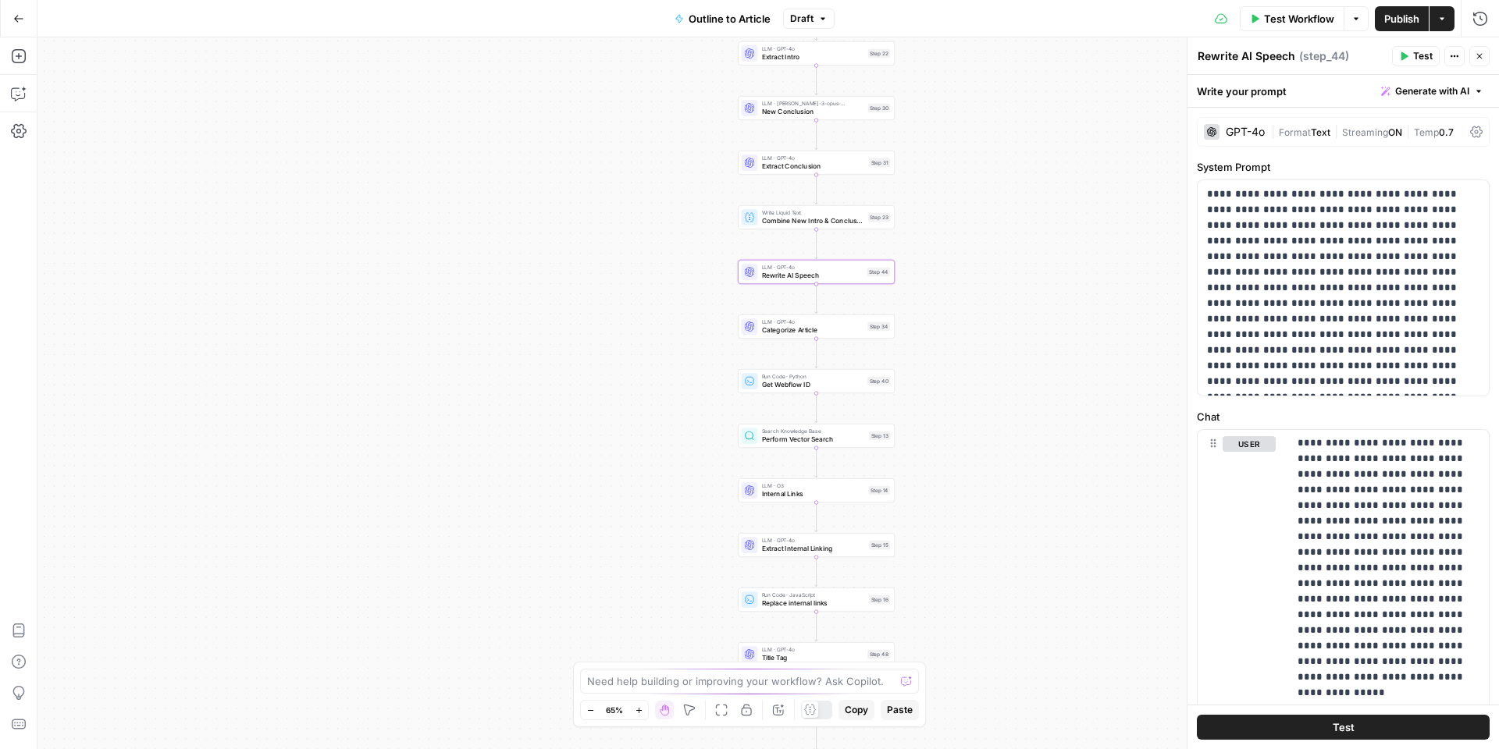
drag, startPoint x: 998, startPoint y: 564, endPoint x: 996, endPoint y: 386, distance: 178.0
click at [996, 386] on div "true false Workflow Set Inputs Inputs LLM · GPT-4o Extract Outline Structure St…" at bounding box center [767, 393] width 1461 height 712
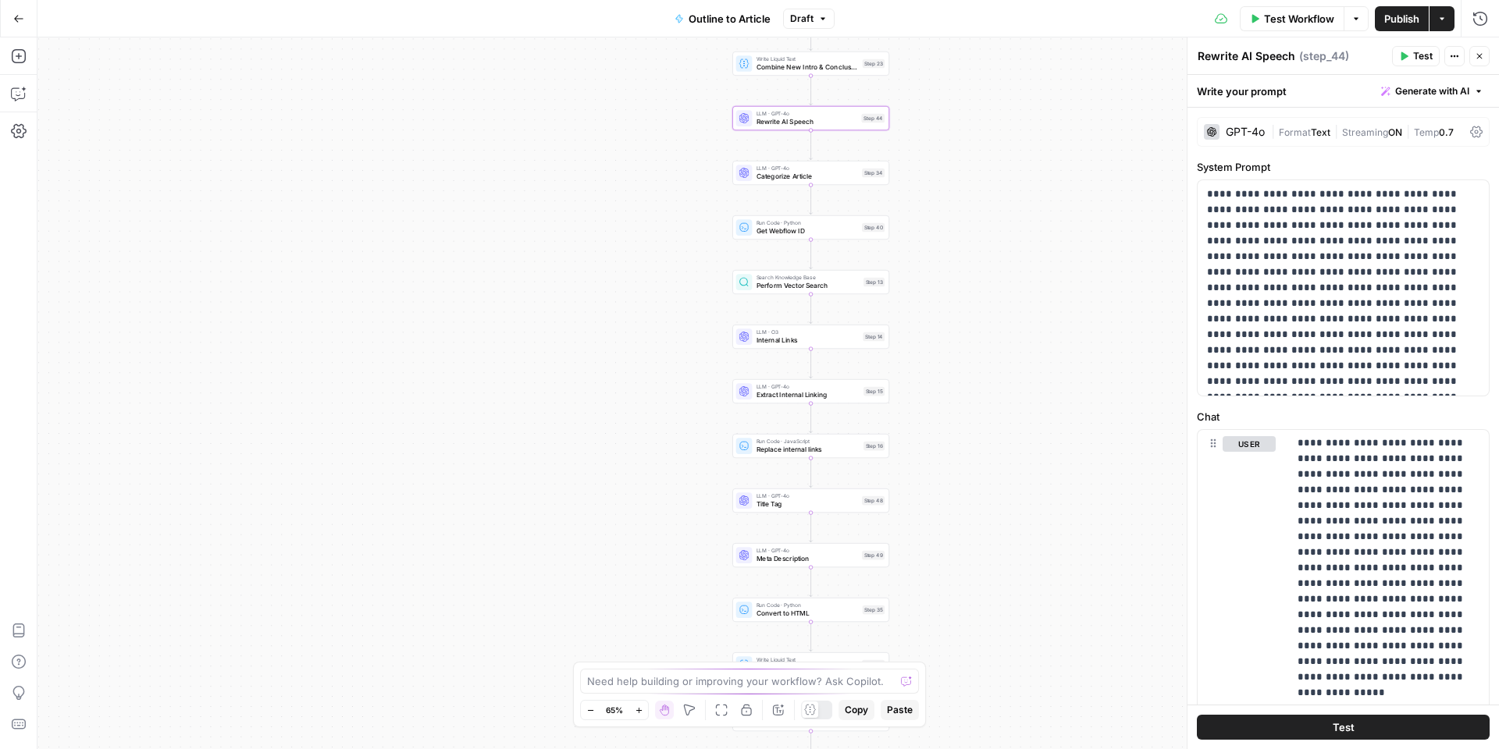
drag, startPoint x: 956, startPoint y: 545, endPoint x: 953, endPoint y: 415, distance: 129.6
click at [953, 415] on div "true false Workflow Set Inputs Inputs LLM · GPT-4o Extract Outline Structure St…" at bounding box center [767, 393] width 1461 height 712
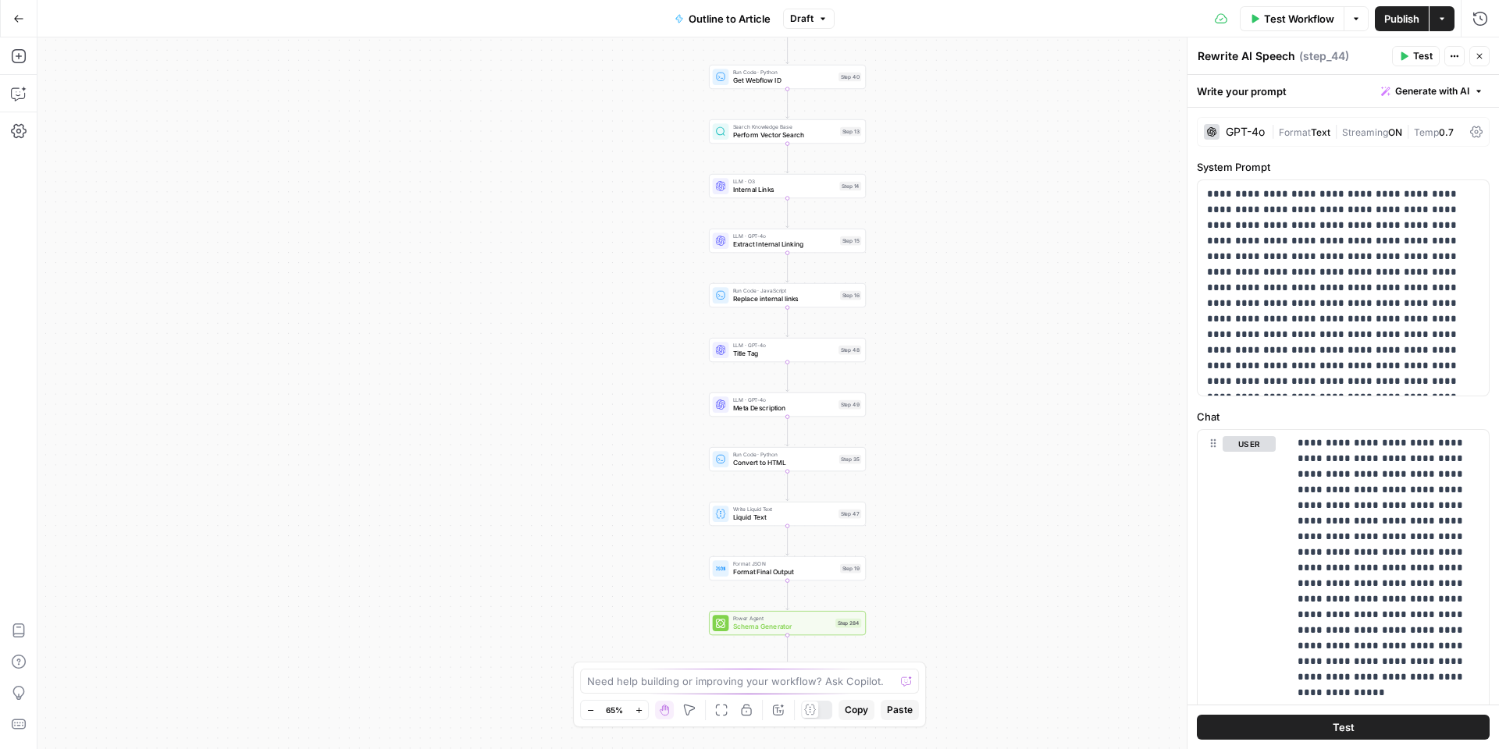
drag, startPoint x: 941, startPoint y: 571, endPoint x: 917, endPoint y: 420, distance: 153.2
click at [917, 420] on div "true false Workflow Set Inputs Inputs LLM · GPT-4o Extract Outline Structure St…" at bounding box center [767, 393] width 1461 height 712
drag, startPoint x: 917, startPoint y: 415, endPoint x: 917, endPoint y: 606, distance: 190.5
click at [917, 606] on div "true false Workflow Set Inputs Inputs LLM · GPT-4o Extract Outline Structure St…" at bounding box center [767, 393] width 1461 height 712
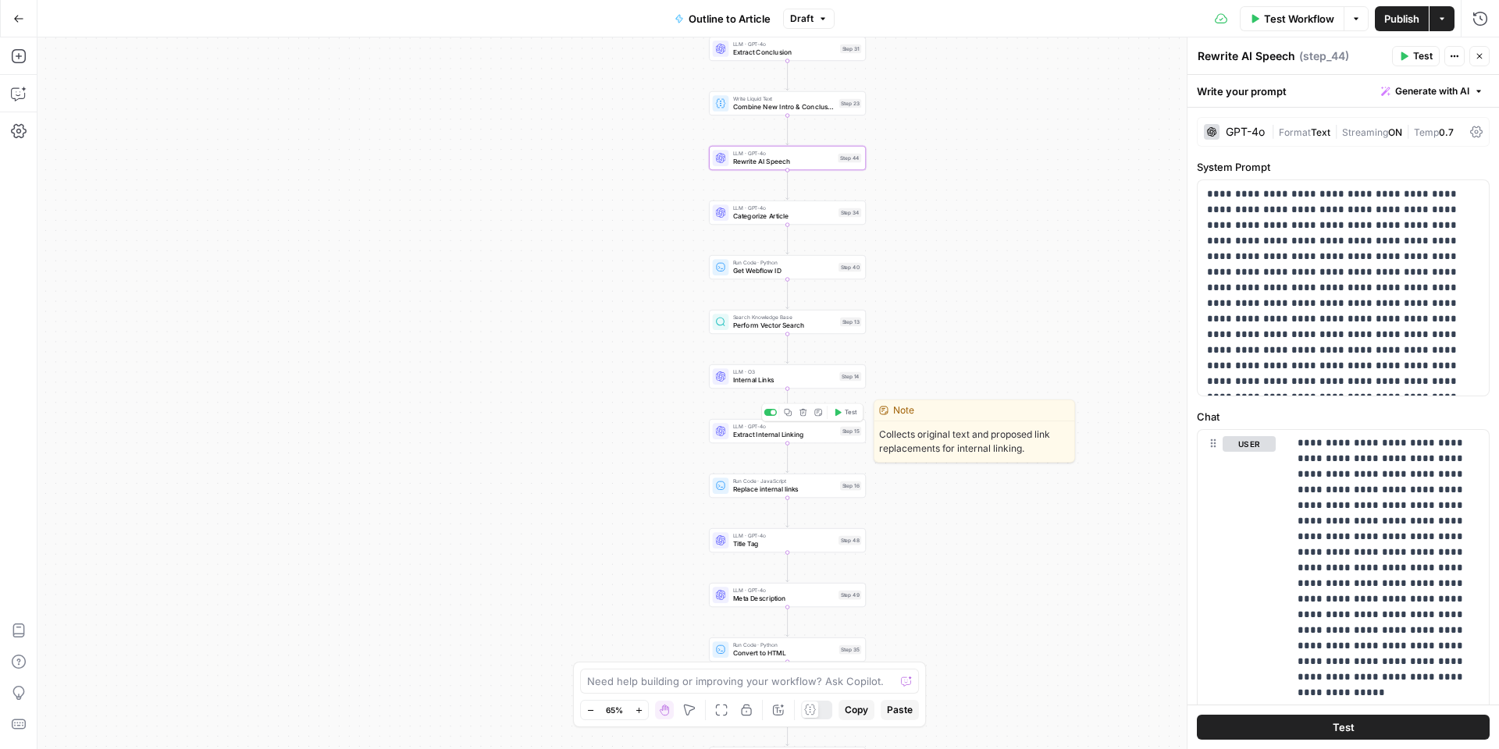
click at [783, 434] on span "Extract Internal Linking" at bounding box center [784, 435] width 103 height 10
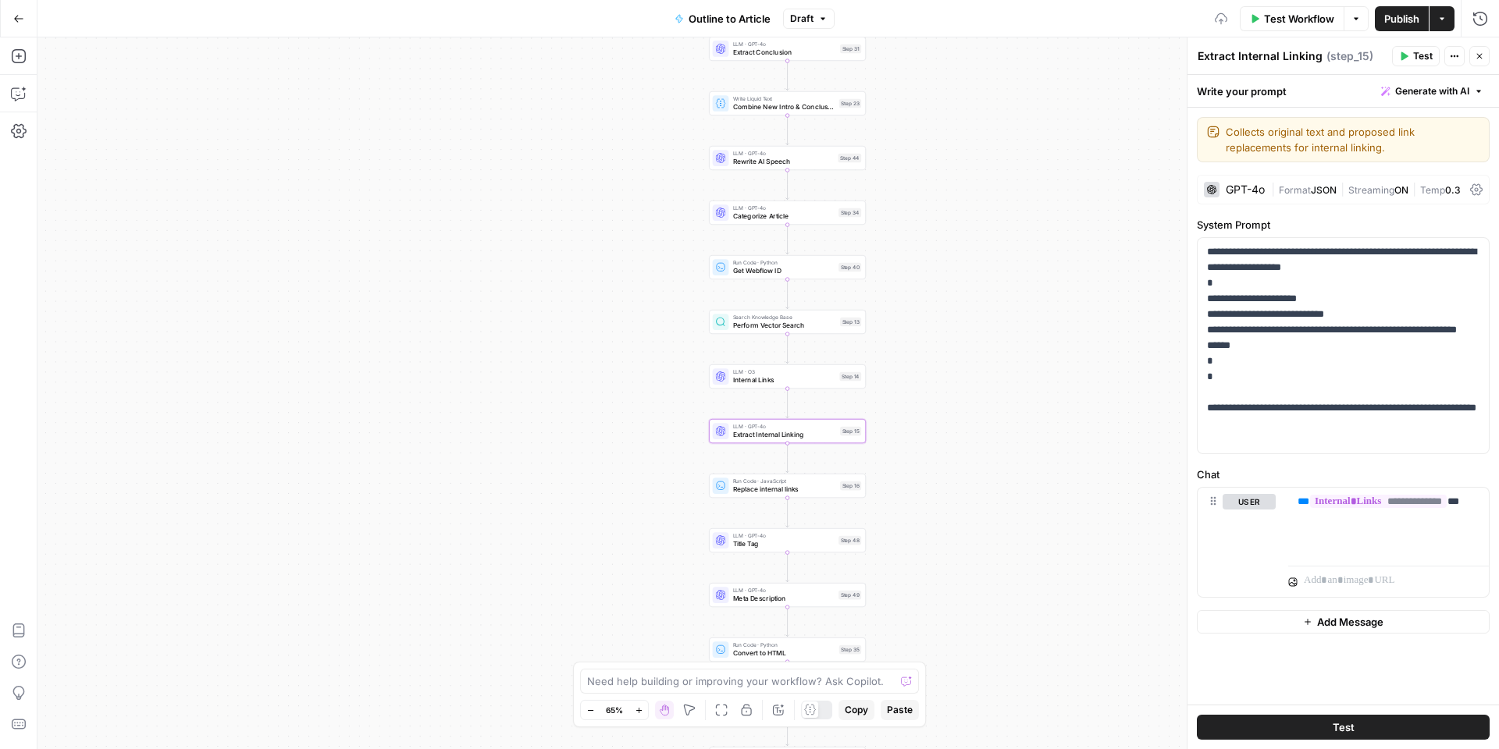
click at [773, 382] on span "Internal Links" at bounding box center [784, 380] width 103 height 10
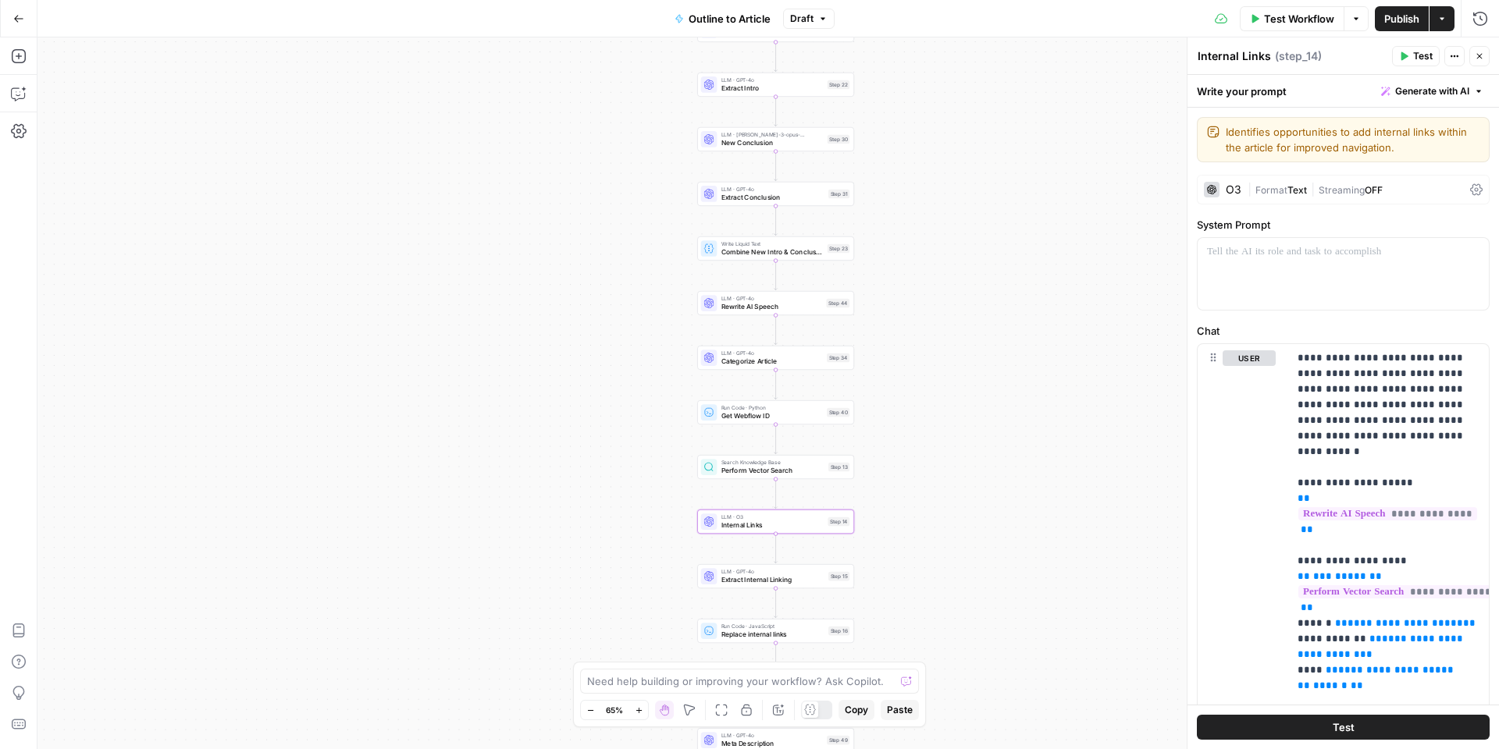
drag, startPoint x: 960, startPoint y: 191, endPoint x: 948, endPoint y: 336, distance: 145.7
click at [948, 336] on div "true false Workflow Set Inputs Inputs LLM · GPT-4o Extract Outline Structure St…" at bounding box center [767, 393] width 1461 height 712
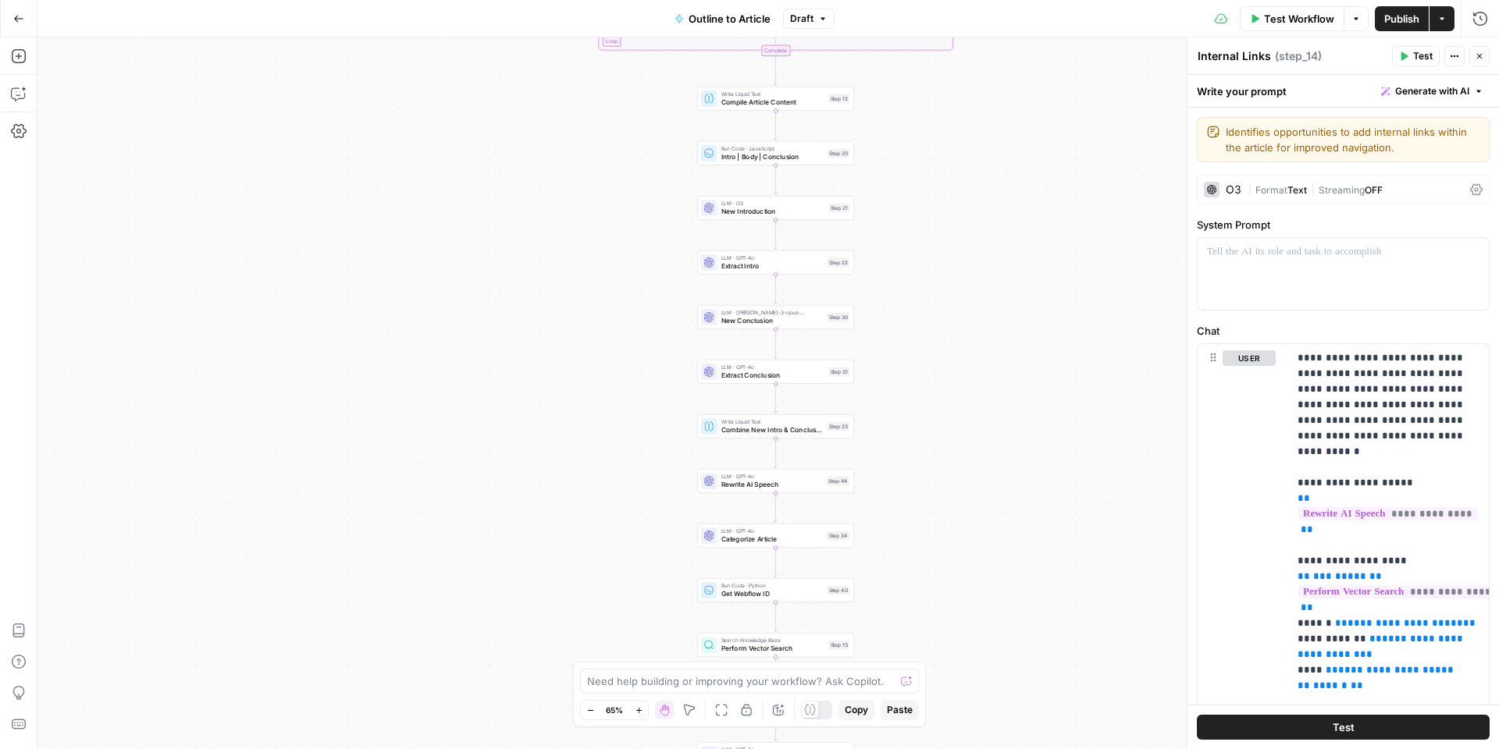
drag, startPoint x: 948, startPoint y: 336, endPoint x: 948, endPoint y: 528, distance: 192.0
click at [948, 528] on div "true false Workflow Set Inputs Inputs LLM · GPT-4o Extract Outline Structure St…" at bounding box center [767, 393] width 1461 height 712
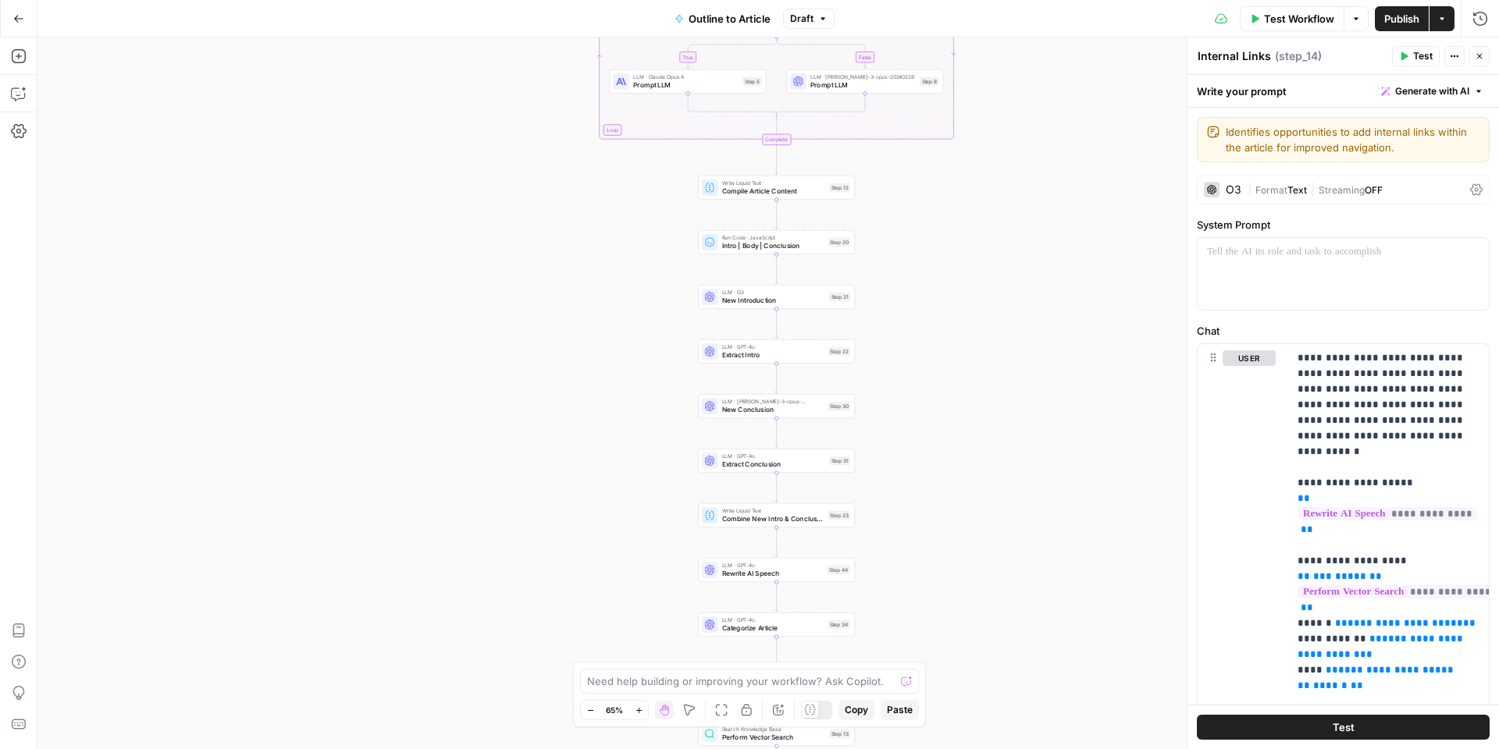
drag, startPoint x: 912, startPoint y: 316, endPoint x: 913, endPoint y: 391, distance: 74.9
click at [913, 391] on div "true false Workflow Set Inputs Inputs LLM · GPT-4o Extract Outline Structure St…" at bounding box center [767, 393] width 1461 height 712
click at [775, 407] on span "New Conclusion" at bounding box center [773, 410] width 102 height 10
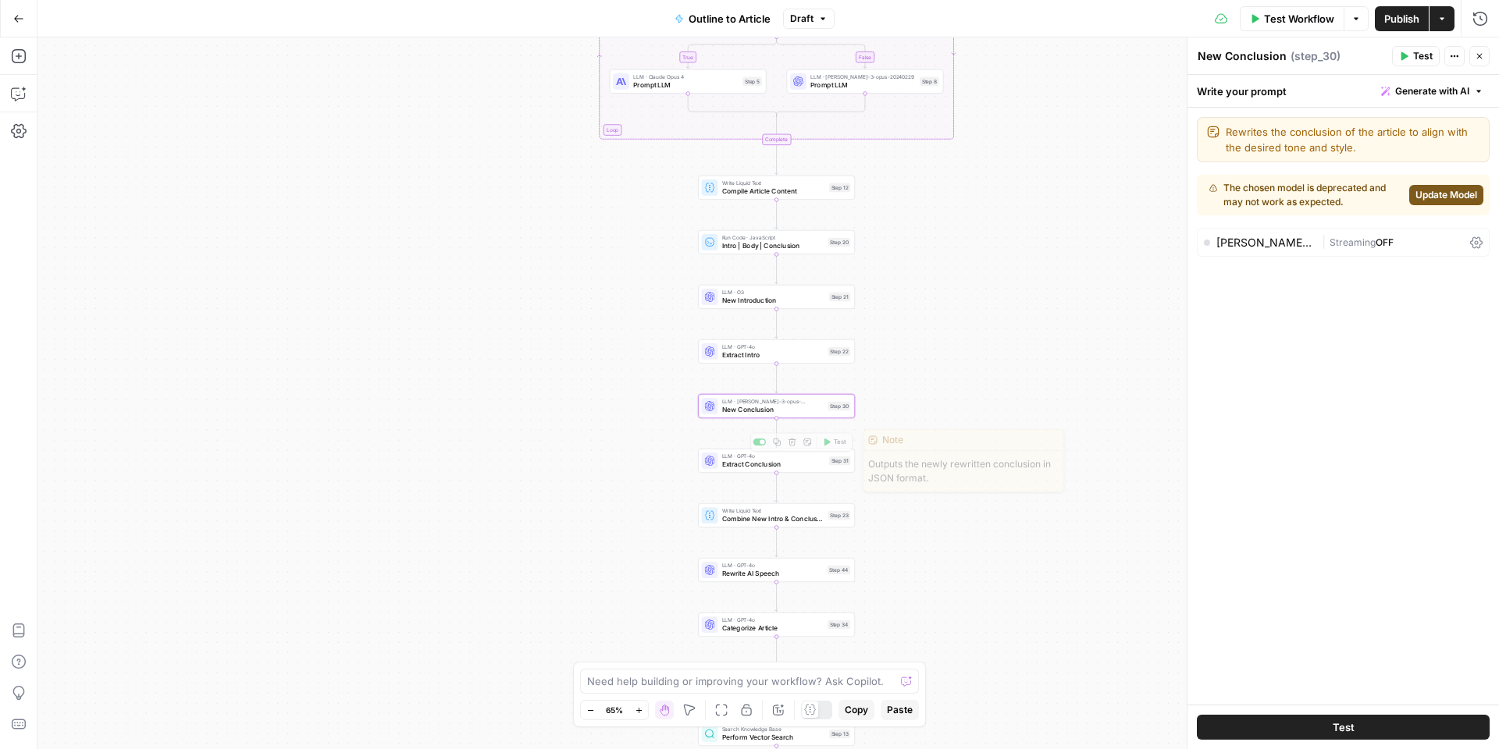
click at [754, 468] on span "Extract Conclusion" at bounding box center [773, 465] width 103 height 10
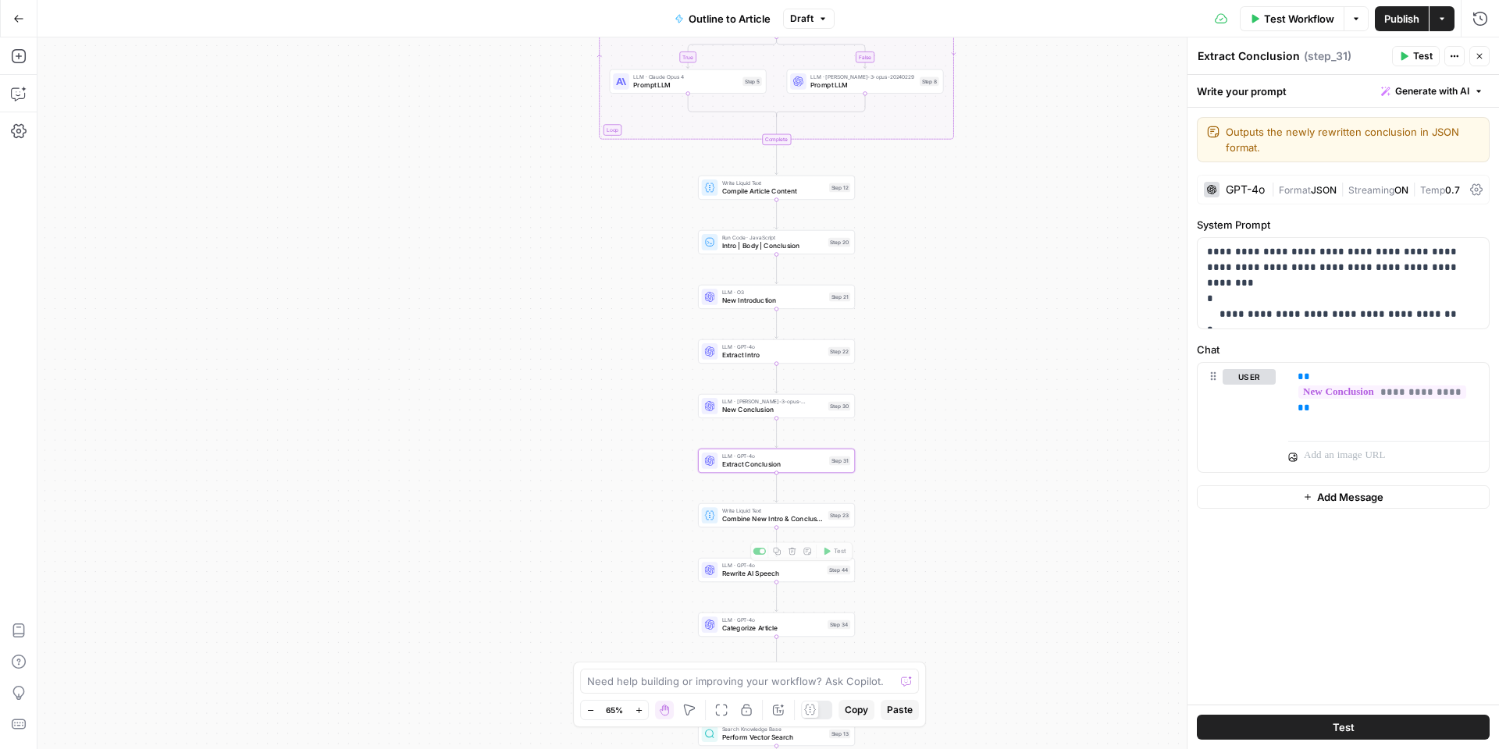
click at [760, 575] on span "Rewrite AI Speech" at bounding box center [772, 574] width 101 height 10
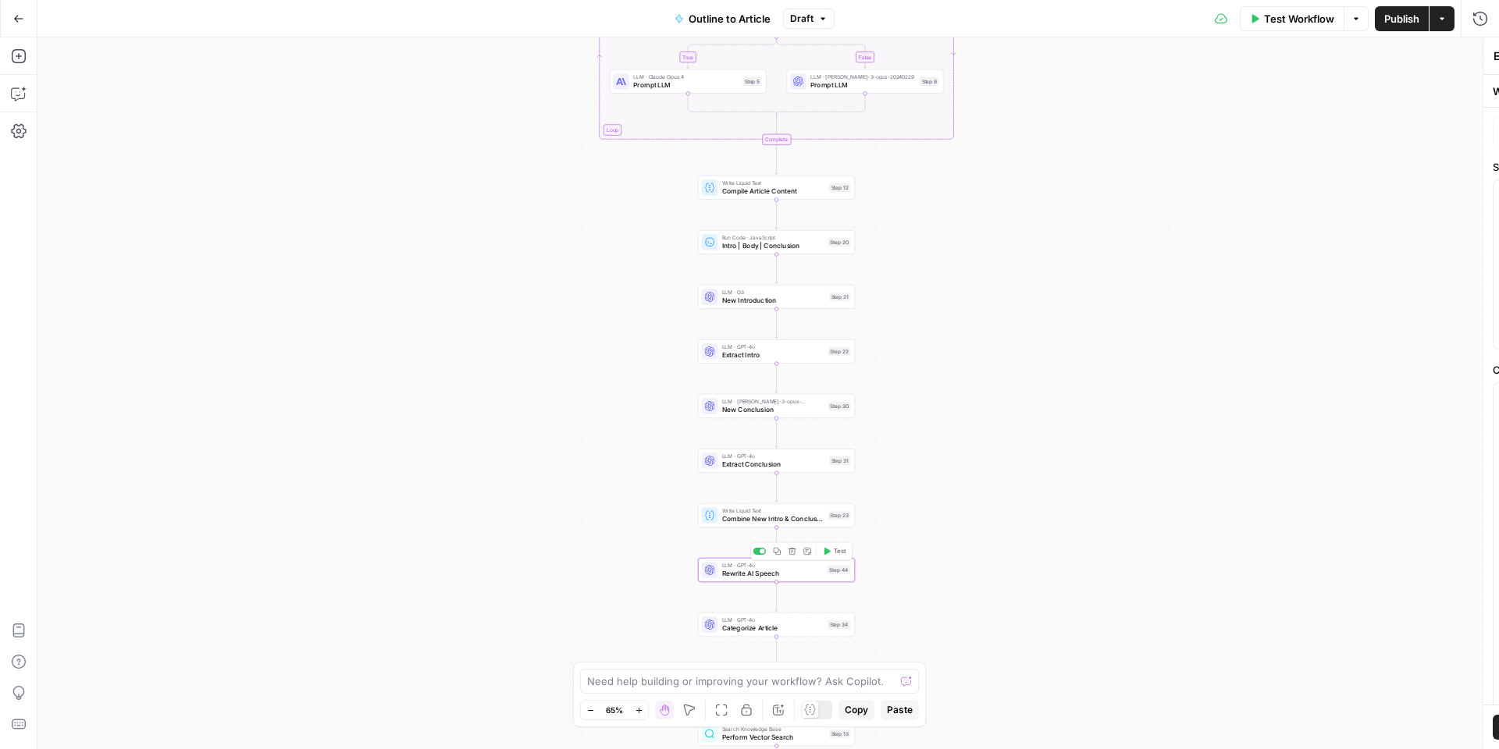
type textarea "Rewrite AI Speech"
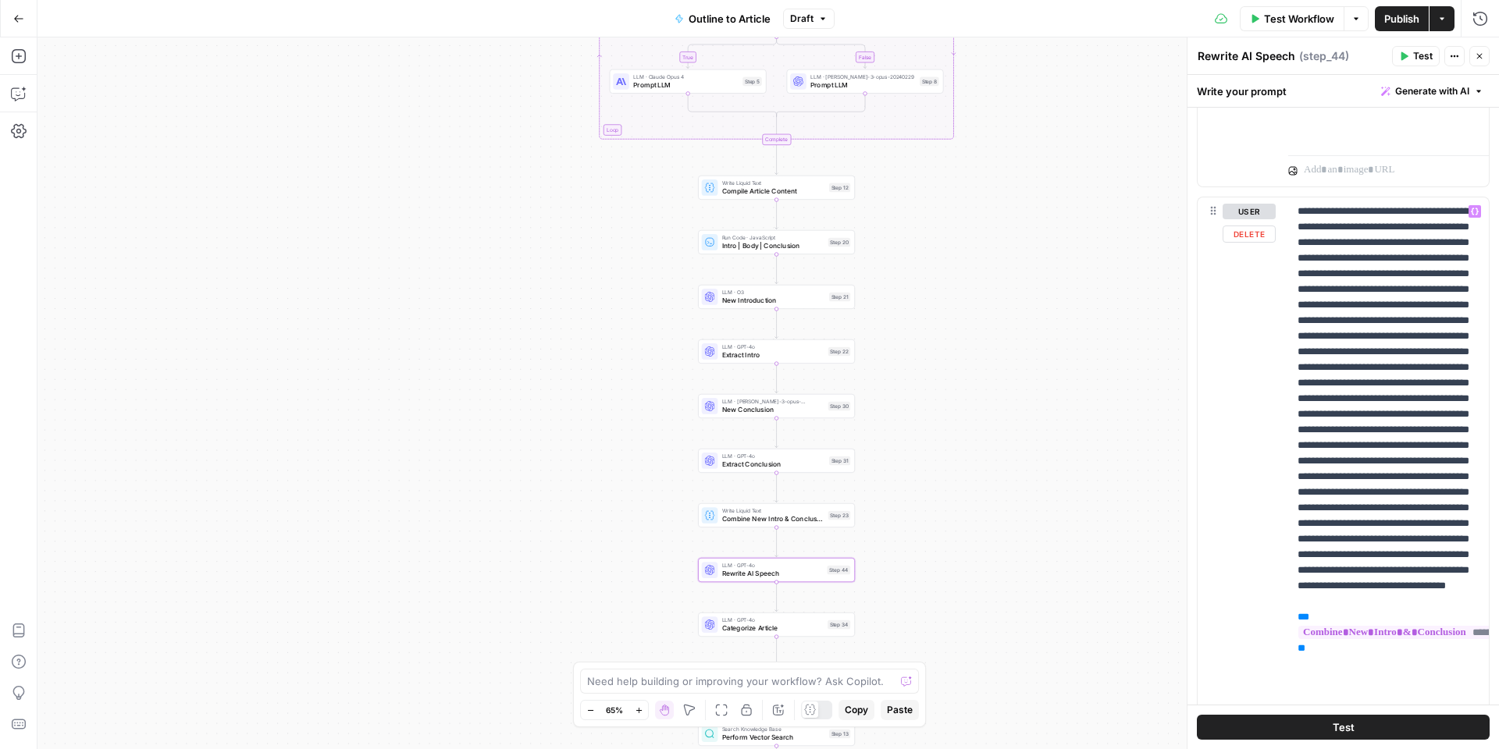
scroll to position [1633, 0]
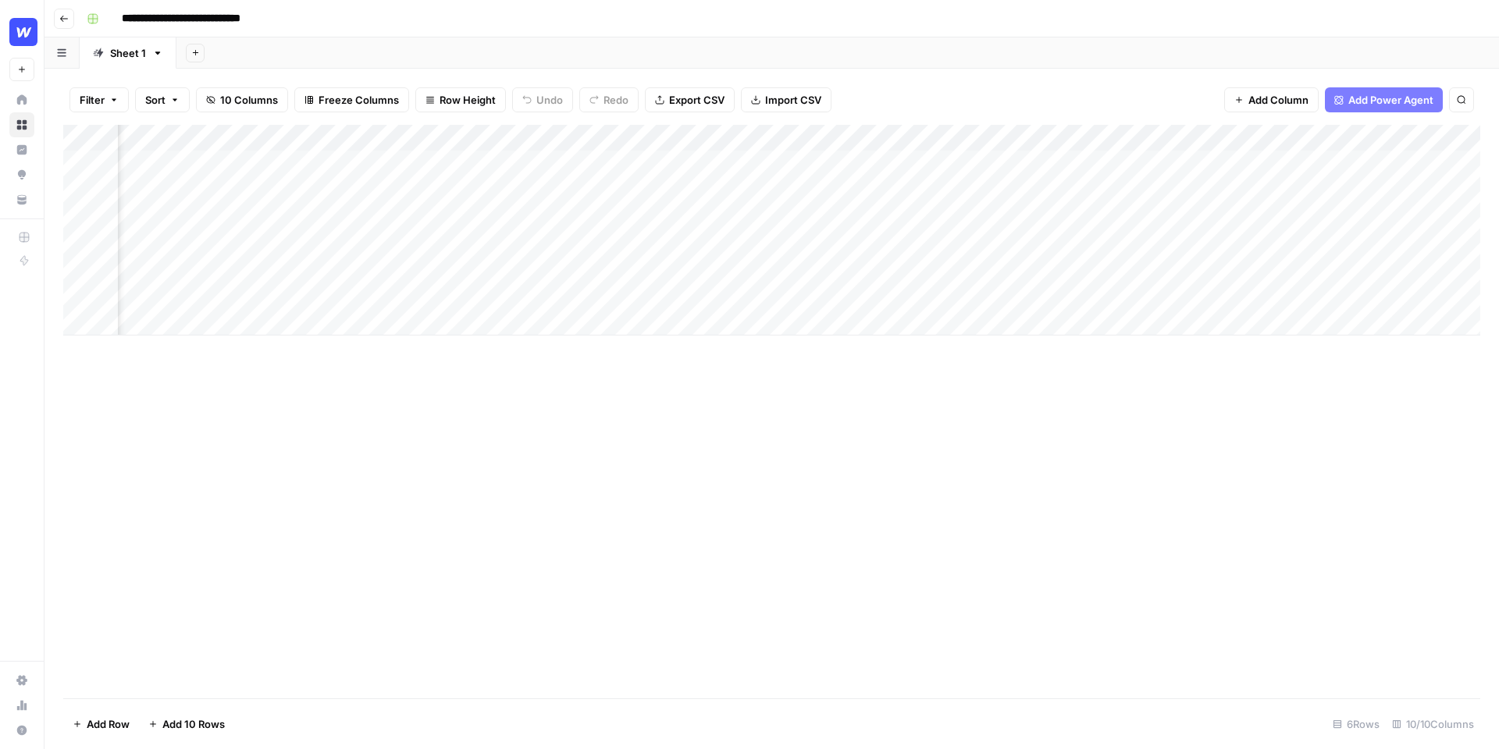
scroll to position [0, 279]
click at [1278, 216] on div "Add Column" at bounding box center [771, 230] width 1417 height 211
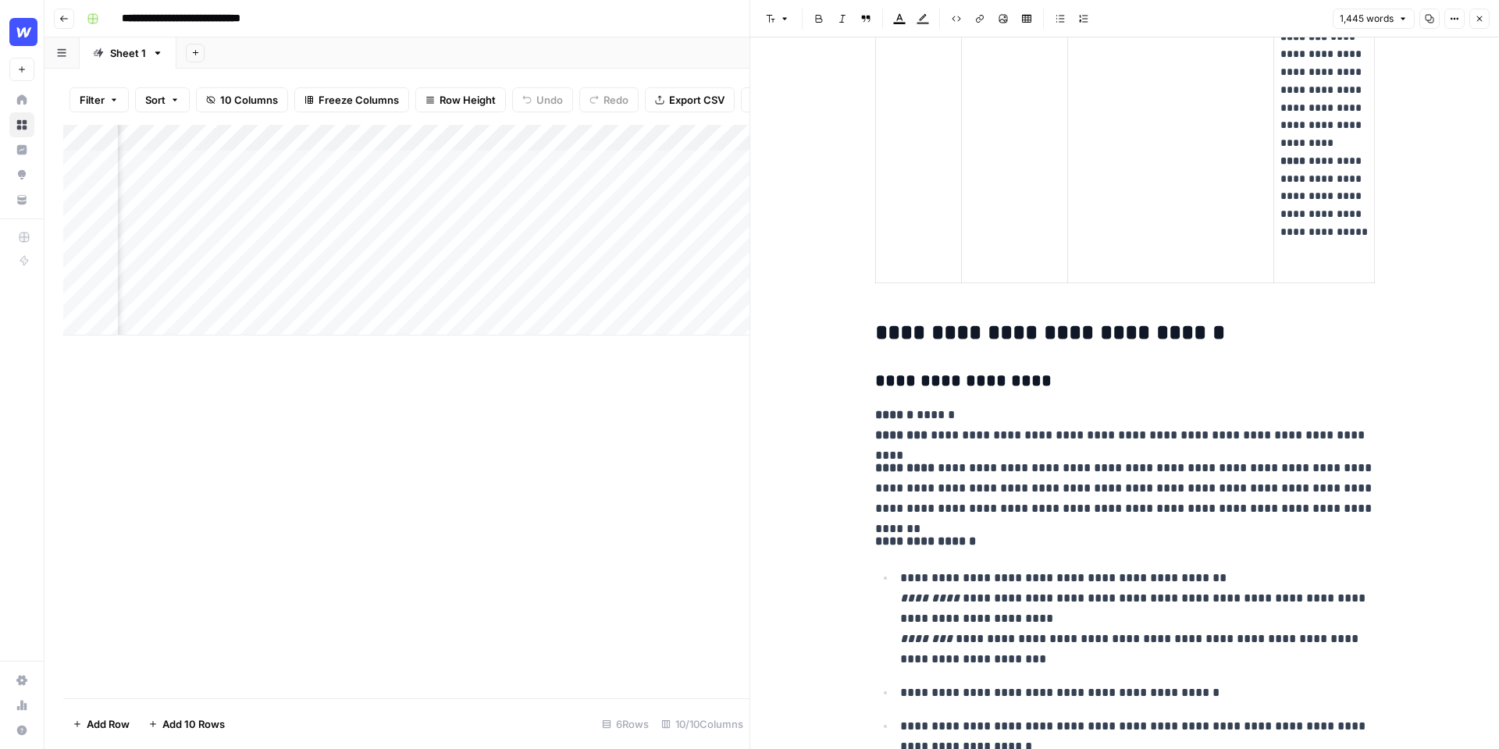
scroll to position [3507, 0]
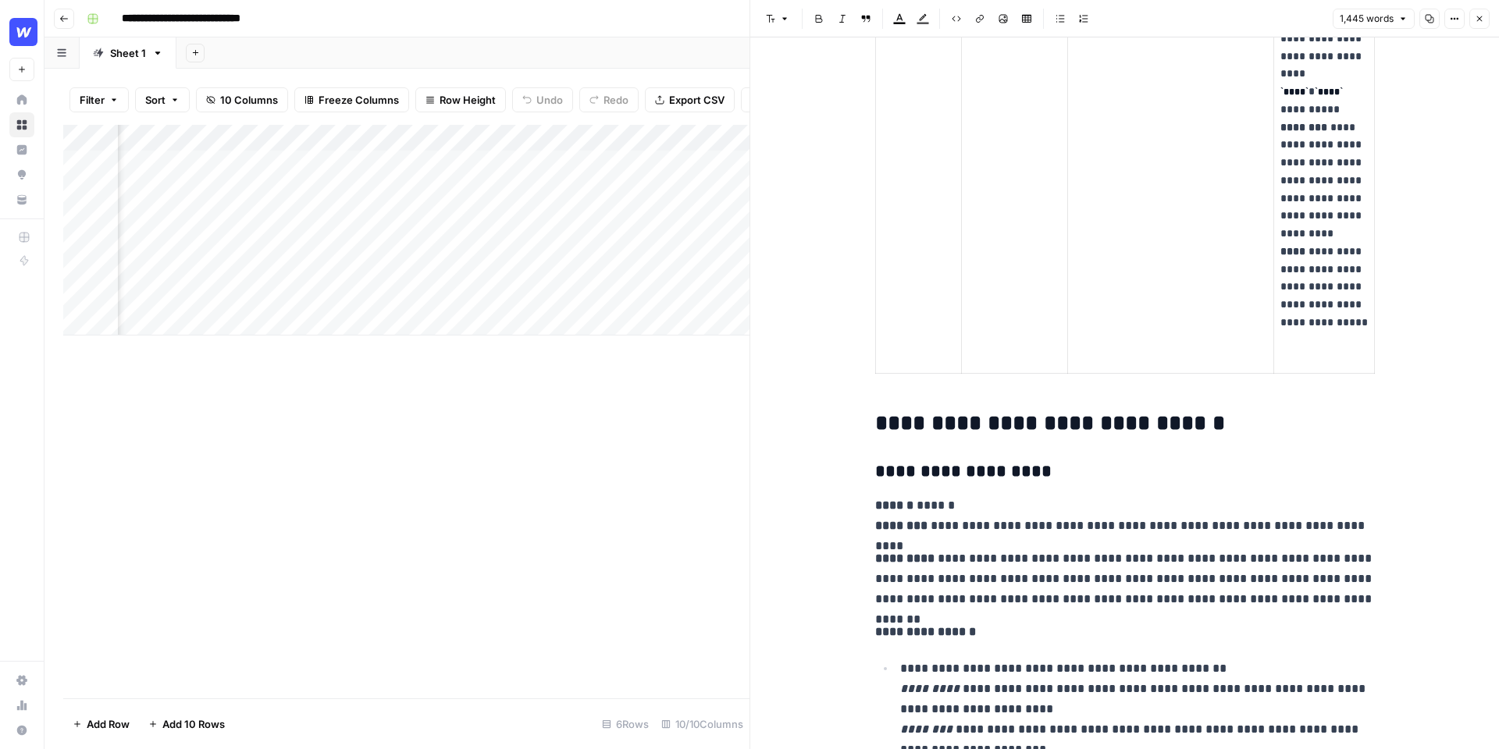
click at [1476, 19] on icon "button" at bounding box center [1478, 18] width 9 height 9
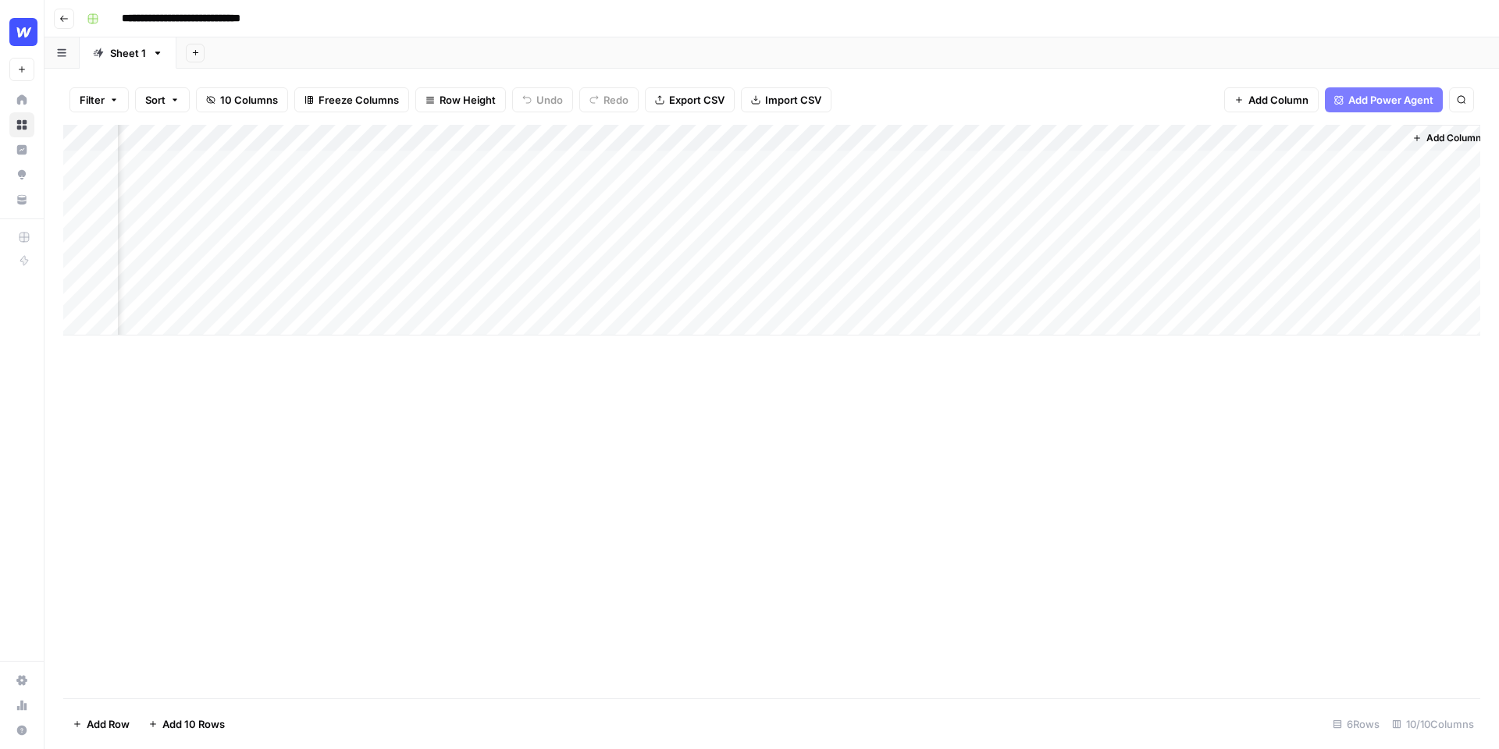
scroll to position [0, 564]
click at [1357, 241] on div "Add Column" at bounding box center [771, 230] width 1417 height 211
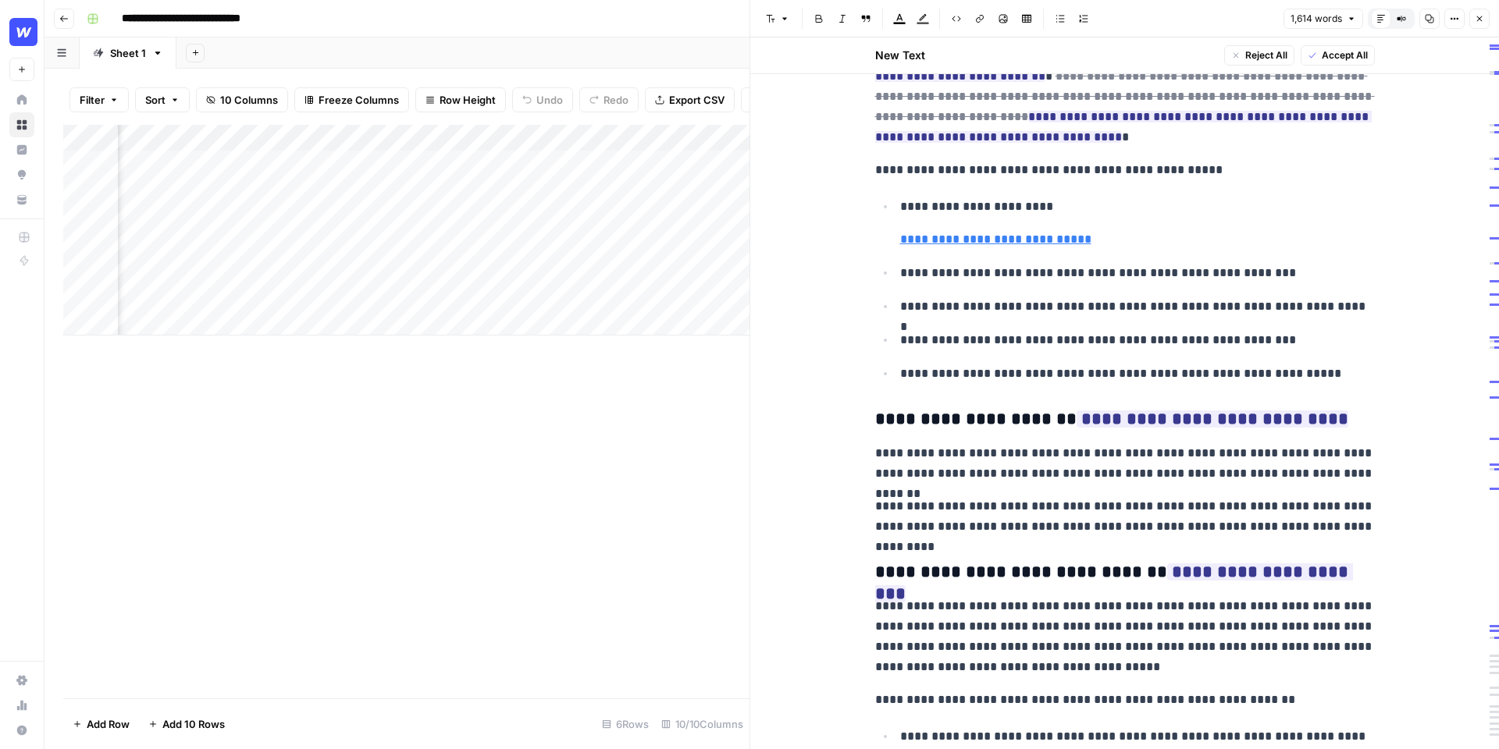
scroll to position [3025, 0]
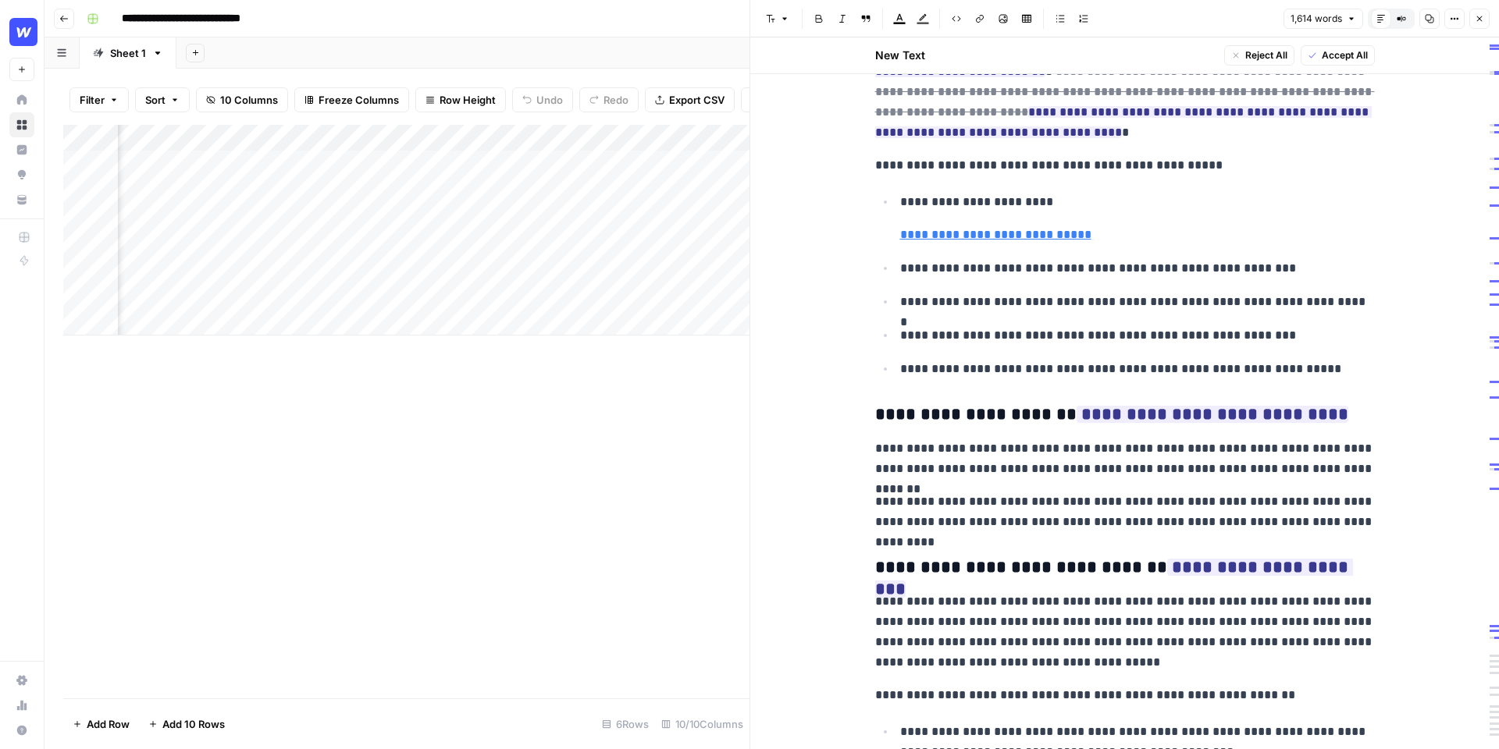
click at [1478, 23] on icon "button" at bounding box center [1478, 18] width 9 height 9
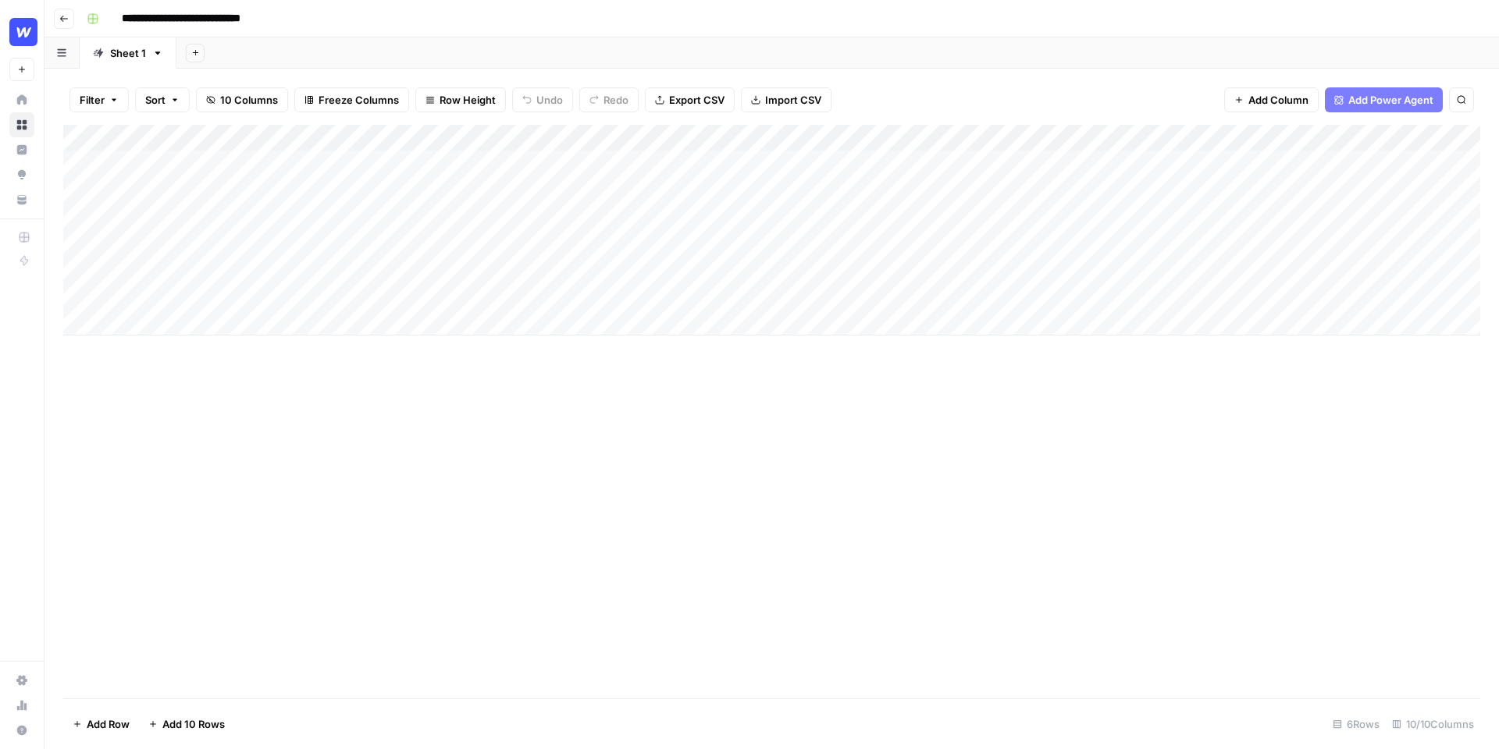
click at [249, 102] on span "10 Columns" at bounding box center [249, 100] width 58 height 16
click at [573, 36] on header "**********" at bounding box center [771, 18] width 1454 height 37
click at [674, 164] on div "Add Column" at bounding box center [771, 257] width 1417 height 264
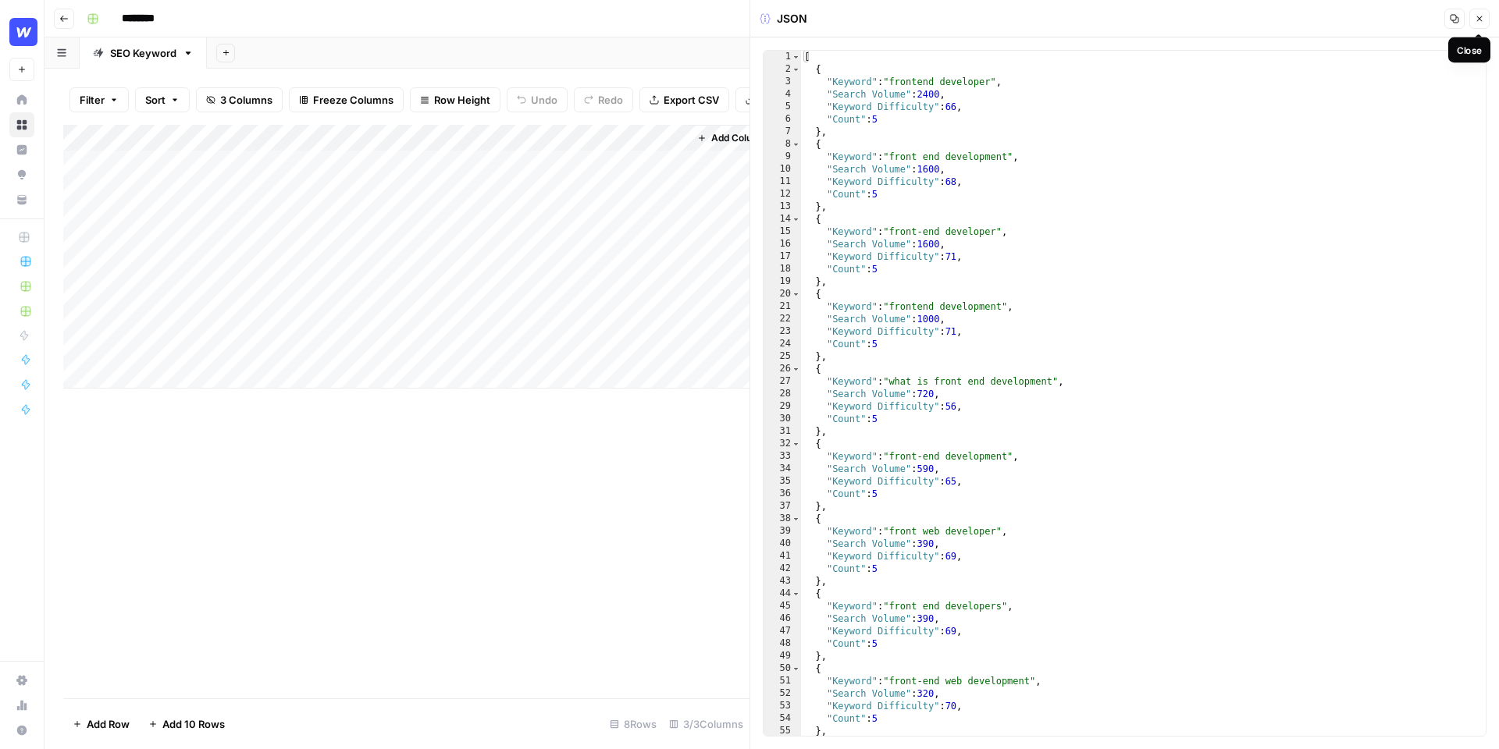
click at [1479, 16] on icon "button" at bounding box center [1478, 18] width 9 height 9
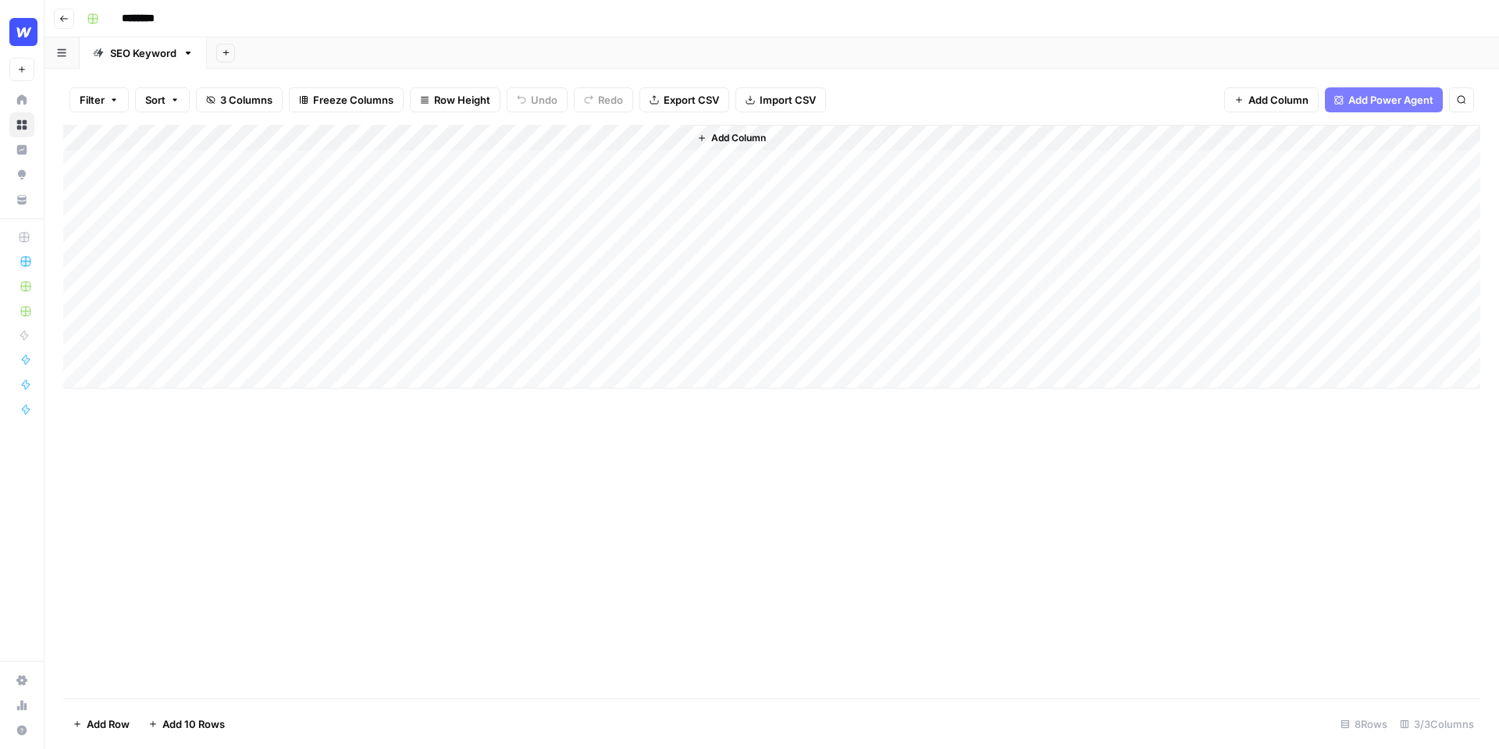
click at [672, 137] on div "Add Column" at bounding box center [771, 257] width 1417 height 264
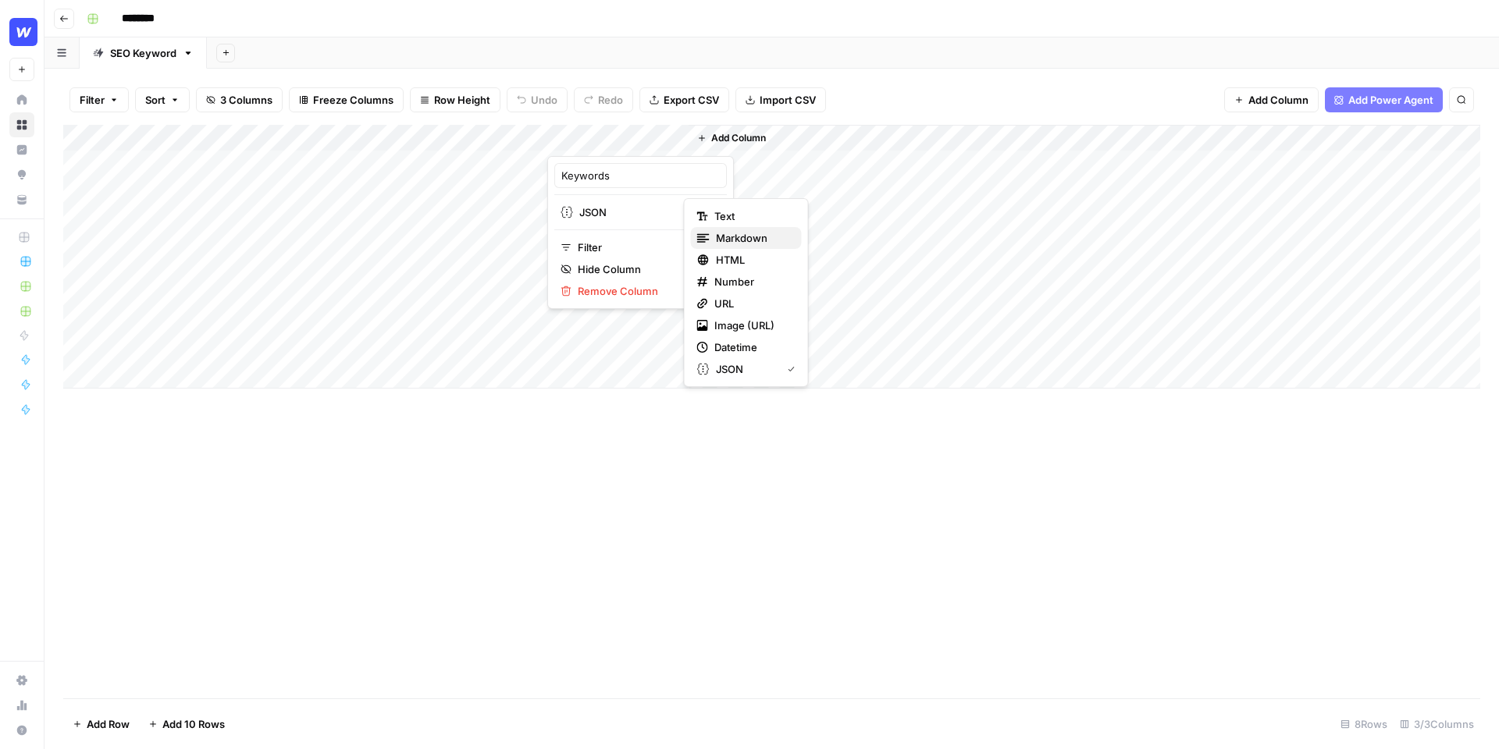
click at [721, 237] on span "Markdown" at bounding box center [752, 238] width 73 height 16
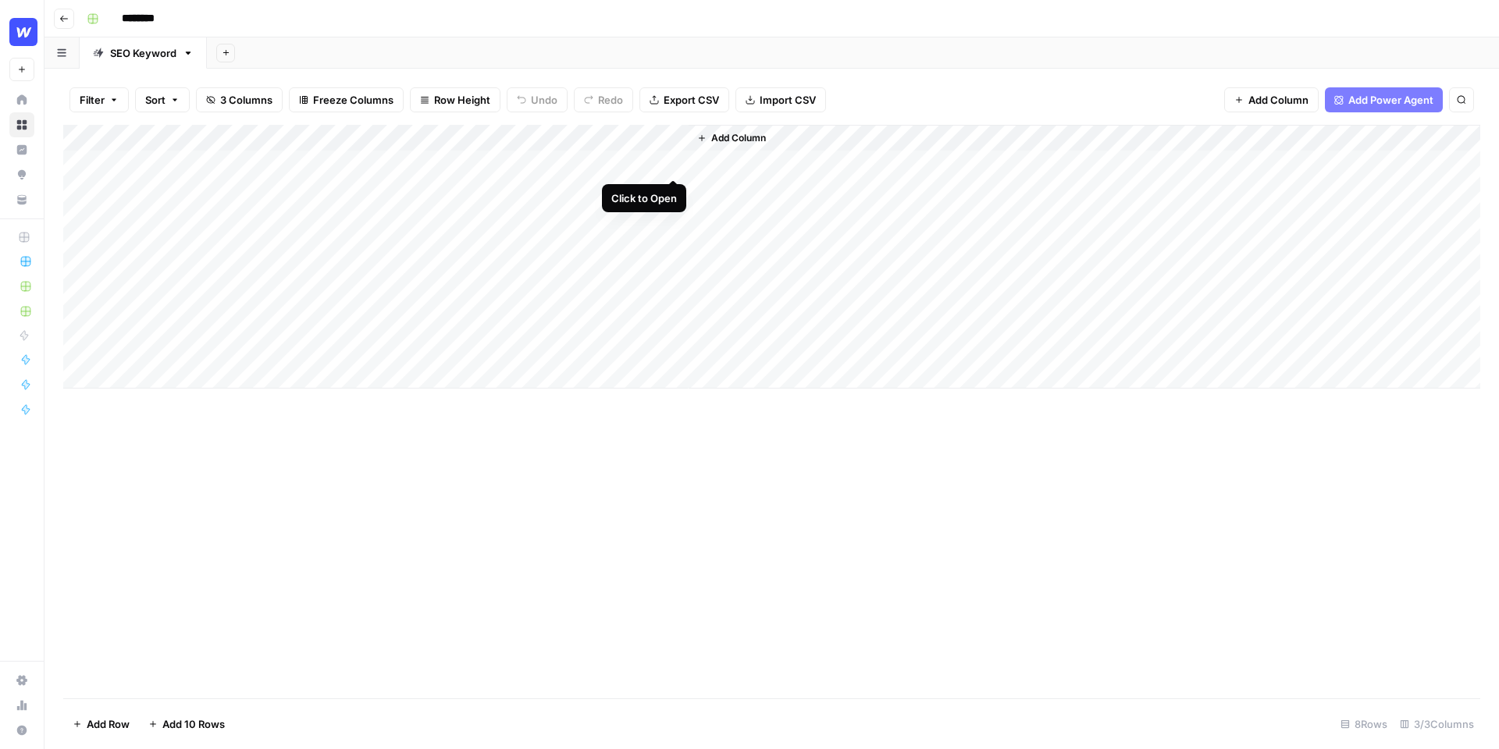
click at [675, 163] on div "Add Column" at bounding box center [771, 257] width 1417 height 264
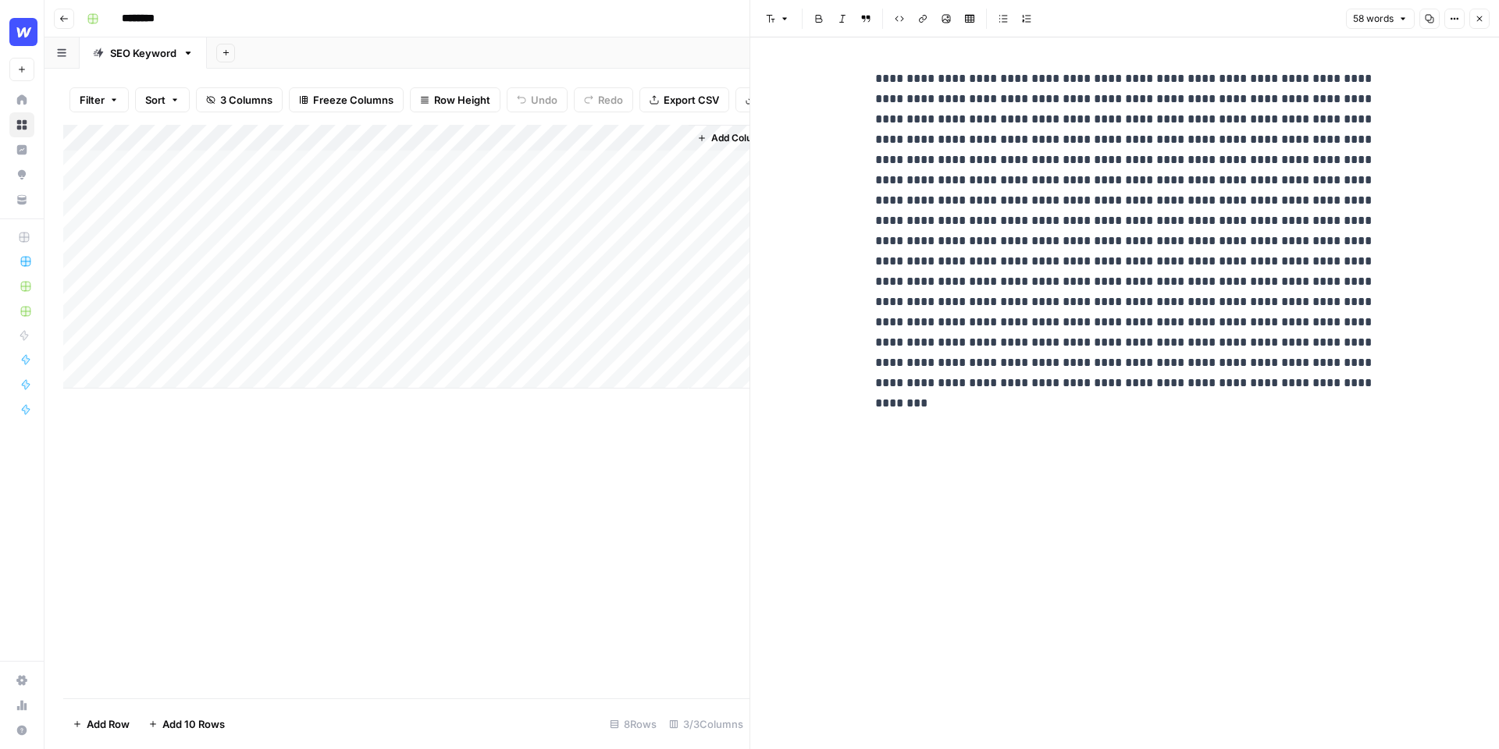
click at [1480, 21] on icon "button" at bounding box center [1478, 18] width 9 height 9
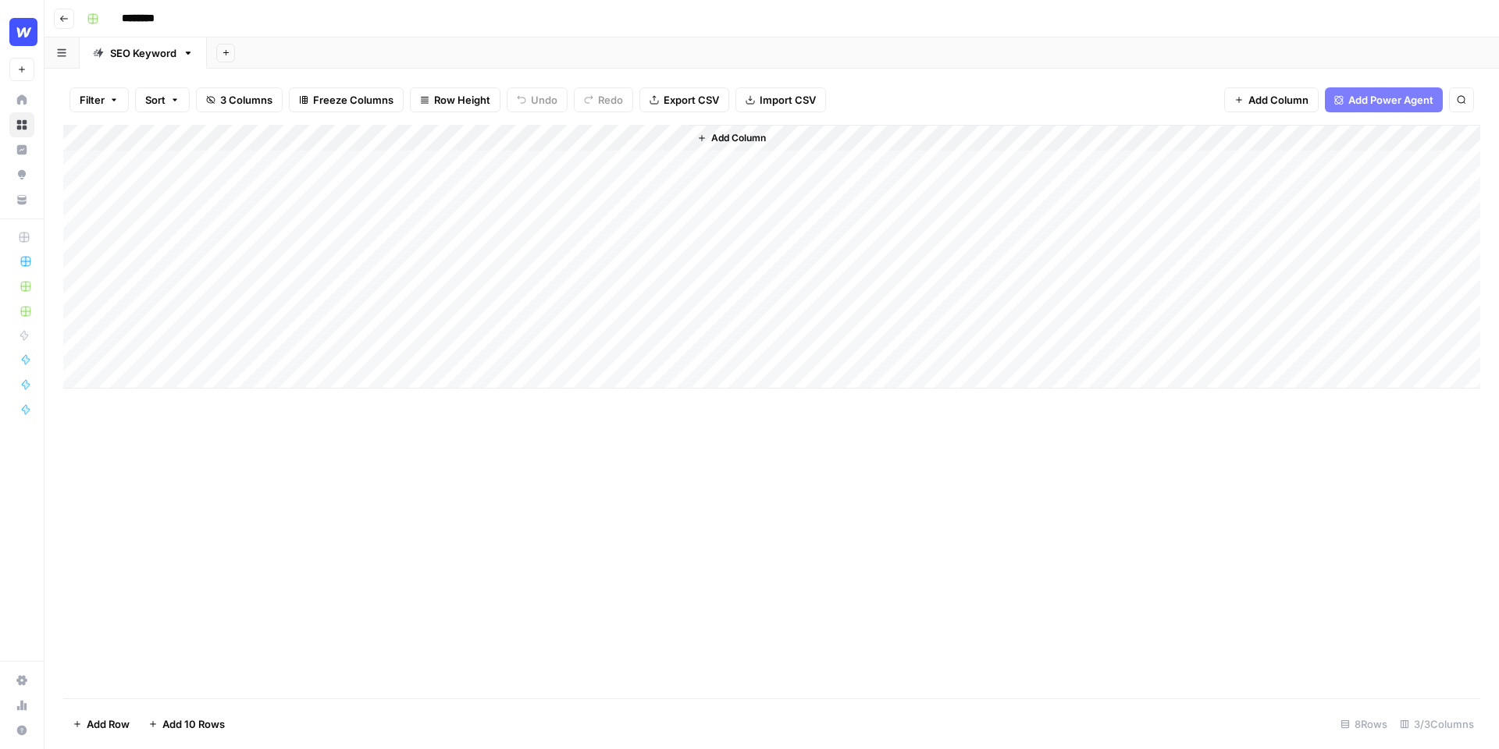
click at [1398, 100] on span "Add Power Agent" at bounding box center [1390, 100] width 85 height 16
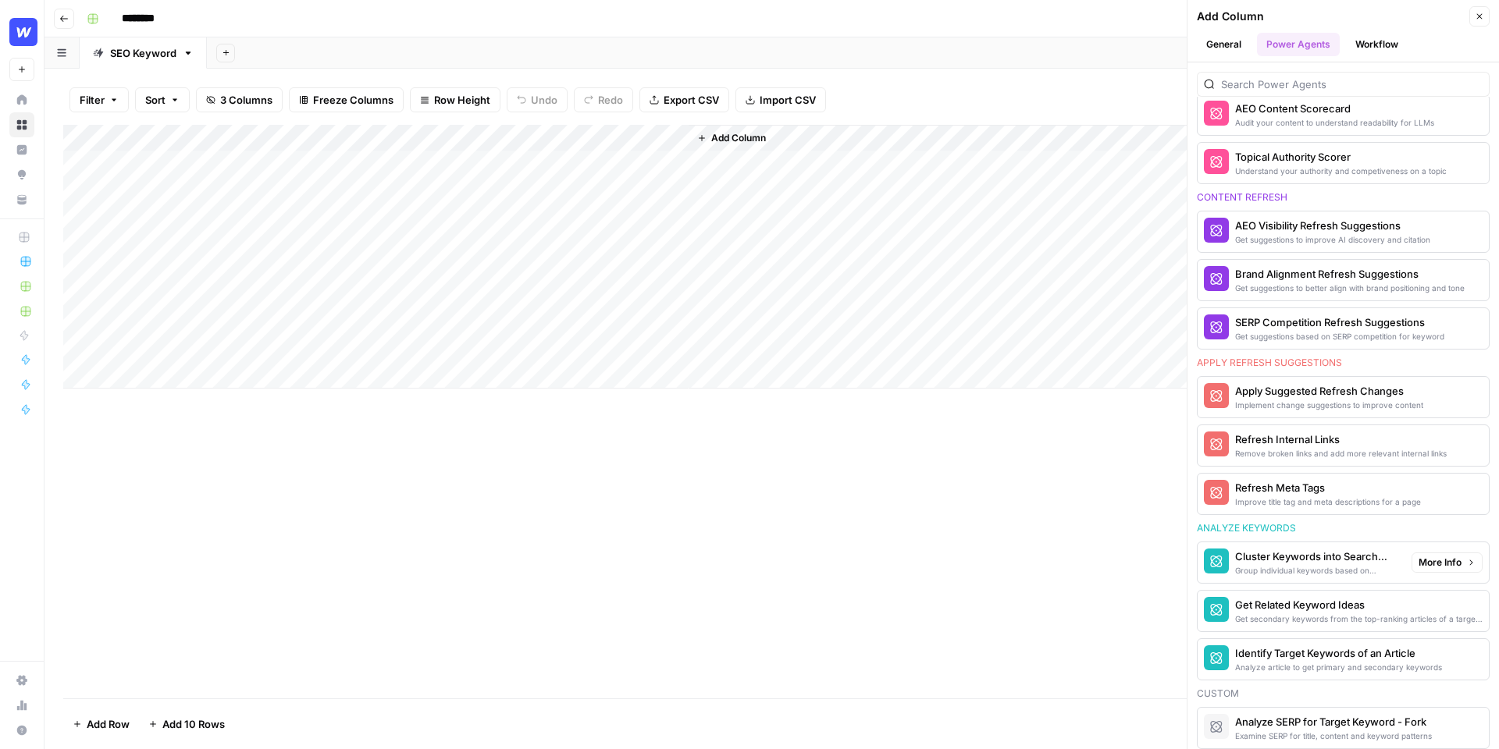
scroll to position [709, 0]
